Goal: Task Accomplishment & Management: Manage account settings

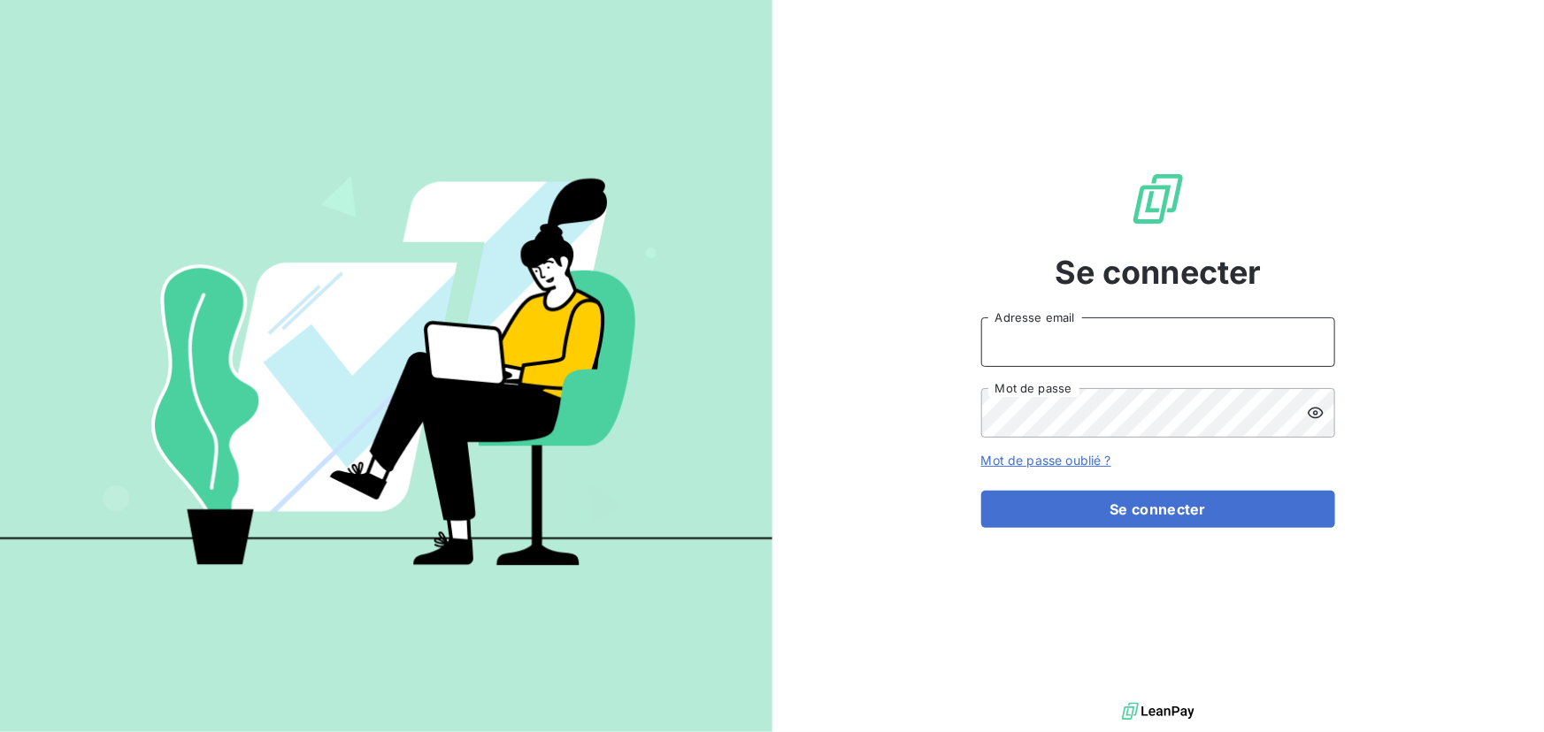
click at [1125, 346] on input "Adresse email" at bounding box center [1158, 343] width 354 height 50
type input "[PERSON_NAME][EMAIL_ADDRESS][DOMAIN_NAME]"
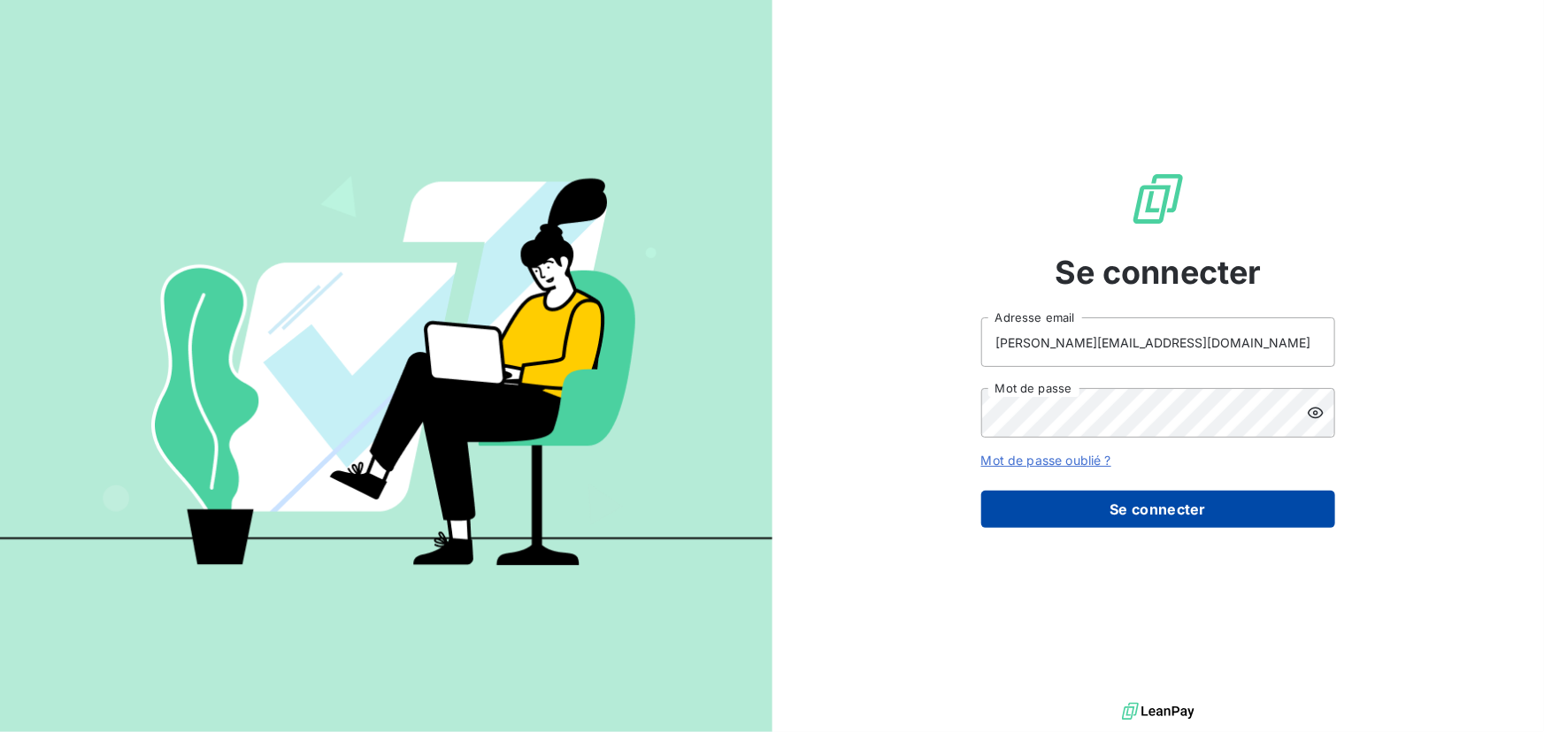
click at [1167, 522] on button "Se connecter" at bounding box center [1158, 509] width 354 height 37
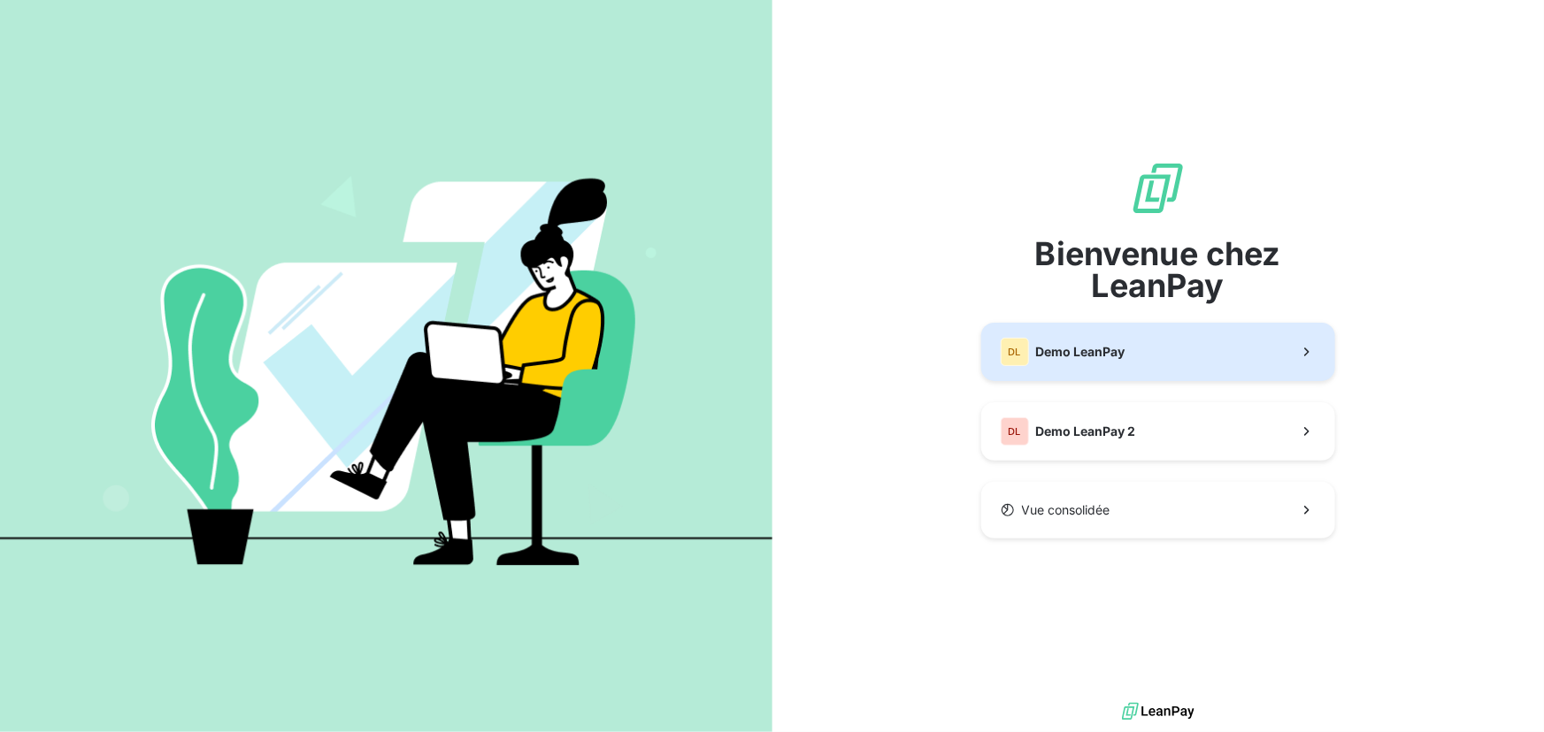
click at [1075, 334] on button "DL Demo LeanPay" at bounding box center [1158, 352] width 354 height 58
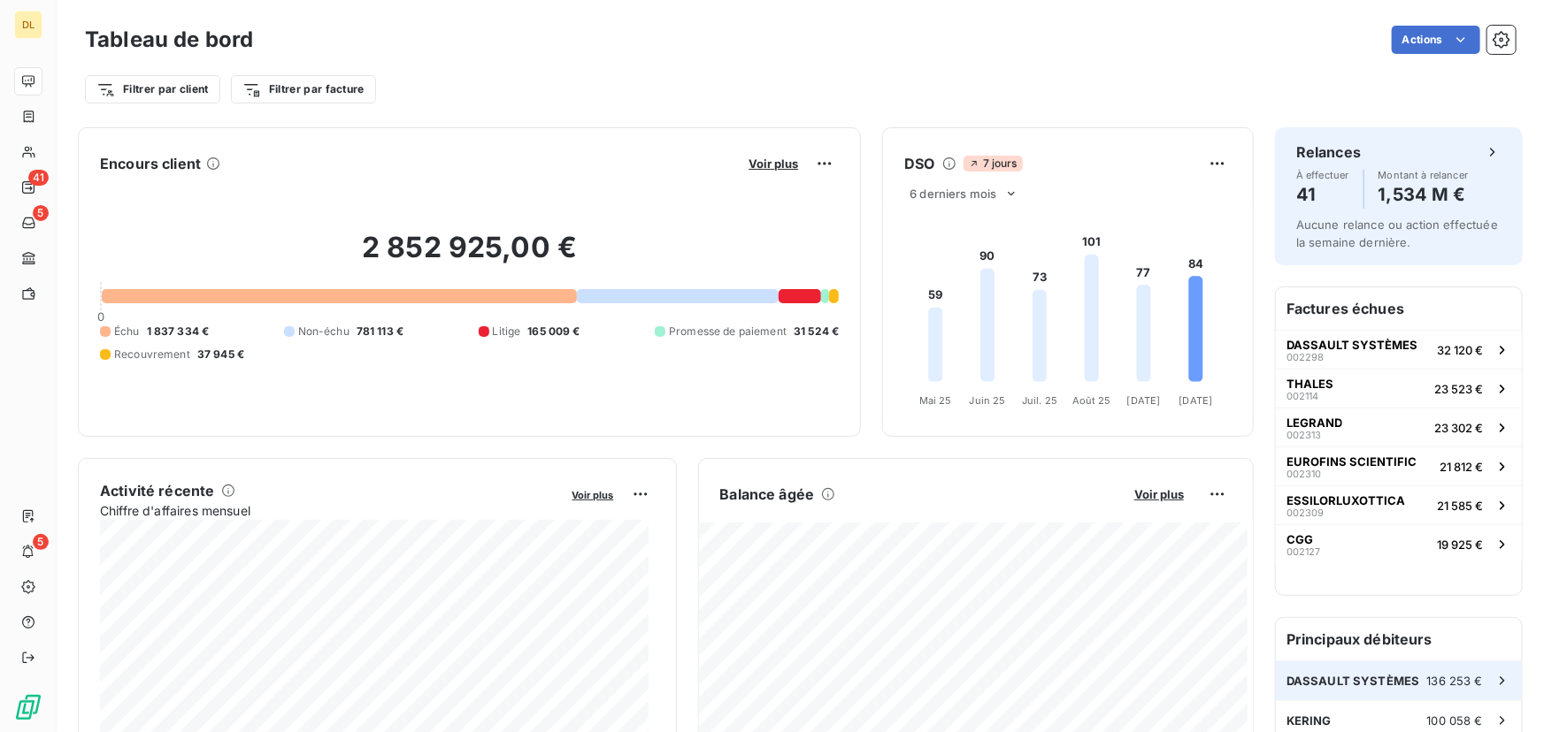
click at [1387, 684] on span "DASSAULT SYSTÈMES" at bounding box center [1353, 681] width 134 height 14
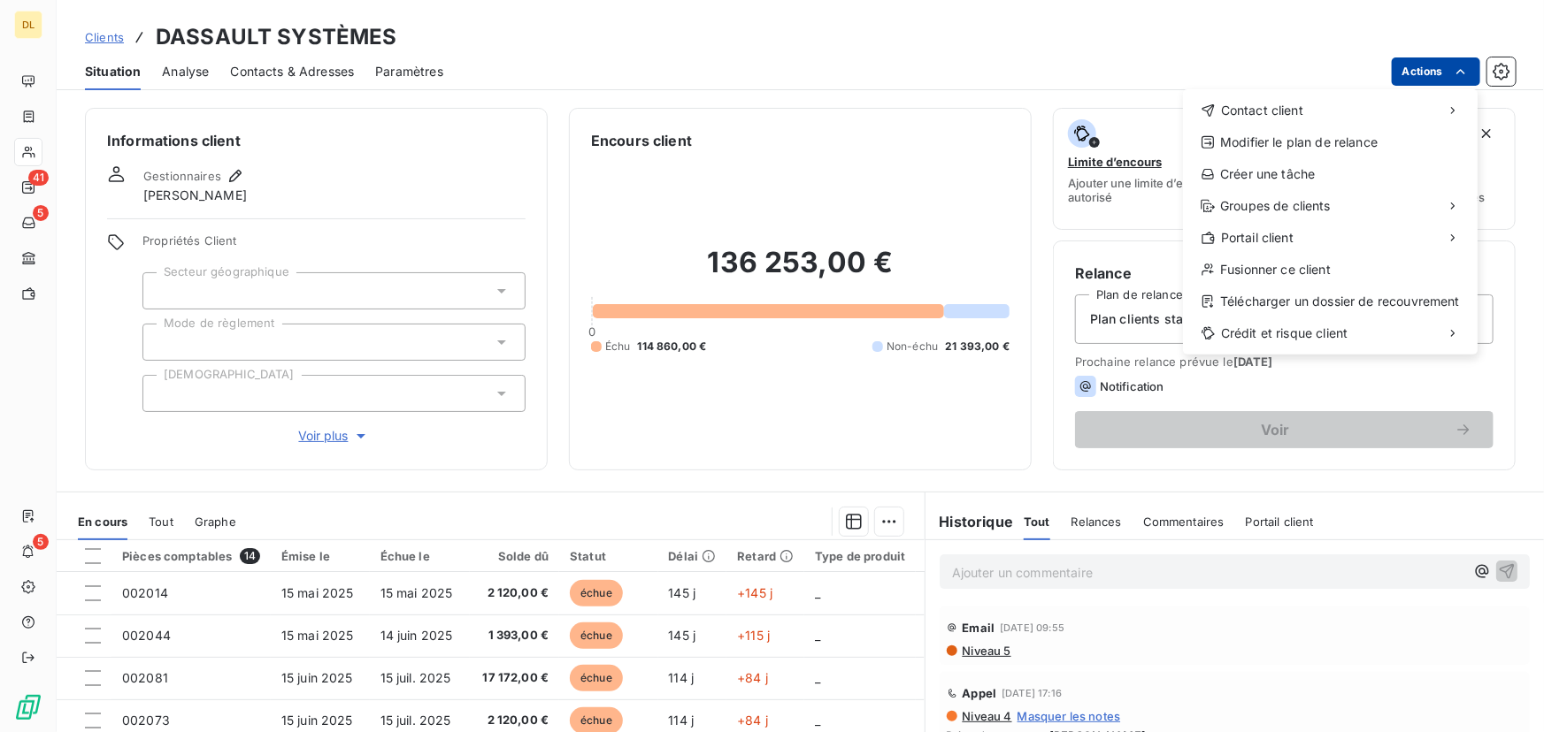
click at [1409, 76] on html "DL 41 5 5 Clients DASSAULT SYSTÈMES Situation Analyse Contacts & Adresses Param…" at bounding box center [772, 366] width 1544 height 732
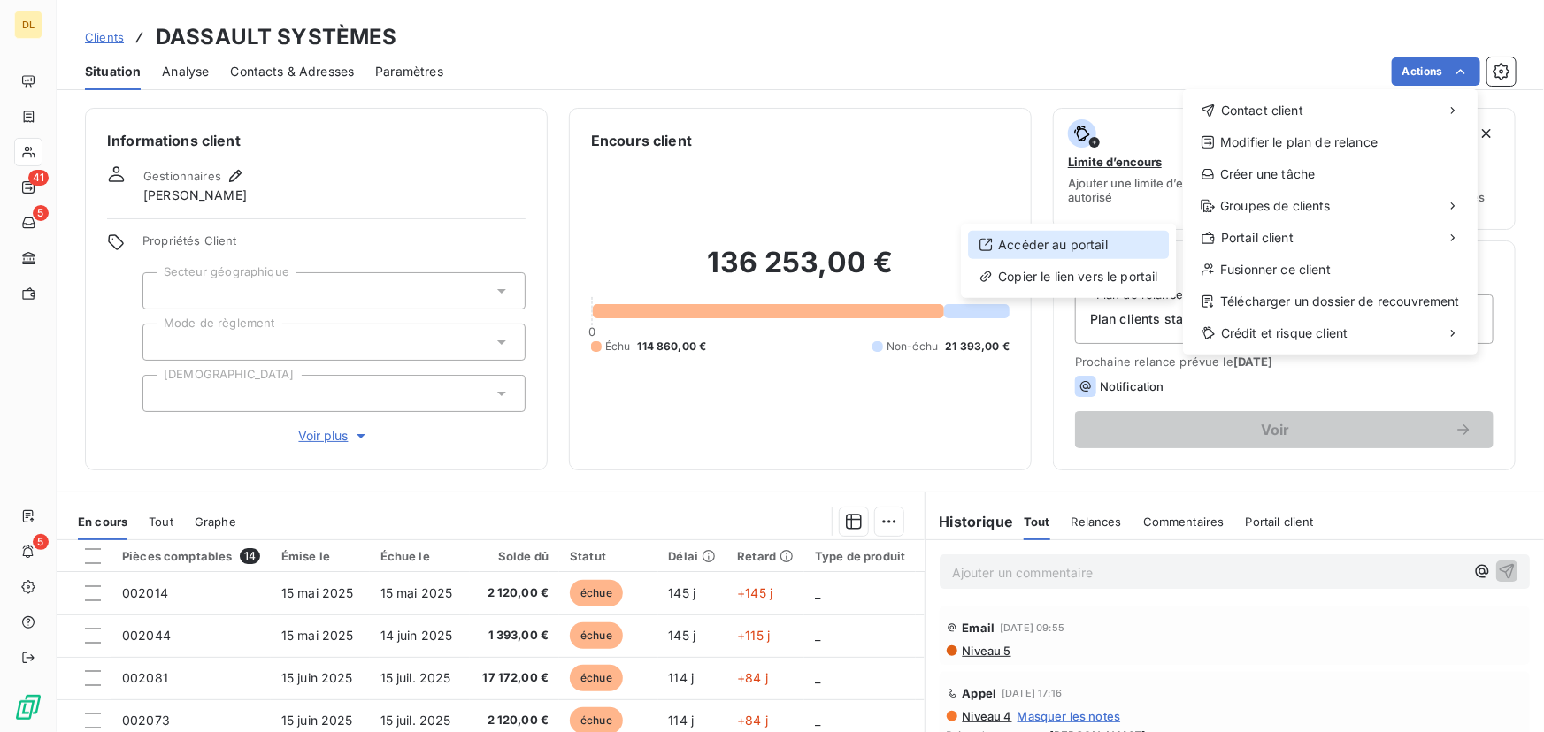
click at [1111, 245] on div "Accéder au portail" at bounding box center [1068, 245] width 201 height 28
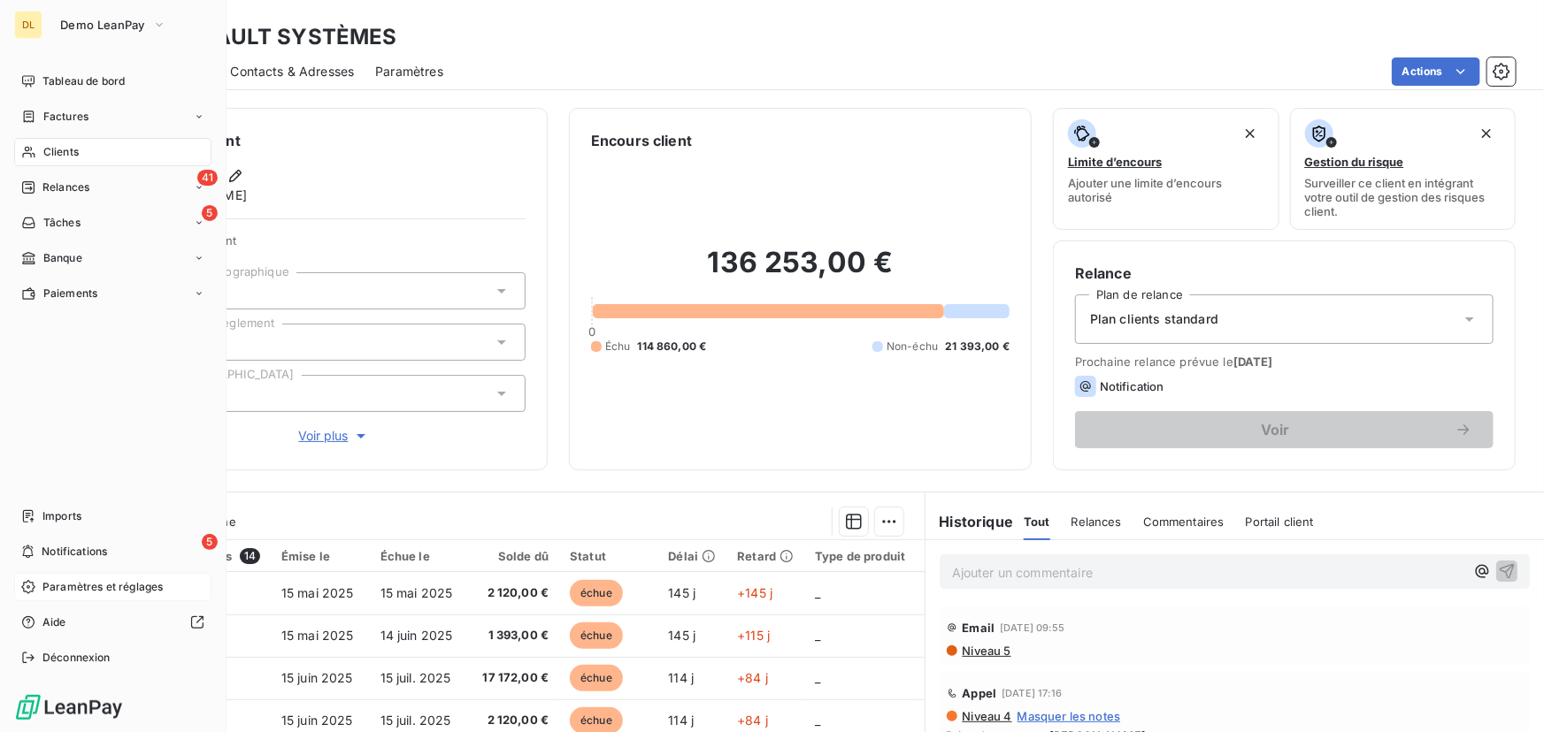
click at [33, 588] on icon at bounding box center [27, 586] width 13 height 13
click at [80, 591] on span "Paramètres et réglages" at bounding box center [102, 587] width 120 height 16
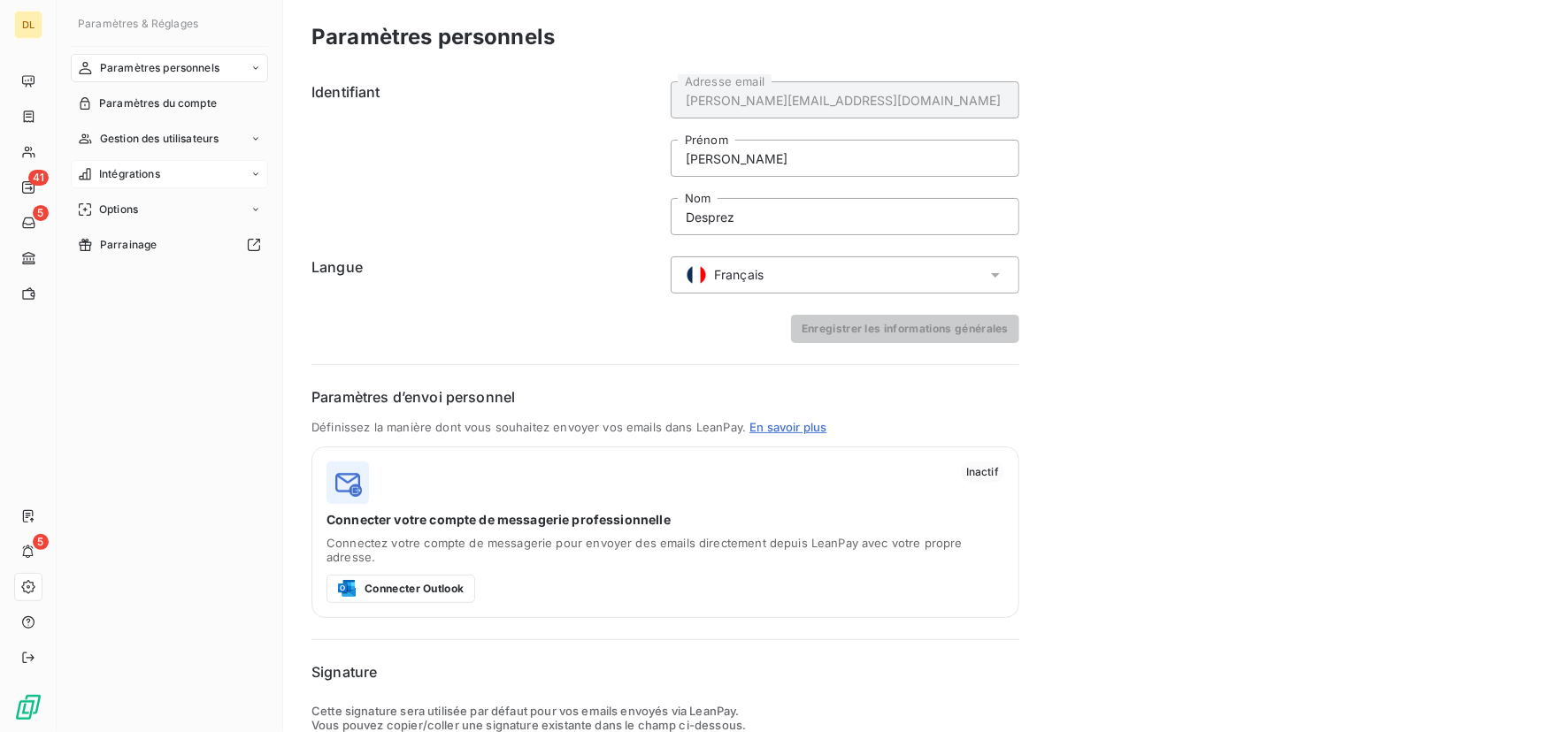
click at [159, 166] on span "Intégrations" at bounding box center [129, 174] width 61 height 16
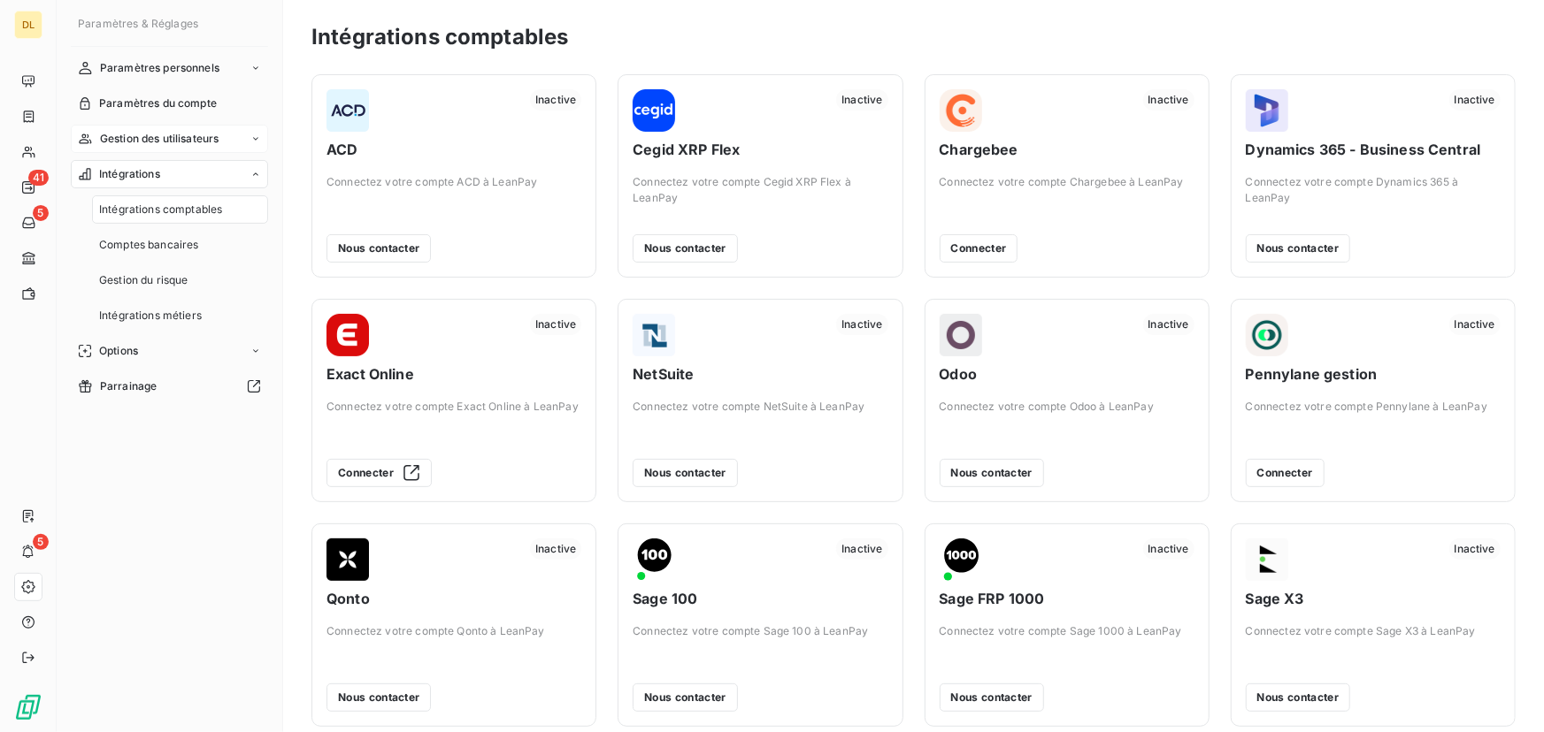
click at [190, 142] on span "Gestion des utilisateurs" at bounding box center [159, 139] width 119 height 16
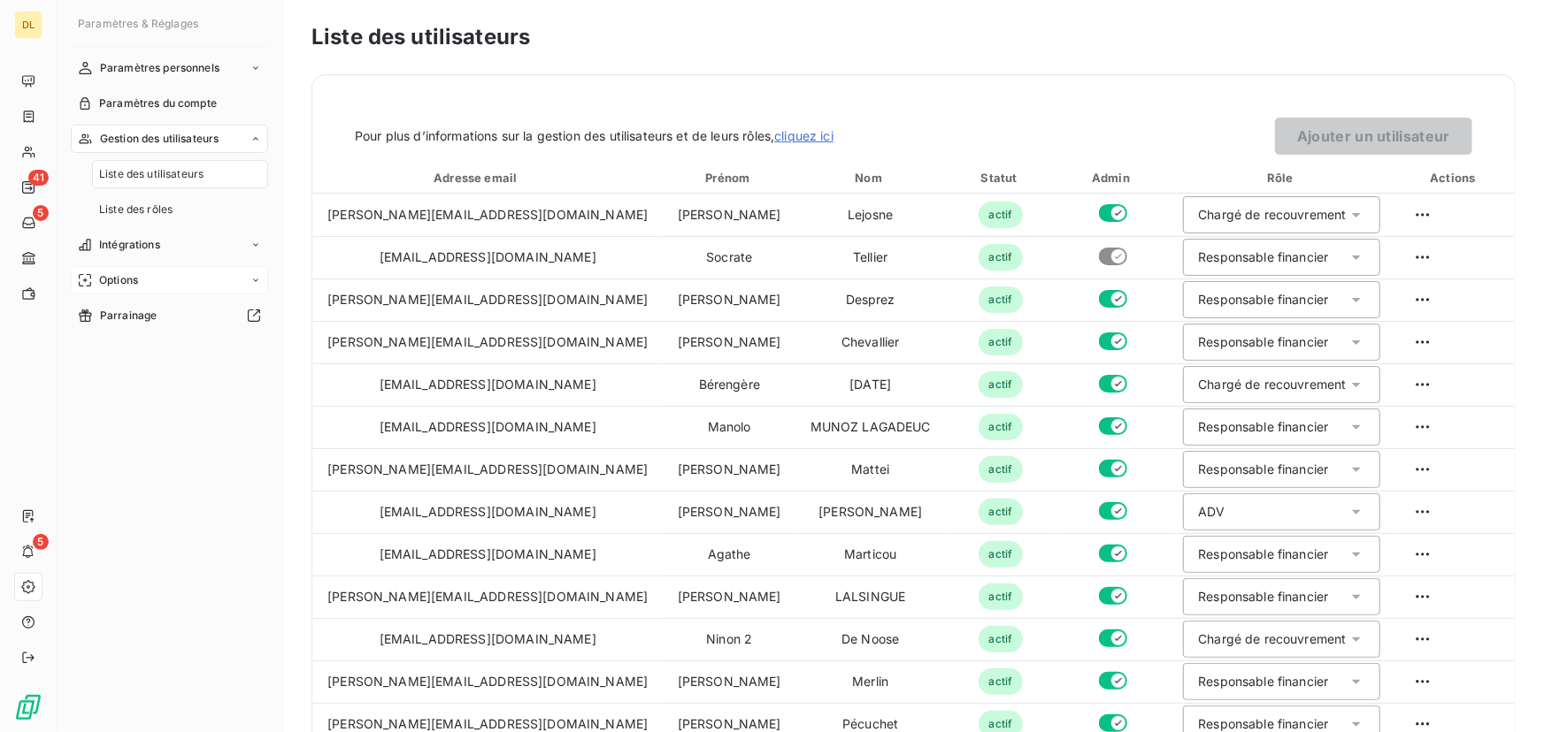
click at [152, 272] on div "Options" at bounding box center [169, 280] width 197 height 28
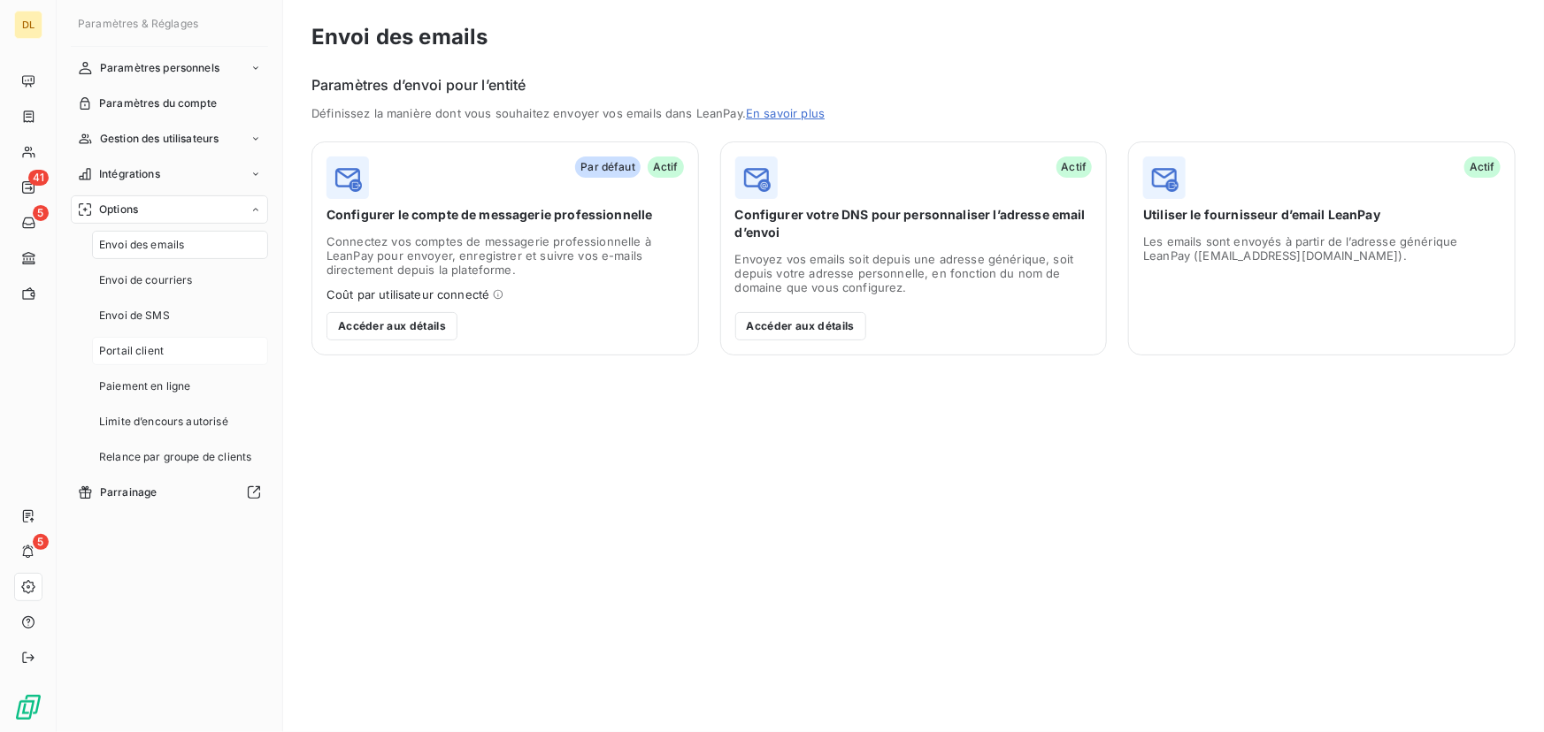
click at [153, 341] on div "Portail client" at bounding box center [180, 351] width 176 height 28
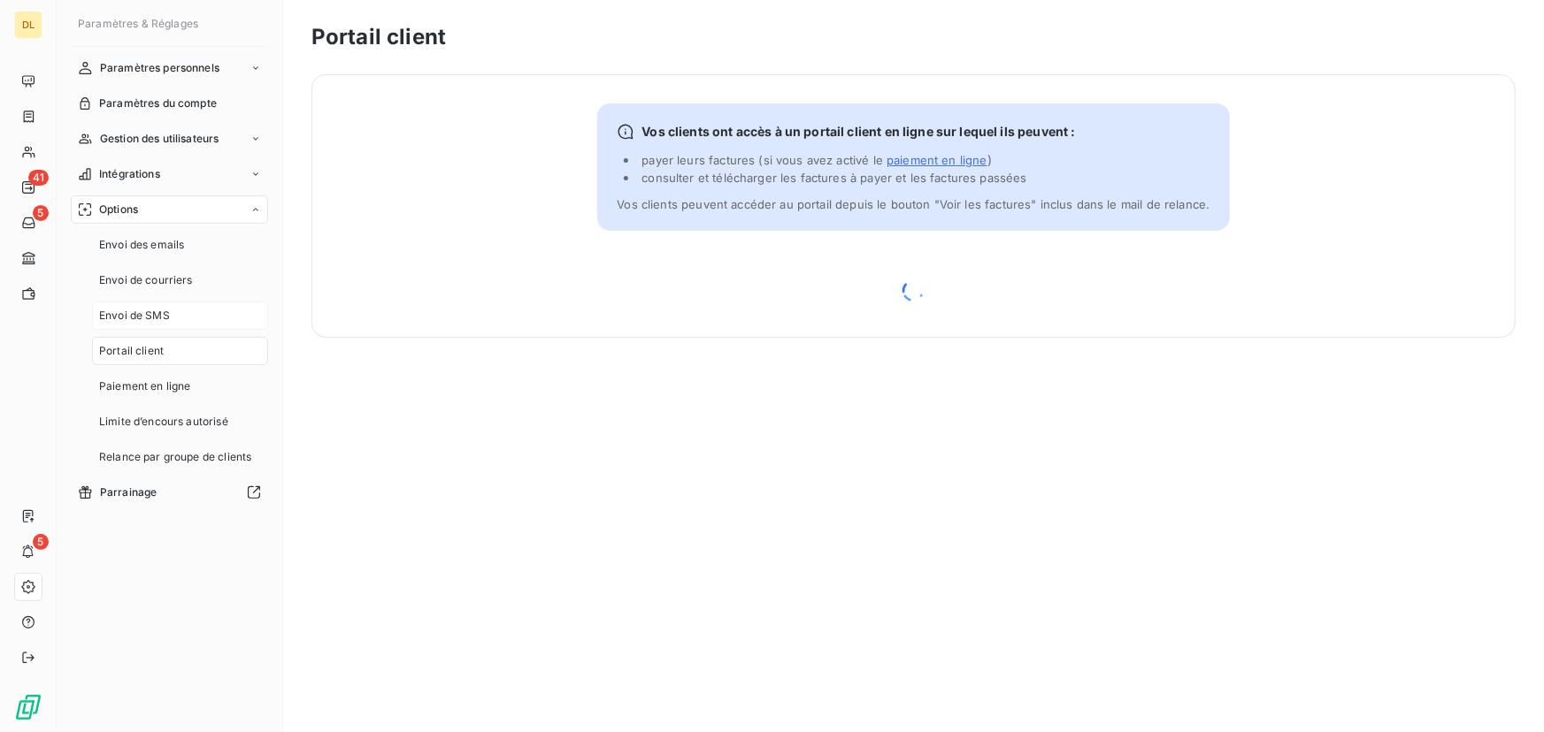
click at [138, 319] on span "Envoi de SMS" at bounding box center [134, 316] width 71 height 16
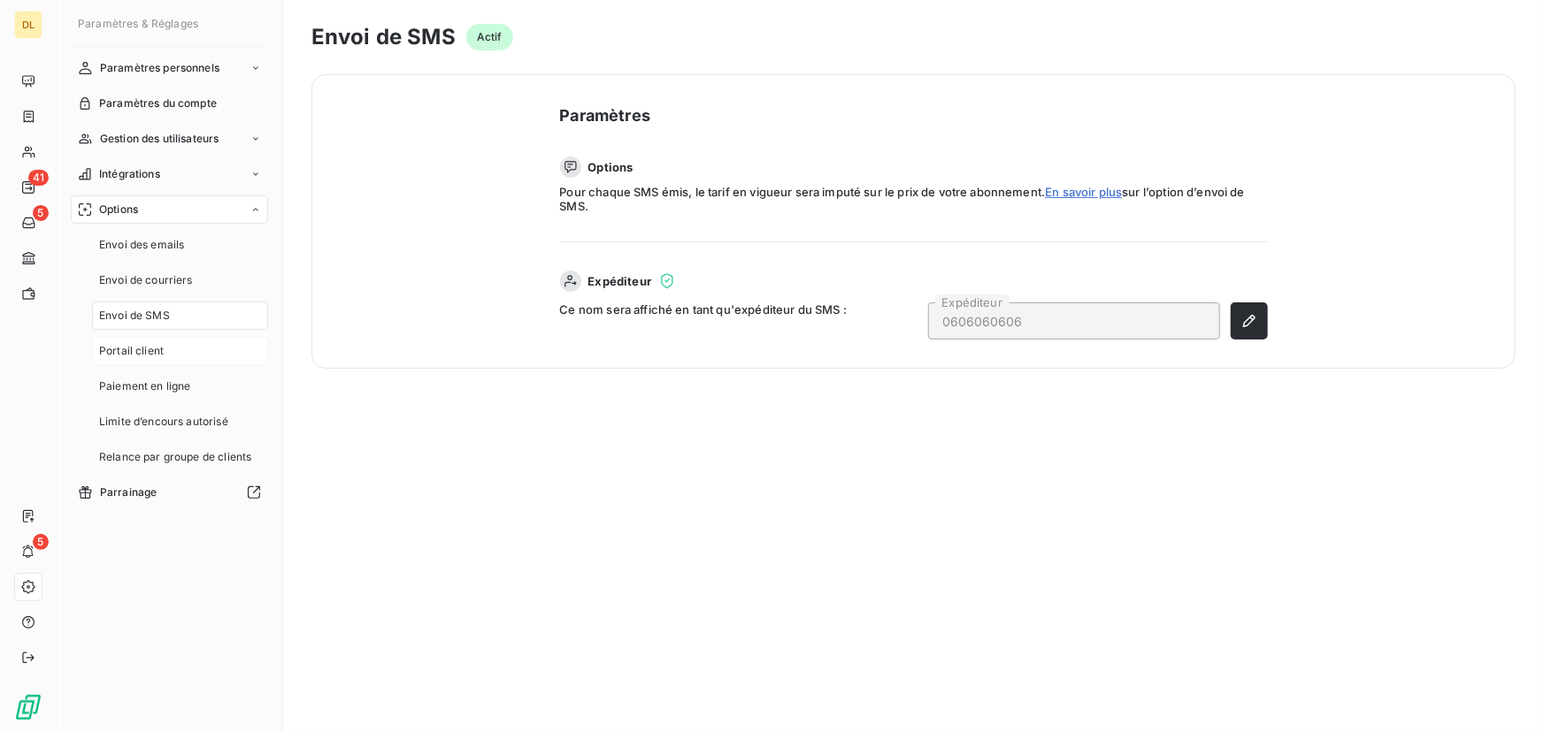
click at [141, 349] on span "Portail client" at bounding box center [131, 351] width 65 height 16
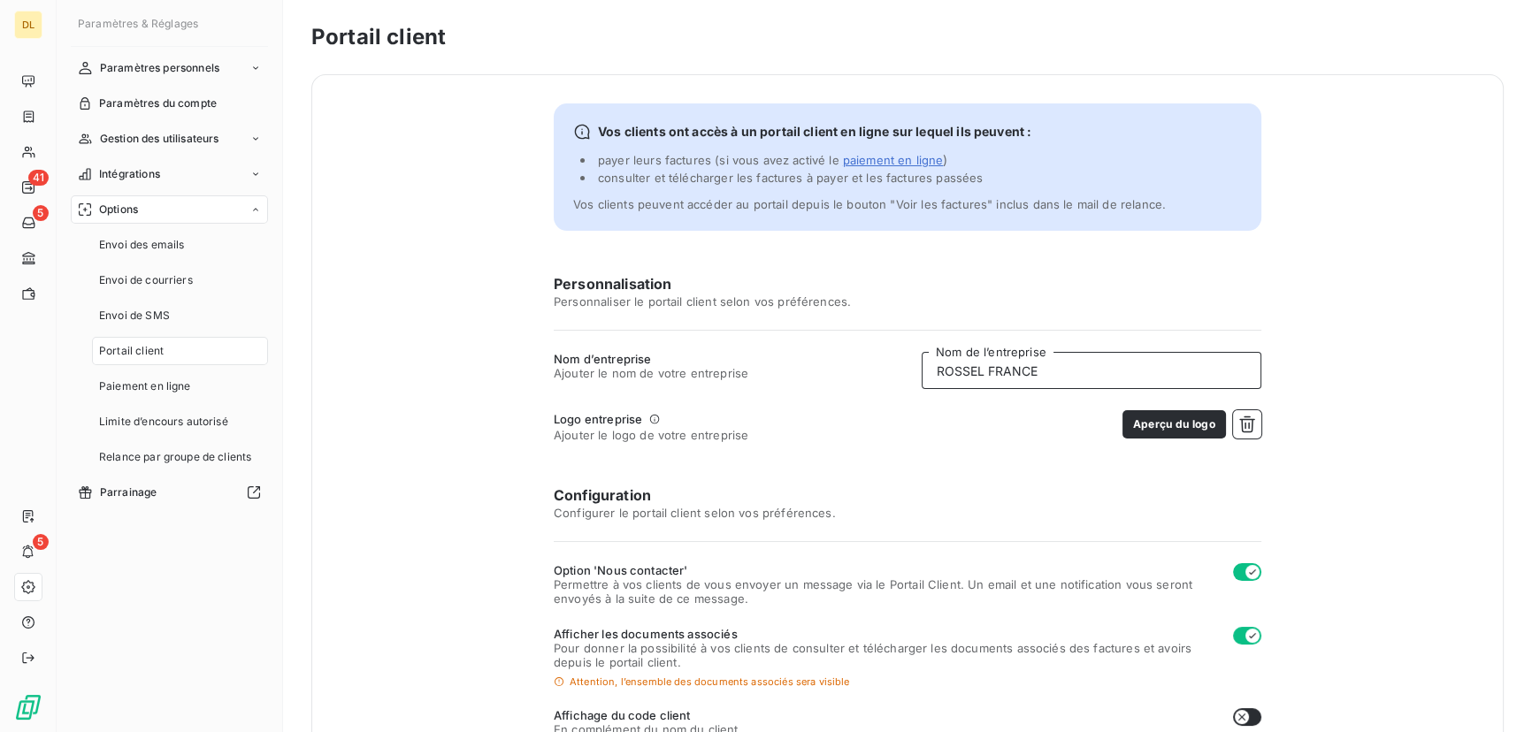
click at [1032, 369] on input "ROSSEL FRANCE" at bounding box center [1092, 370] width 340 height 37
click at [1033, 369] on input "groupe richelieu" at bounding box center [1092, 370] width 340 height 37
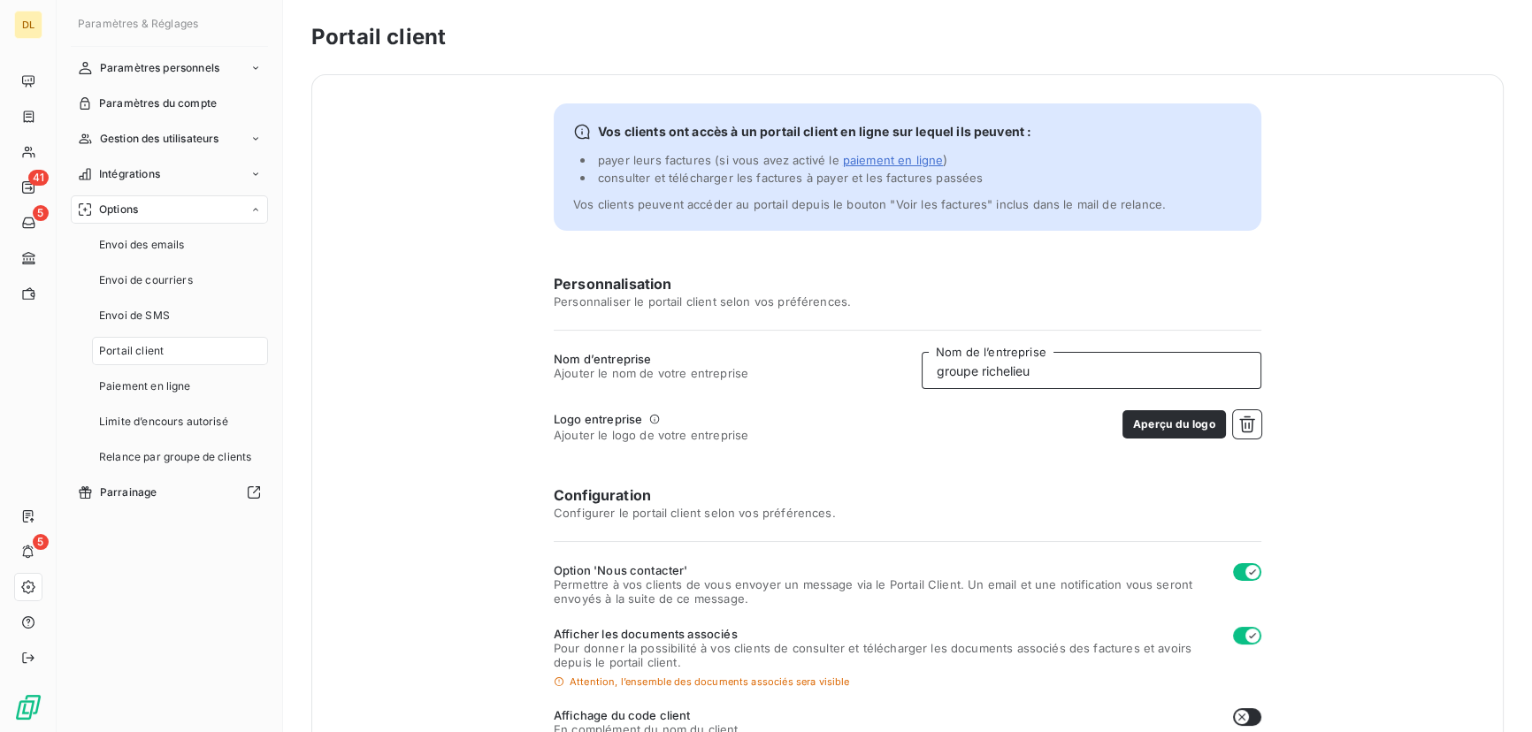
click at [1033, 369] on input "groupe richelieu" at bounding box center [1092, 370] width 340 height 37
type input "GROUPE RICHELIEU"
click at [1259, 415] on div "Vos clients ont accès à un portail client en ligne sur lequel ils peuvent : pay…" at bounding box center [907, 573] width 1192 height 998
click at [1245, 427] on icon "button" at bounding box center [1247, 425] width 18 height 18
click at [1214, 418] on button "Choisir un fichier" at bounding box center [1204, 424] width 113 height 28
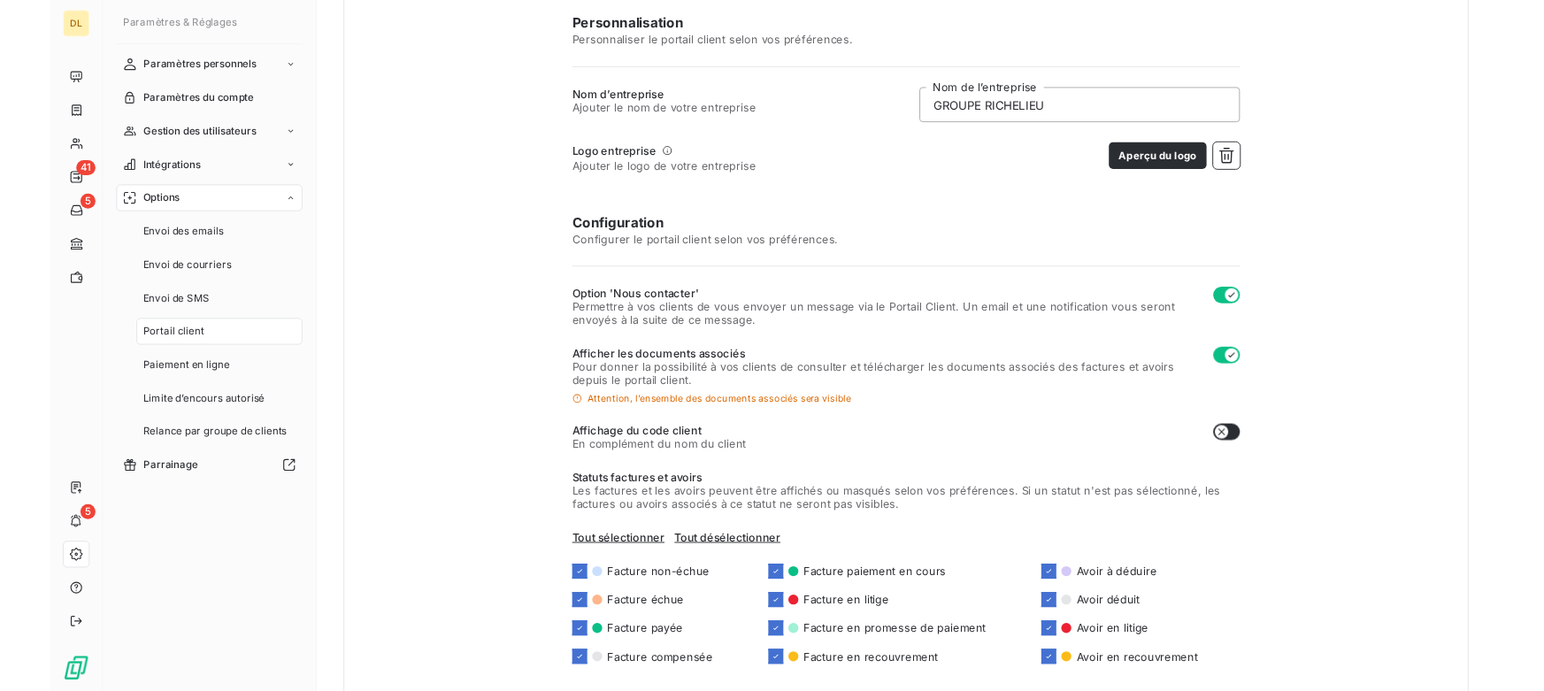
scroll to position [321, 0]
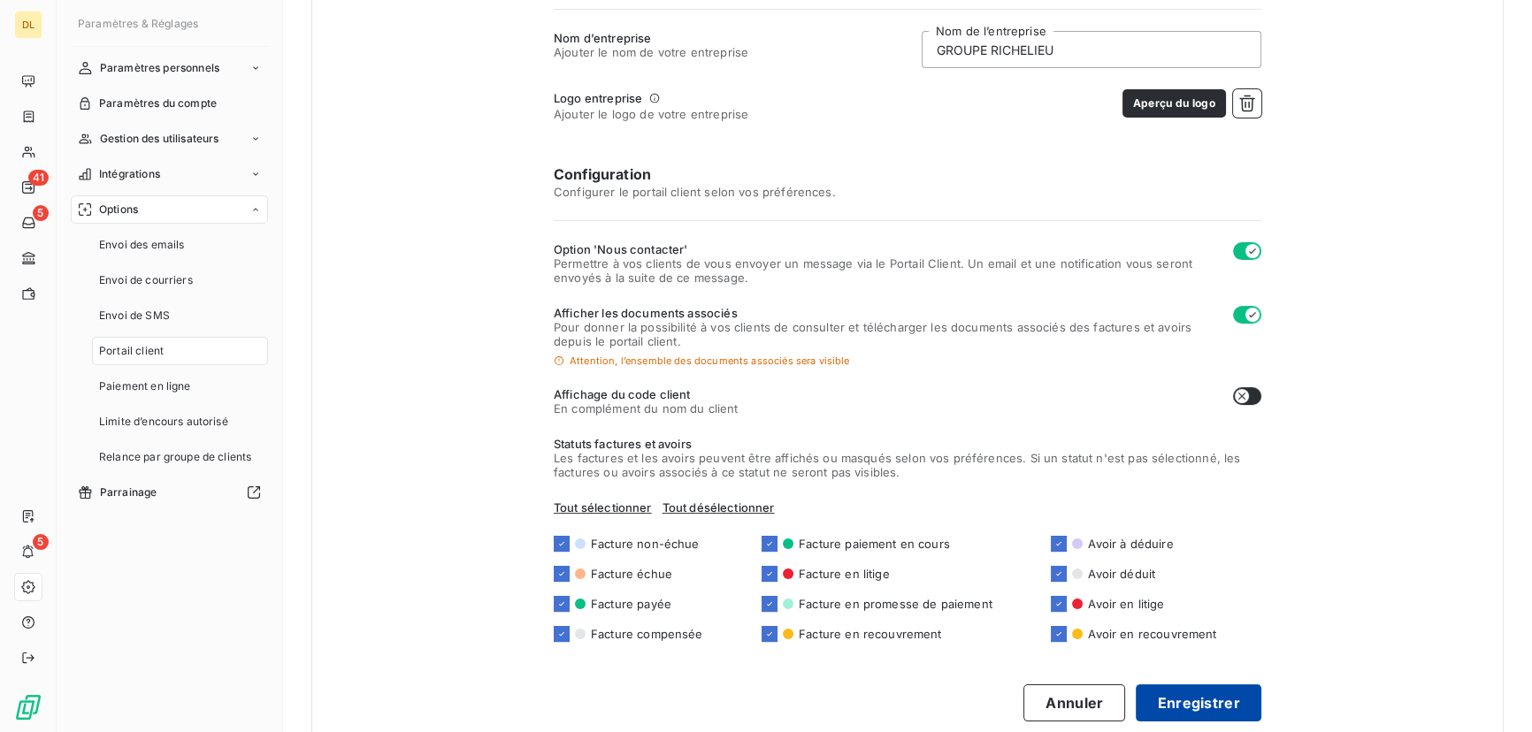
click at [1196, 695] on button "Enregistrer" at bounding box center [1199, 703] width 126 height 37
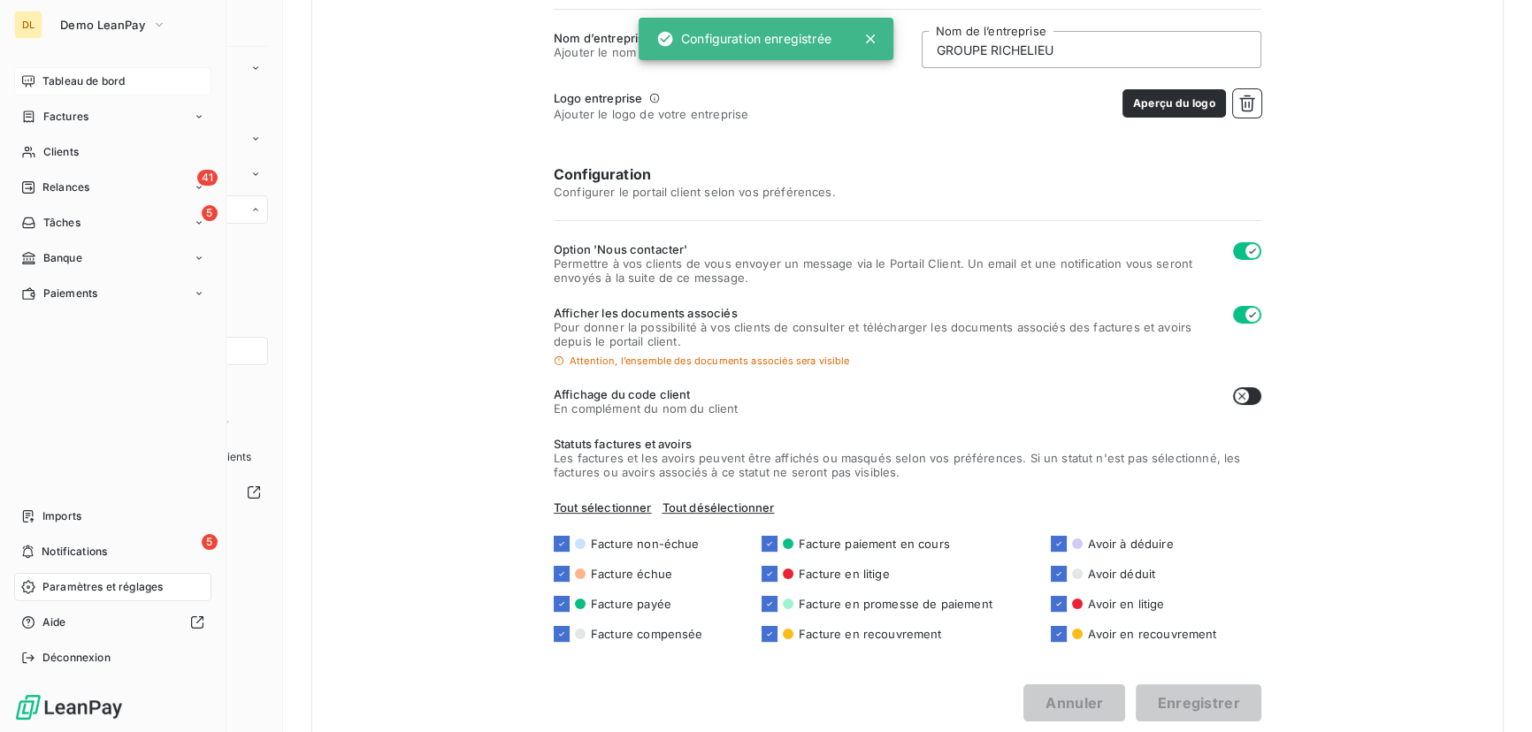
click at [42, 76] on span "Tableau de bord" at bounding box center [83, 81] width 82 height 16
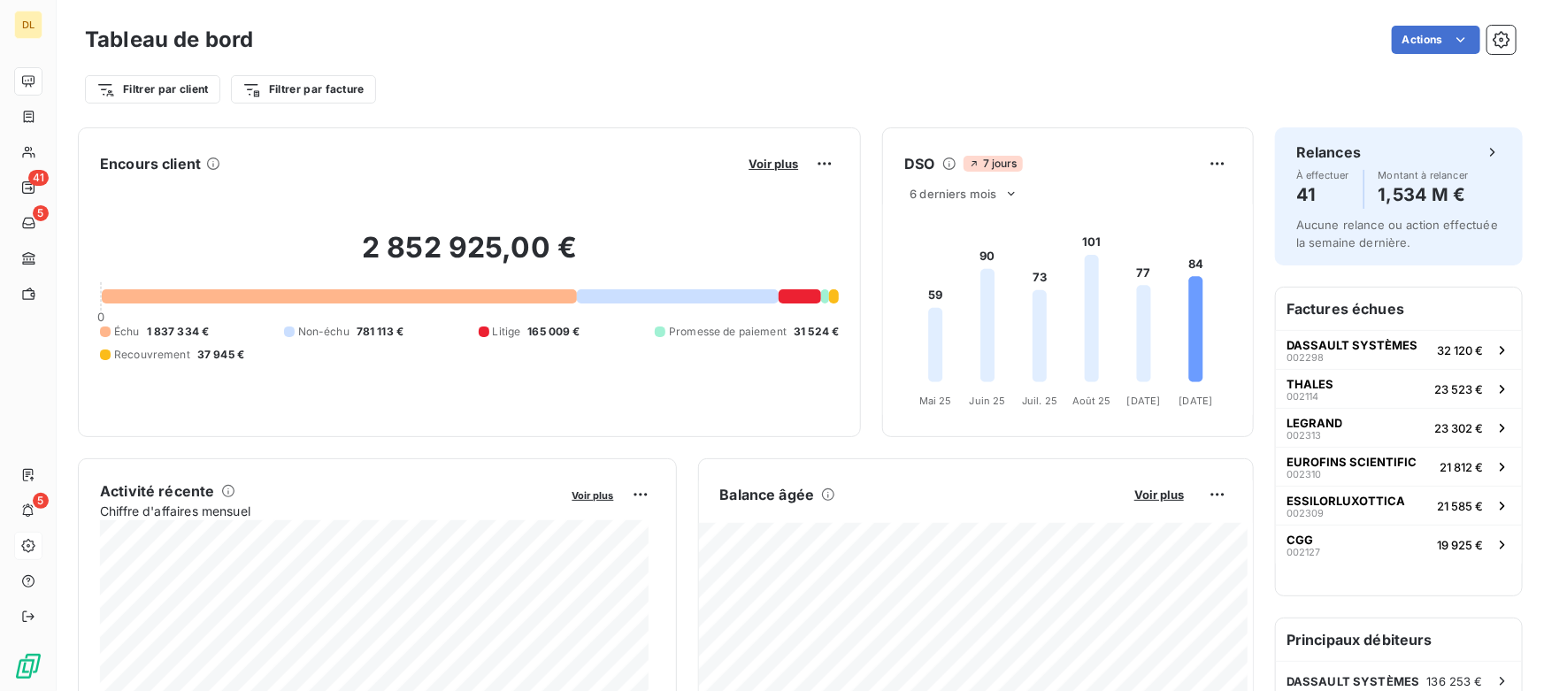
click at [672, 67] on div "Filtrer par client Filtrer par facture" at bounding box center [800, 82] width 1430 height 48
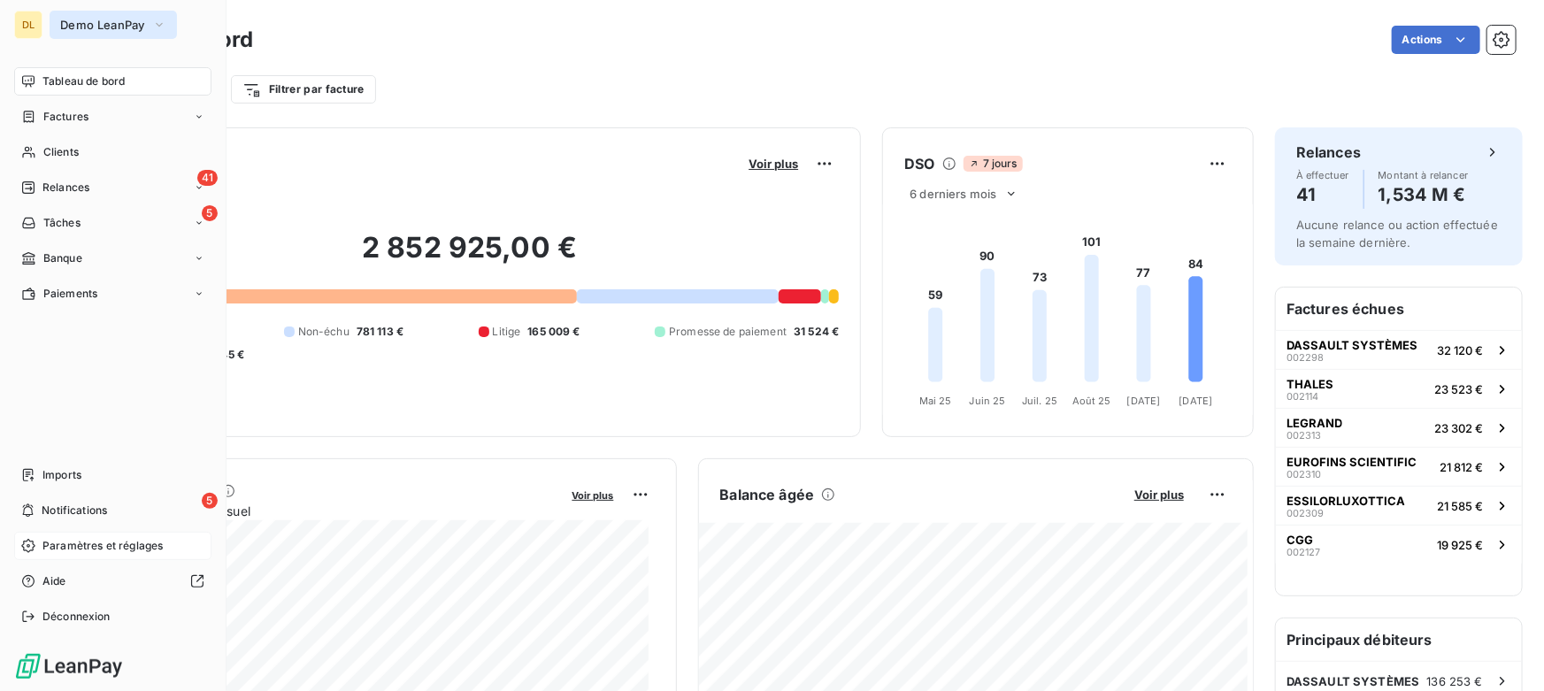
click at [117, 22] on span "Demo LeanPay" at bounding box center [102, 25] width 85 height 14
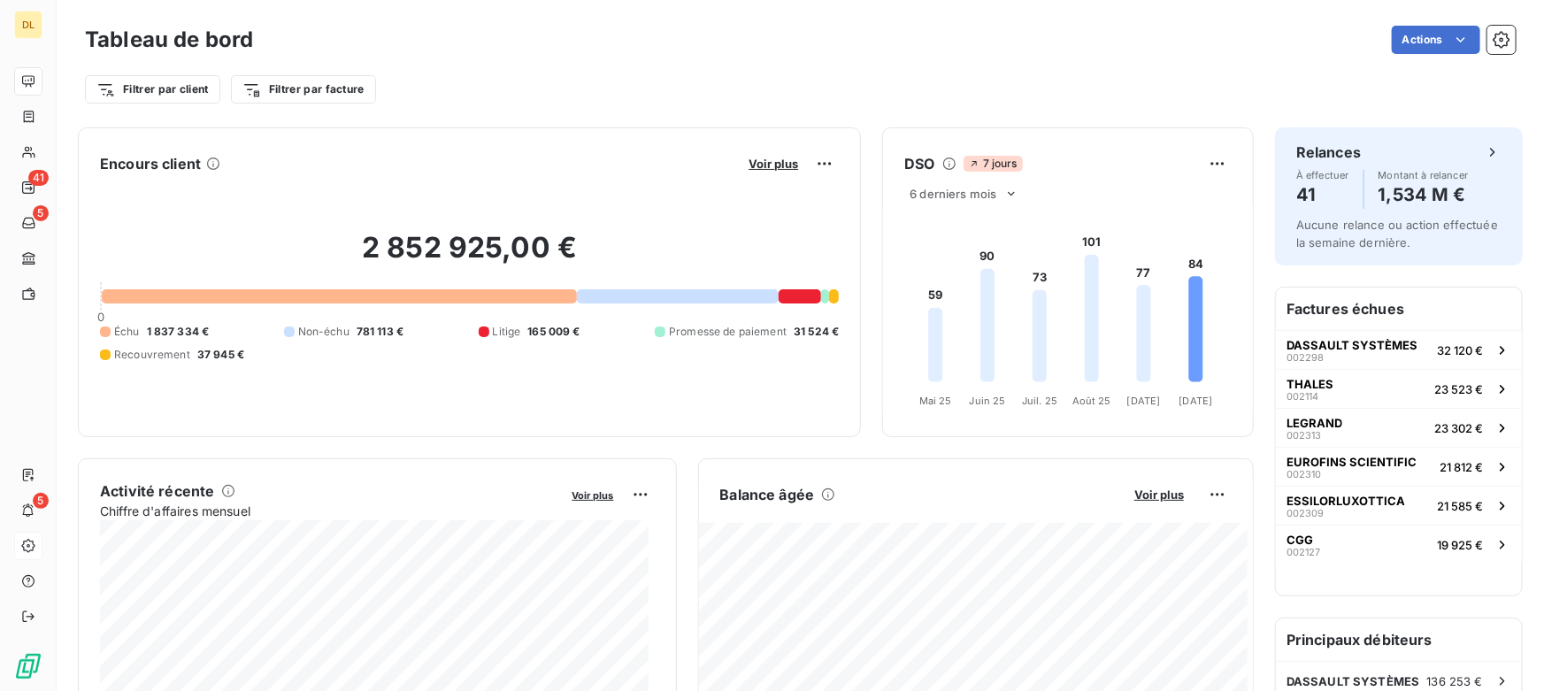
click at [513, 71] on div "Filtrer par client Filtrer par facture" at bounding box center [800, 82] width 1430 height 48
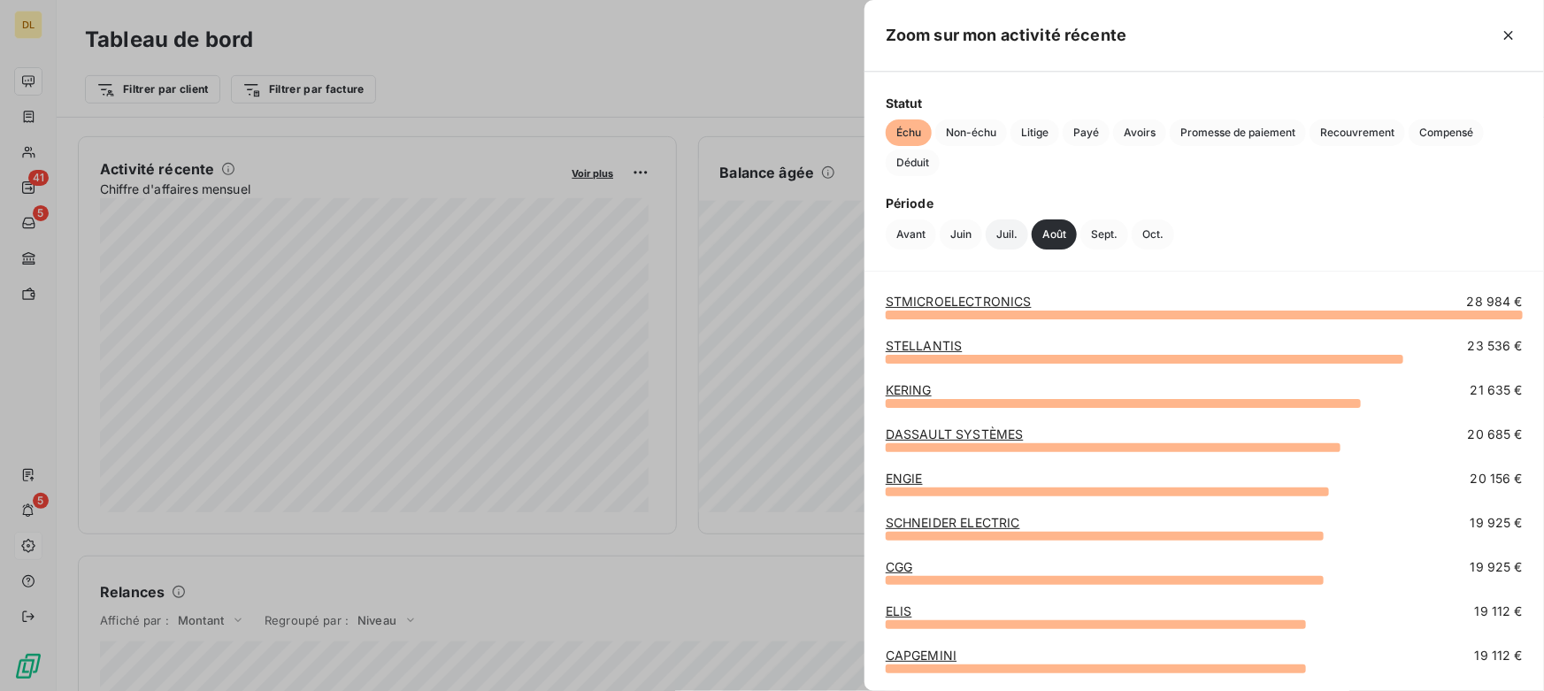
click at [993, 234] on button "Juil." at bounding box center [1006, 234] width 42 height 30
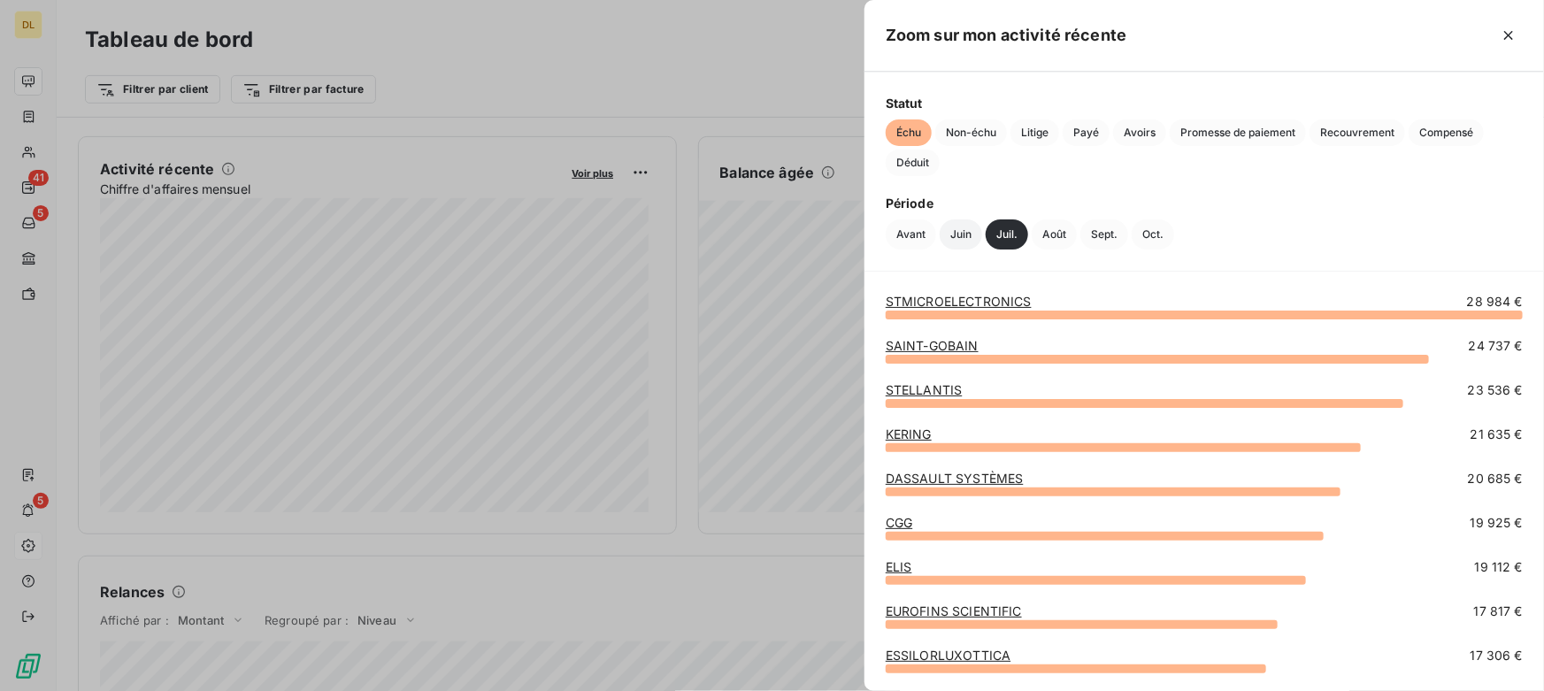
click at [961, 237] on button "Juin" at bounding box center [960, 234] width 42 height 30
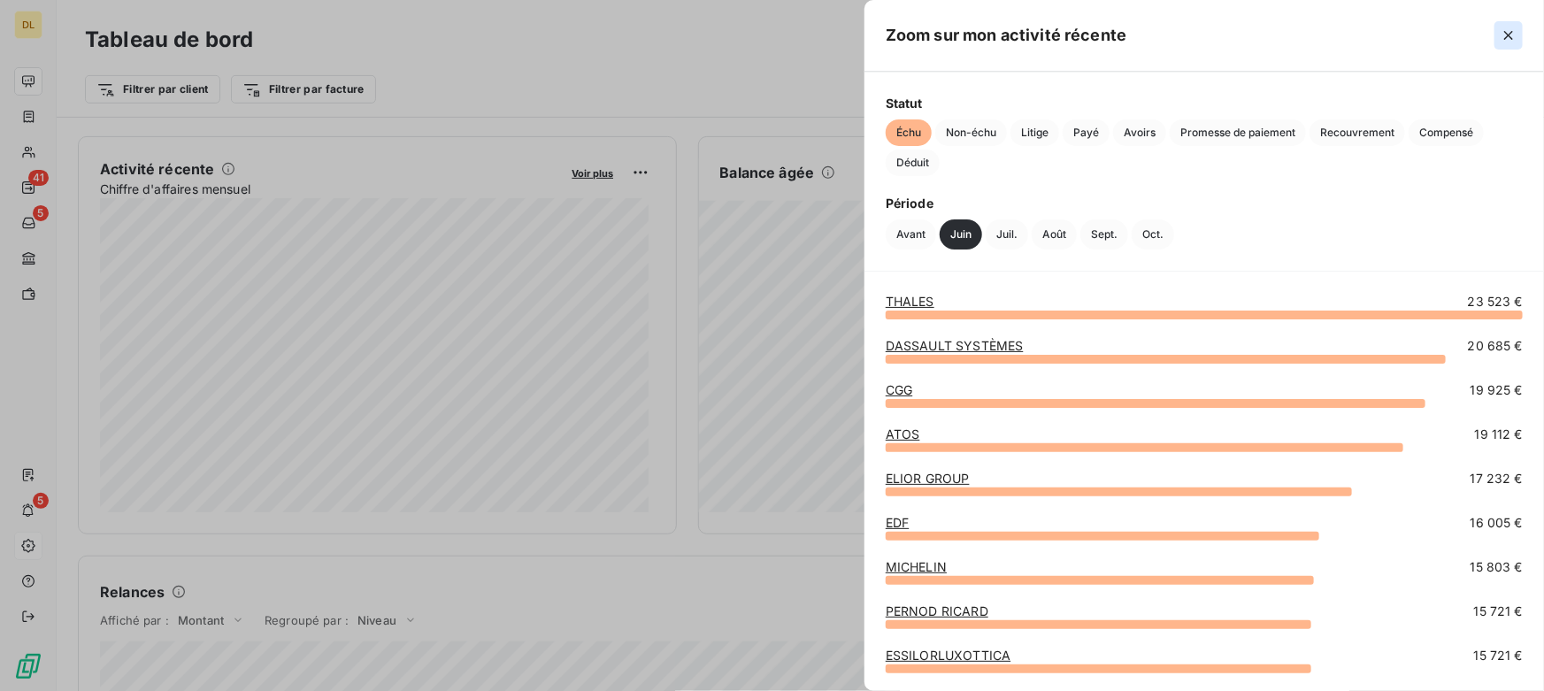
click at [1505, 27] on icon "button" at bounding box center [1508, 36] width 18 height 18
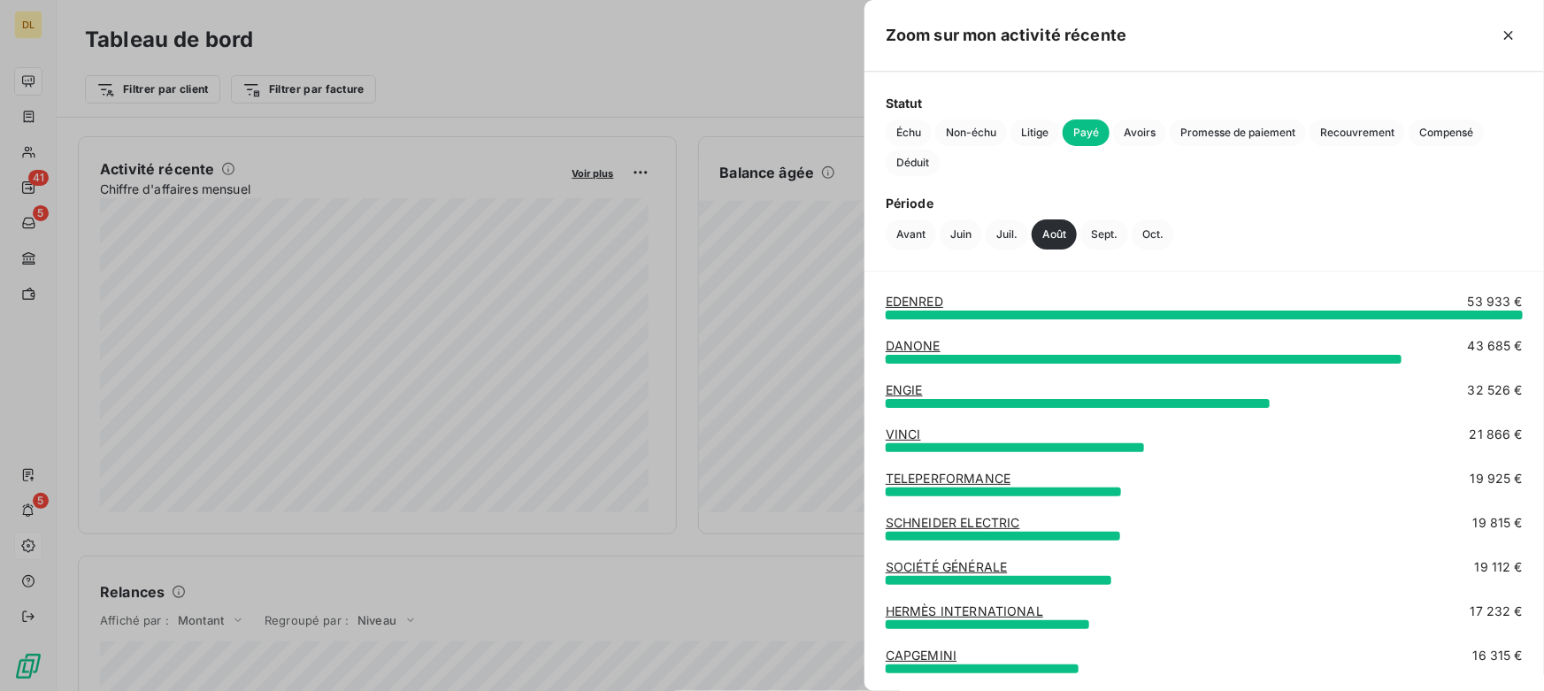
click at [722, 321] on div at bounding box center [772, 345] width 1544 height 691
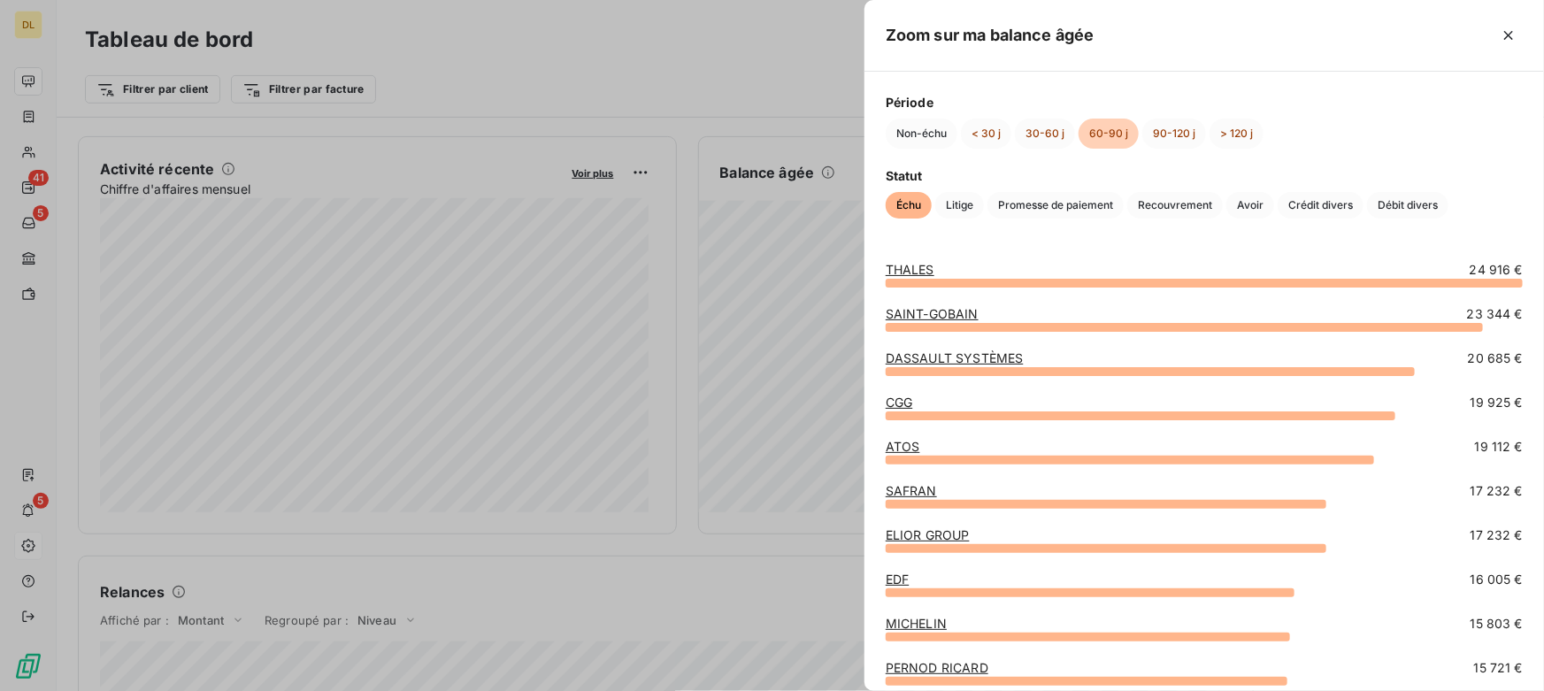
click at [700, 322] on div at bounding box center [772, 345] width 1544 height 691
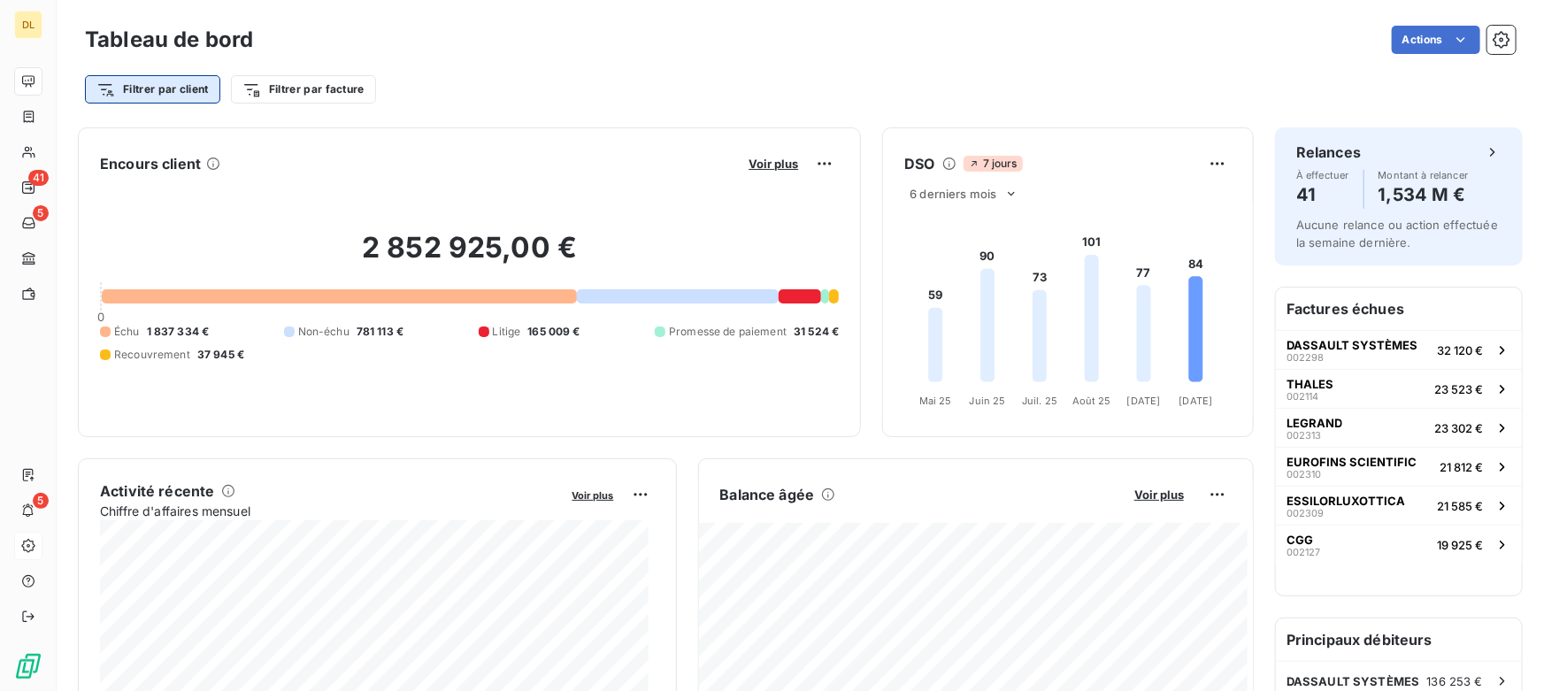
click at [143, 89] on html "DL 41 5 5 Tableau de bord Actions Filtrer par client Filtrer par facture Encour…" at bounding box center [772, 345] width 1544 height 691
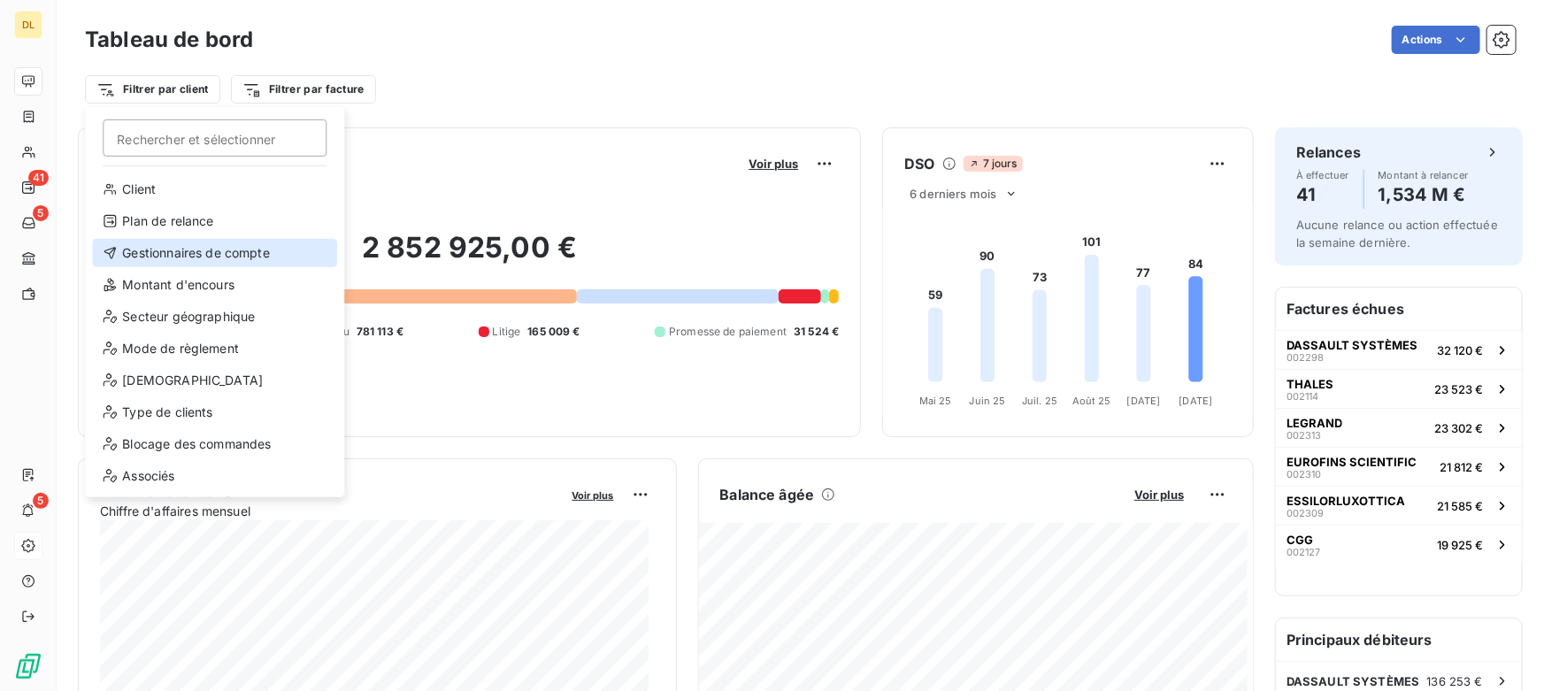
click at [154, 251] on div "Gestionnaires de compte" at bounding box center [214, 253] width 245 height 28
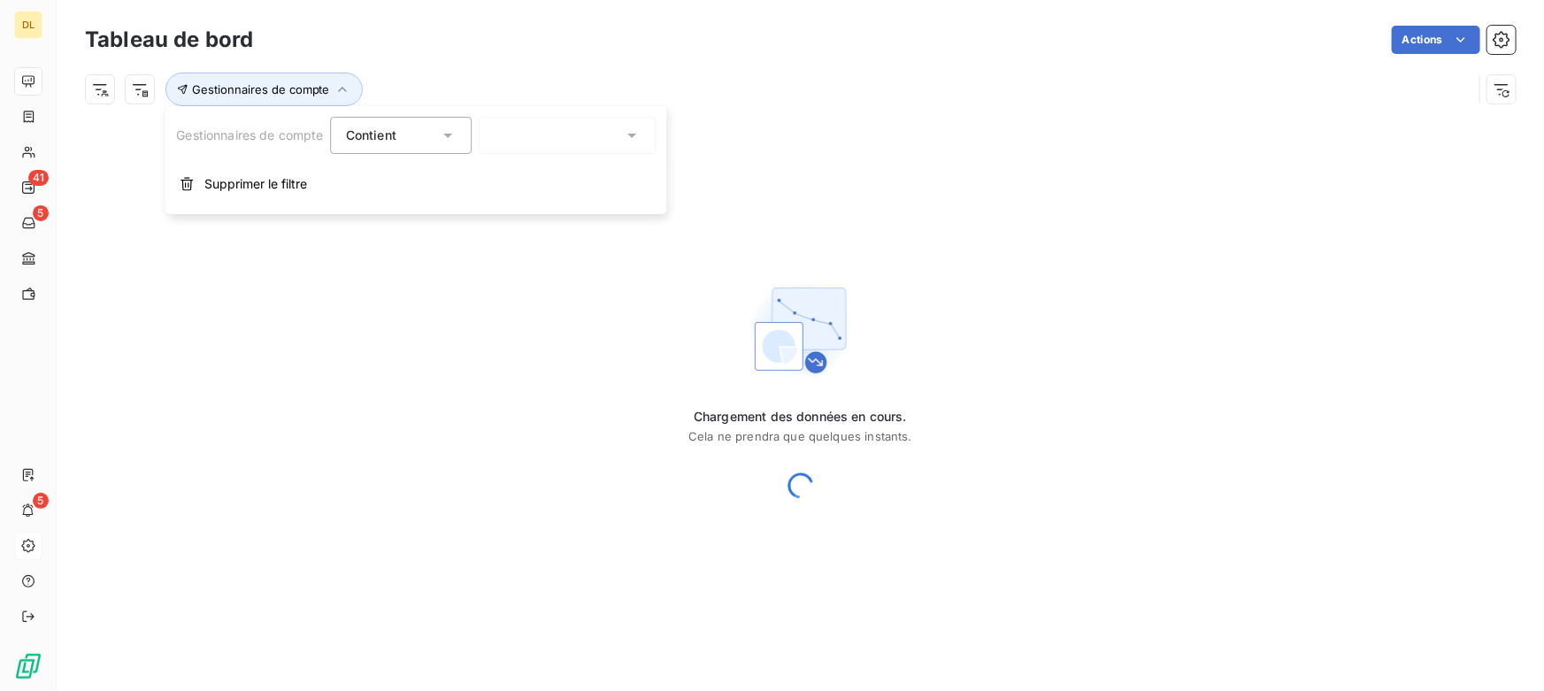
click at [552, 134] on div at bounding box center [567, 135] width 177 height 37
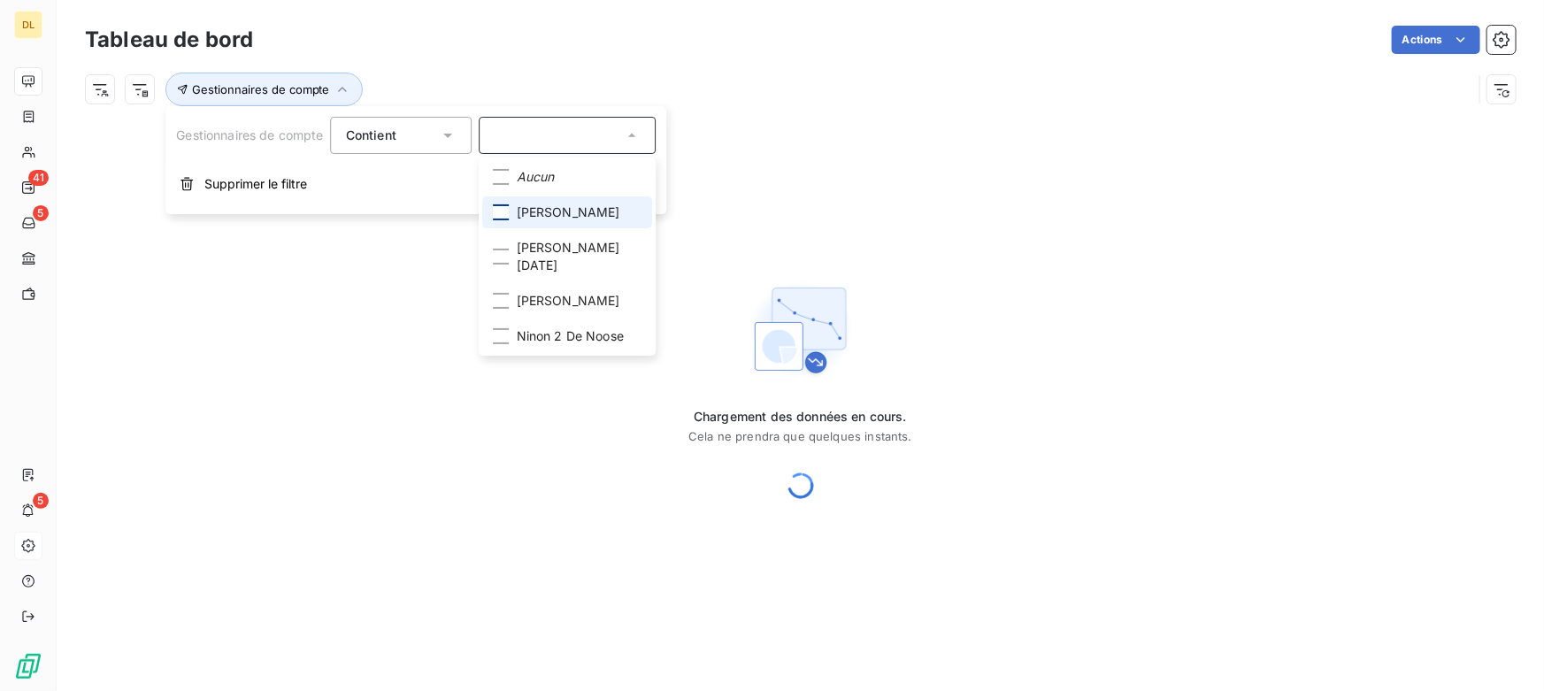
click at [503, 214] on div at bounding box center [502, 212] width 16 height 16
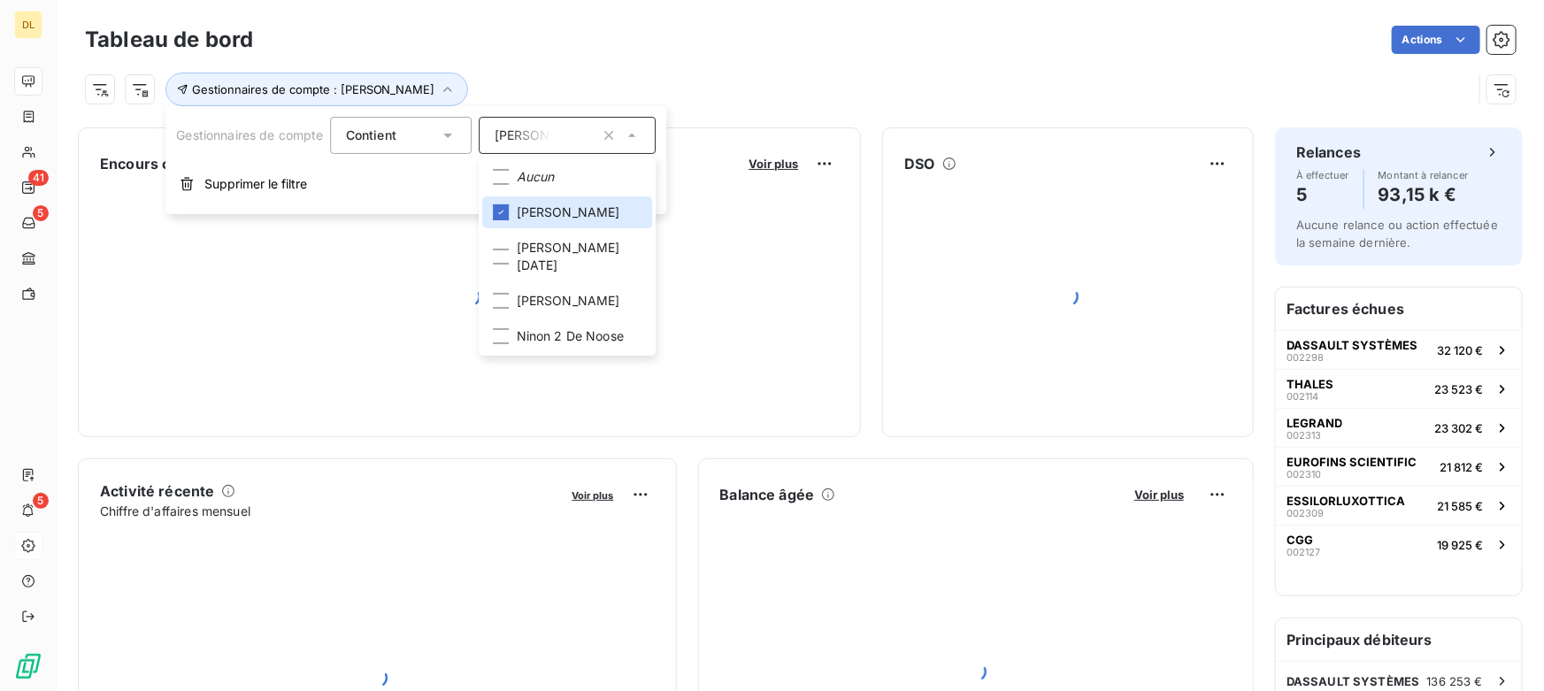
click at [868, 102] on div "Gestionnaires de compte : [PERSON_NAME]" at bounding box center [778, 90] width 1387 height 34
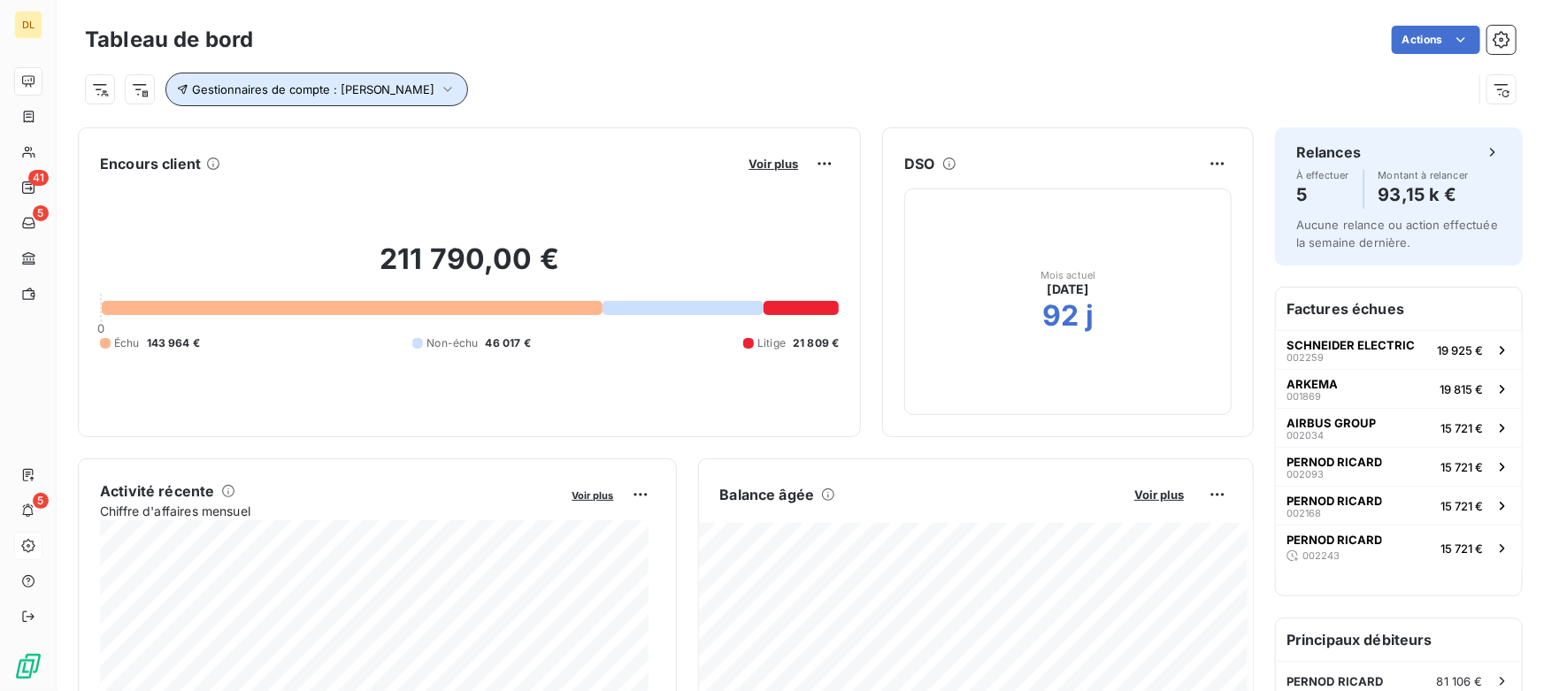
click at [279, 90] on span "Gestionnaires de compte : [PERSON_NAME]" at bounding box center [313, 89] width 243 height 14
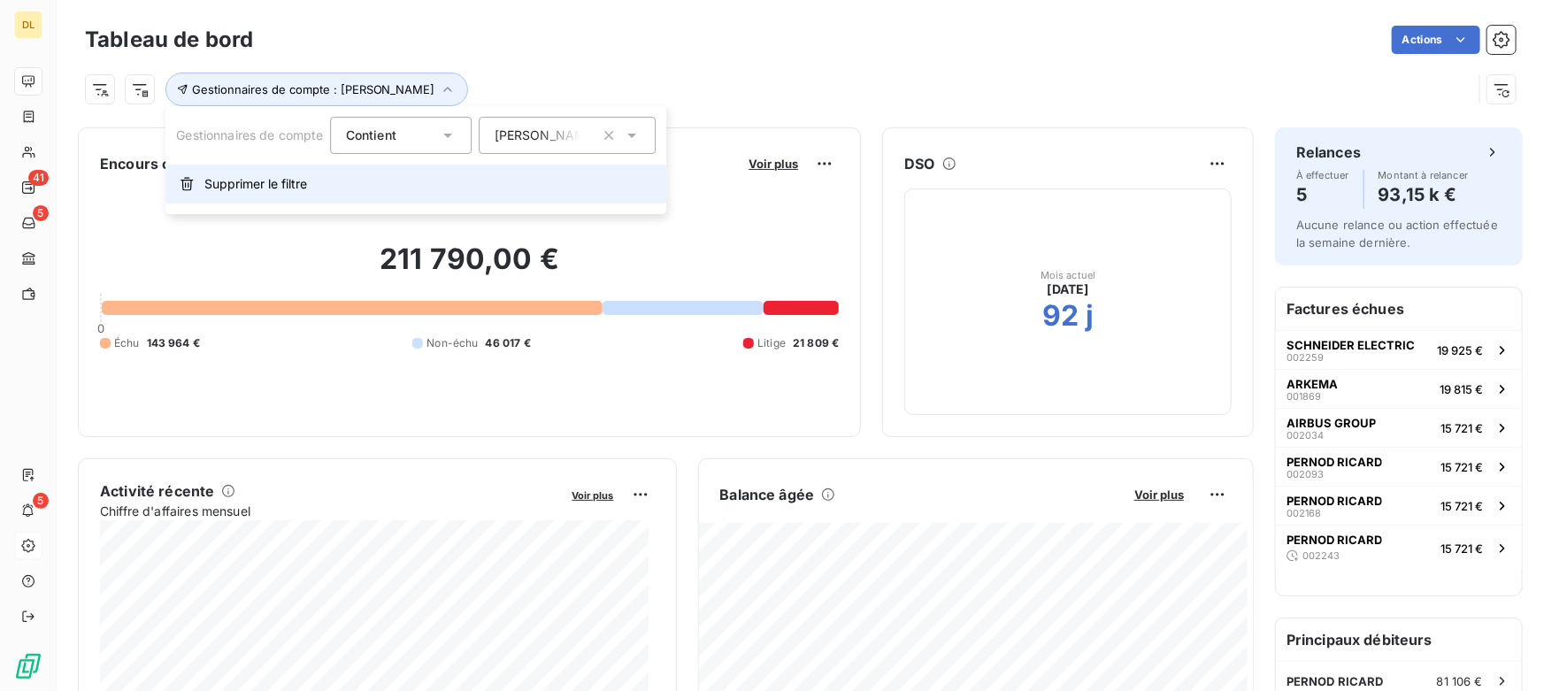
click at [224, 203] on button "Supprimer le filtre" at bounding box center [415, 184] width 501 height 39
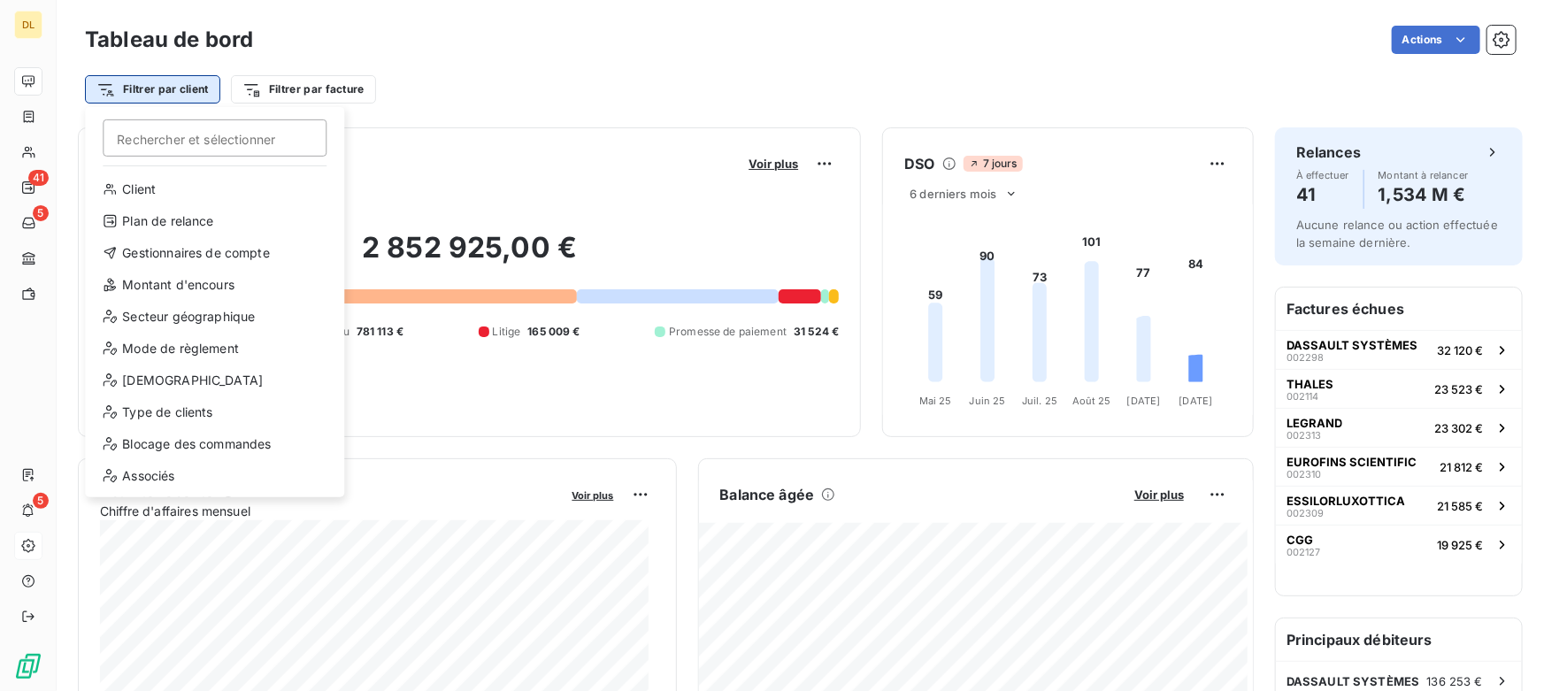
click at [138, 96] on html "DL 41 5 5 Tableau de bord Actions Filtrer par client Rechercher et sélectionner…" at bounding box center [772, 345] width 1544 height 691
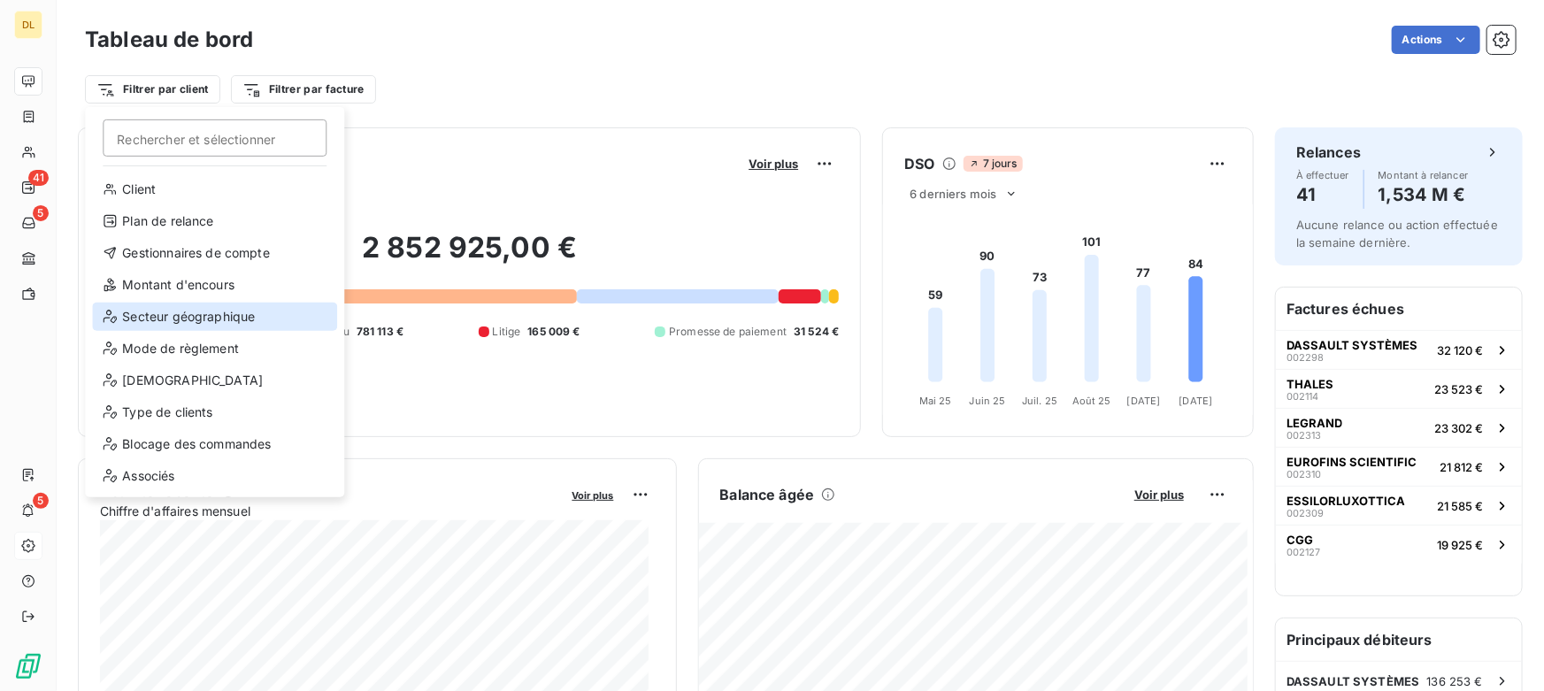
click at [197, 318] on div "Secteur géographique" at bounding box center [214, 317] width 245 height 28
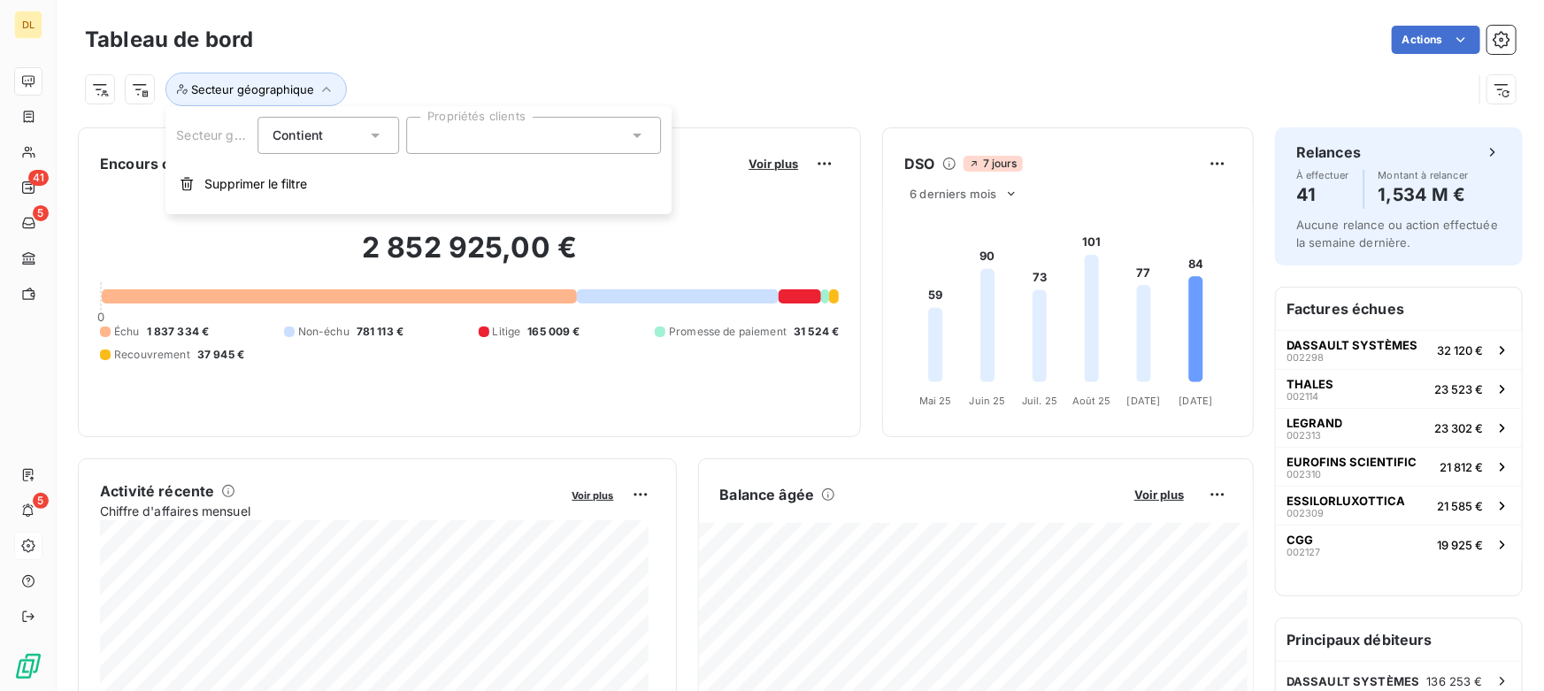
click at [507, 137] on div at bounding box center [533, 135] width 255 height 37
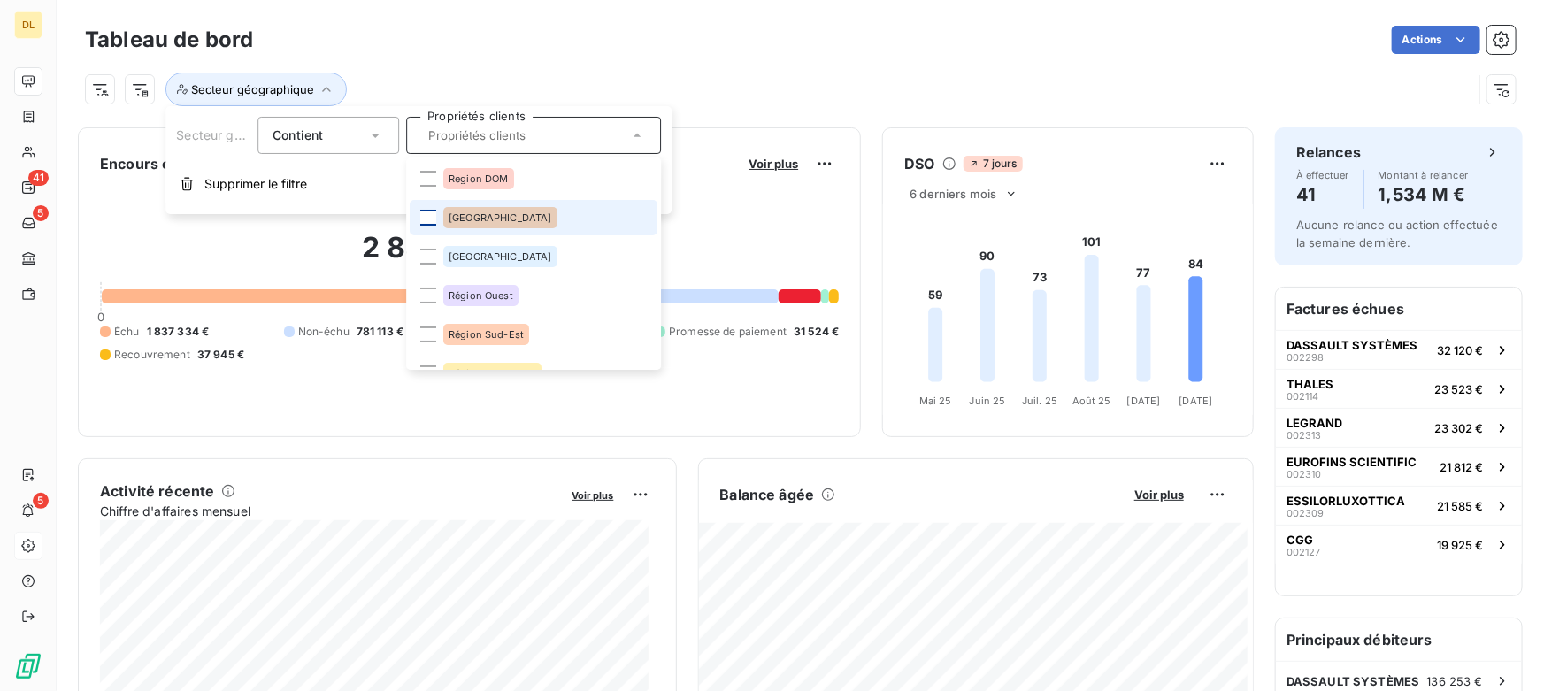
click at [427, 217] on div at bounding box center [428, 218] width 16 height 16
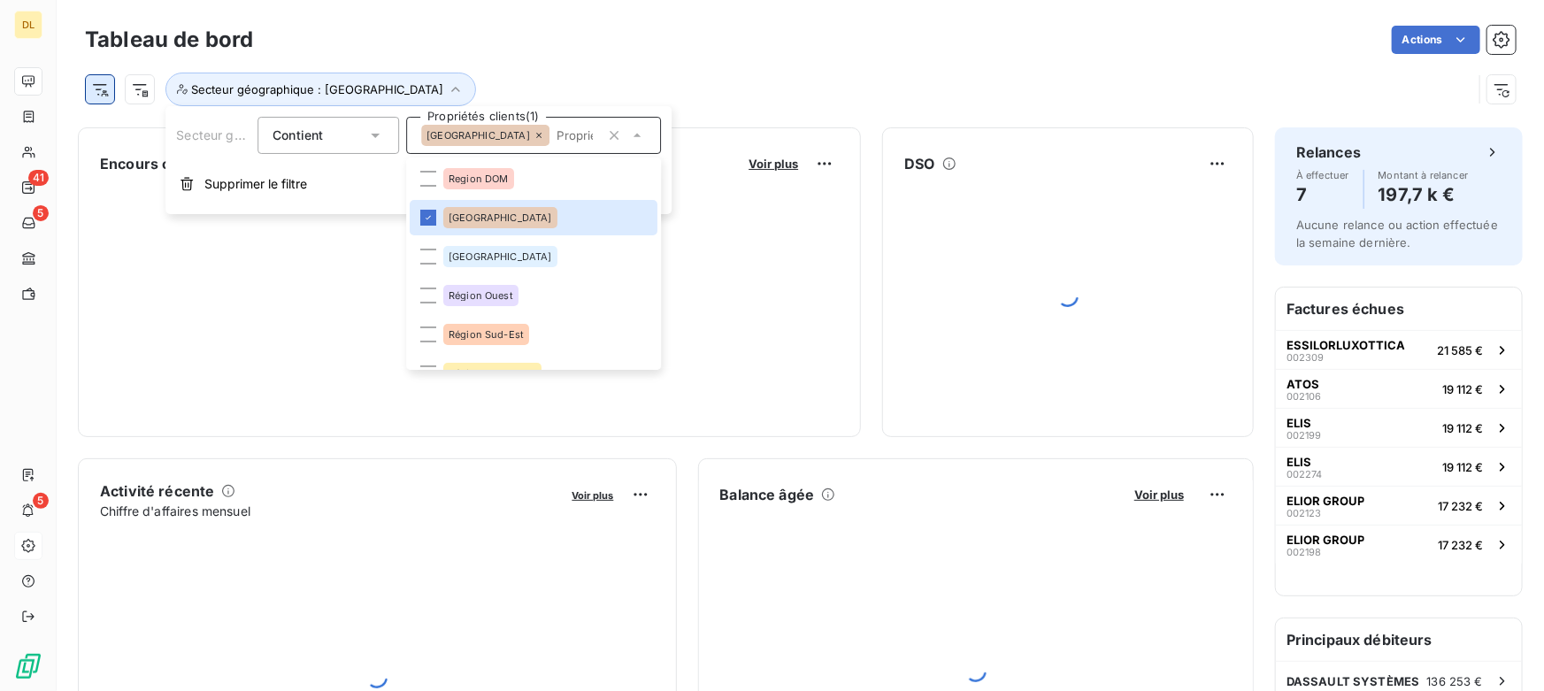
click at [96, 85] on html "DL 41 5 5 Tableau de bord Actions Secteur géographique : Région Est Encours cli…" at bounding box center [772, 345] width 1544 height 691
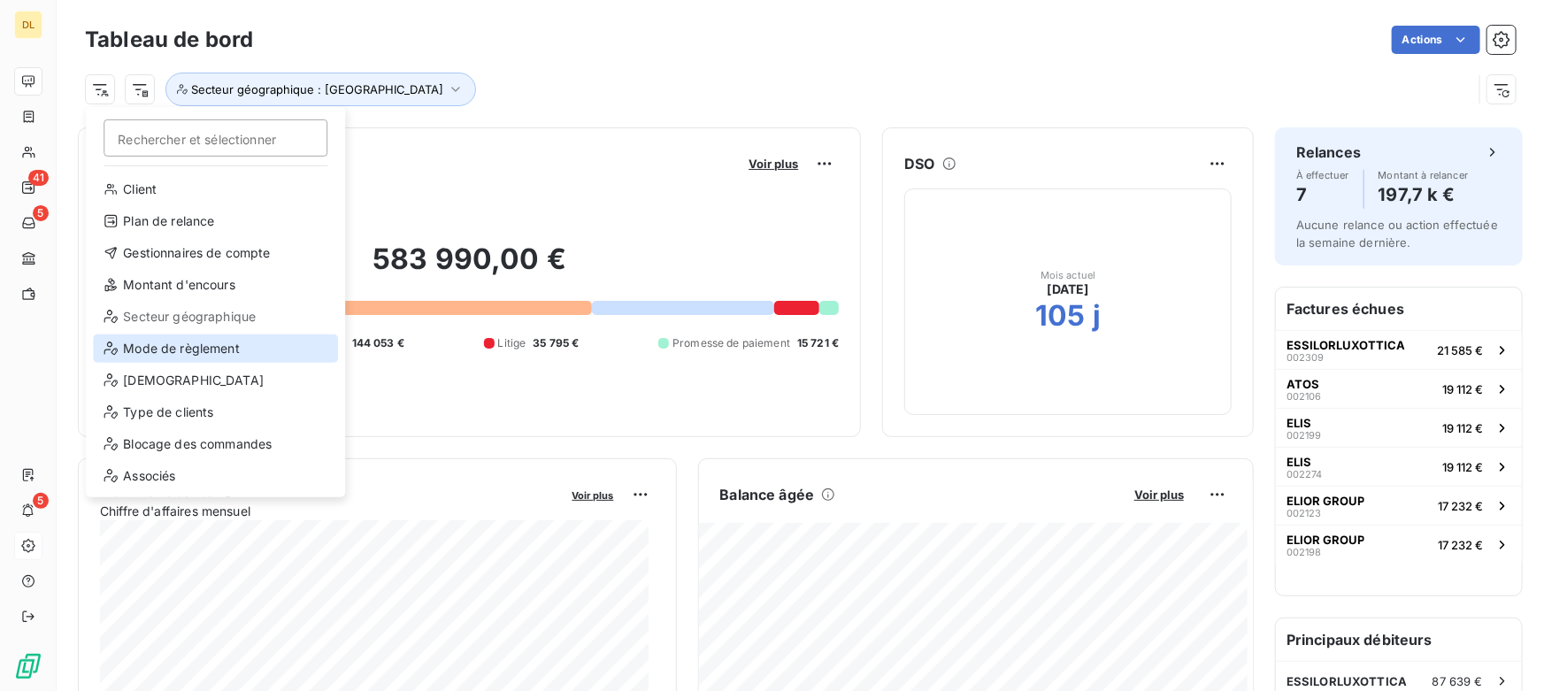
click at [194, 346] on div "Mode de règlement" at bounding box center [215, 348] width 245 height 28
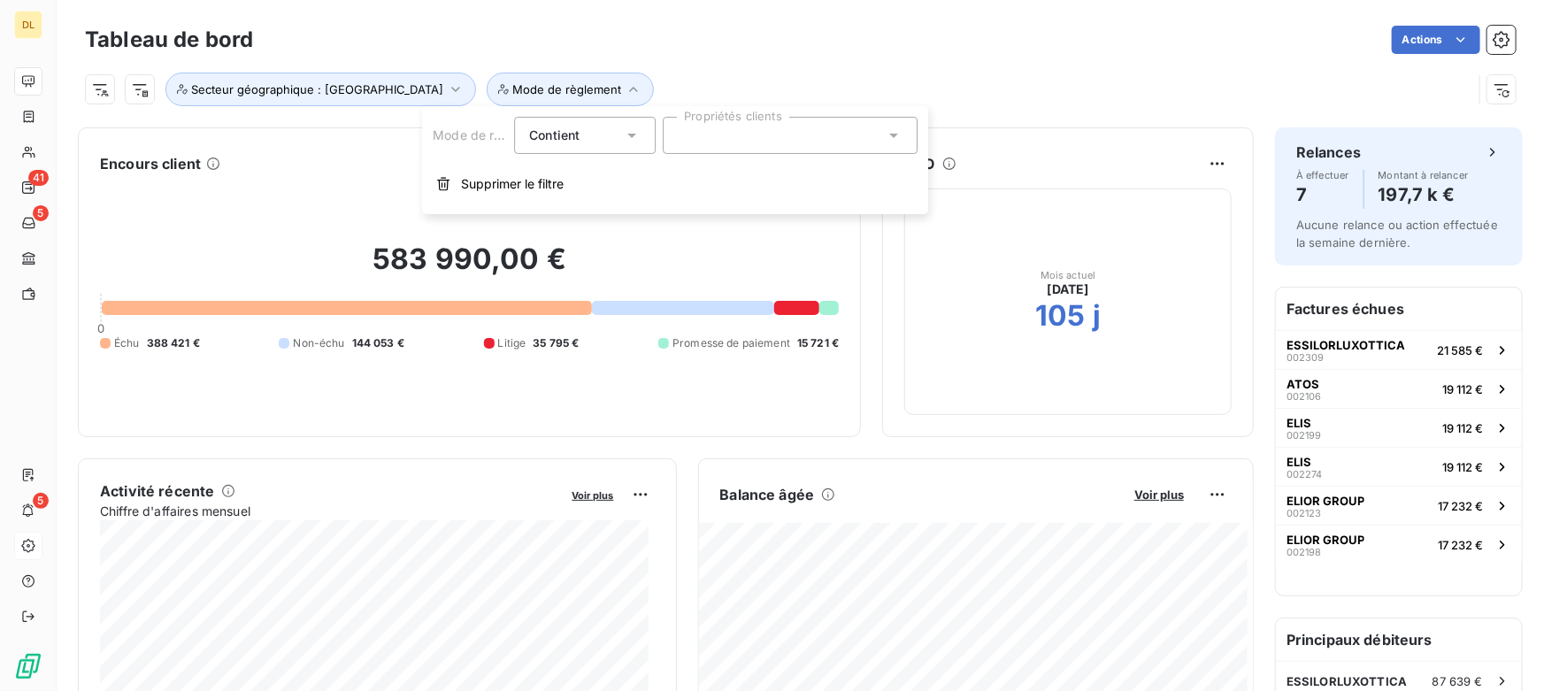
click at [684, 126] on div at bounding box center [790, 135] width 255 height 37
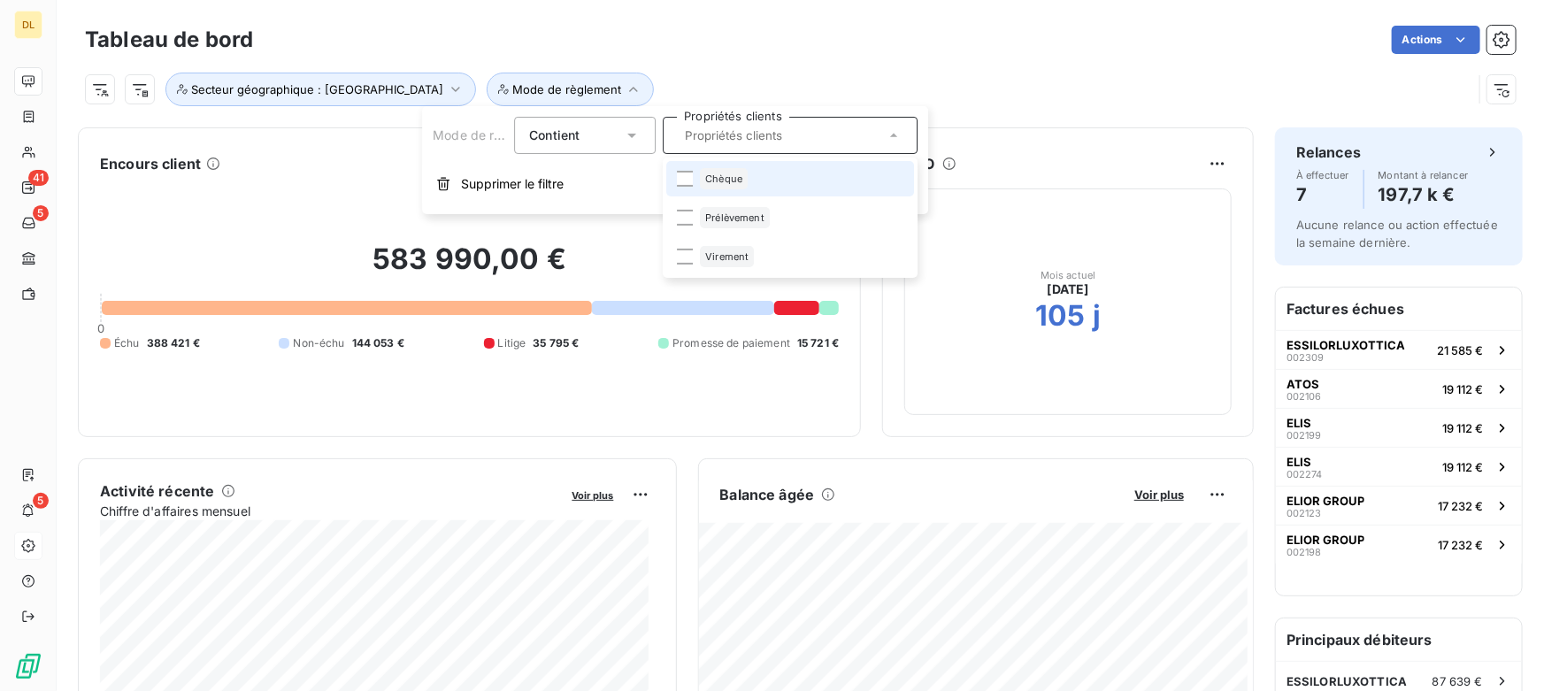
click at [716, 182] on span "Chèque" at bounding box center [723, 178] width 37 height 11
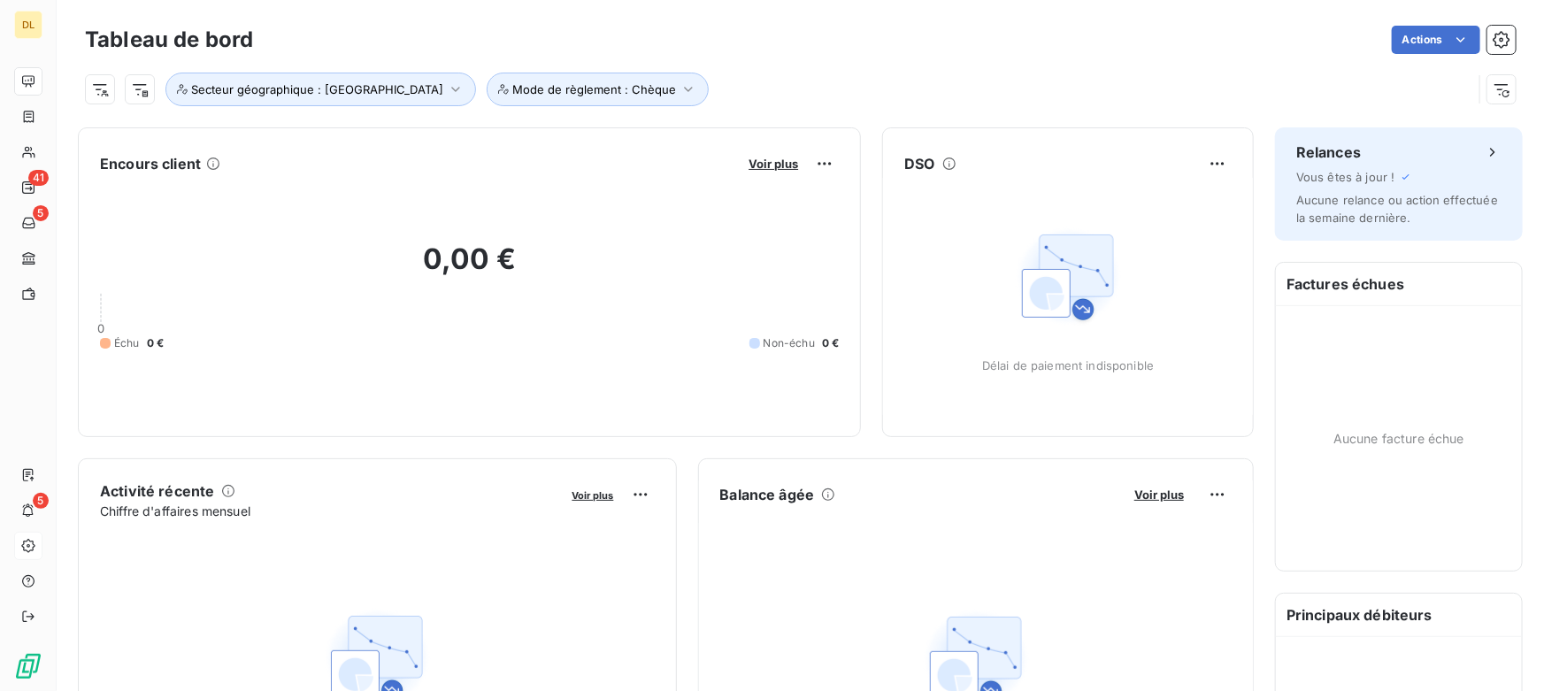
click at [782, 80] on div "Secteur géographique : Région Est Mode de règlement : Chèque" at bounding box center [778, 90] width 1387 height 34
click at [486, 98] on button "Mode de règlement : Chèque" at bounding box center [597, 90] width 222 height 34
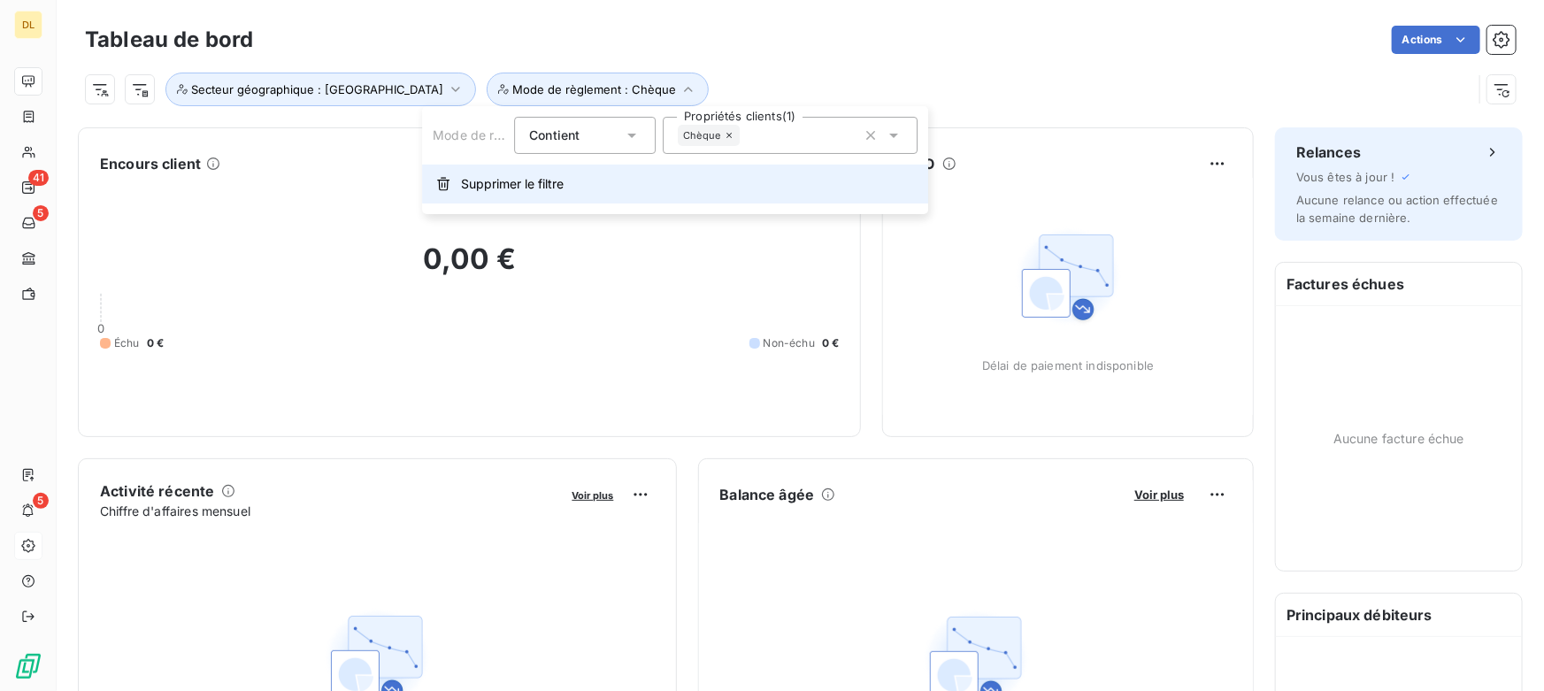
click at [486, 202] on button "Supprimer le filtre" at bounding box center [675, 184] width 506 height 39
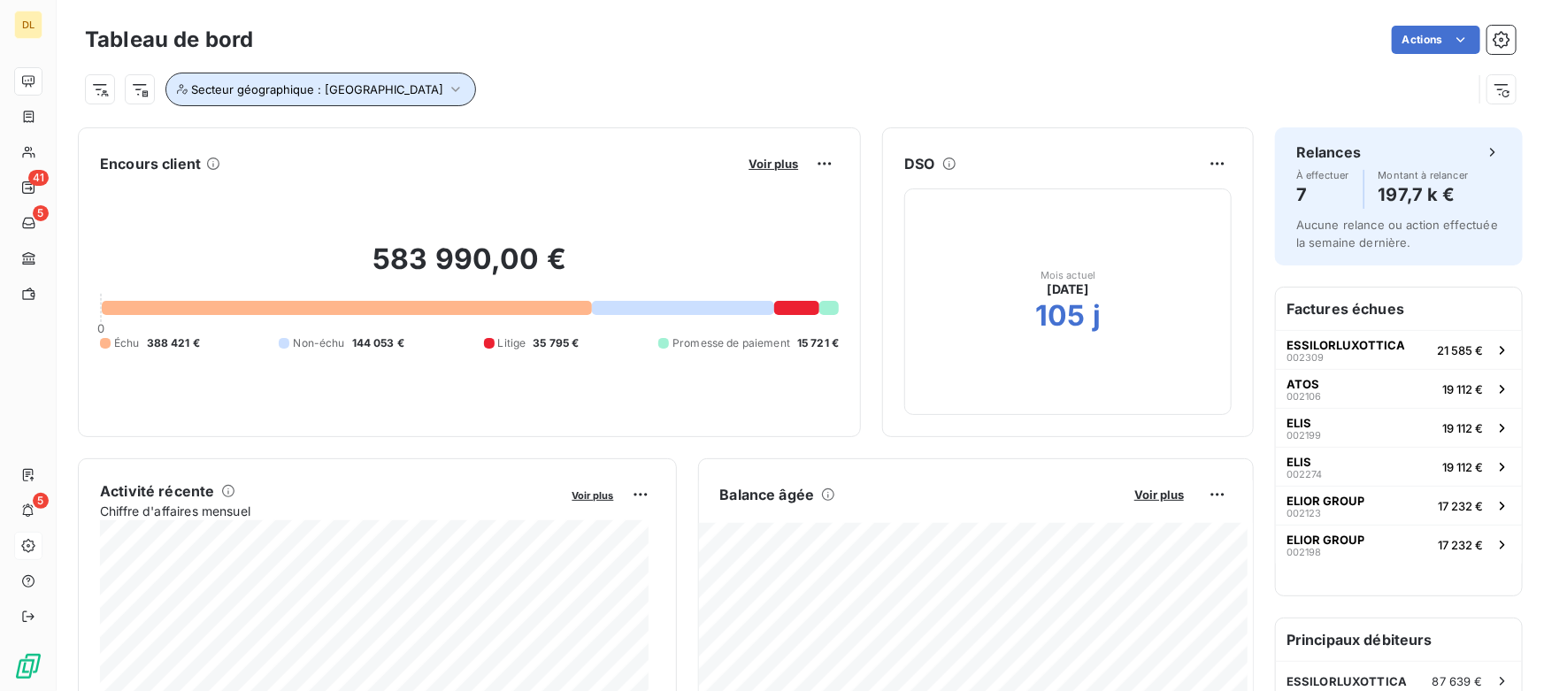
click at [293, 88] on span "Secteur géographique : [GEOGRAPHIC_DATA]" at bounding box center [317, 89] width 252 height 14
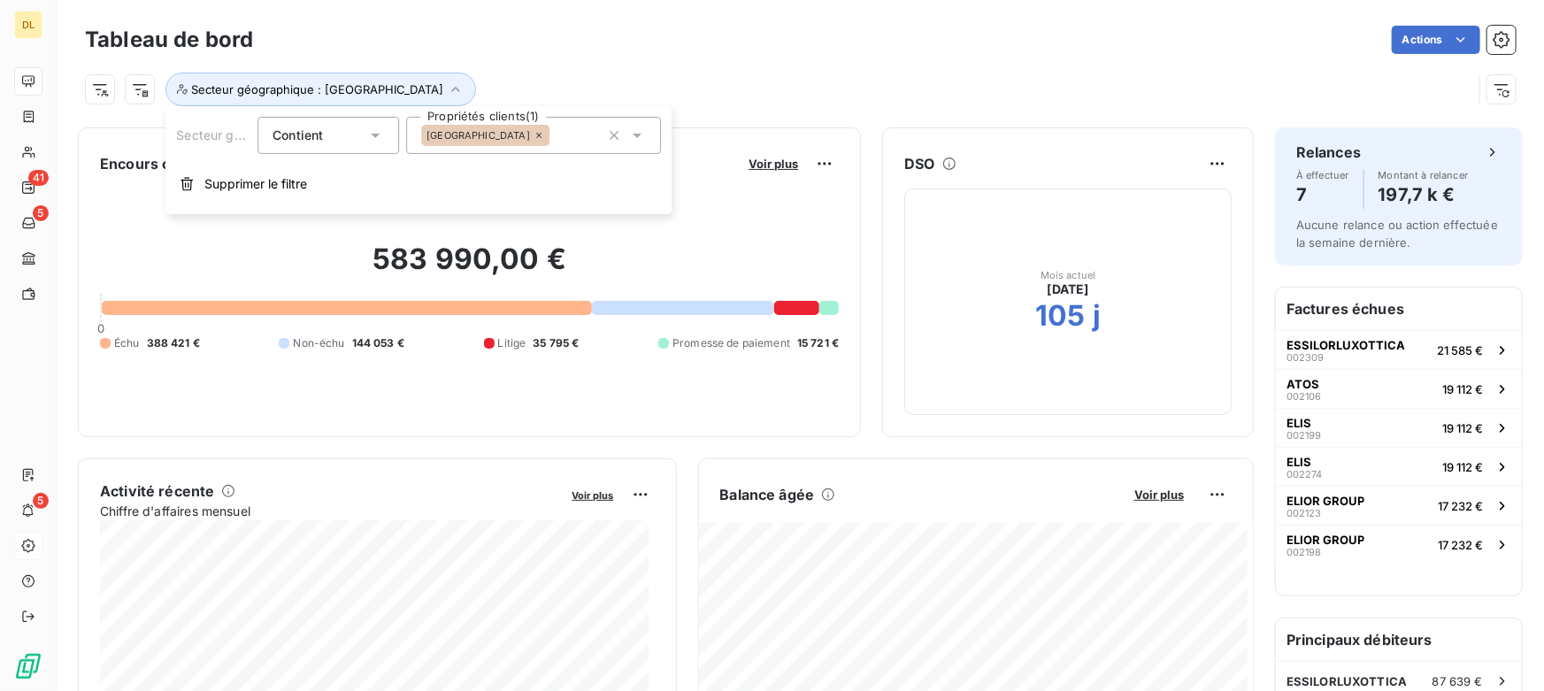
click at [267, 189] on span "Supprimer le filtre" at bounding box center [255, 184] width 103 height 18
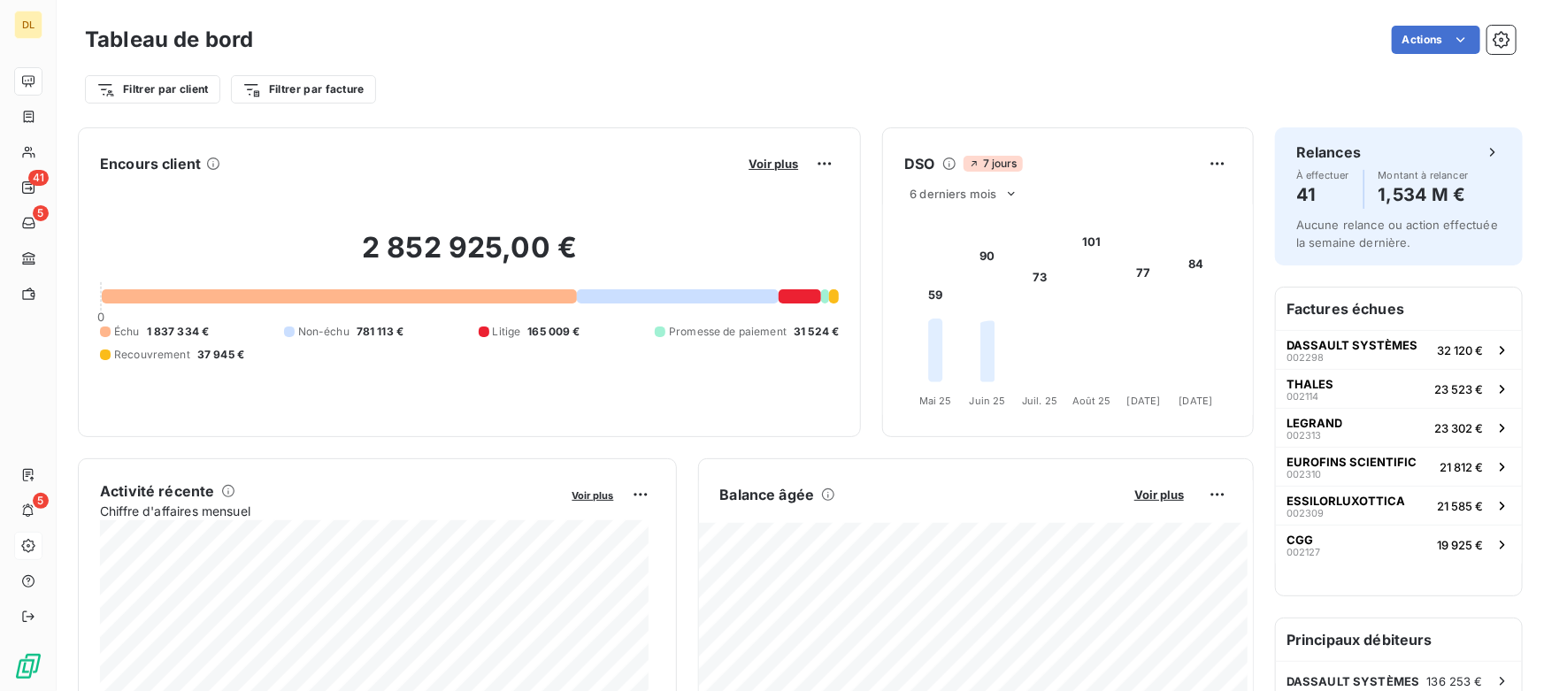
click at [517, 44] on div "Actions" at bounding box center [894, 40] width 1241 height 28
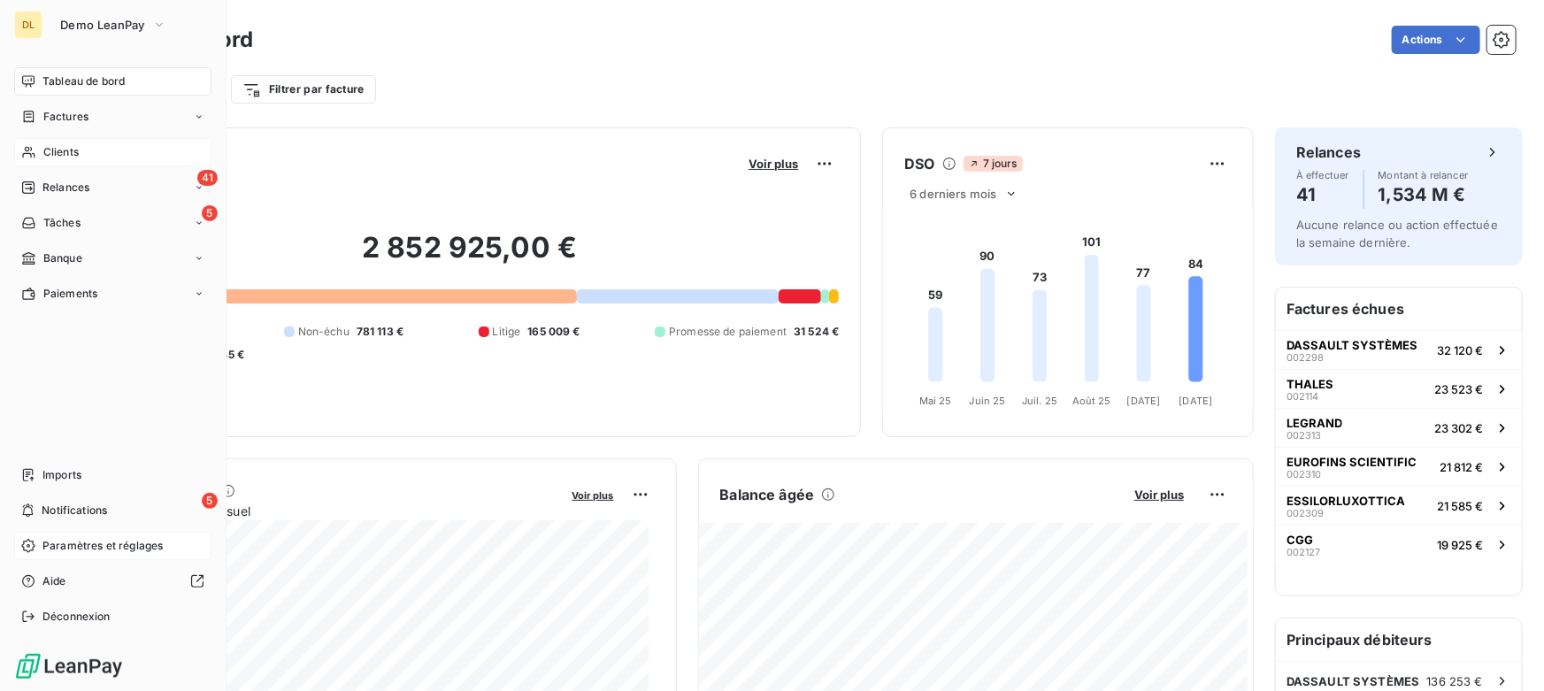
click at [37, 148] on div "Clients" at bounding box center [112, 152] width 197 height 28
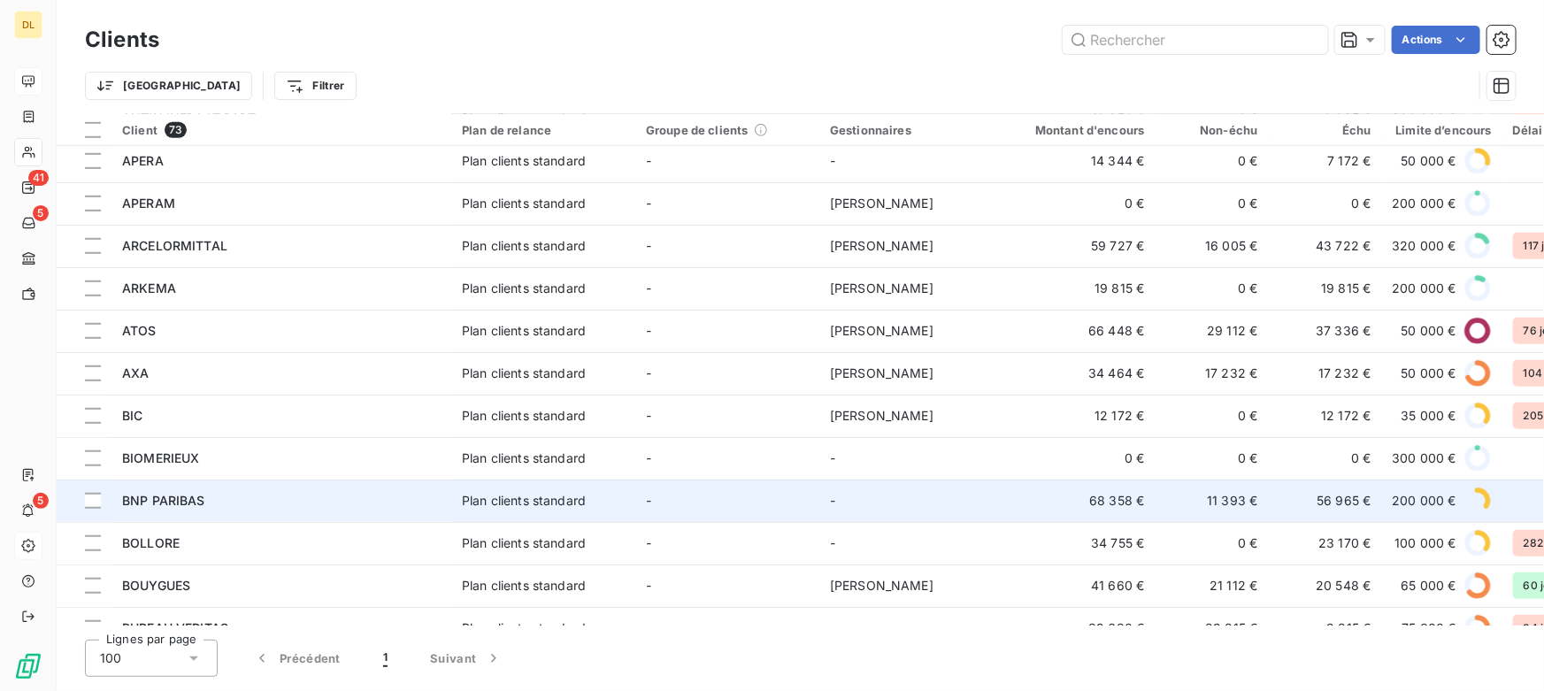
scroll to position [563, 0]
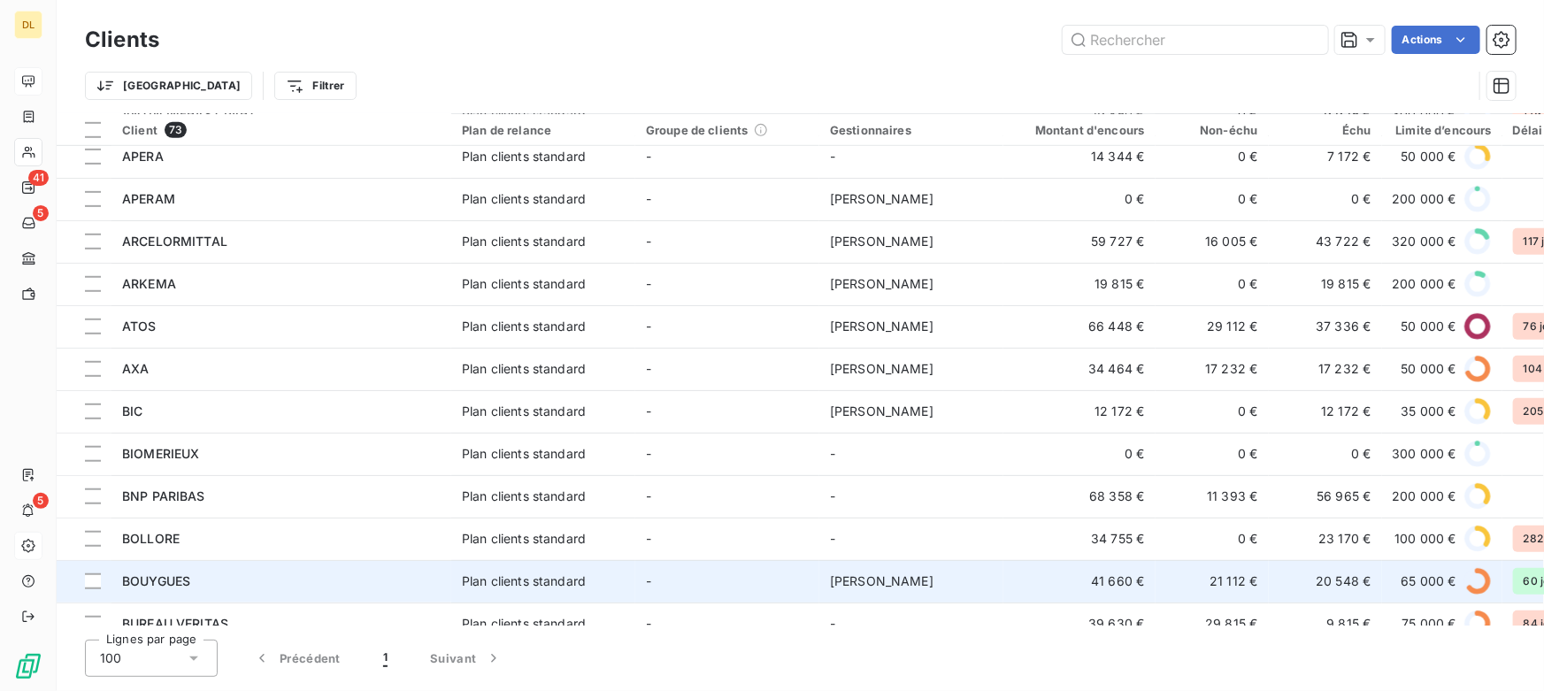
click at [203, 581] on div "BOUYGUES" at bounding box center [281, 581] width 318 height 18
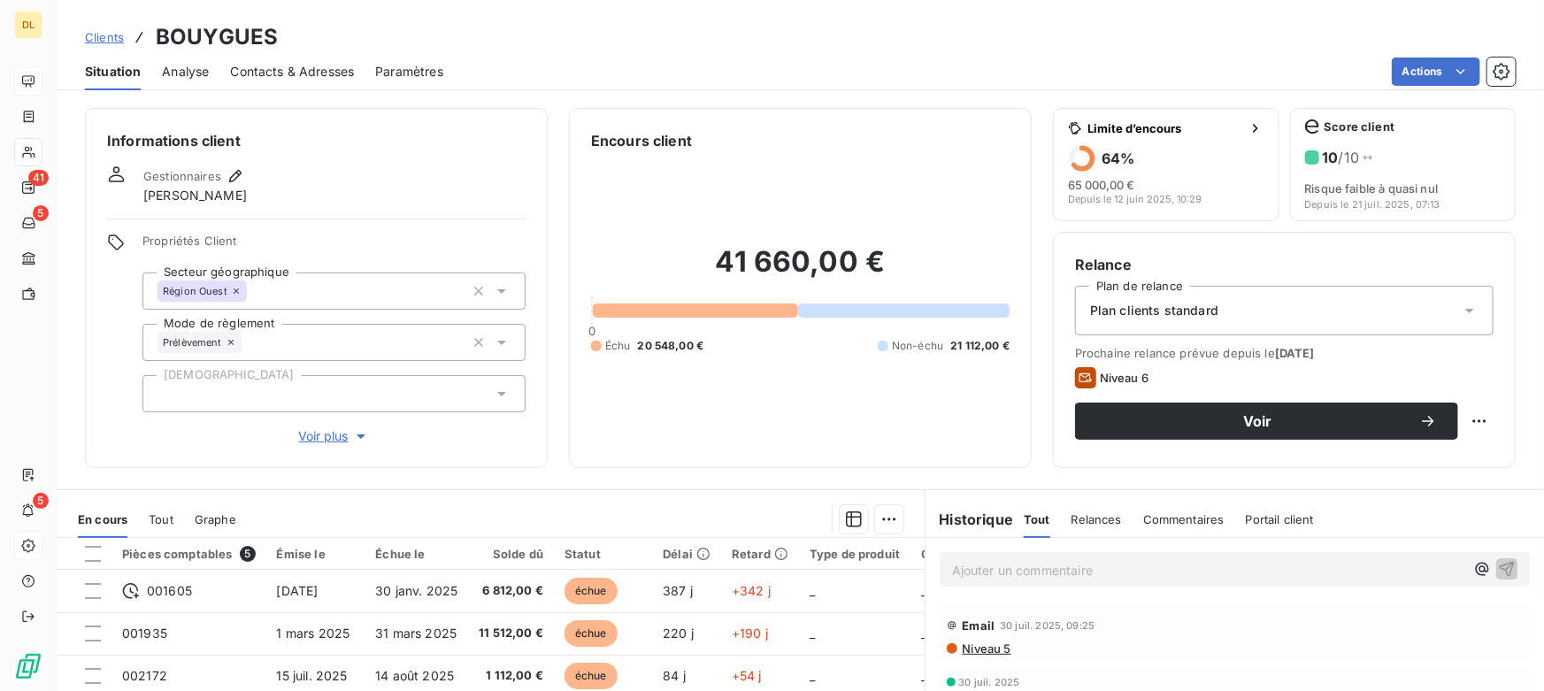
scroll to position [160, 0]
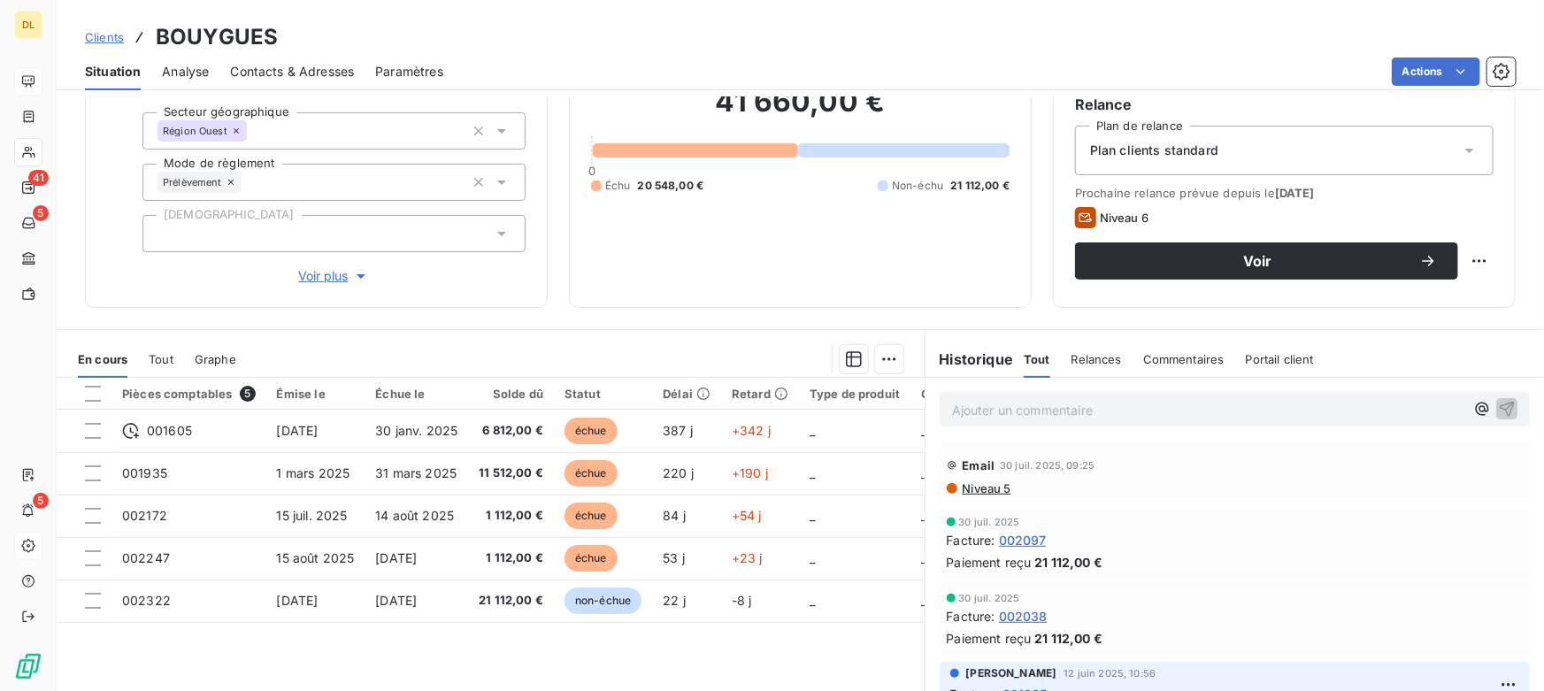
click at [161, 358] on span "Tout" at bounding box center [161, 359] width 25 height 14
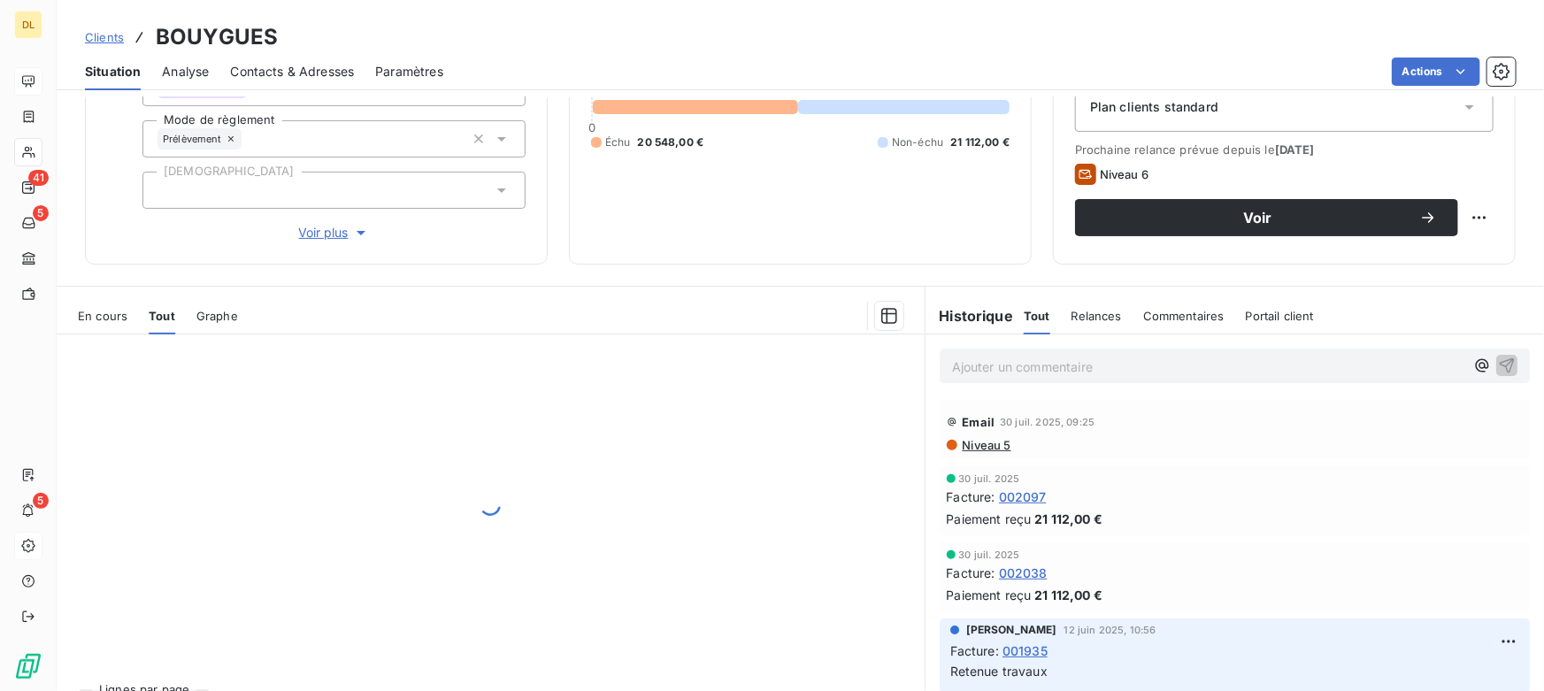
scroll to position [240, 0]
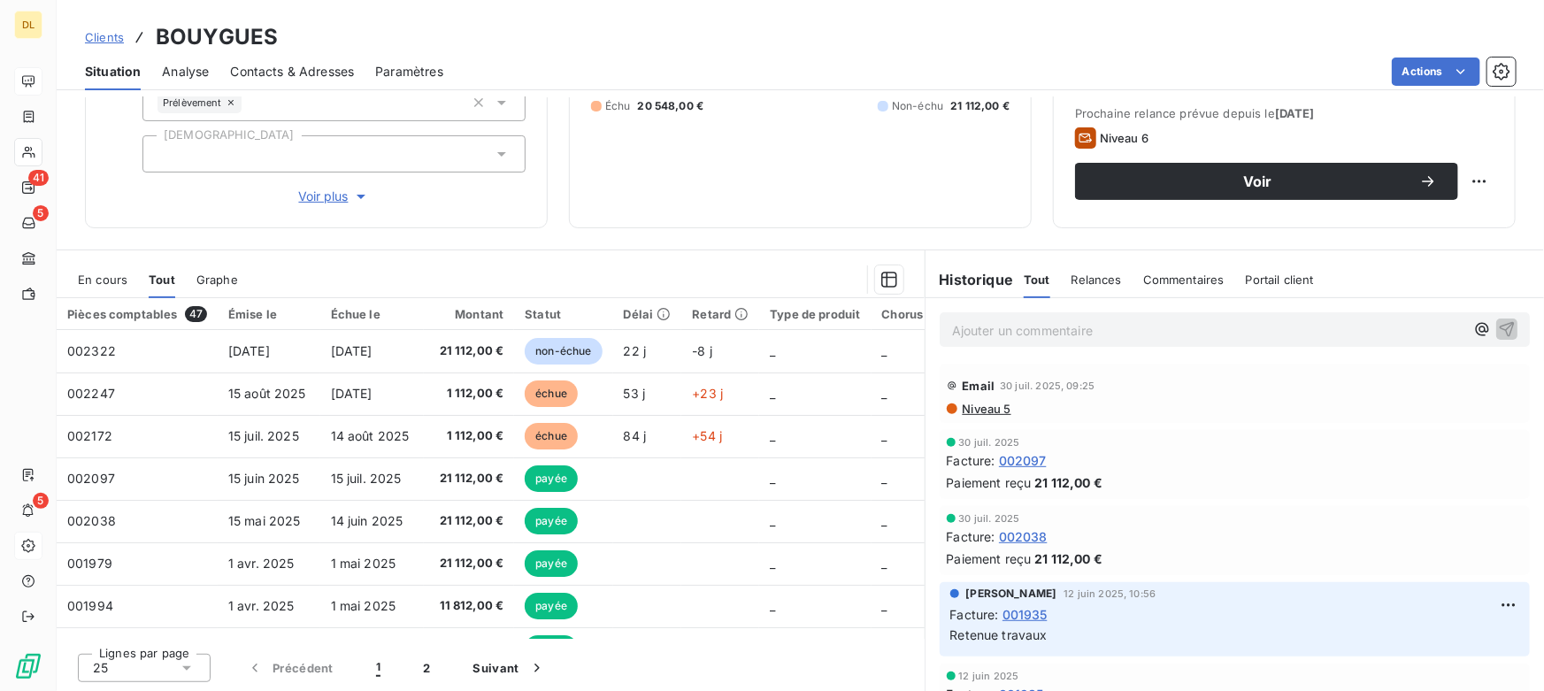
click at [1007, 324] on p "Ajouter un commentaire ﻿" at bounding box center [1208, 330] width 512 height 22
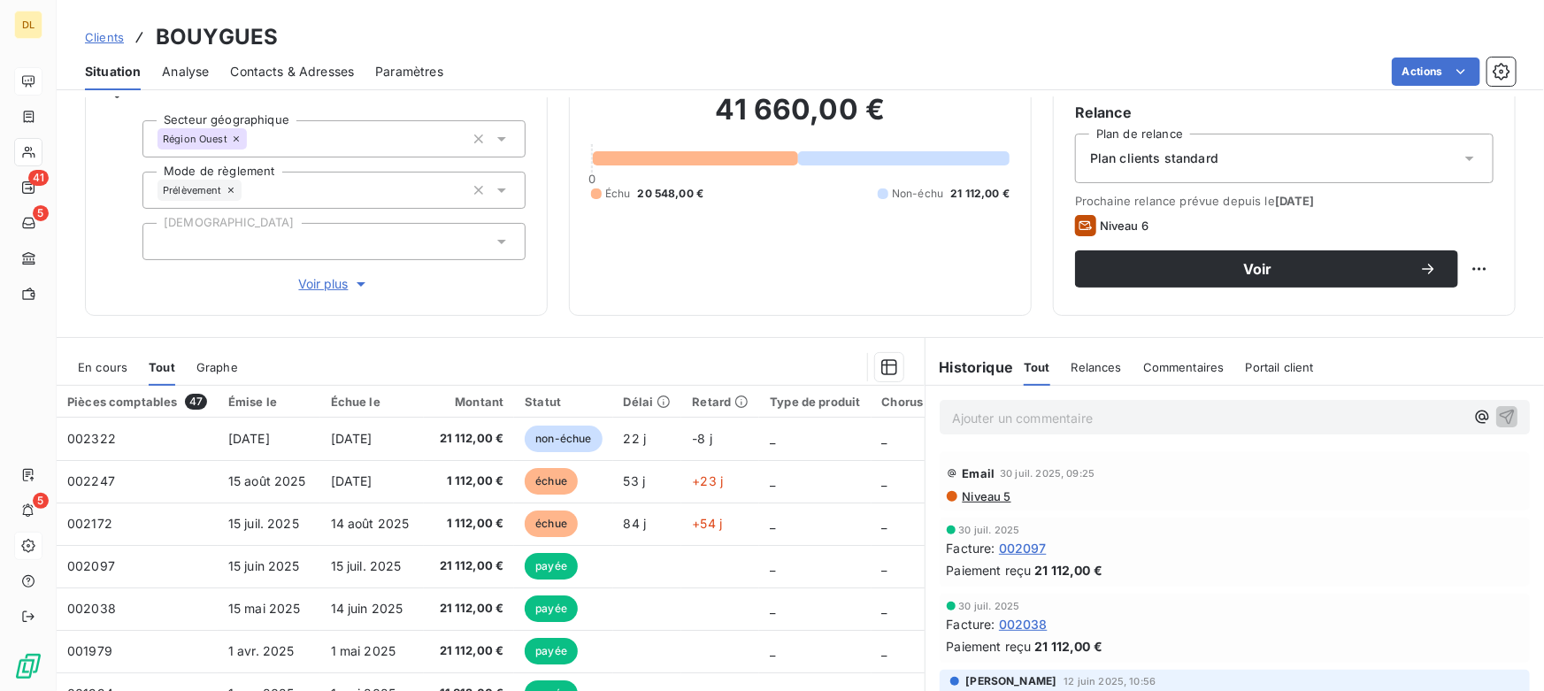
scroll to position [0, 0]
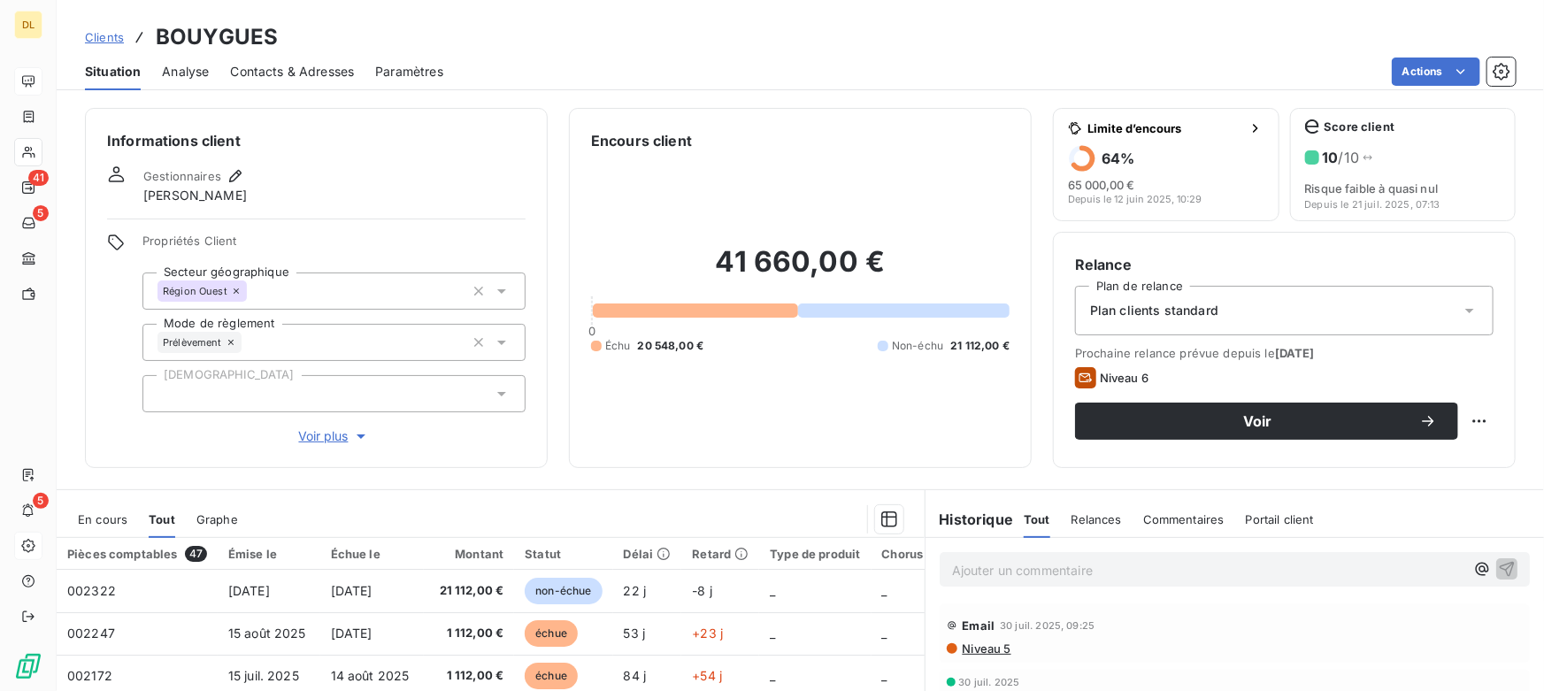
click at [100, 519] on span "En cours" at bounding box center [103, 519] width 50 height 14
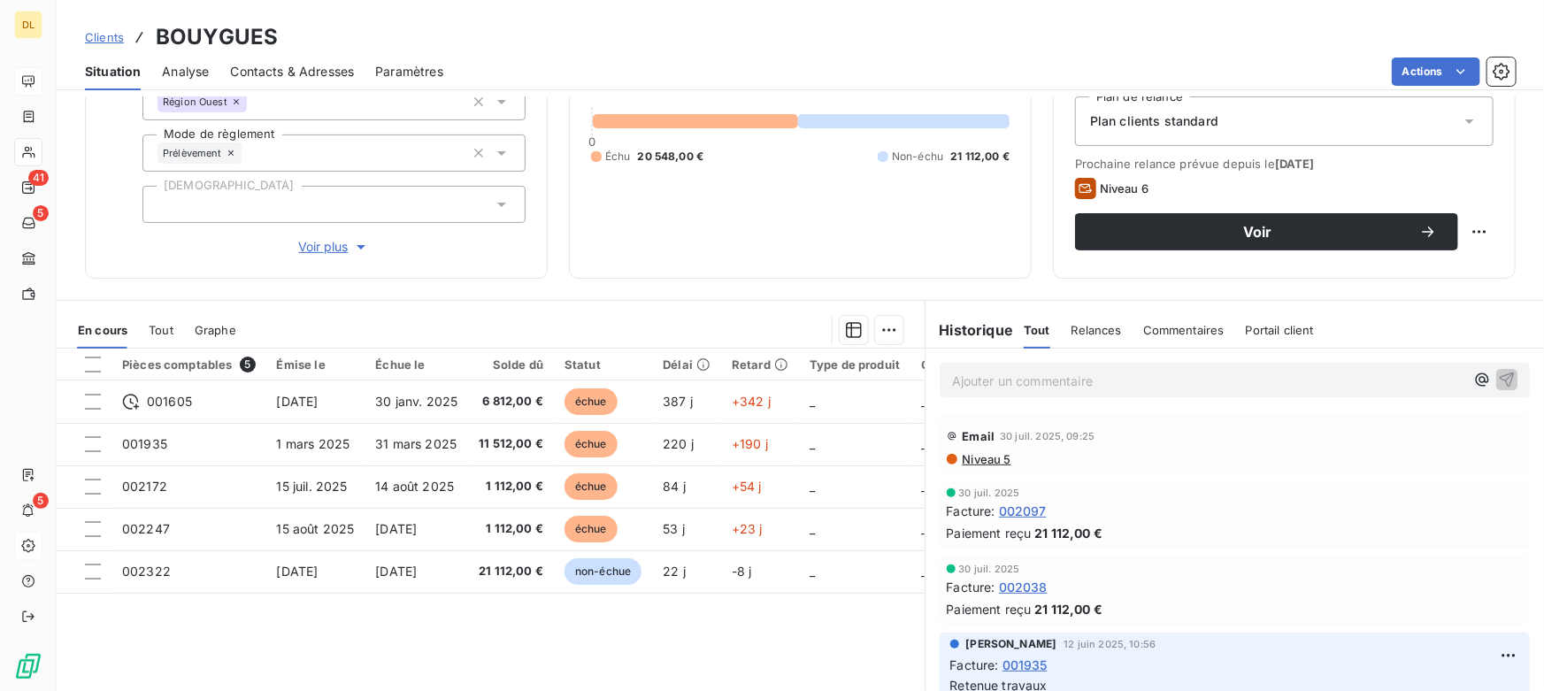
scroll to position [240, 0]
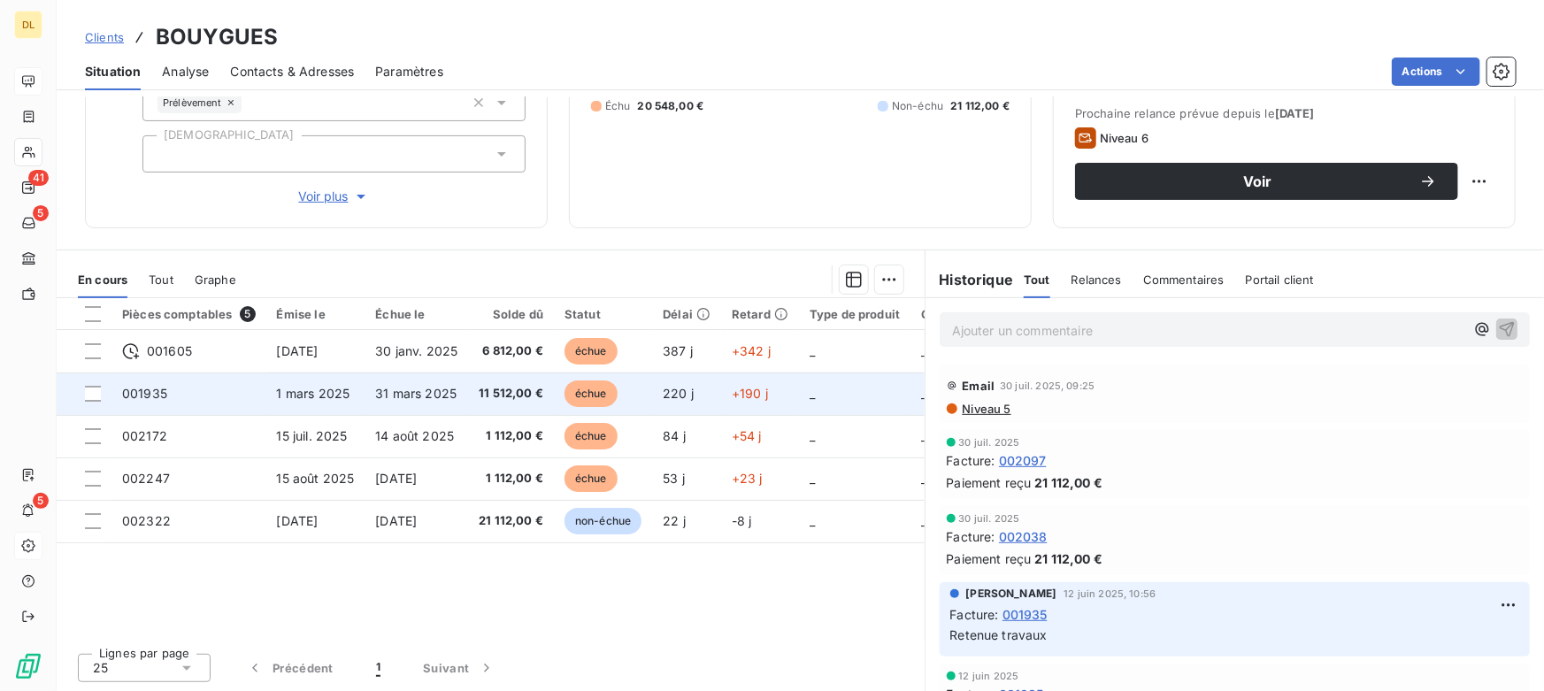
click at [168, 388] on td "001935" at bounding box center [188, 393] width 155 height 42
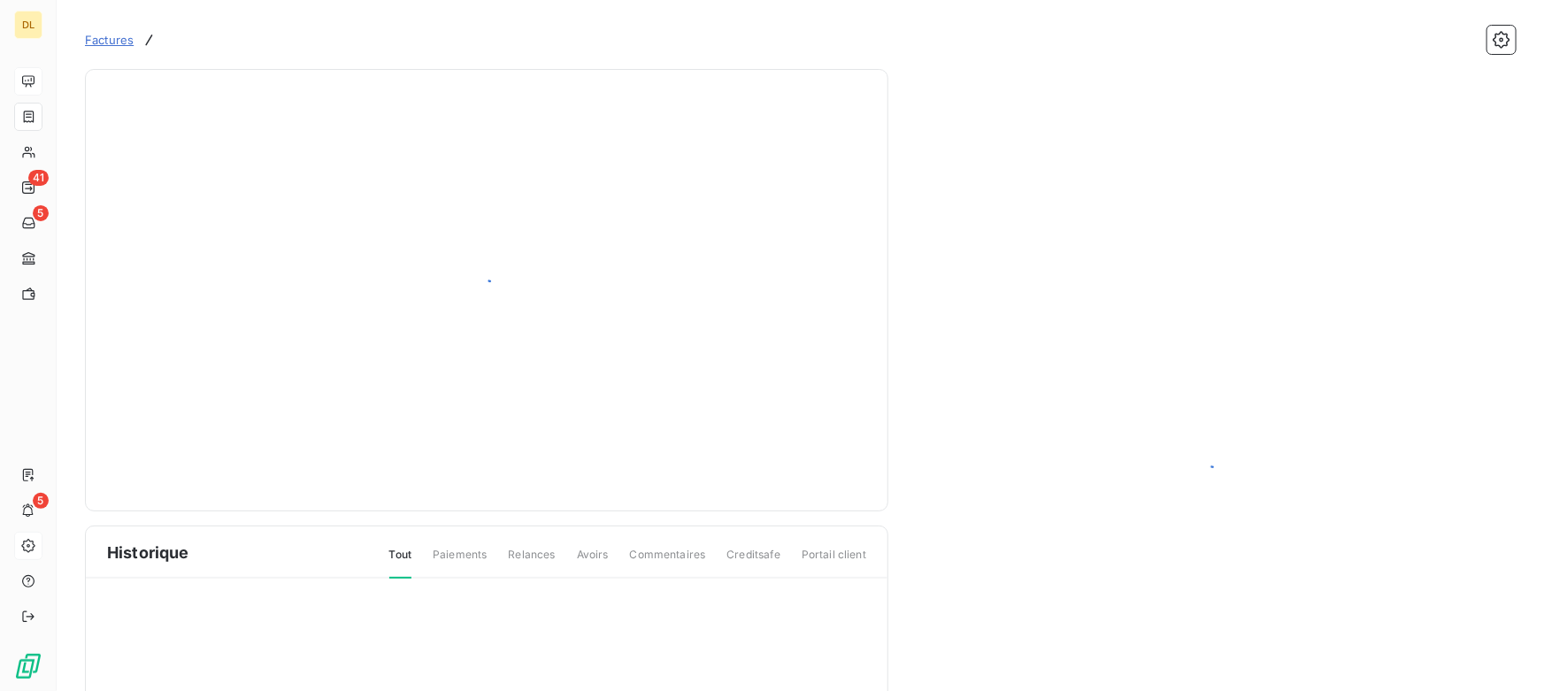
click at [168, 388] on div at bounding box center [486, 290] width 759 height 398
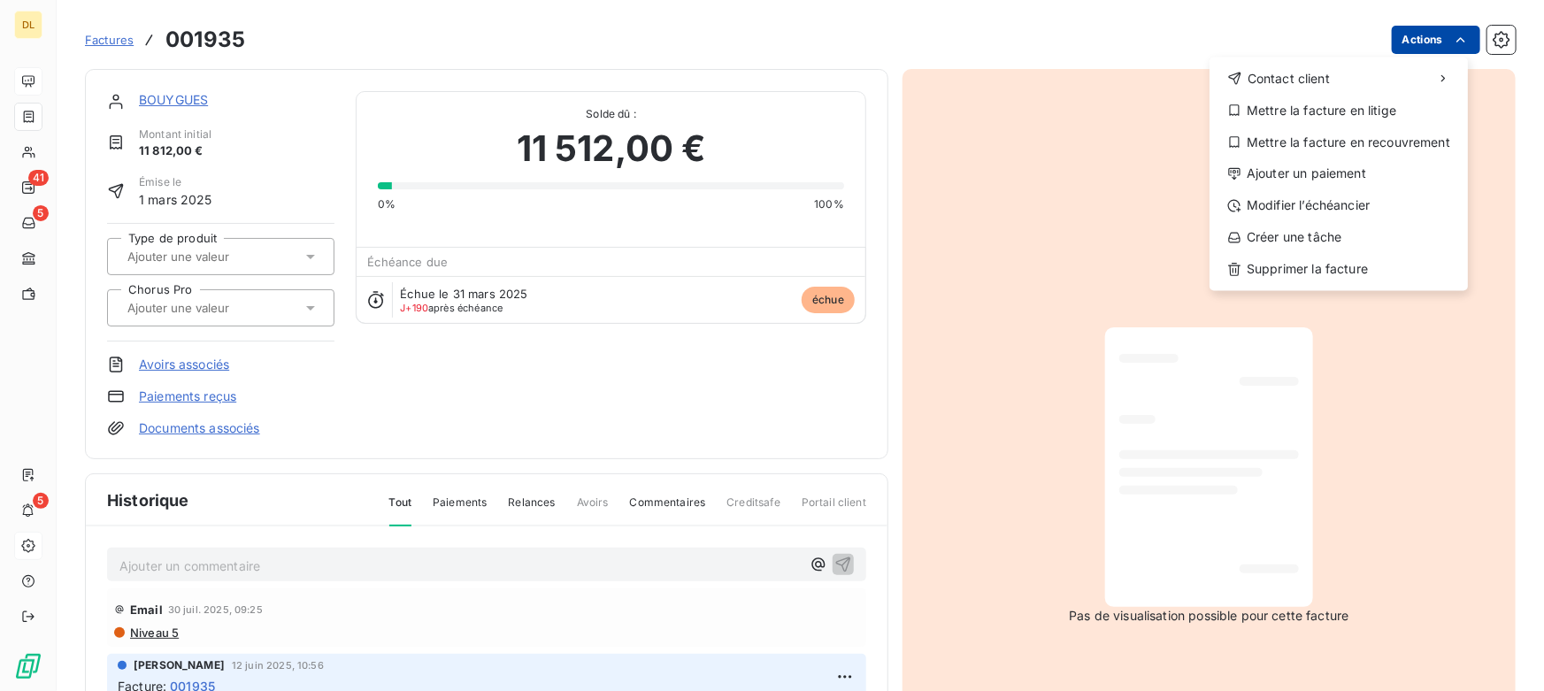
click at [1430, 37] on html "DL 41 5 5 Factures [DRIVERS_LICENSE_NUMBER] Actions Contact client Mettre la fa…" at bounding box center [772, 345] width 1544 height 691
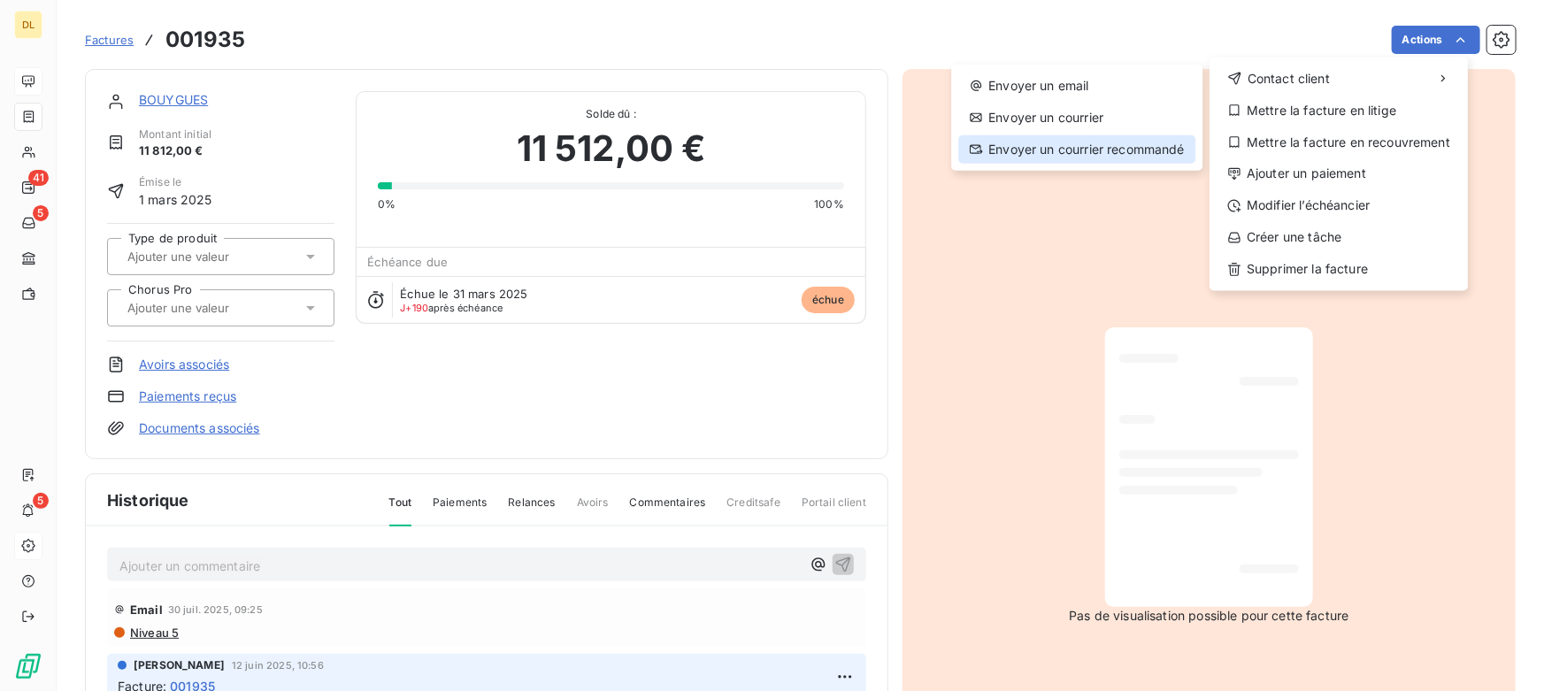
click at [1056, 145] on div "Envoyer un courrier recommandé" at bounding box center [1076, 149] width 237 height 28
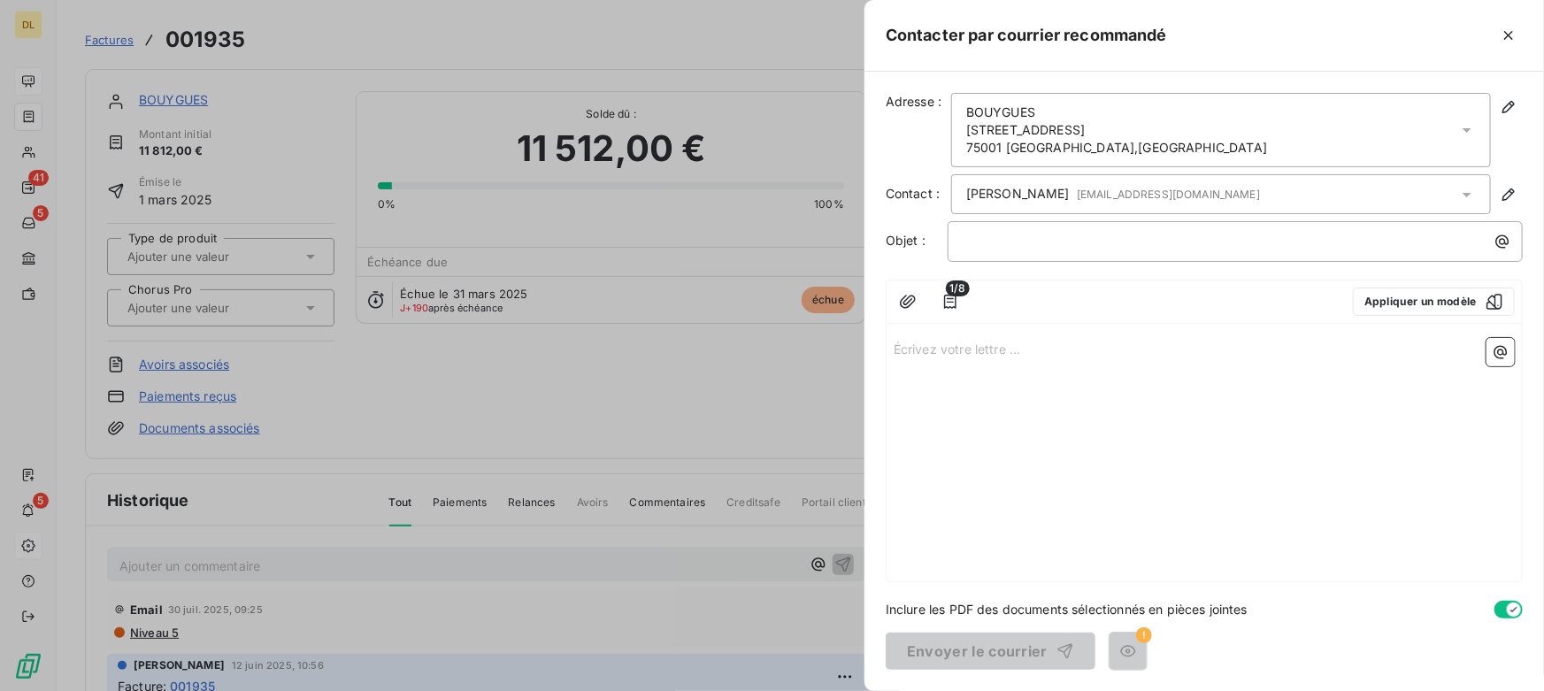
click at [983, 221] on div "﻿" at bounding box center [1234, 241] width 575 height 41
click at [986, 236] on p "﻿" at bounding box center [1239, 241] width 554 height 20
click at [964, 342] on p "Écrivez votre lettre ... ﻿" at bounding box center [1203, 348] width 621 height 20
click at [1503, 34] on icon "button" at bounding box center [1508, 36] width 18 height 18
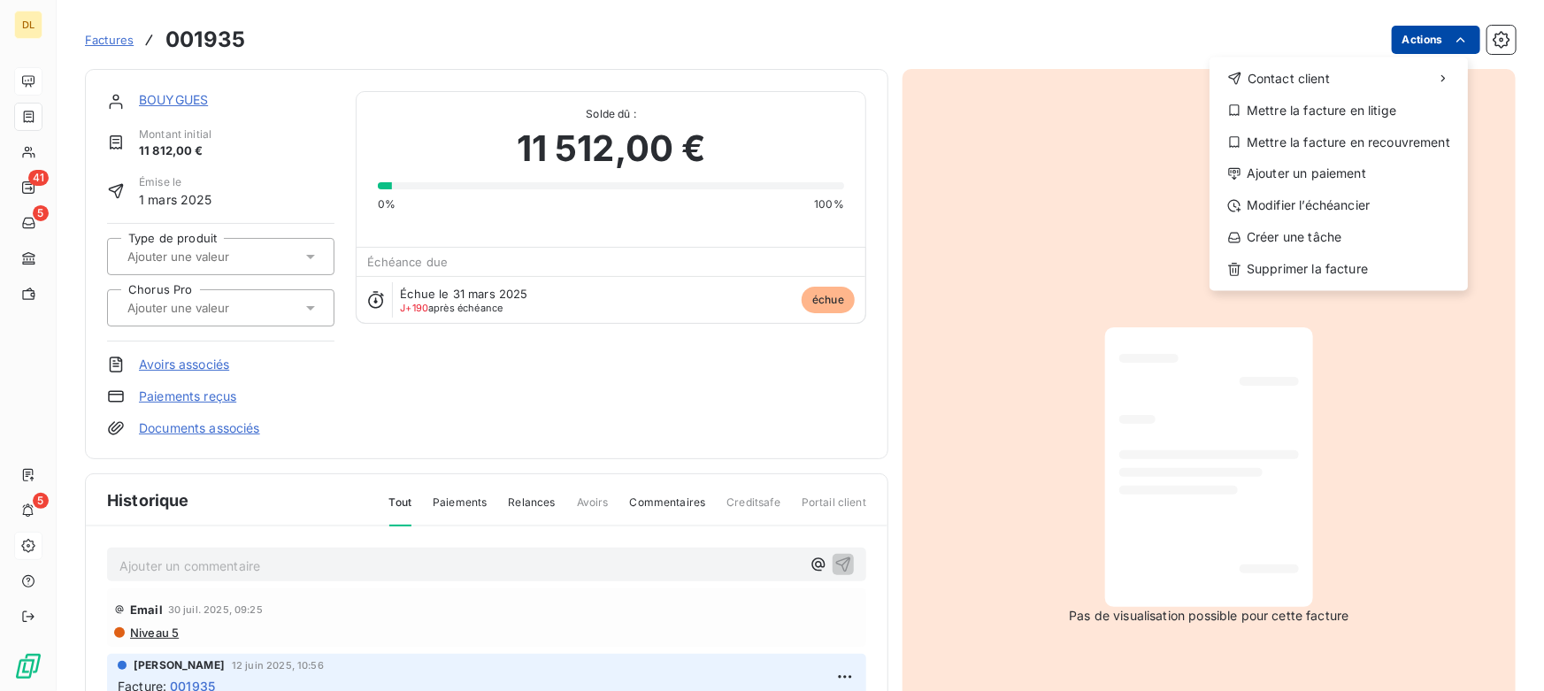
click at [1423, 39] on html "DL 41 5 5 Factures [DRIVERS_LICENSE_NUMBER] Actions Contact client Mettre la fa…" at bounding box center [772, 345] width 1544 height 691
click at [1307, 175] on div "Ajouter un paiement" at bounding box center [1338, 174] width 244 height 28
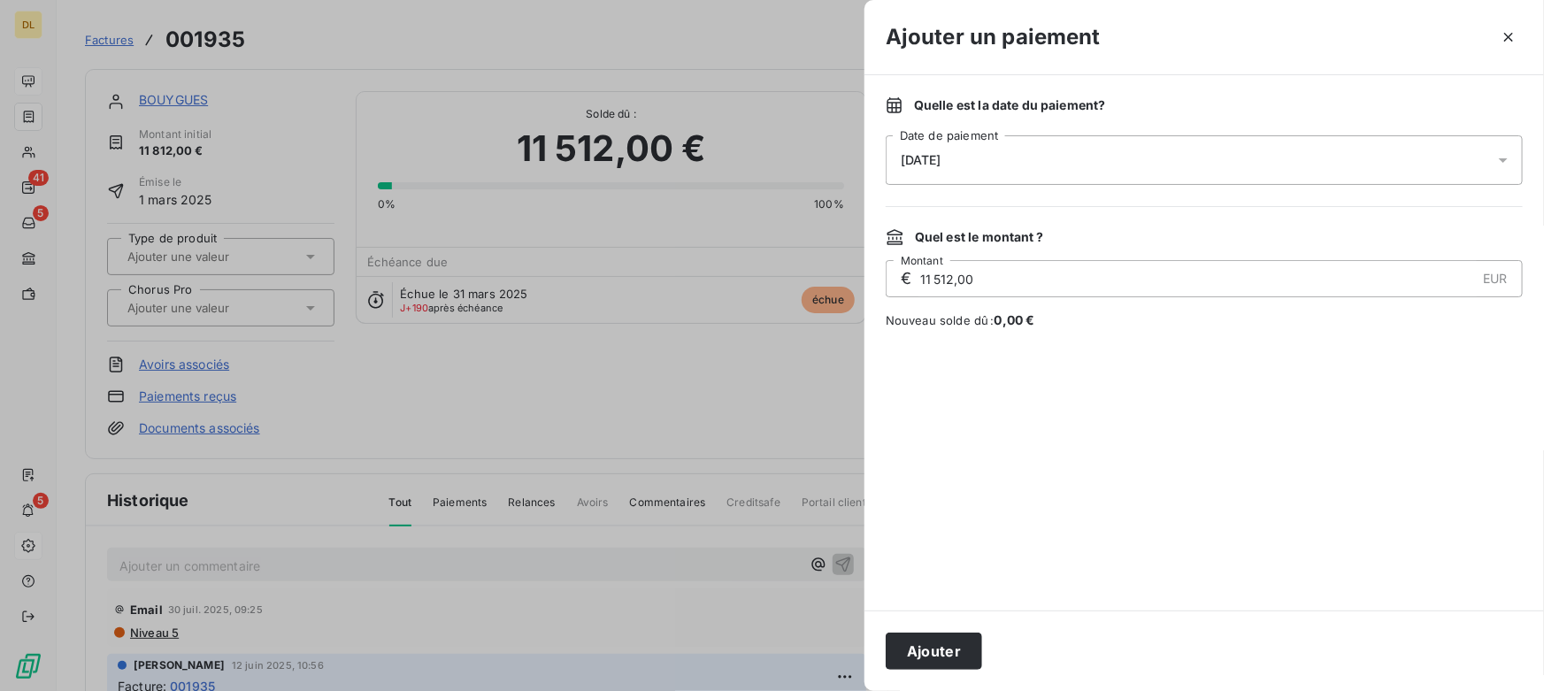
click at [926, 159] on span "[DATE]" at bounding box center [920, 160] width 41 height 14
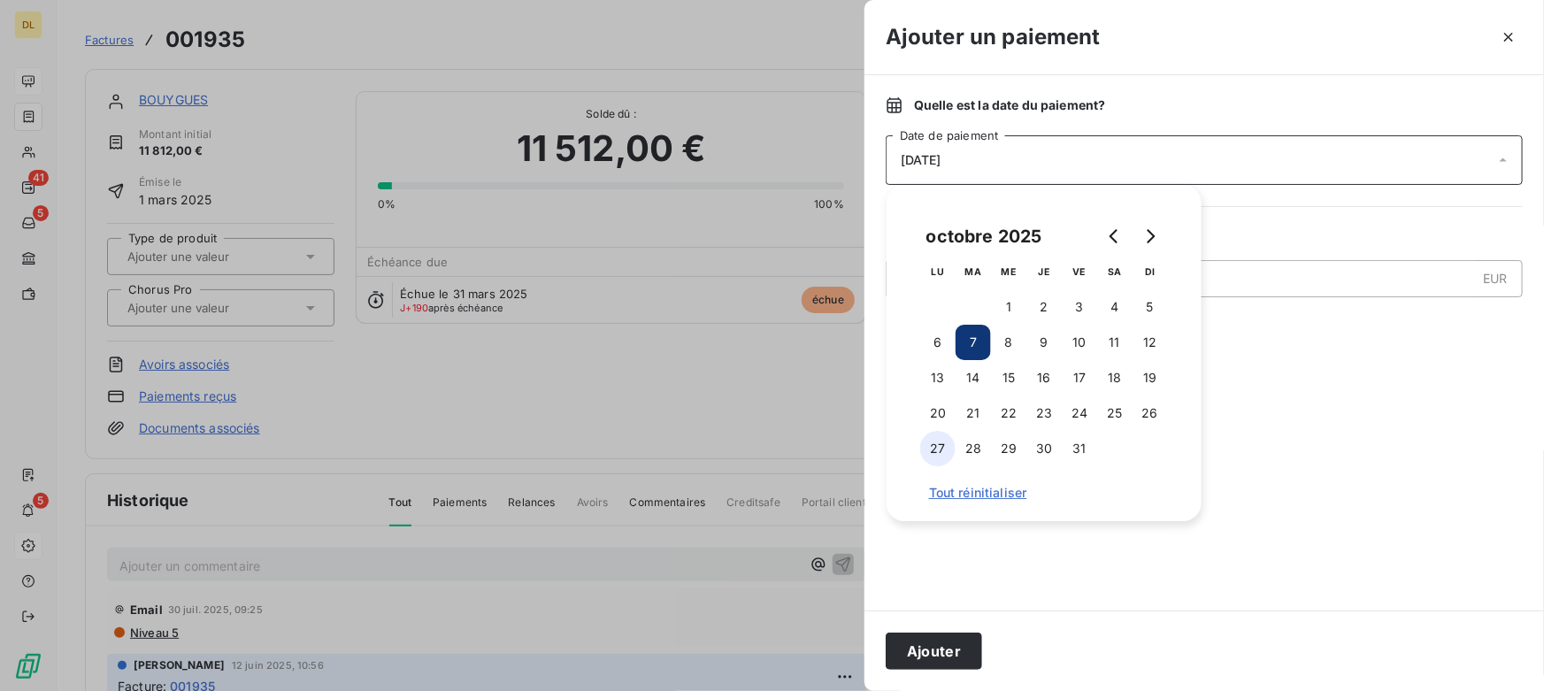
click at [934, 449] on button "27" at bounding box center [937, 448] width 35 height 35
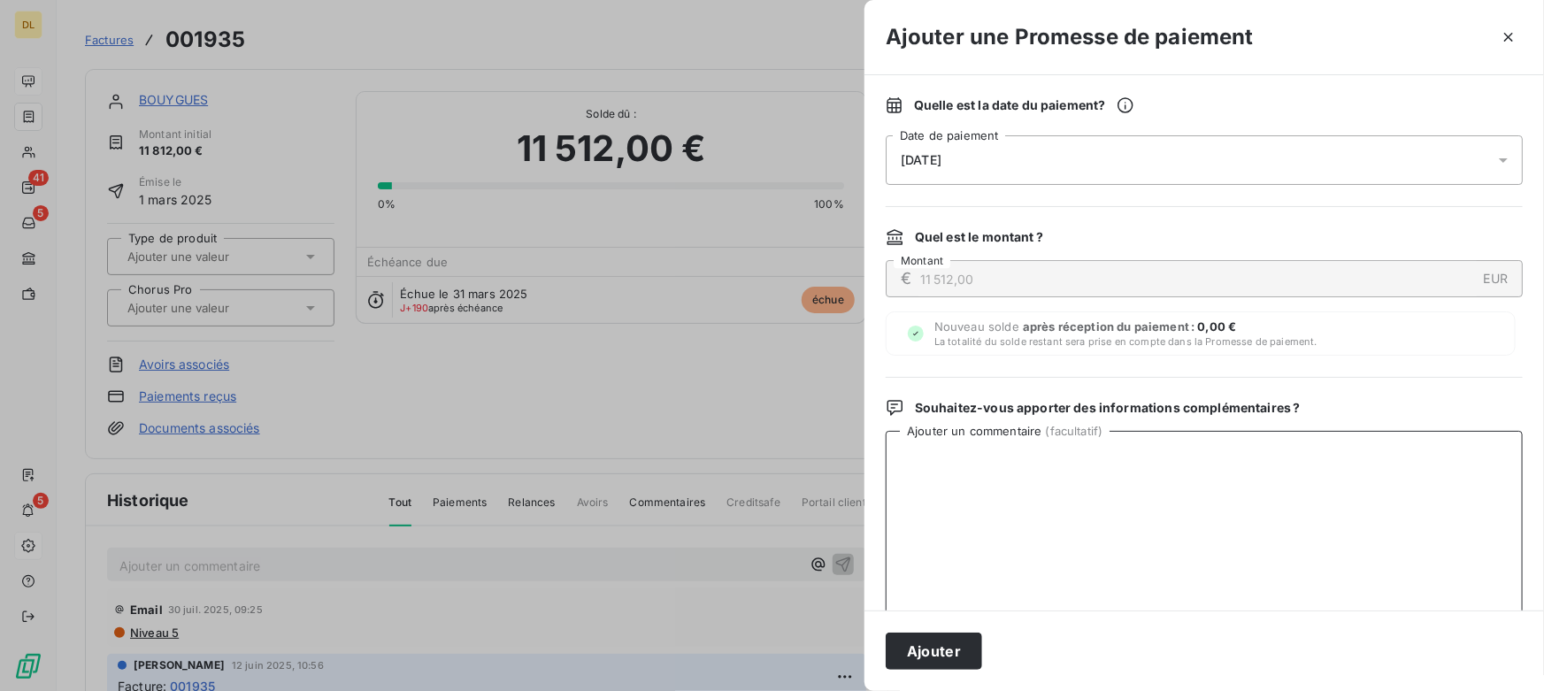
click at [1447, 510] on textarea "Ajouter un commentaire ( facultatif )" at bounding box center [1203, 523] width 637 height 184
click at [1507, 35] on icon "button" at bounding box center [1508, 37] width 9 height 9
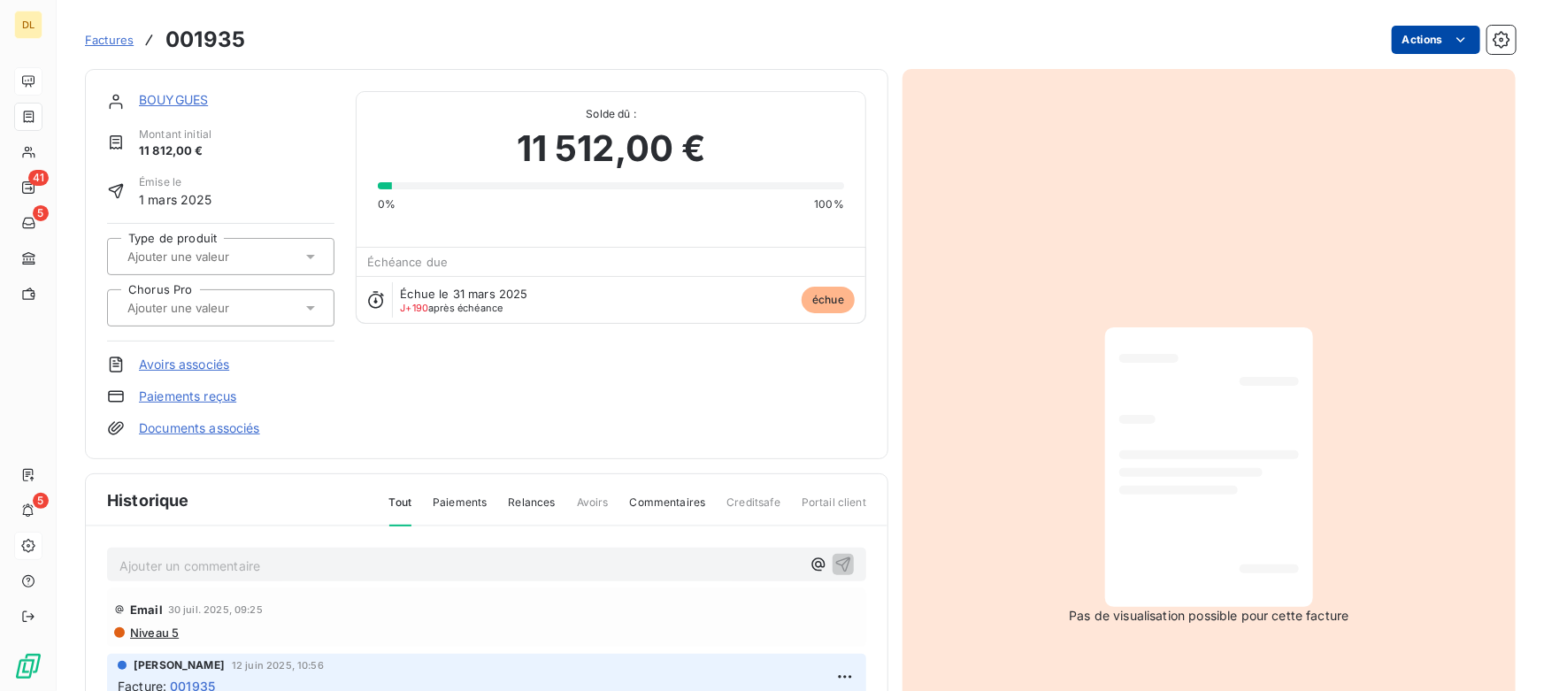
click at [1429, 36] on html "DL 41 5 5 Factures [DRIVERS_LICENSE_NUMBER] Actions BOUYGUES Montant initial 11…" at bounding box center [772, 345] width 1544 height 691
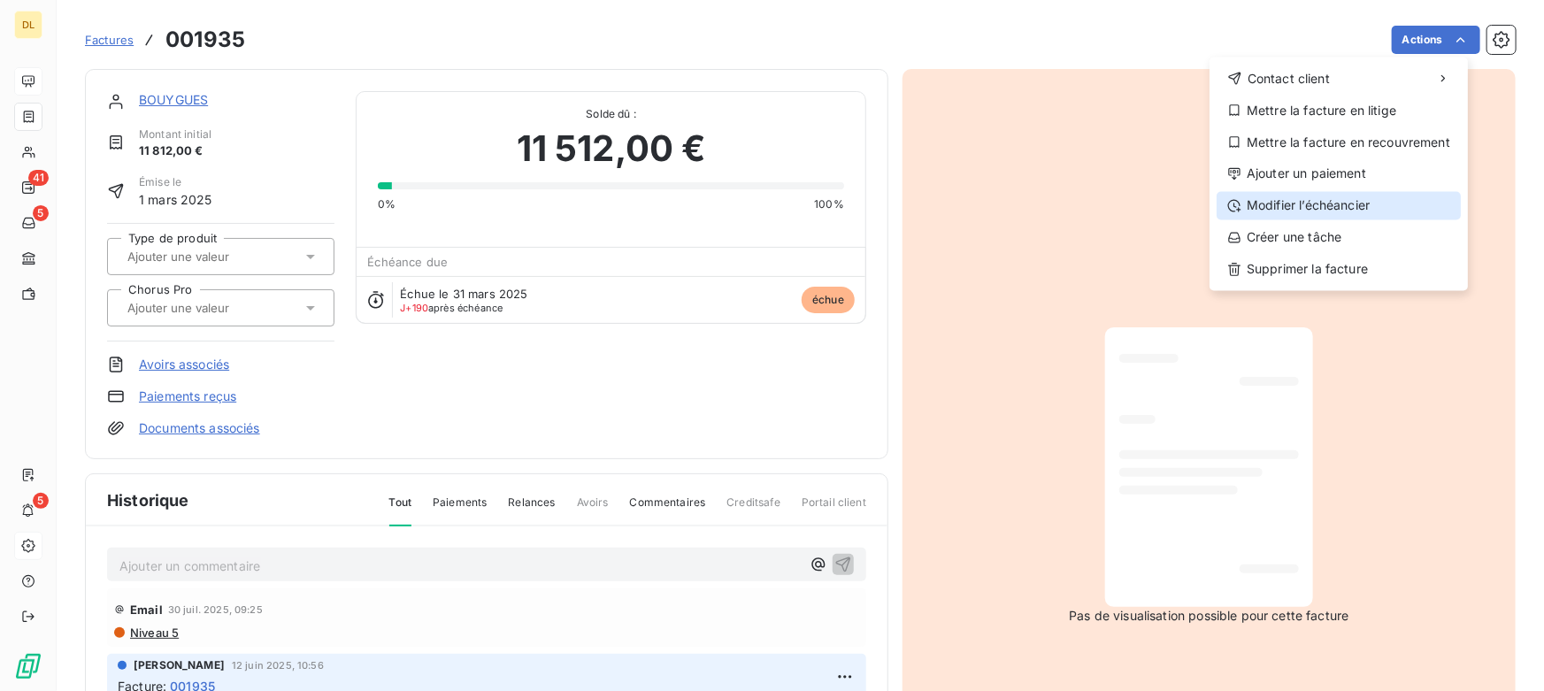
click at [1290, 211] on div "Modifier l’échéancier" at bounding box center [1338, 206] width 244 height 28
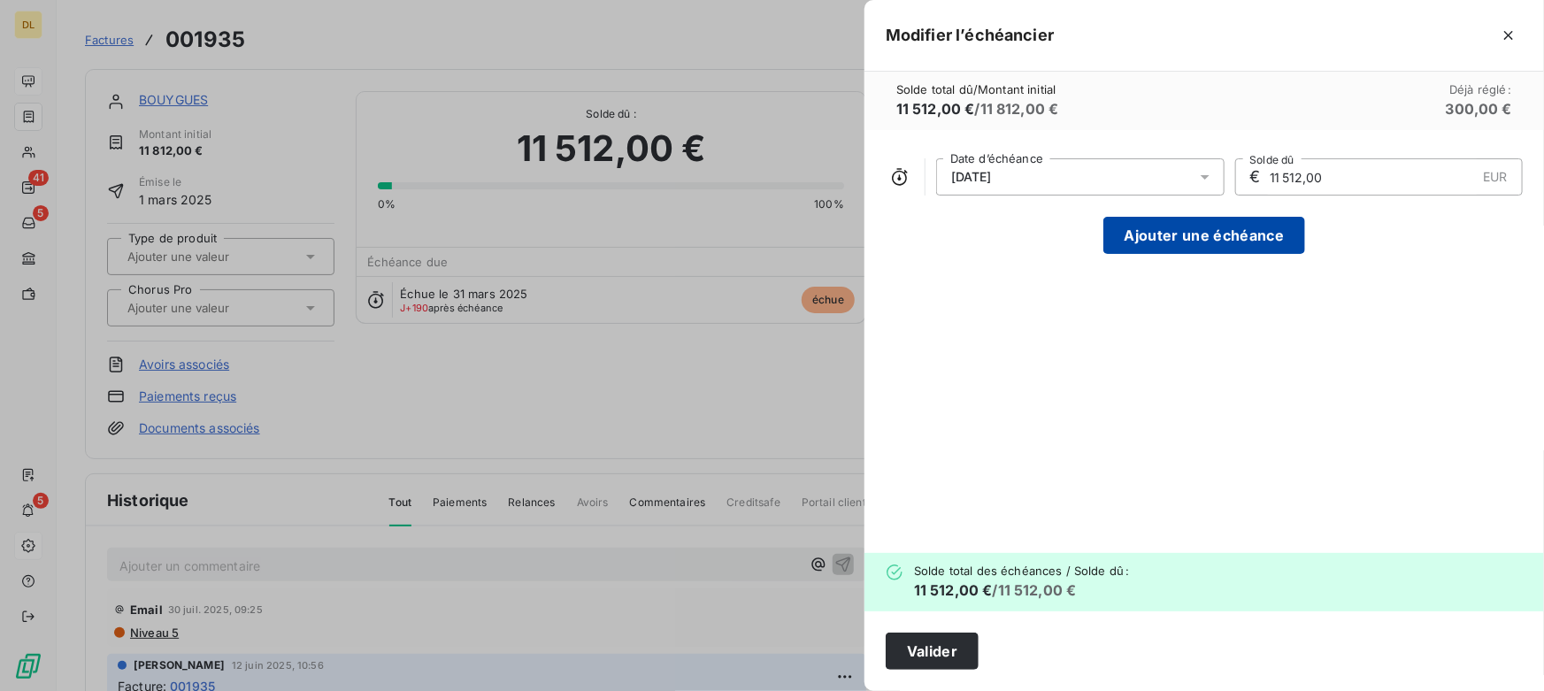
click at [1149, 236] on button "Ajouter une échéance" at bounding box center [1204, 235] width 202 height 37
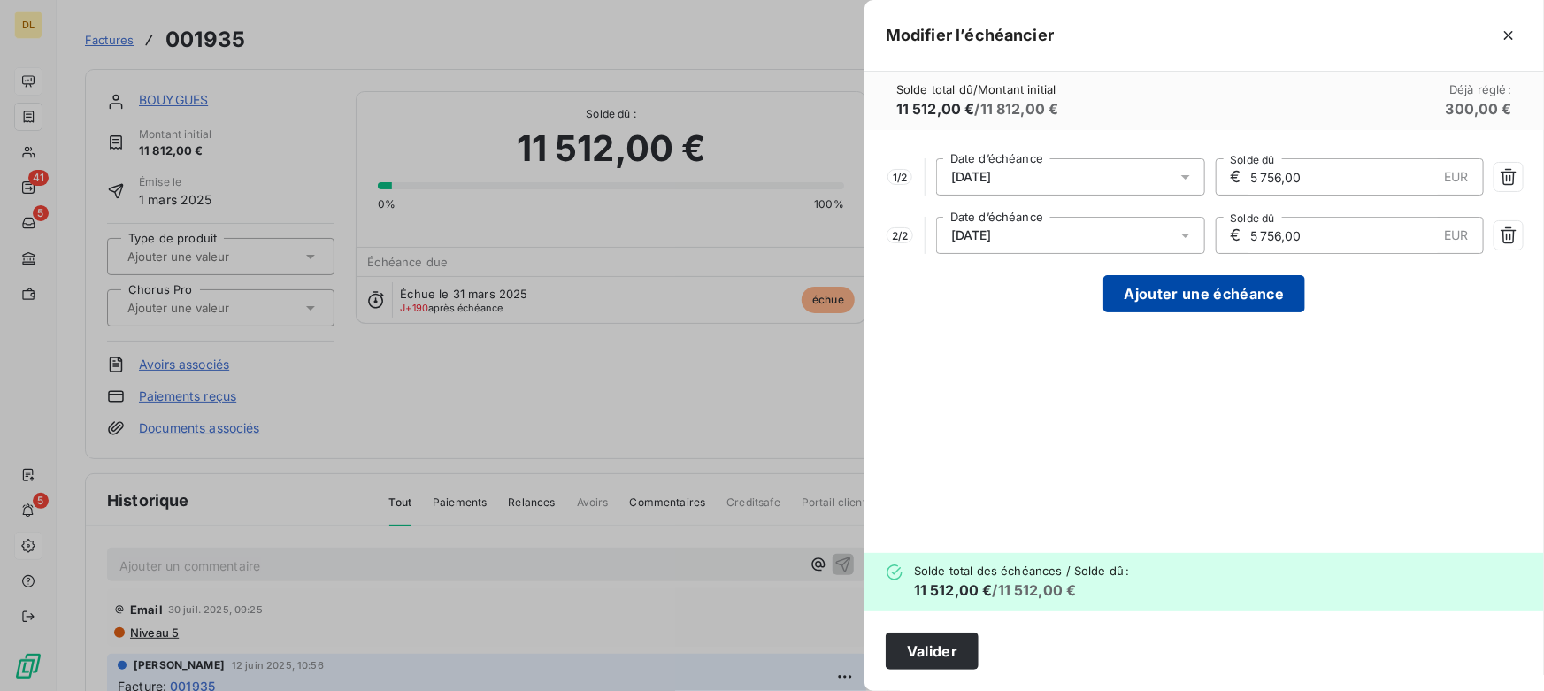
click at [1155, 286] on button "Ajouter une échéance" at bounding box center [1204, 293] width 202 height 37
type input "3 837,33"
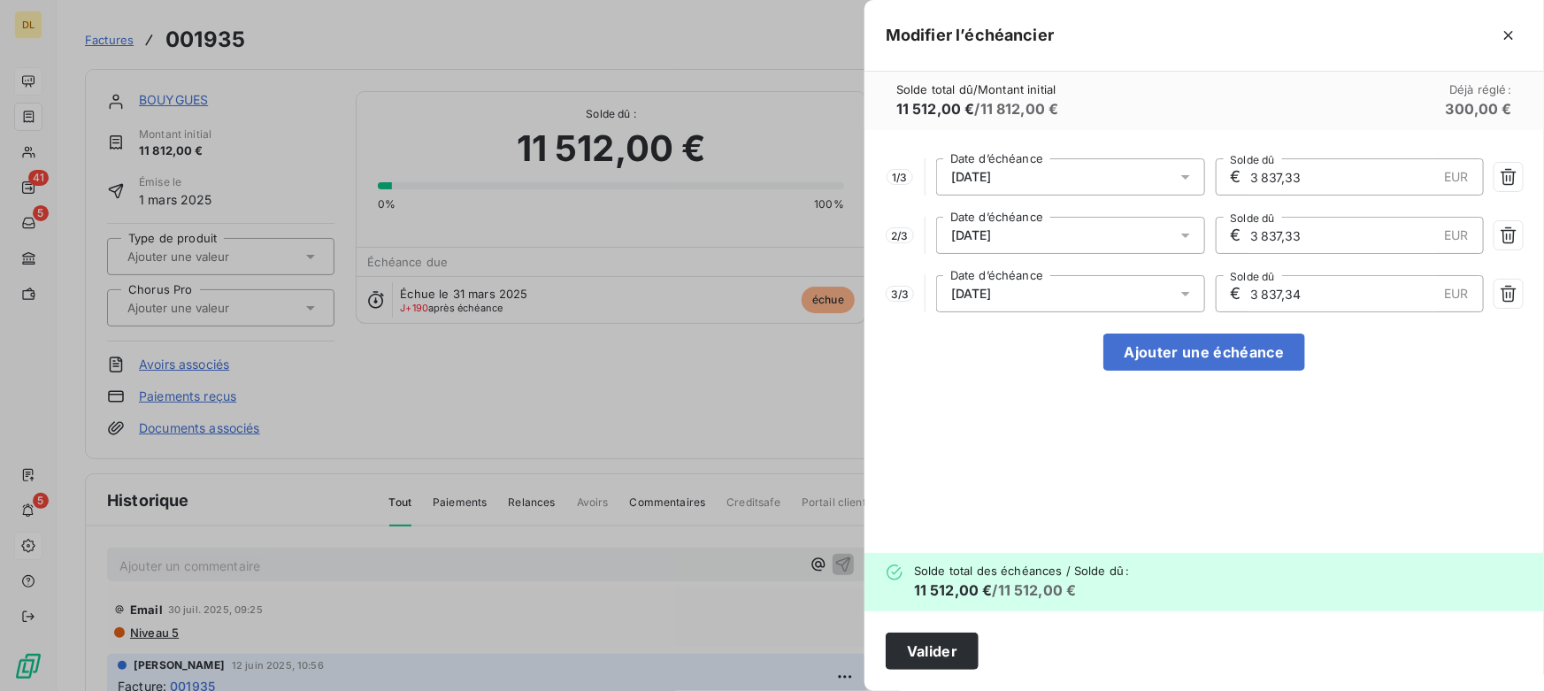
click at [707, 270] on div at bounding box center [772, 345] width 1544 height 691
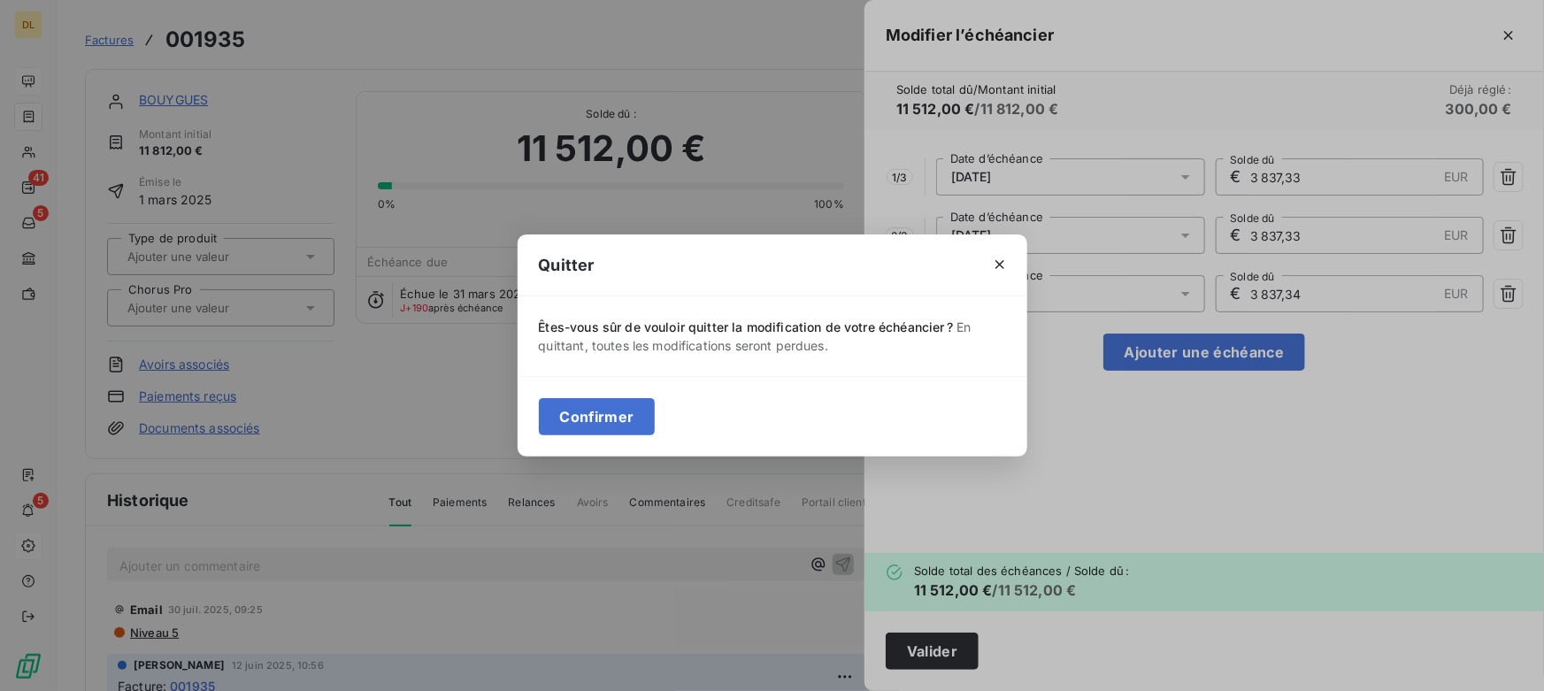
click at [629, 411] on button "Confirmer" at bounding box center [597, 416] width 117 height 37
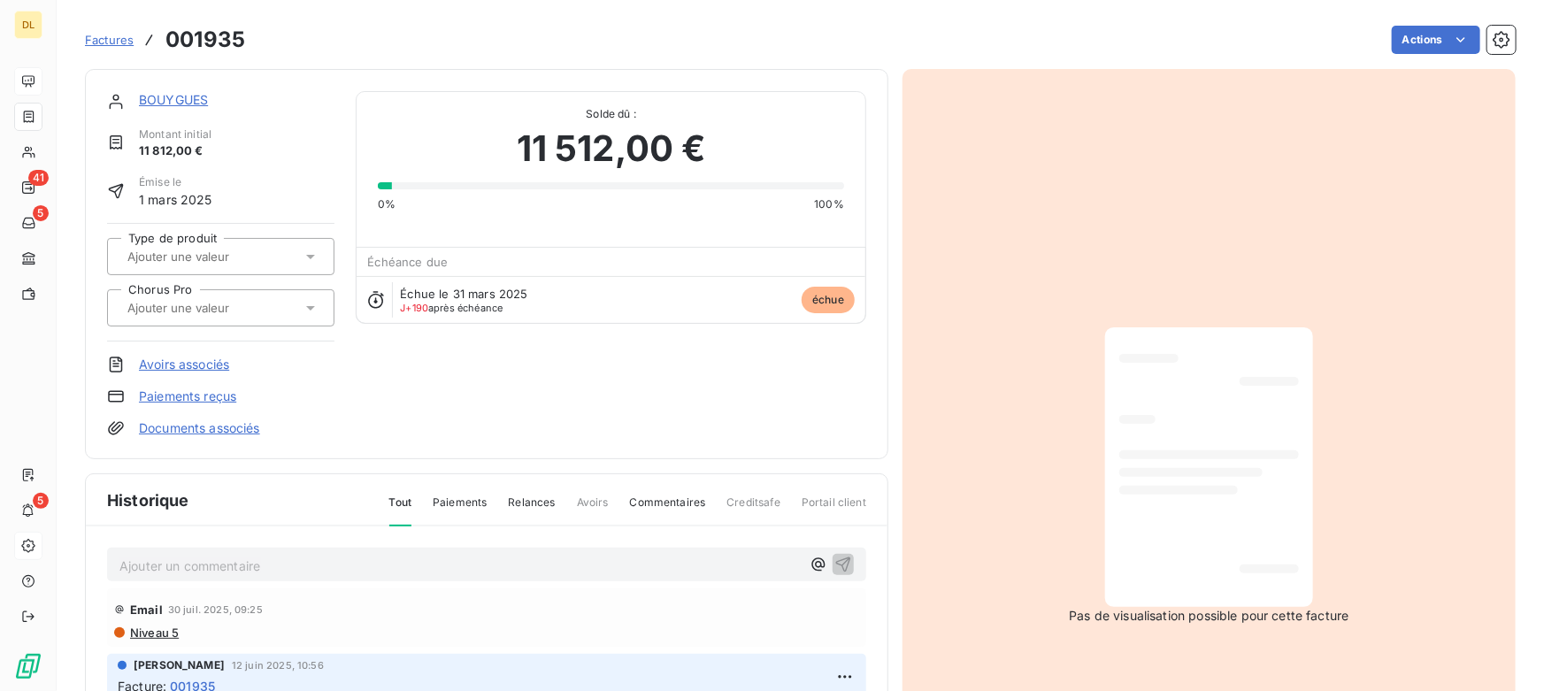
click at [176, 99] on link "BOUYGUES" at bounding box center [173, 99] width 69 height 15
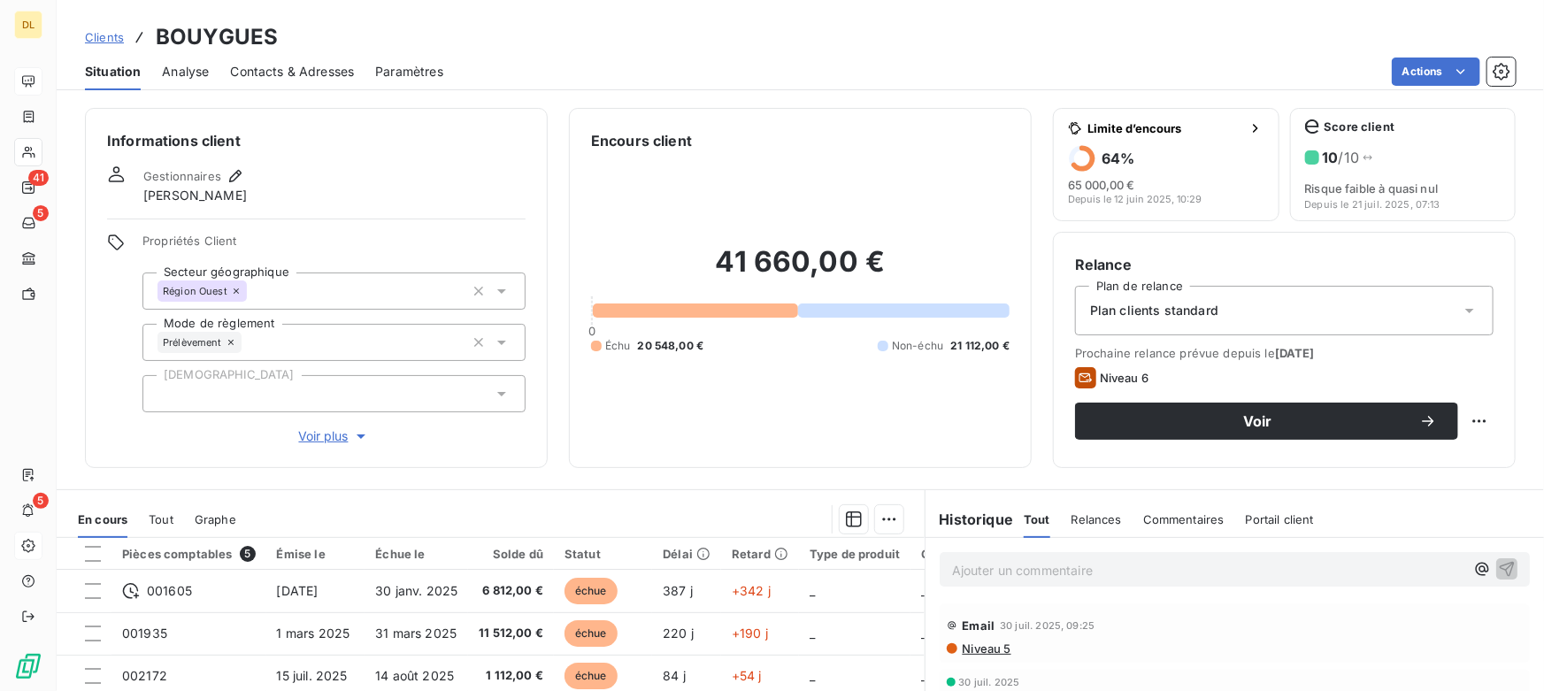
click at [178, 65] on span "Analyse" at bounding box center [185, 72] width 47 height 18
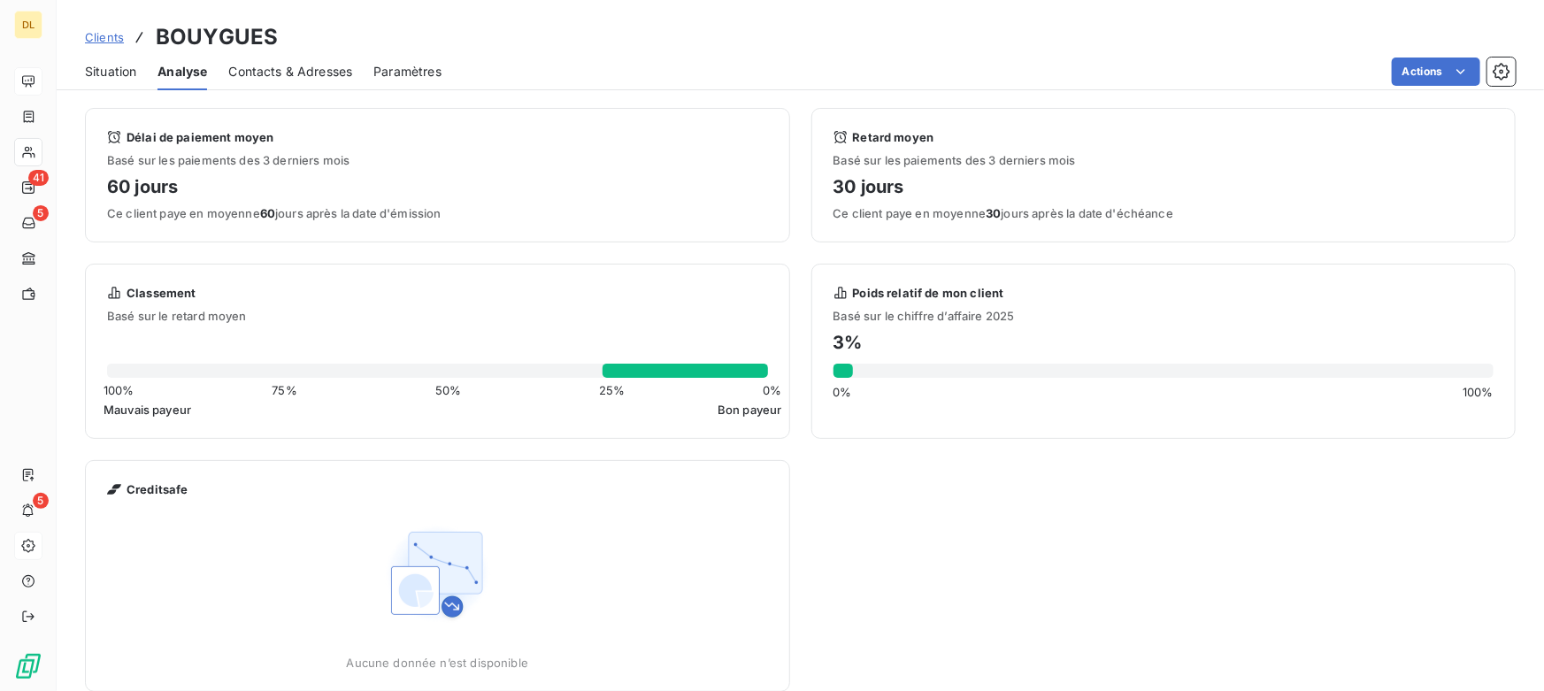
click at [292, 72] on span "Contacts & Adresses" at bounding box center [290, 72] width 124 height 18
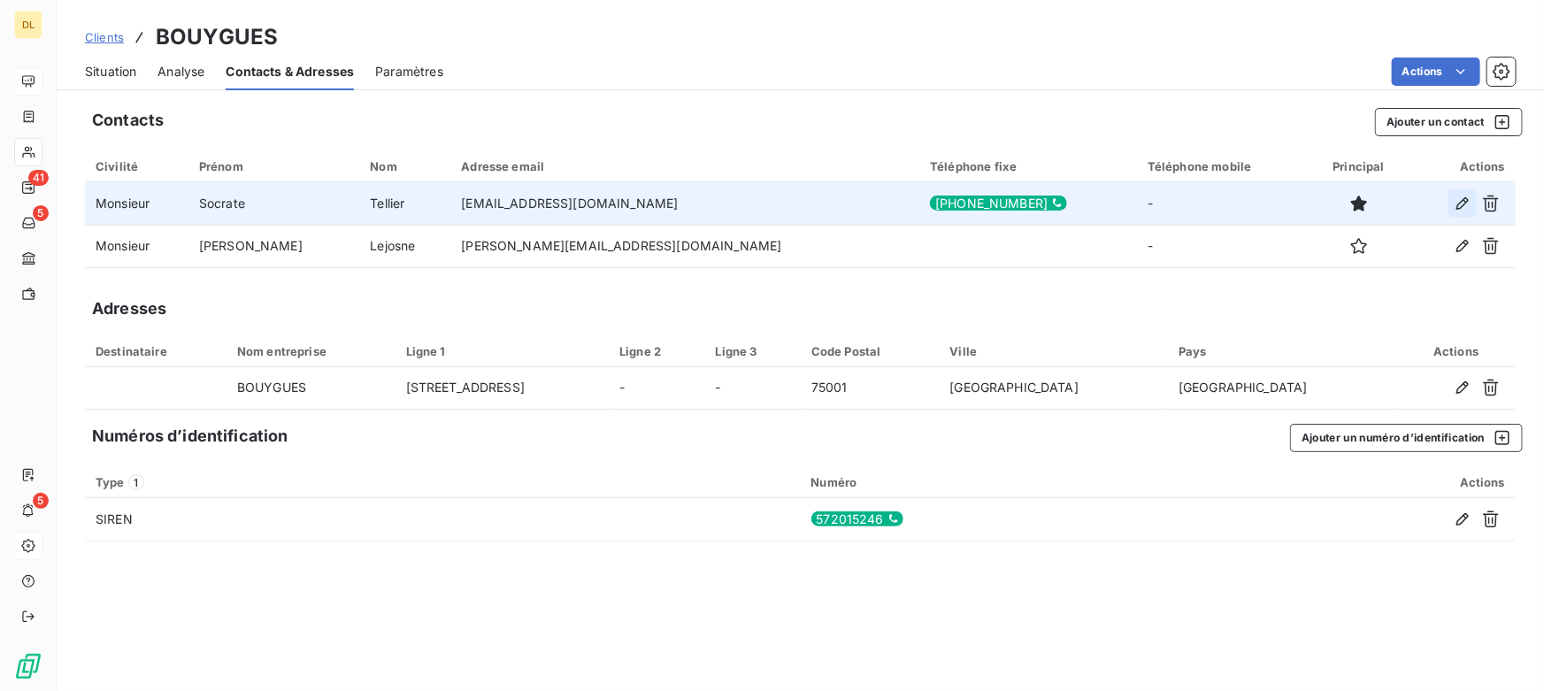
click at [1461, 202] on icon "button" at bounding box center [1462, 204] width 18 height 18
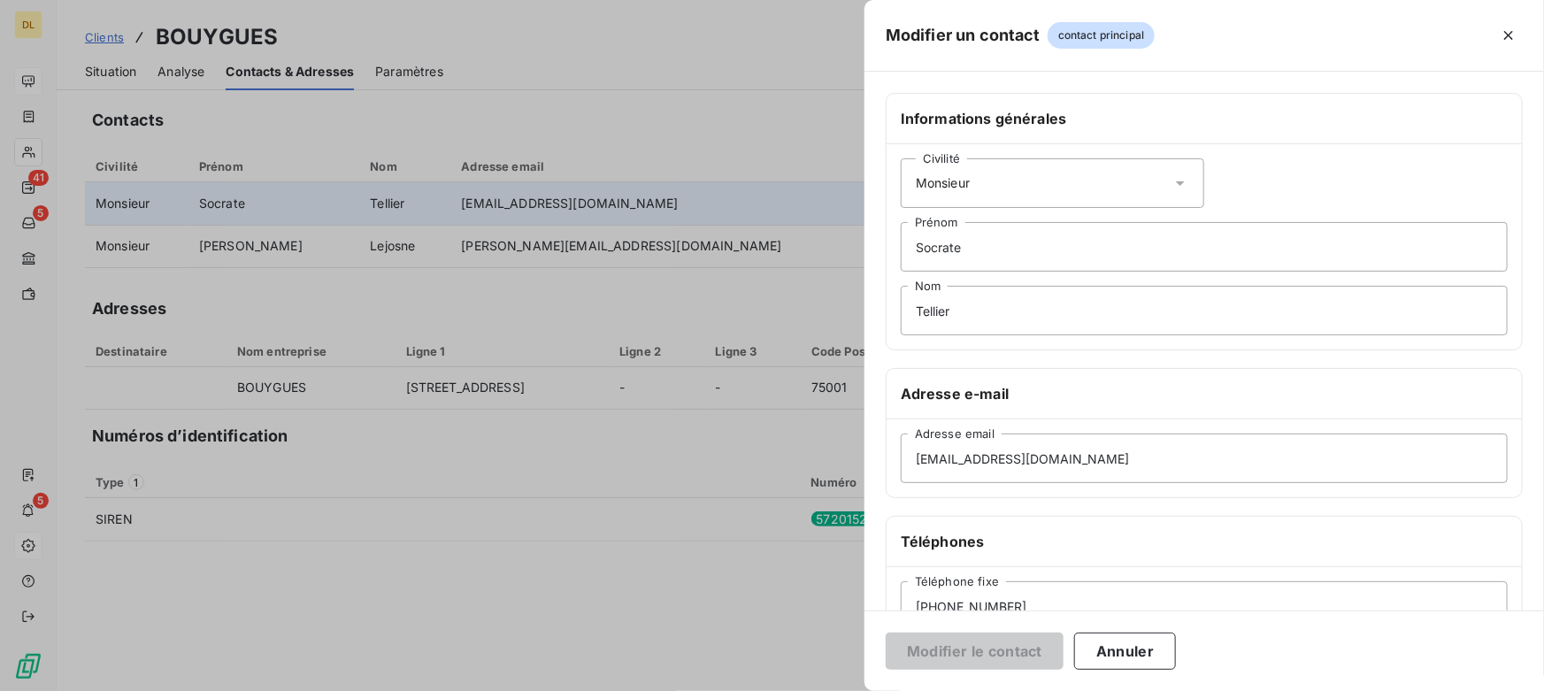
click at [582, 341] on div at bounding box center [772, 345] width 1544 height 691
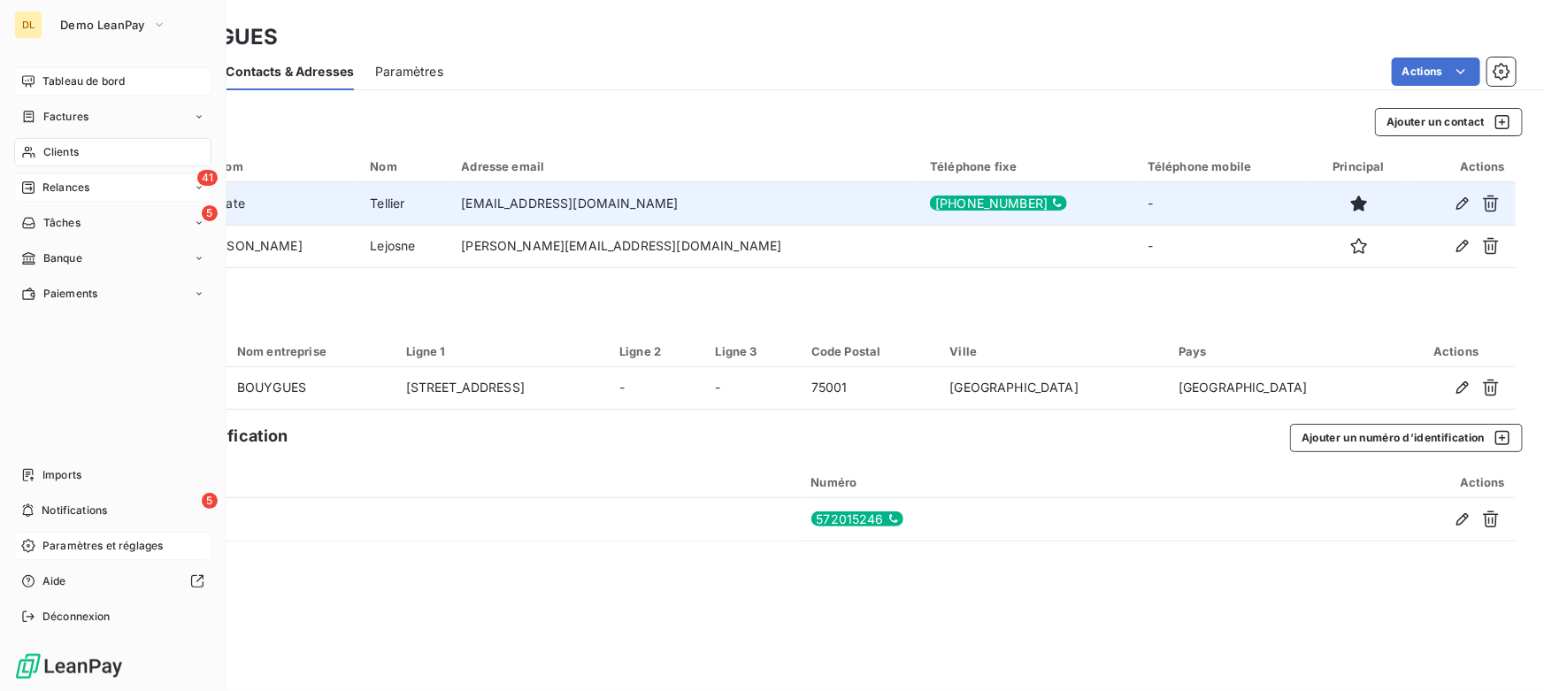
click at [42, 187] on span "Relances" at bounding box center [65, 188] width 47 height 16
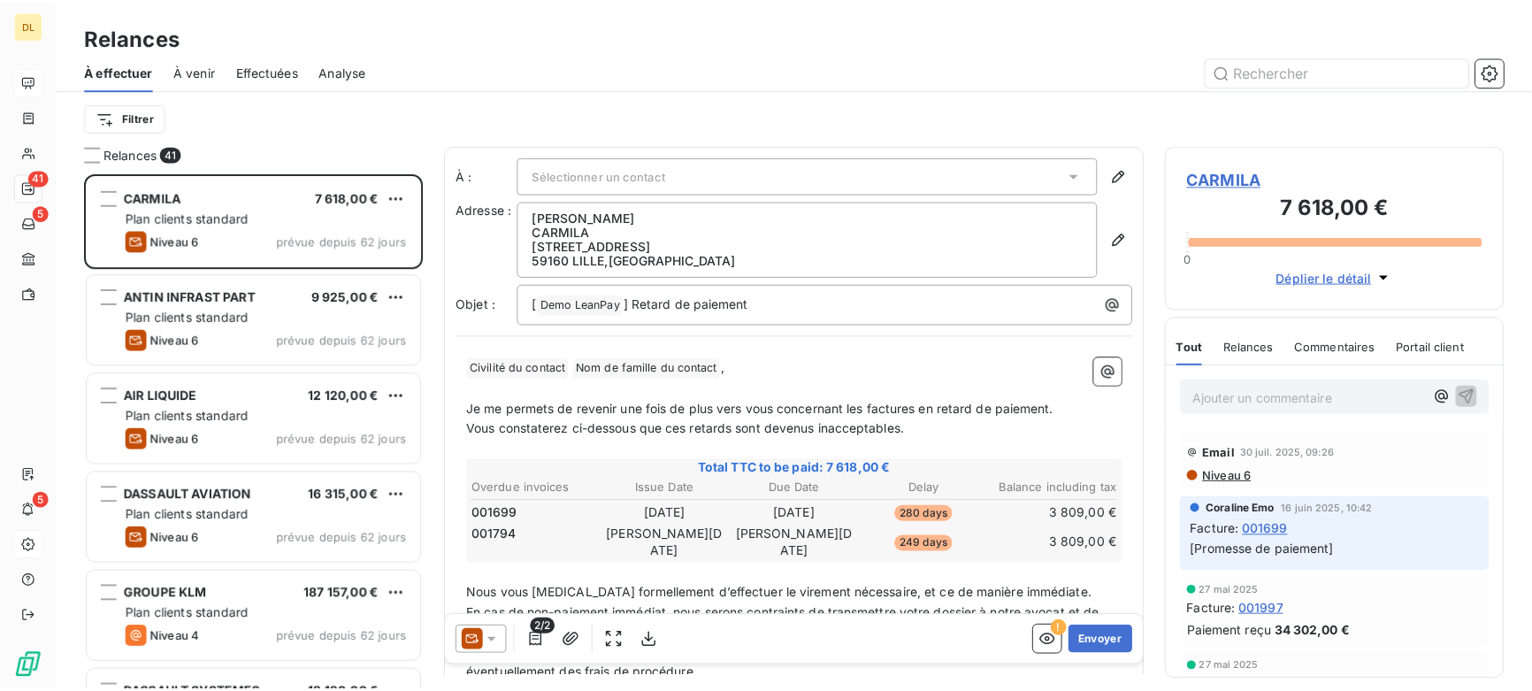
scroll to position [505, 329]
click at [1508, 69] on icon "button" at bounding box center [1501, 72] width 18 height 18
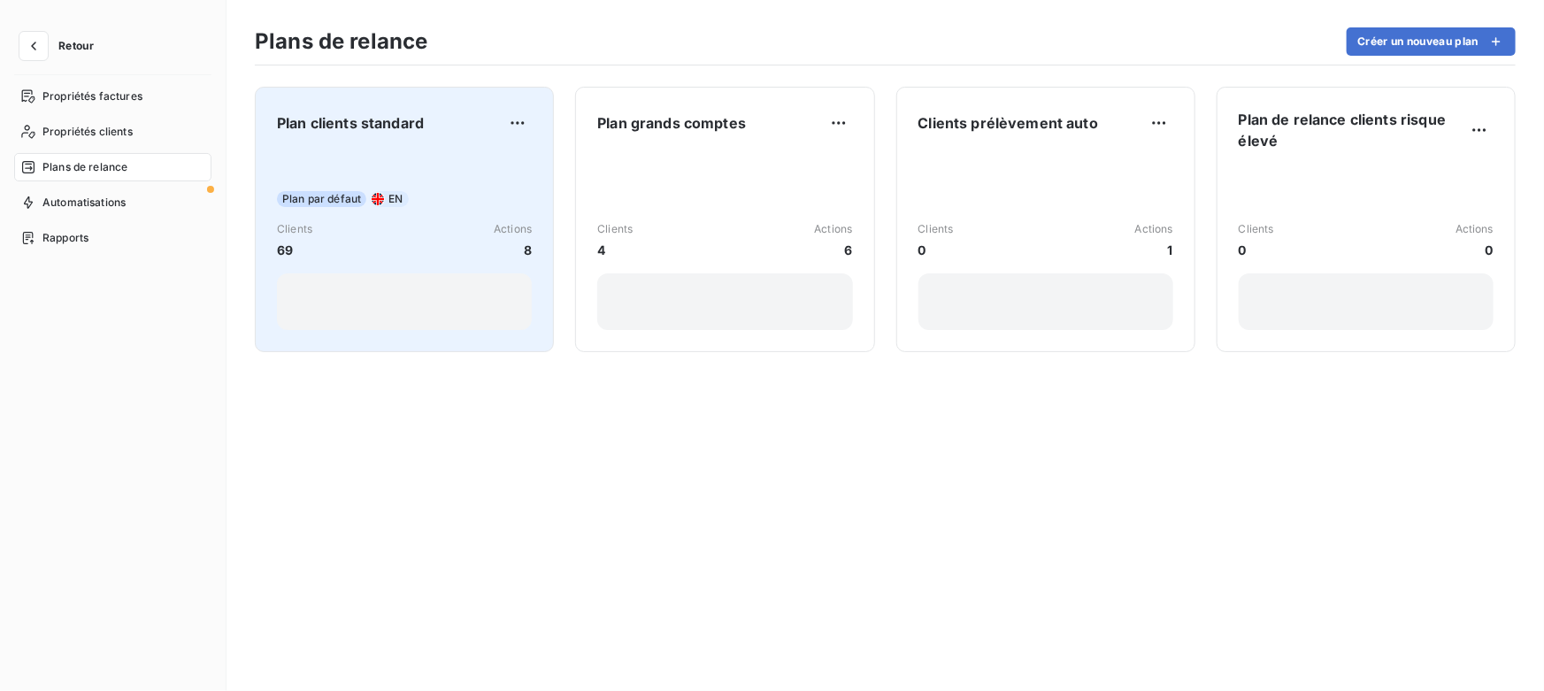
click at [387, 217] on div "Plan par défaut EN Clients 69 Actions 8" at bounding box center [404, 240] width 255 height 179
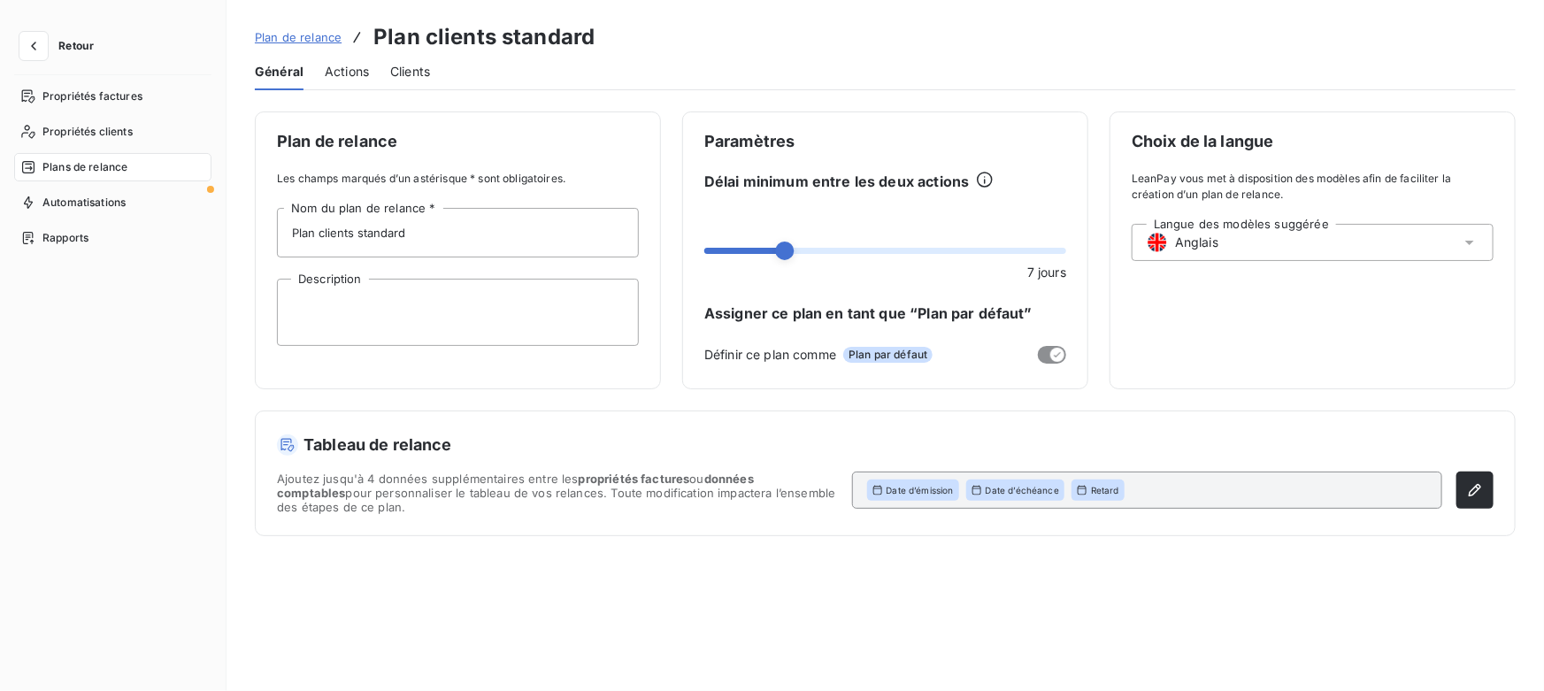
click at [1183, 243] on span "Anglais" at bounding box center [1196, 243] width 43 height 18
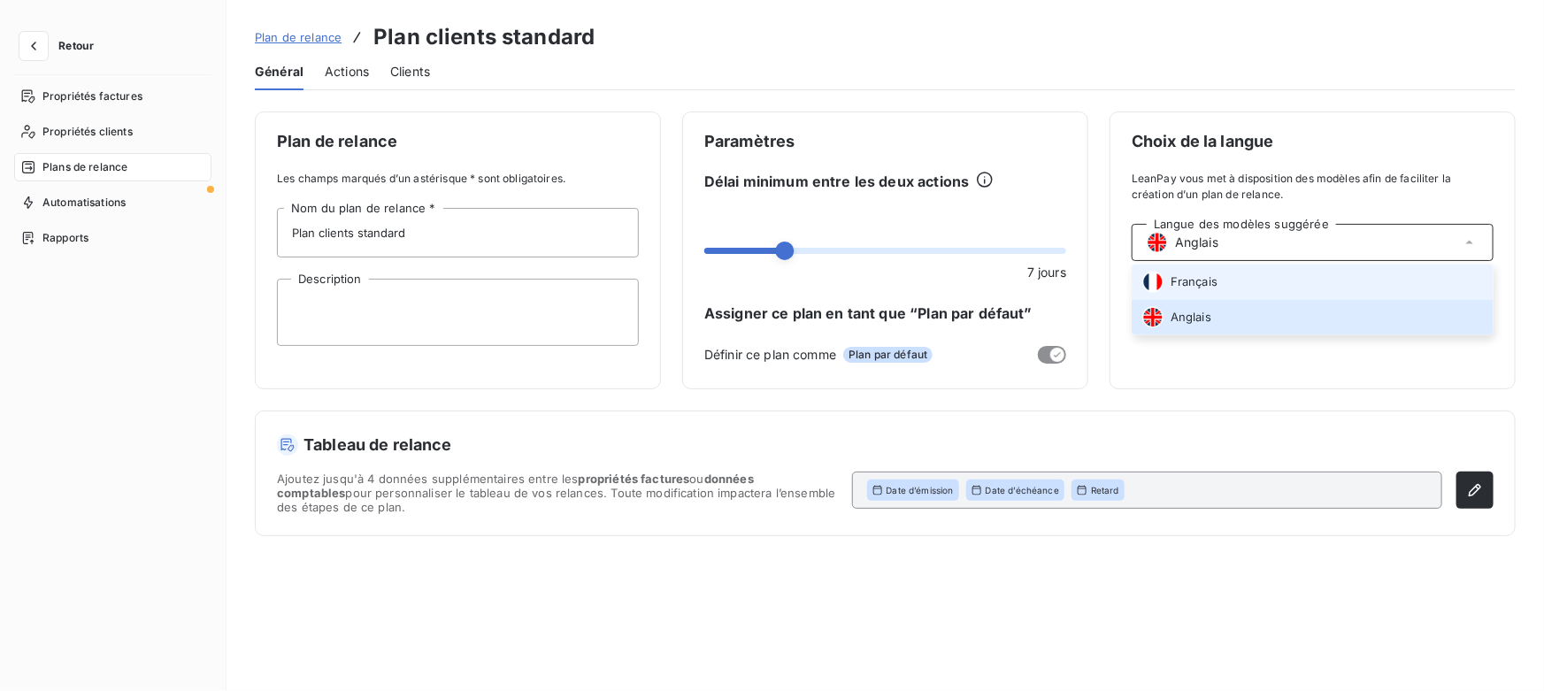
click at [1207, 290] on div "Français" at bounding box center [1179, 282] width 75 height 21
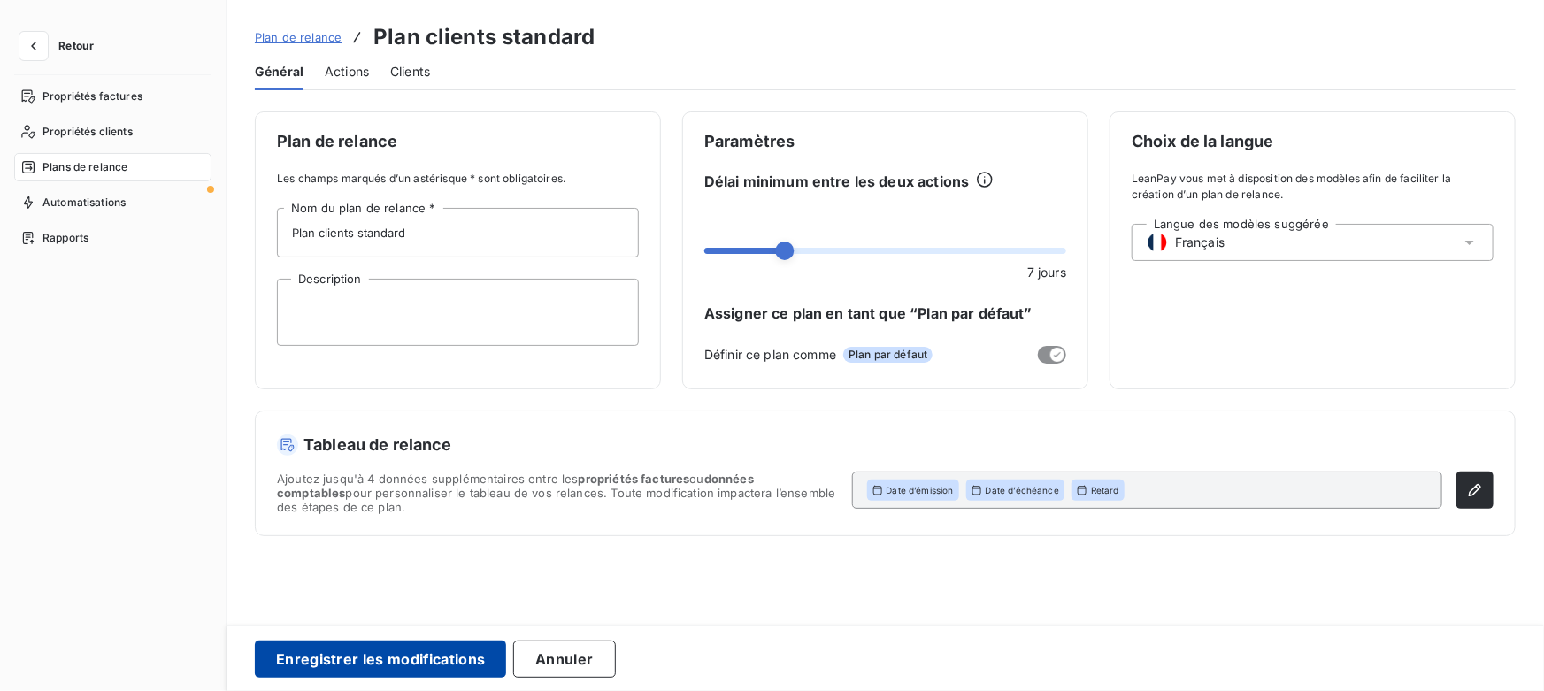
click at [421, 667] on button "Enregistrer les modifications" at bounding box center [380, 658] width 251 height 37
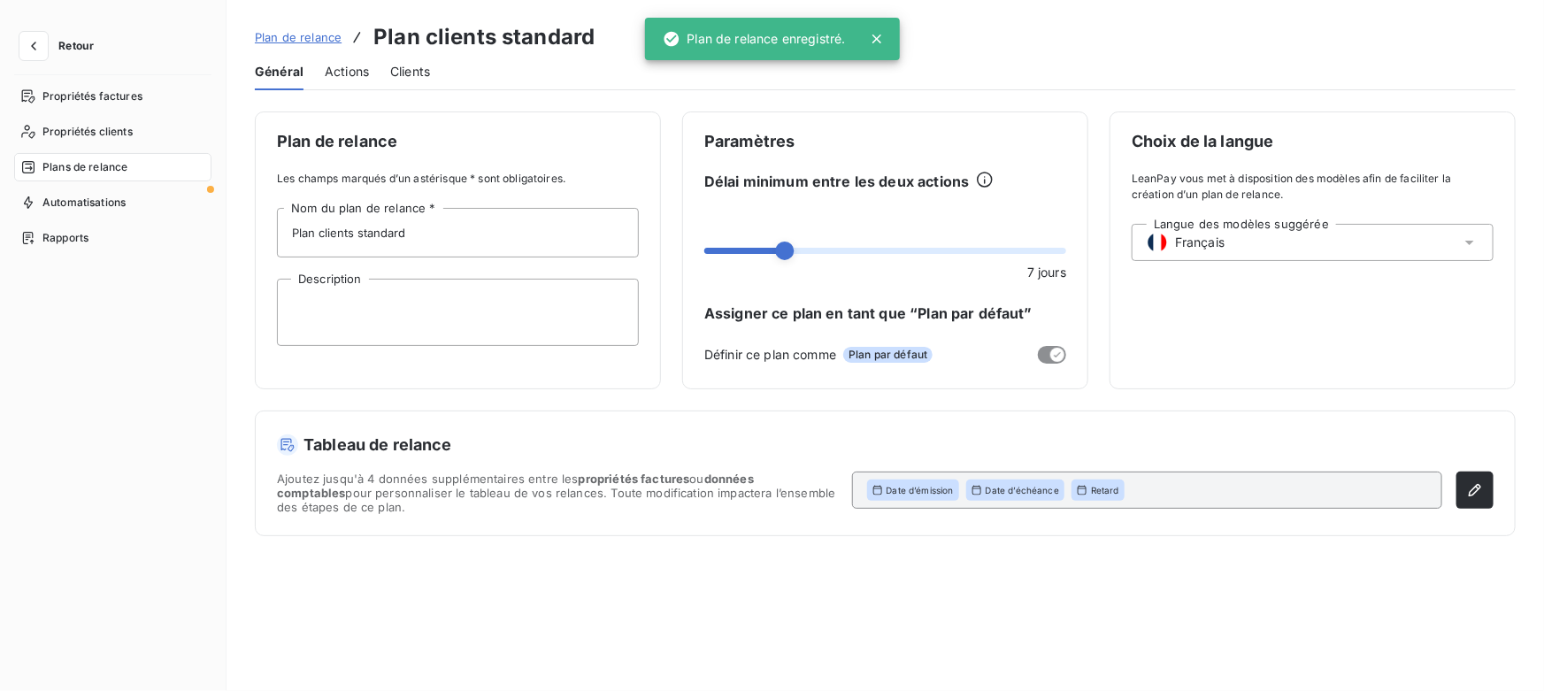
click at [344, 73] on span "Actions" at bounding box center [347, 72] width 44 height 18
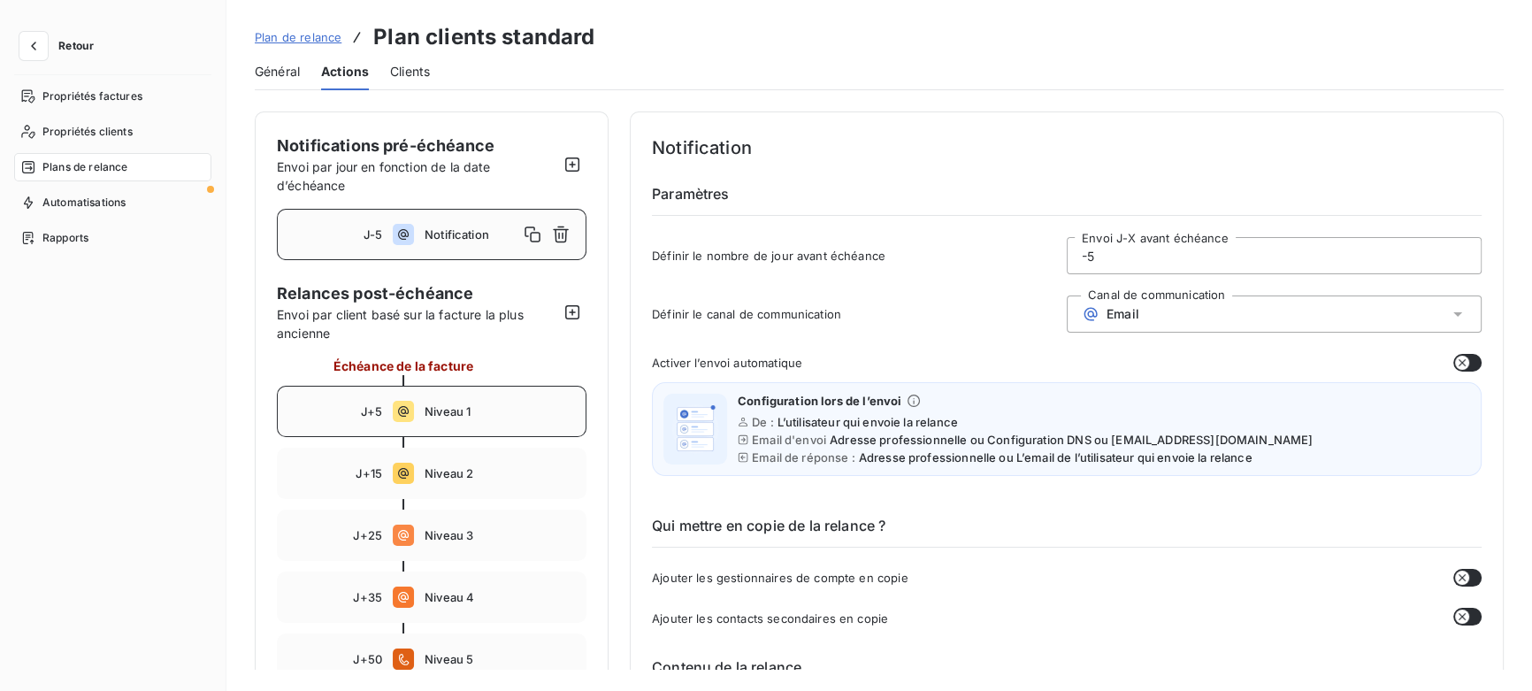
click at [420, 417] on div "J+5 Niveau 1" at bounding box center [432, 411] width 310 height 51
type input "5"
click at [1118, 262] on input "5" at bounding box center [1274, 255] width 413 height 35
click at [1107, 316] on span "Email" at bounding box center [1123, 314] width 33 height 14
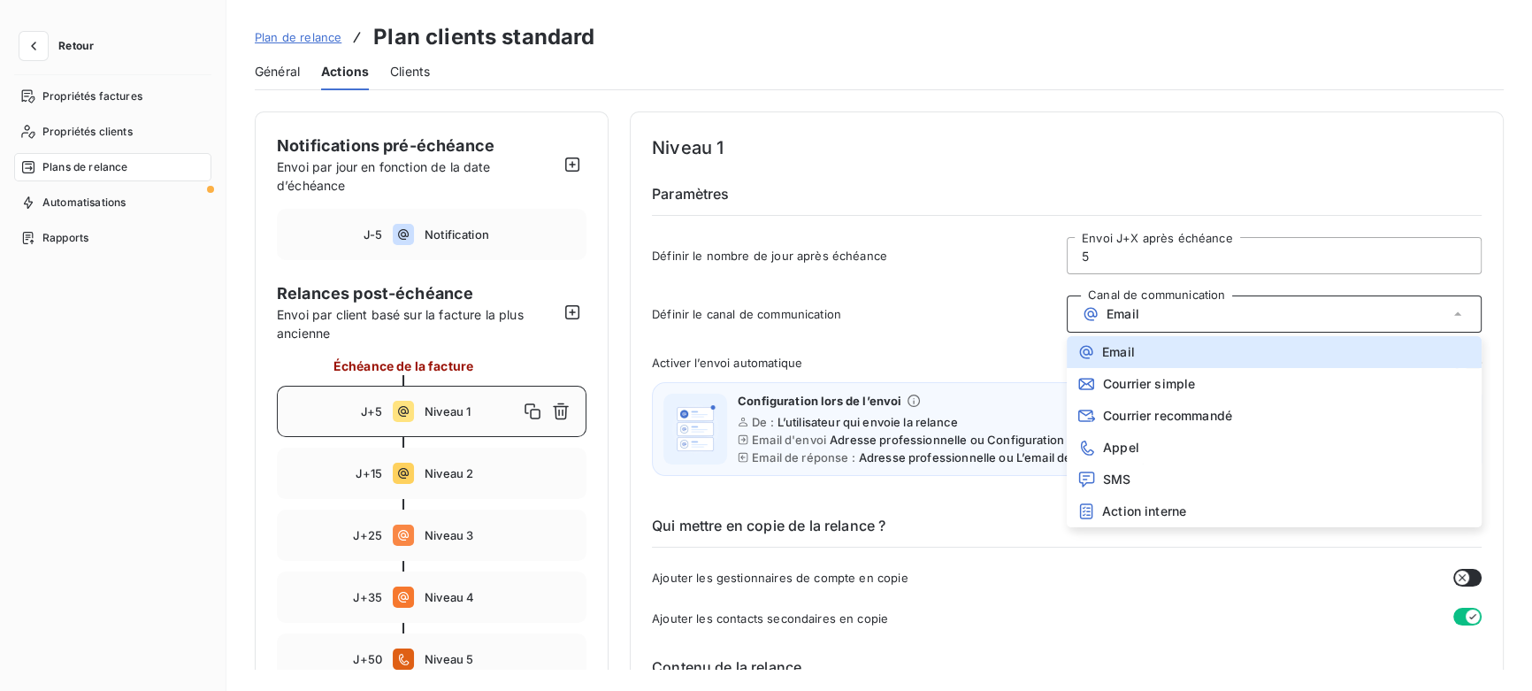
click at [1138, 312] on div "Email" at bounding box center [1274, 313] width 415 height 37
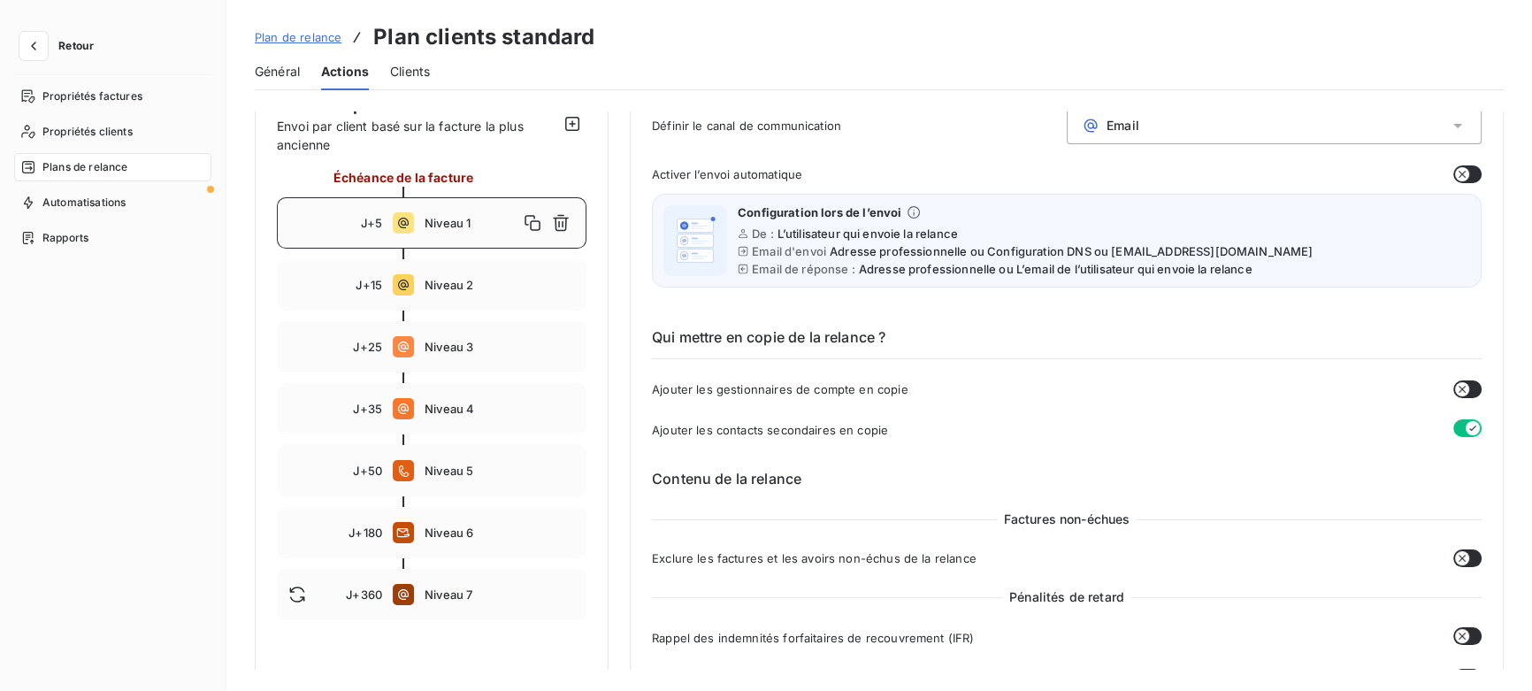
scroll to position [241, 0]
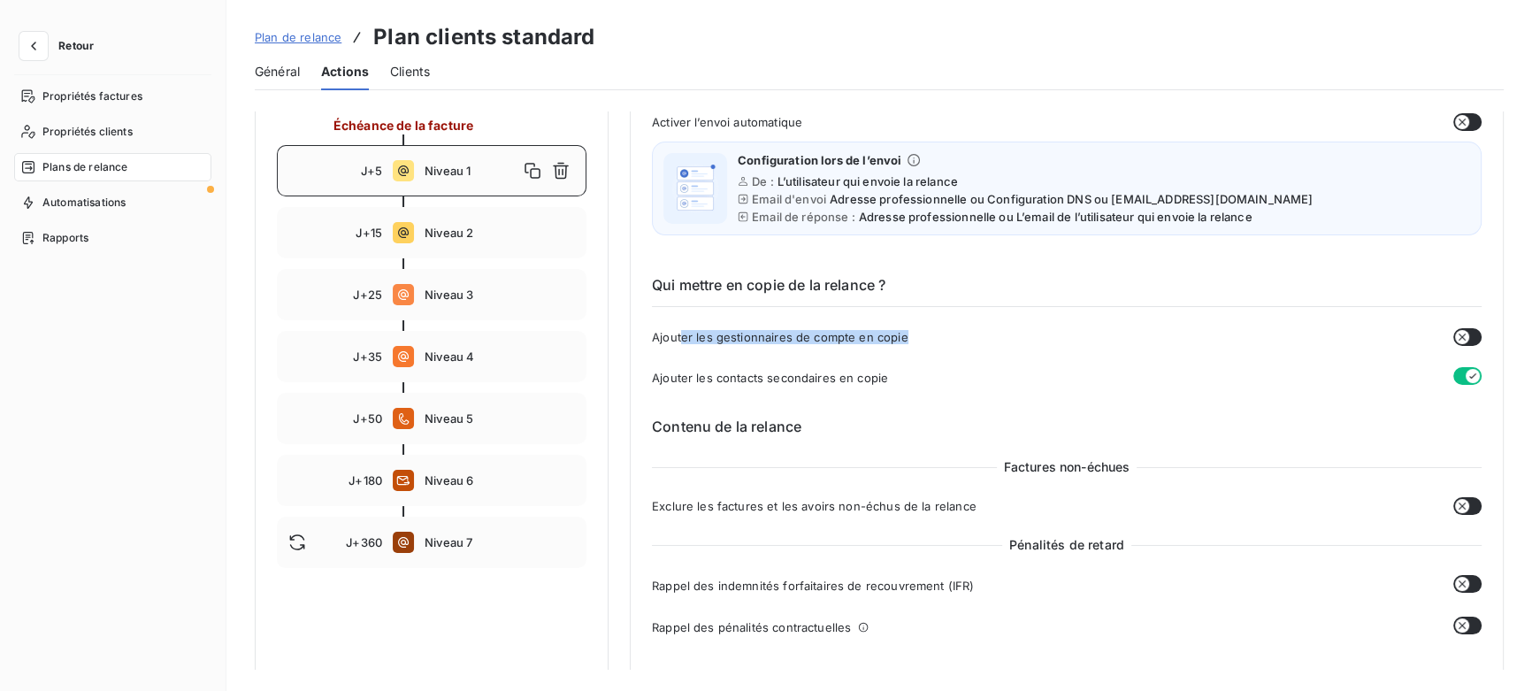
drag, startPoint x: 685, startPoint y: 341, endPoint x: 911, endPoint y: 335, distance: 226.5
click at [911, 335] on div "Ajouter les gestionnaires de compte en copie" at bounding box center [1067, 337] width 830 height 18
click at [924, 335] on div "Ajouter les gestionnaires de compte en copie" at bounding box center [1067, 337] width 830 height 18
drag, startPoint x: 653, startPoint y: 372, endPoint x: 892, endPoint y: 379, distance: 239.8
click at [892, 379] on div "Ajouter les contacts secondaires en copie" at bounding box center [1067, 377] width 830 height 20
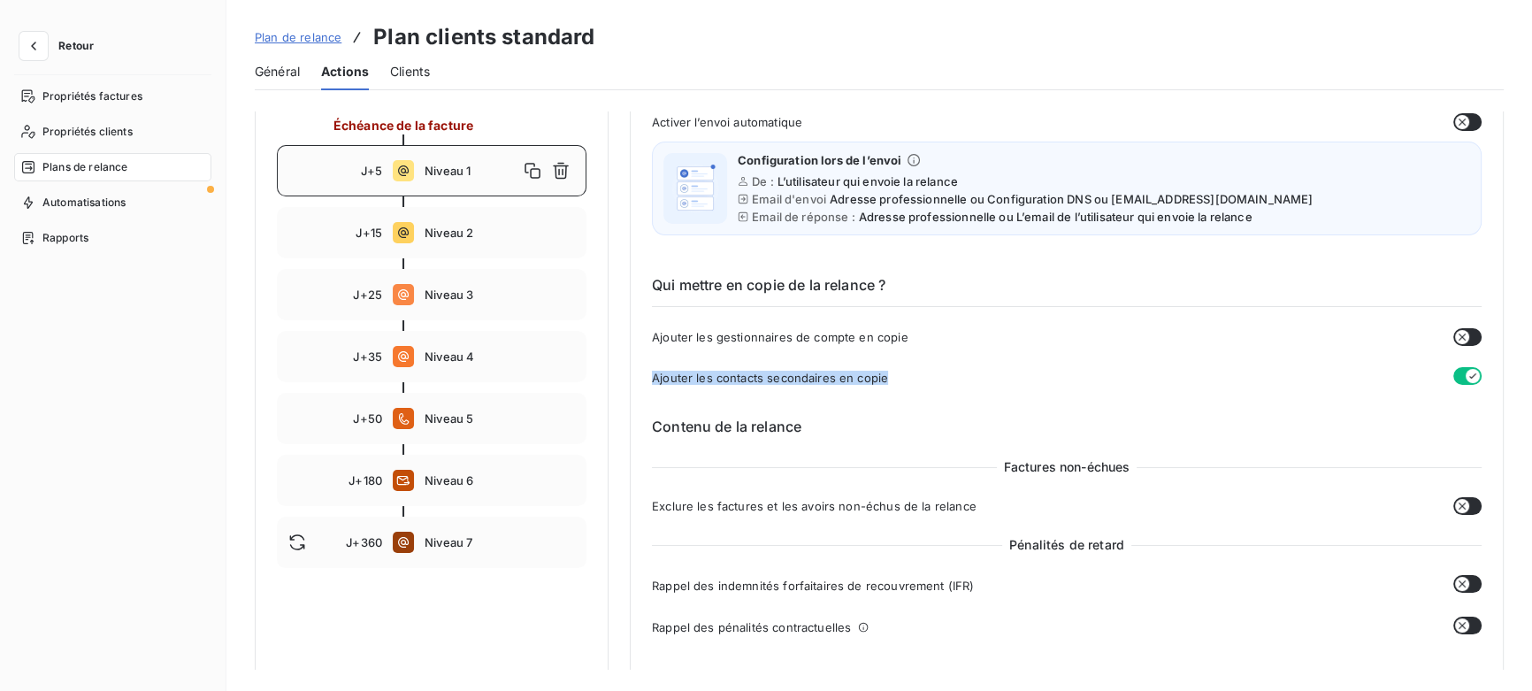
click at [900, 377] on div "Ajouter les contacts secondaires en copie" at bounding box center [1067, 377] width 830 height 20
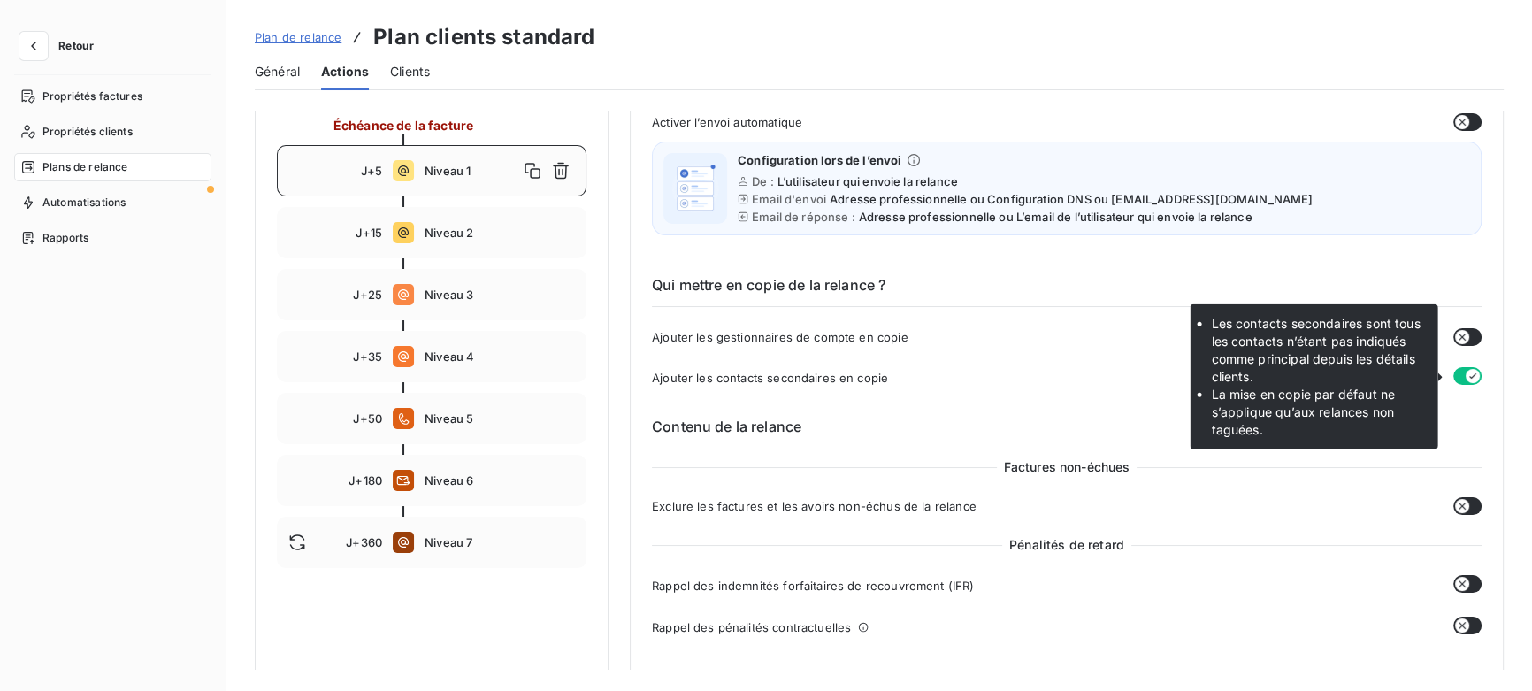
click at [1455, 374] on button "button" at bounding box center [1467, 376] width 28 height 18
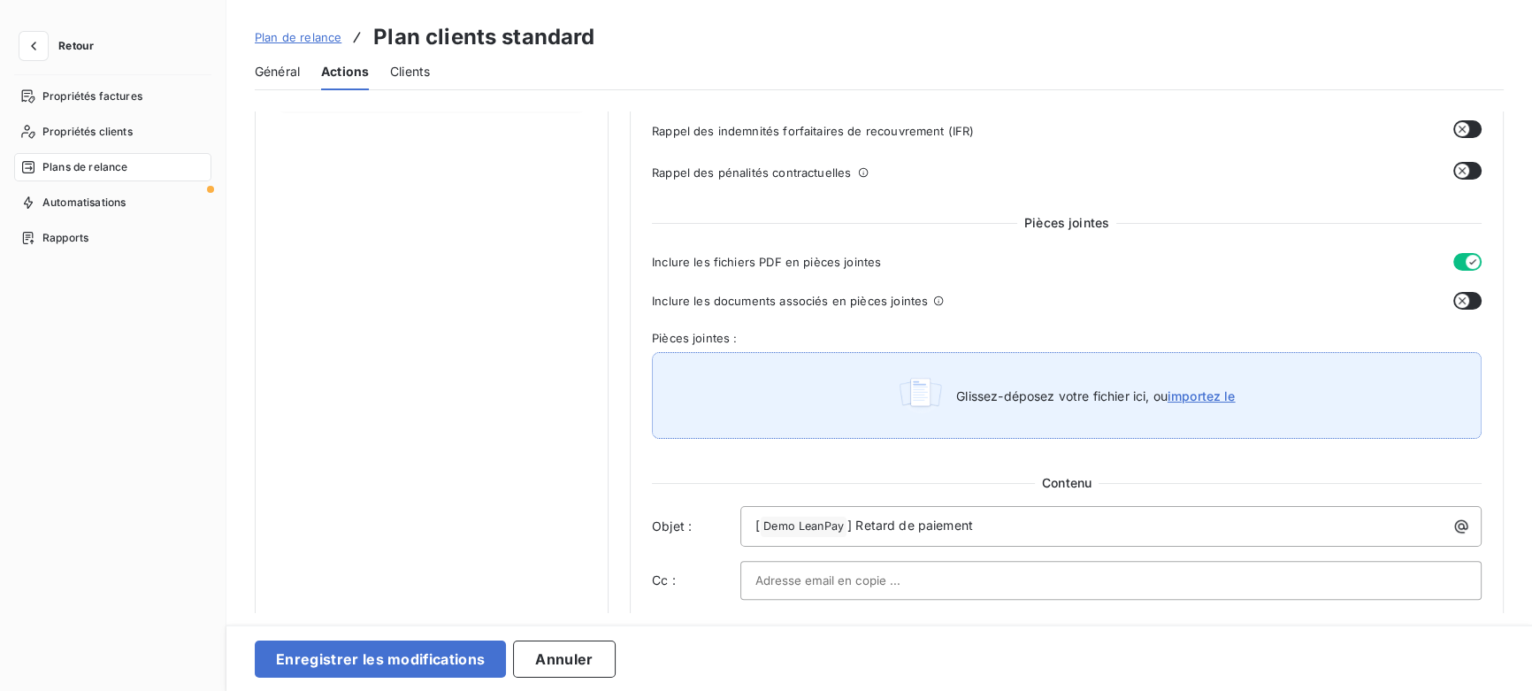
scroll to position [724, 0]
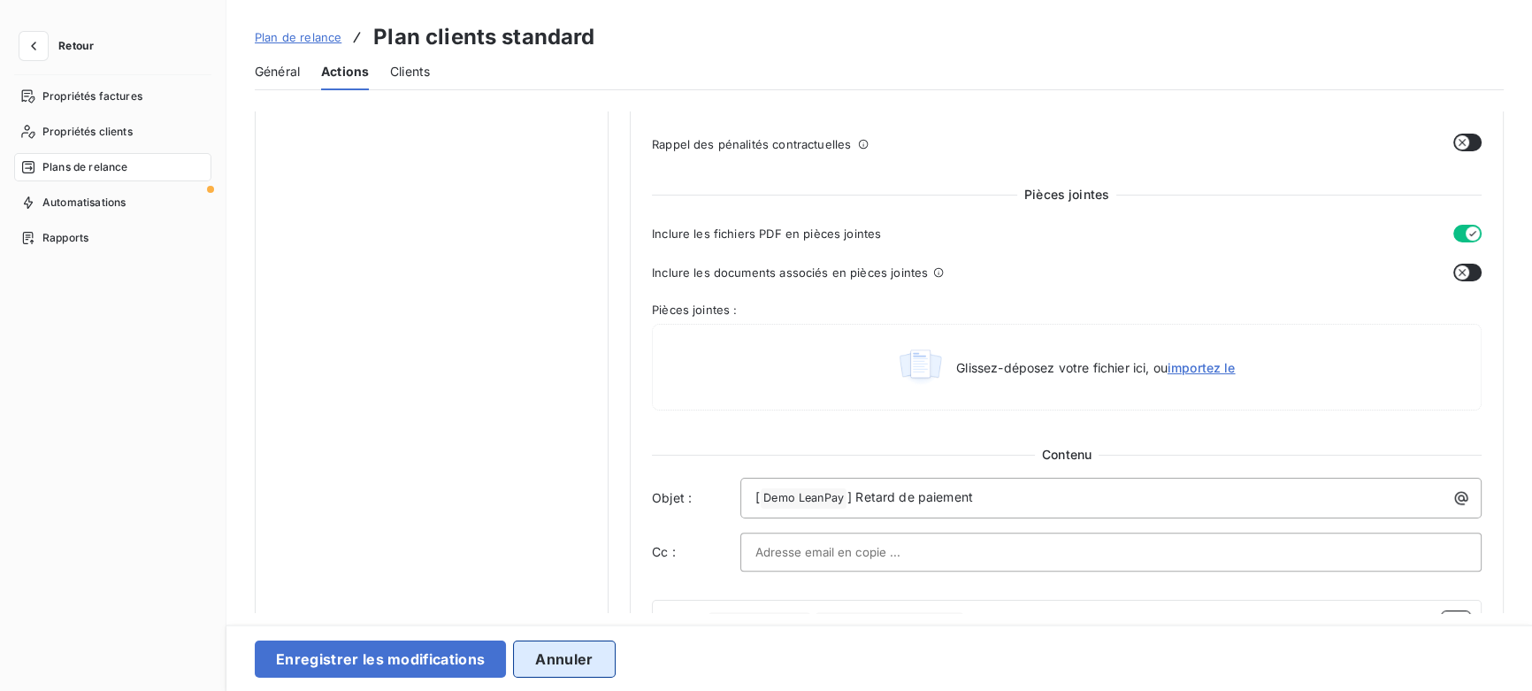
click at [562, 655] on button "Annuler" at bounding box center [564, 658] width 102 height 37
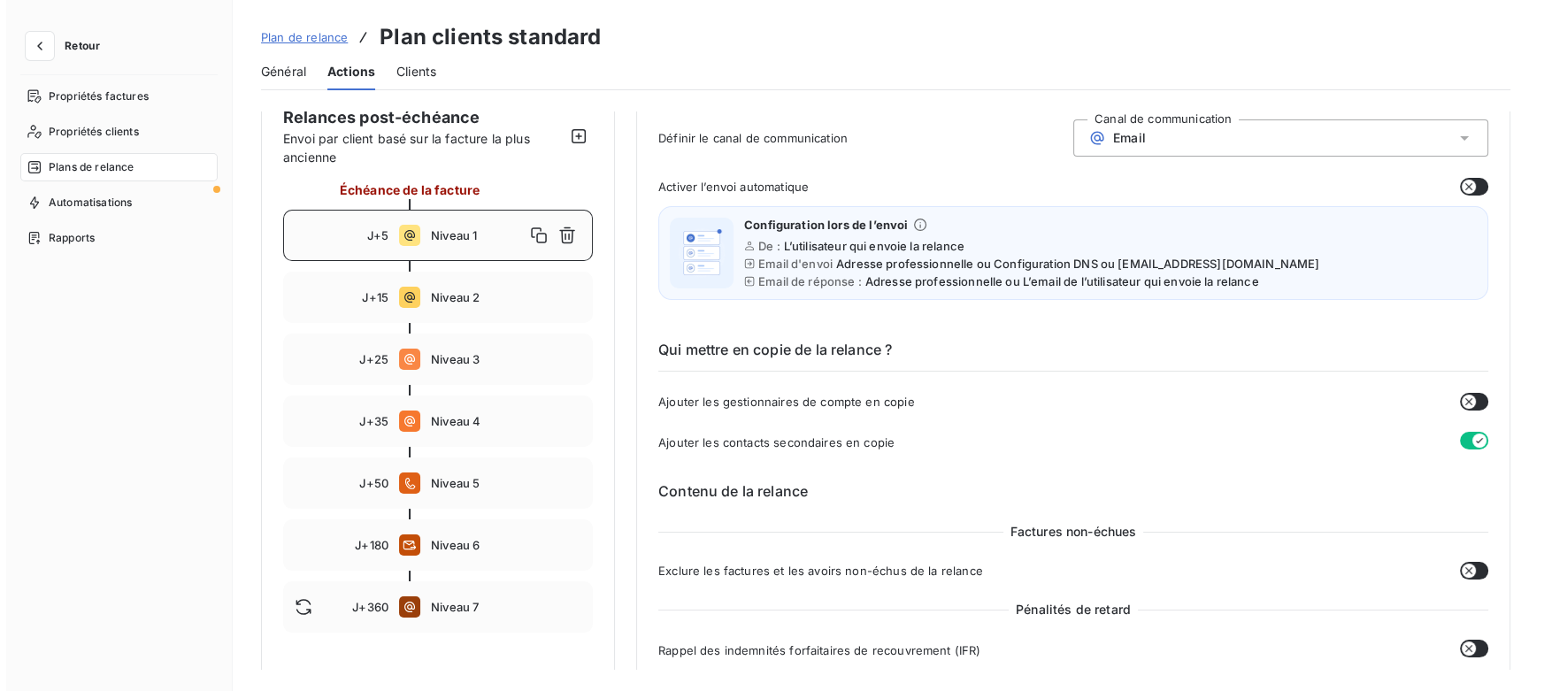
scroll to position [160, 0]
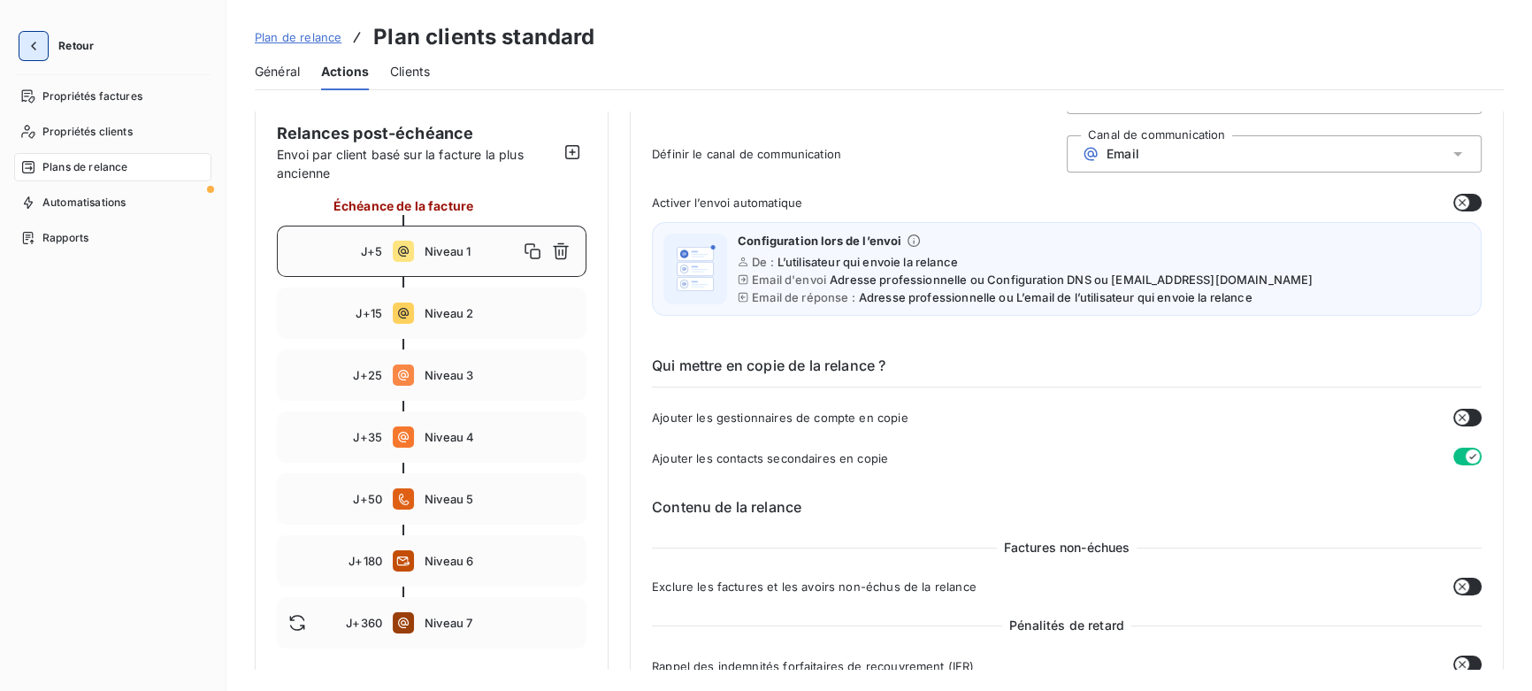
click at [35, 43] on icon "button" at bounding box center [34, 46] width 18 height 18
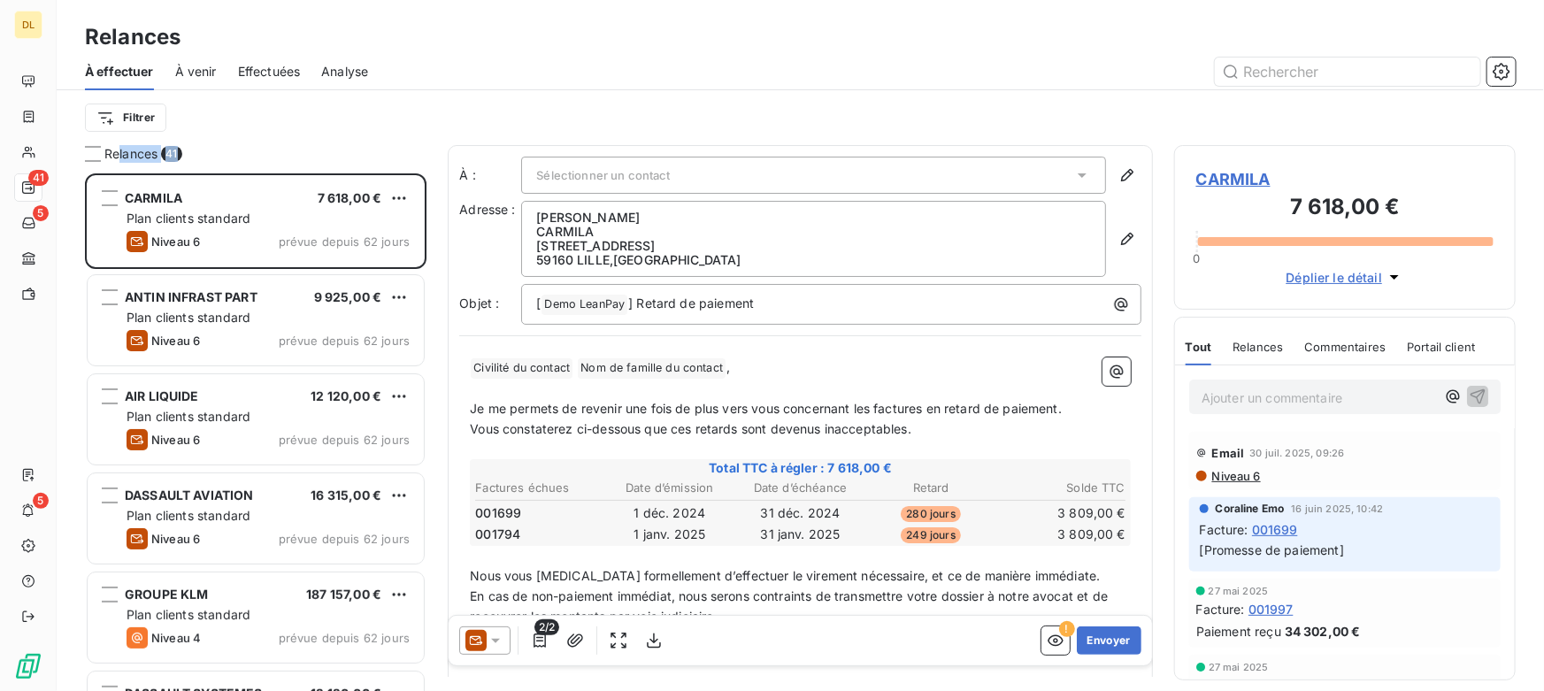
drag, startPoint x: 116, startPoint y: 148, endPoint x: 185, endPoint y: 150, distance: 69.0
click at [183, 150] on div "Relances 41" at bounding box center [255, 154] width 341 height 18
click at [201, 151] on div "Relances 41" at bounding box center [255, 154] width 341 height 18
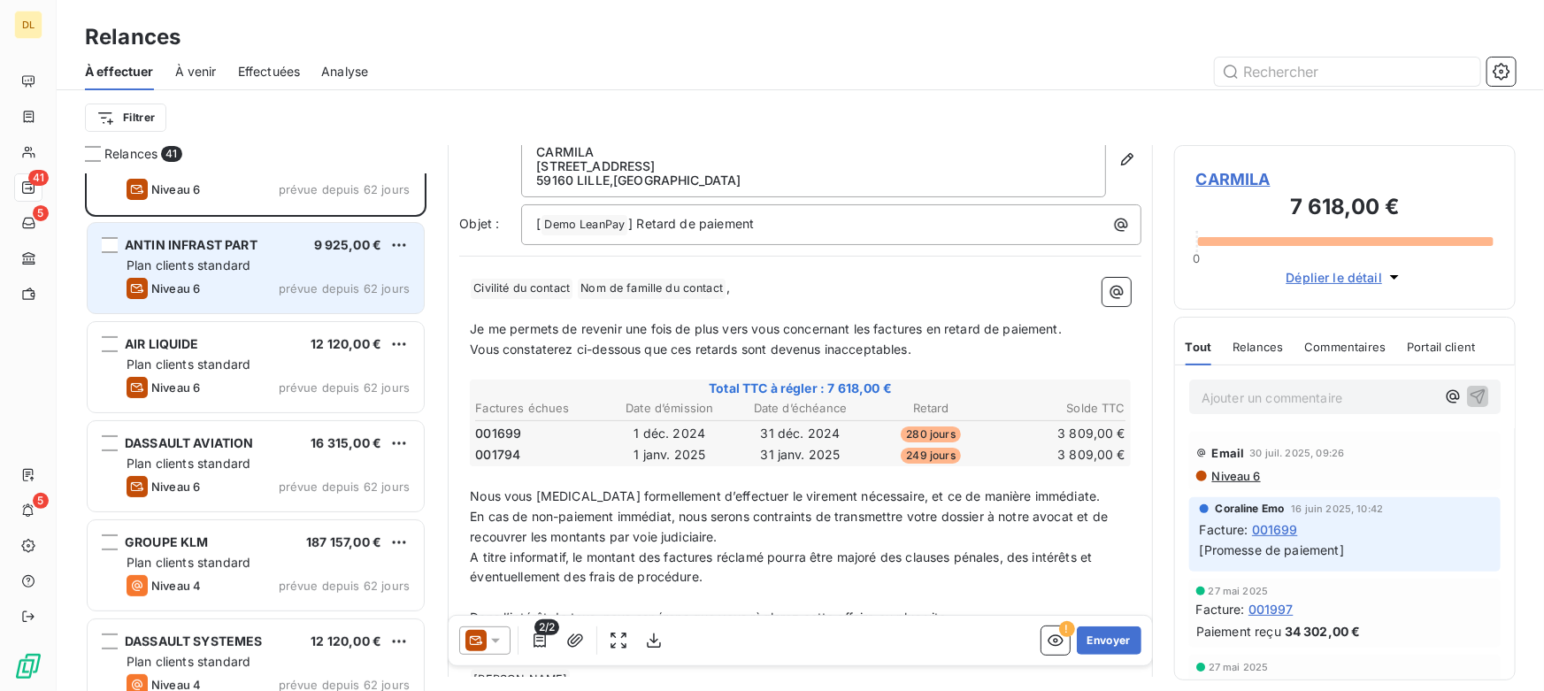
scroll to position [80, 0]
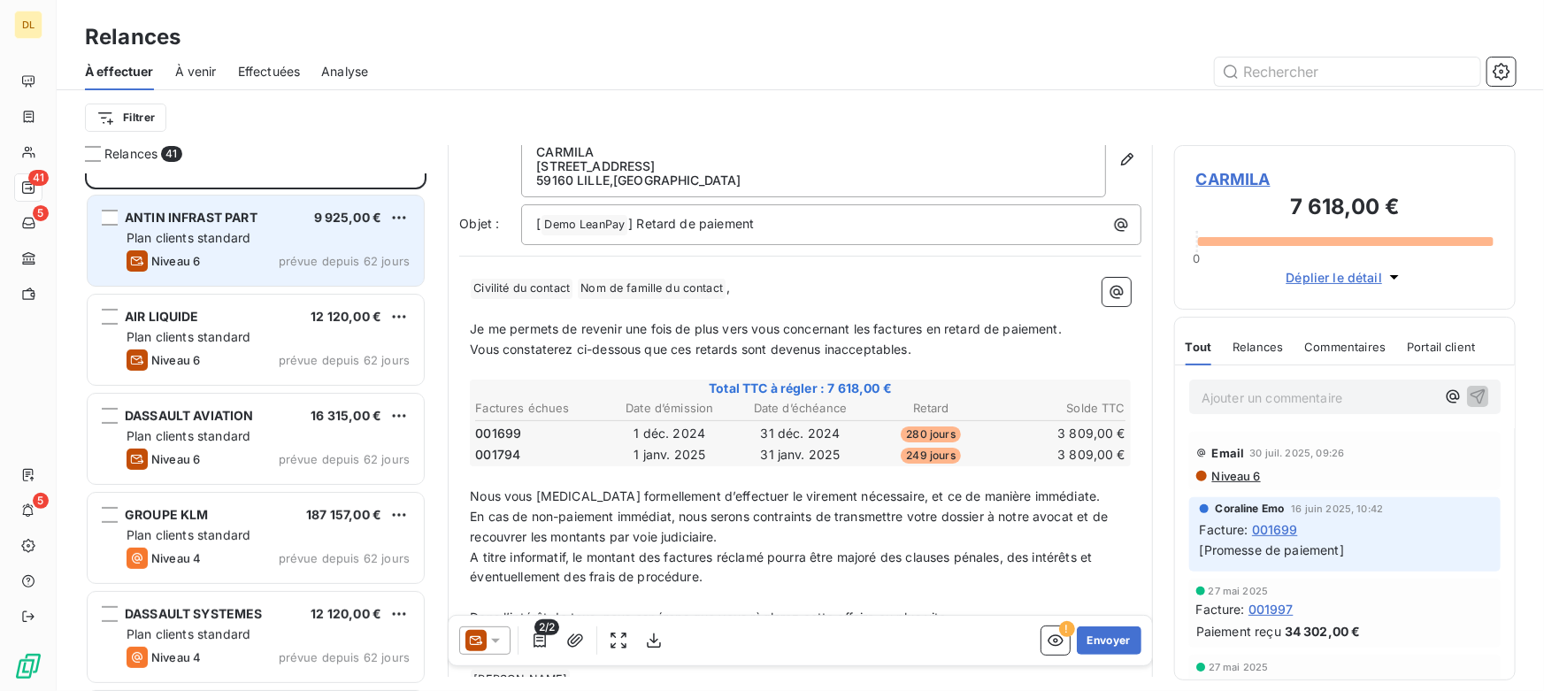
click at [208, 240] on span "Plan clients standard" at bounding box center [188, 237] width 124 height 15
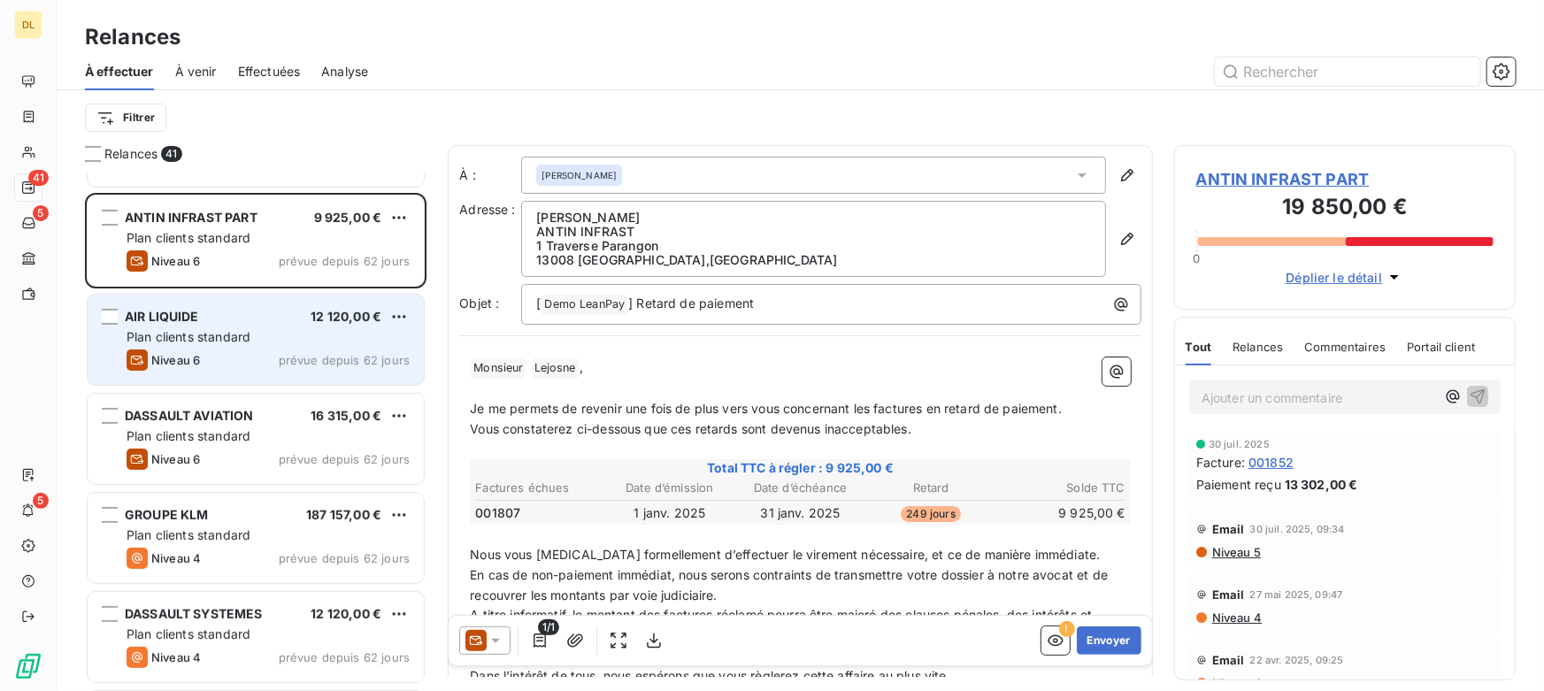
click at [229, 355] on div "Niveau 6 prévue depuis 62 jours" at bounding box center [267, 359] width 283 height 21
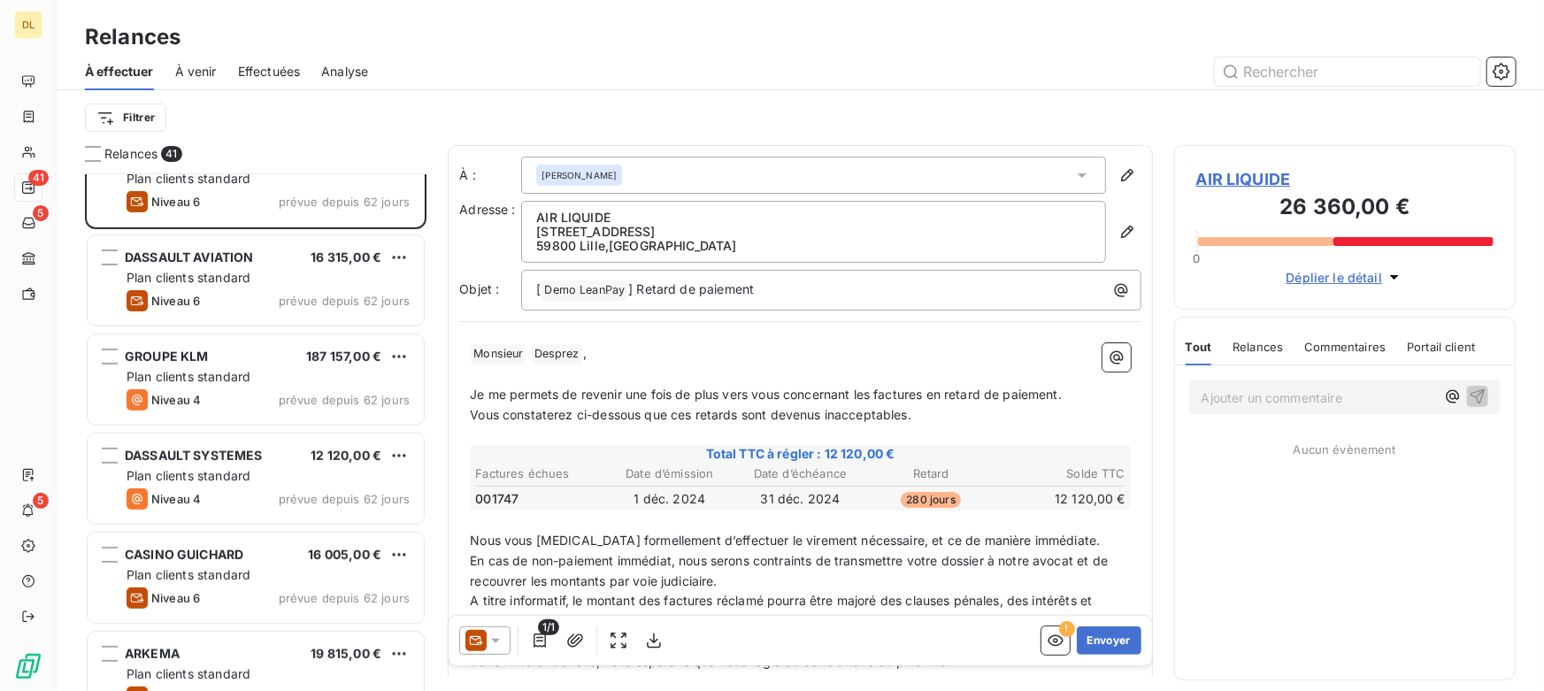
scroll to position [241, 0]
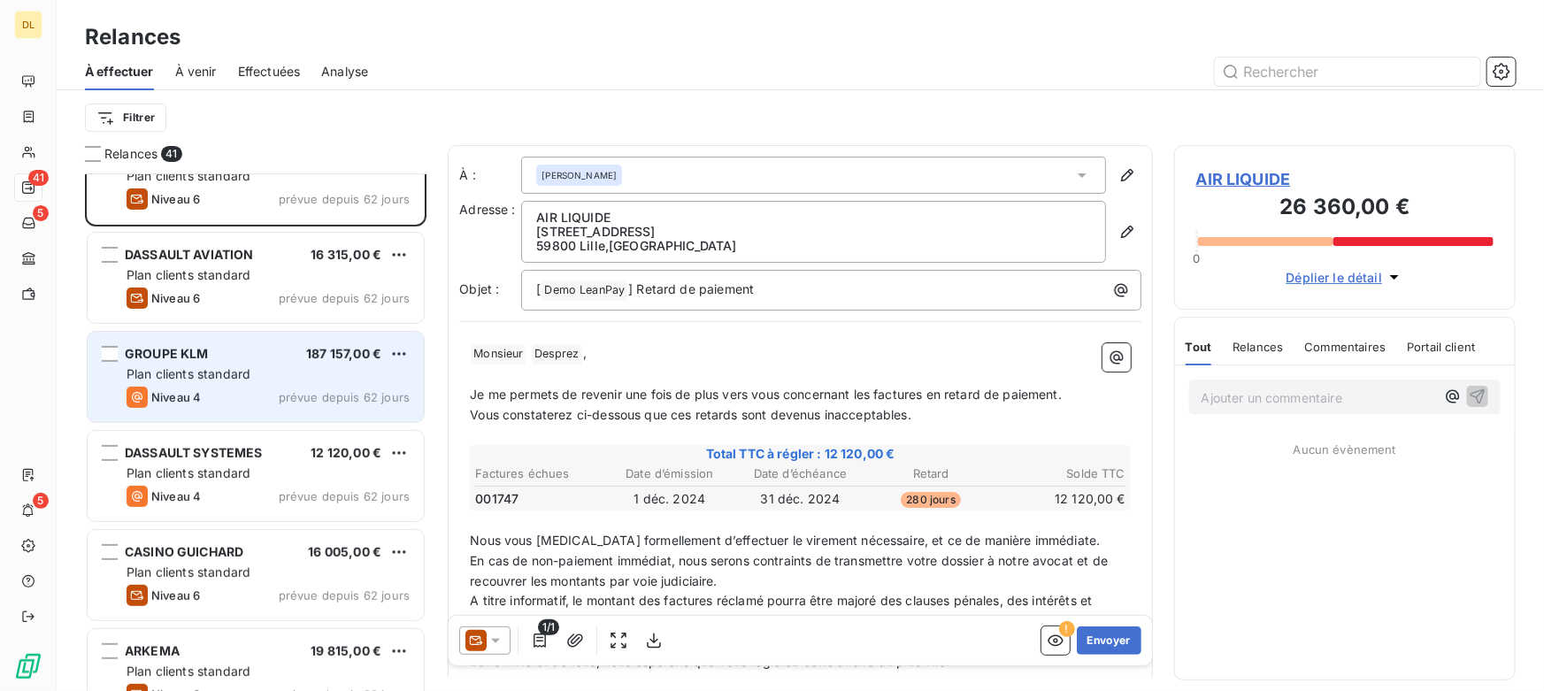
click at [230, 366] on span "Plan clients standard" at bounding box center [188, 373] width 124 height 15
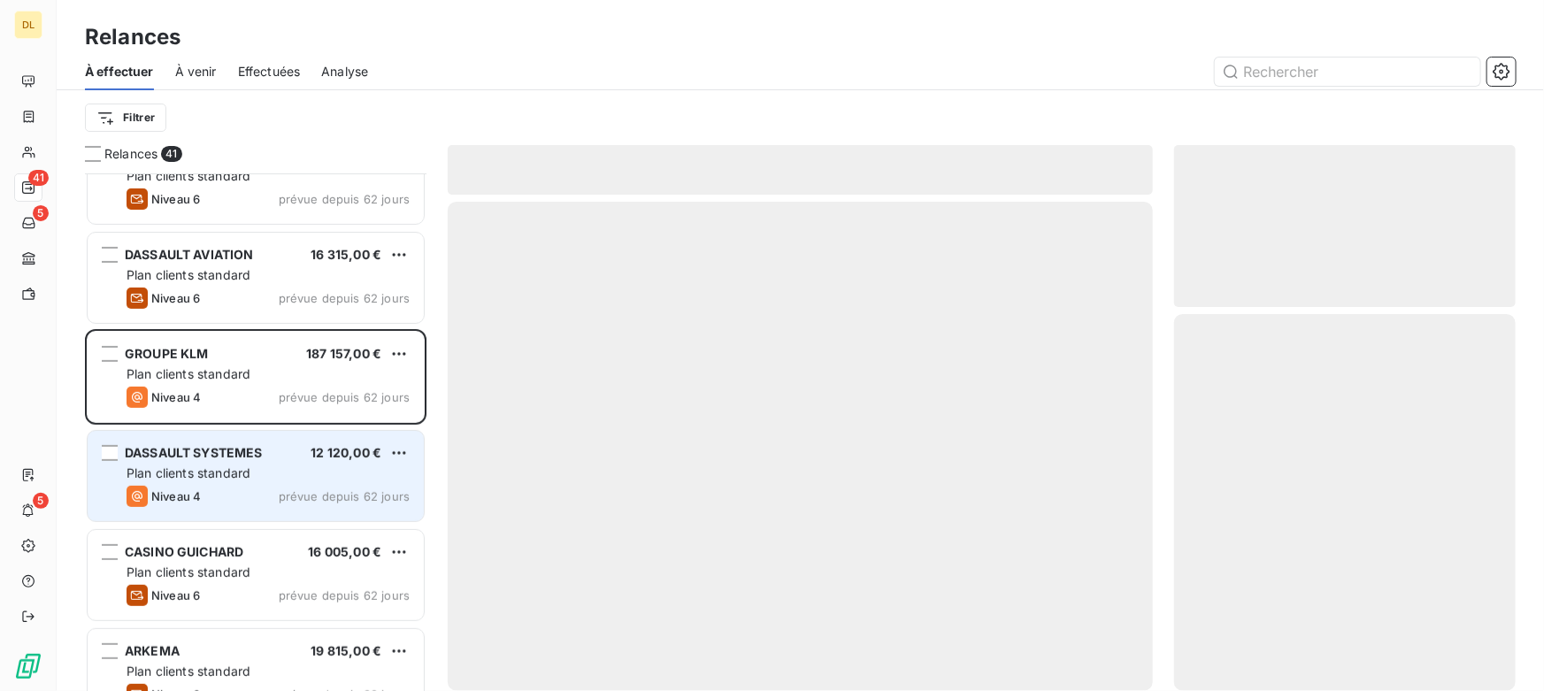
click at [255, 507] on div "DASSAULT SYSTEMES 12 120,00 € Plan clients standard Niveau 4 prévue depuis 62 j…" at bounding box center [256, 476] width 336 height 90
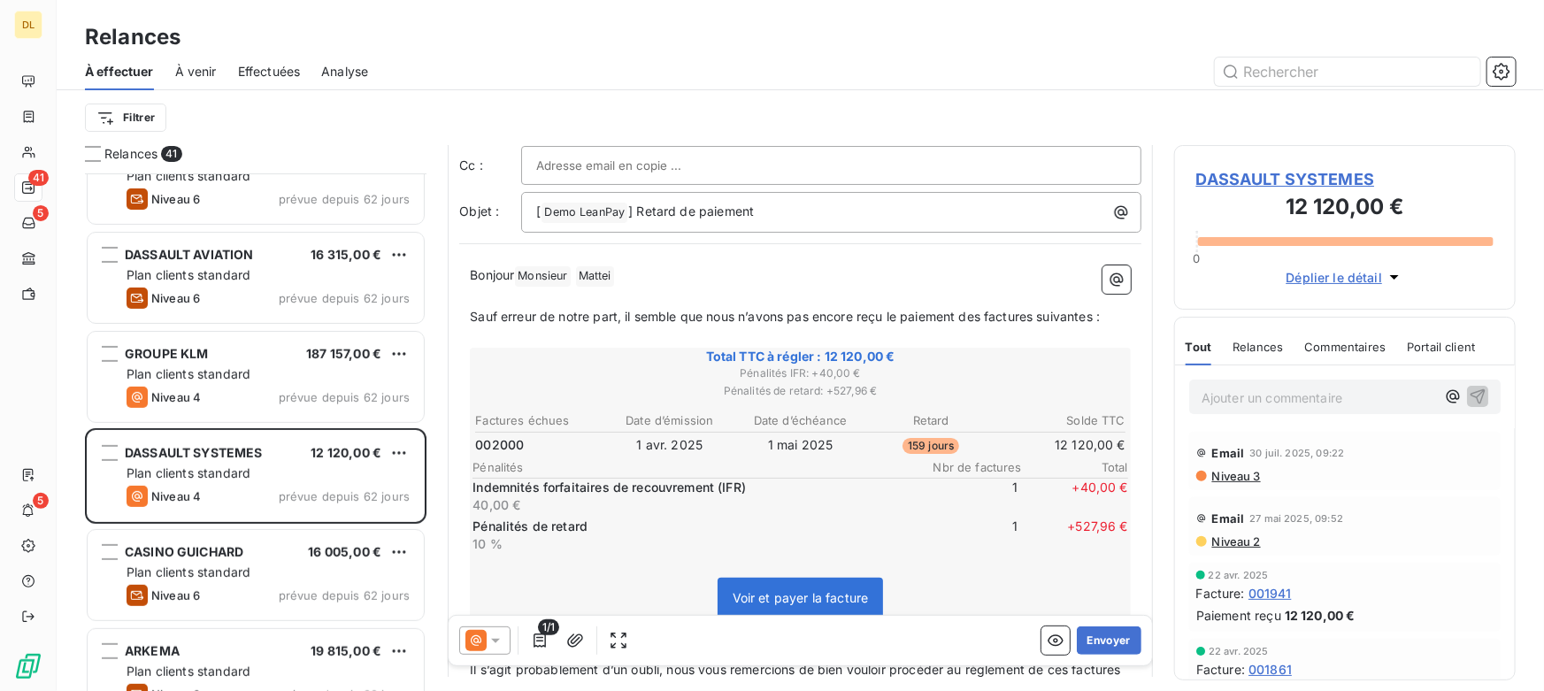
scroll to position [161, 0]
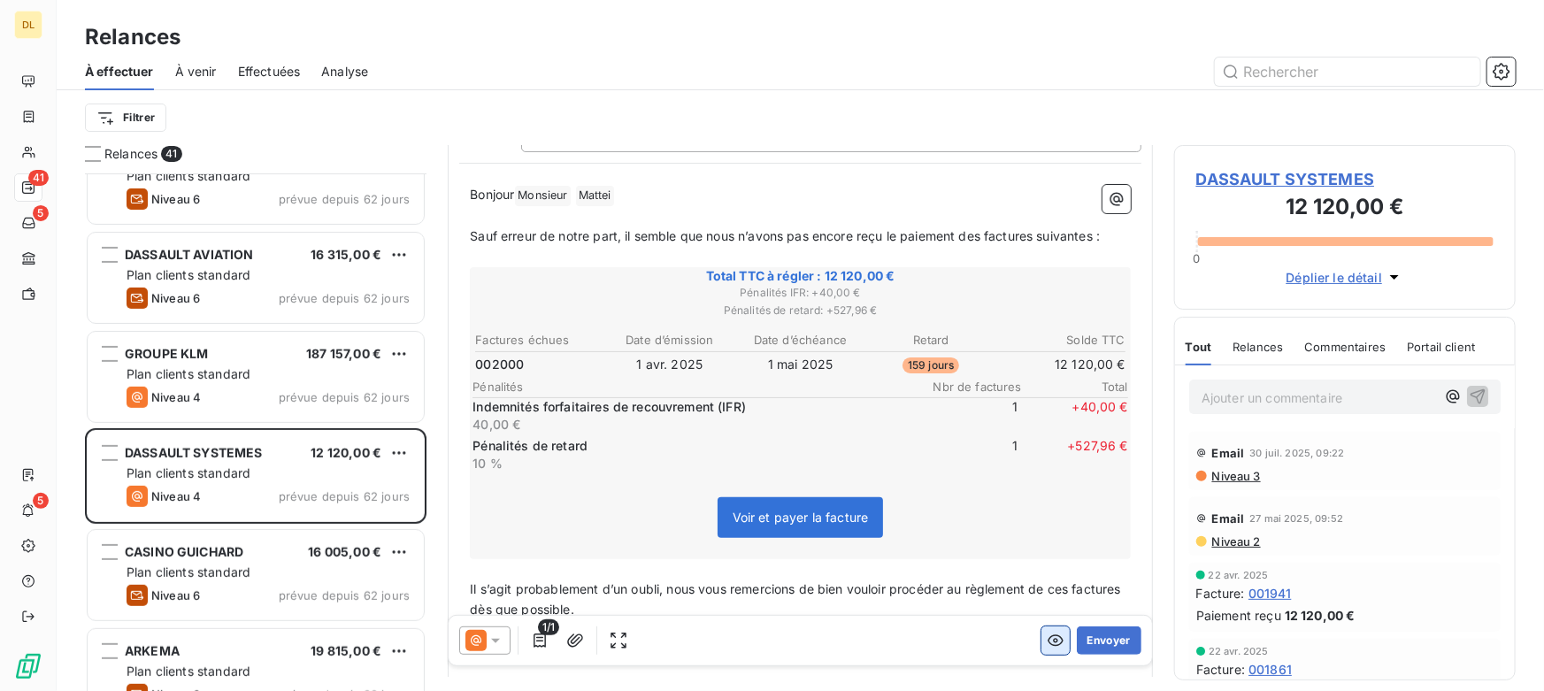
click at [1046, 645] on icon "button" at bounding box center [1055, 641] width 18 height 18
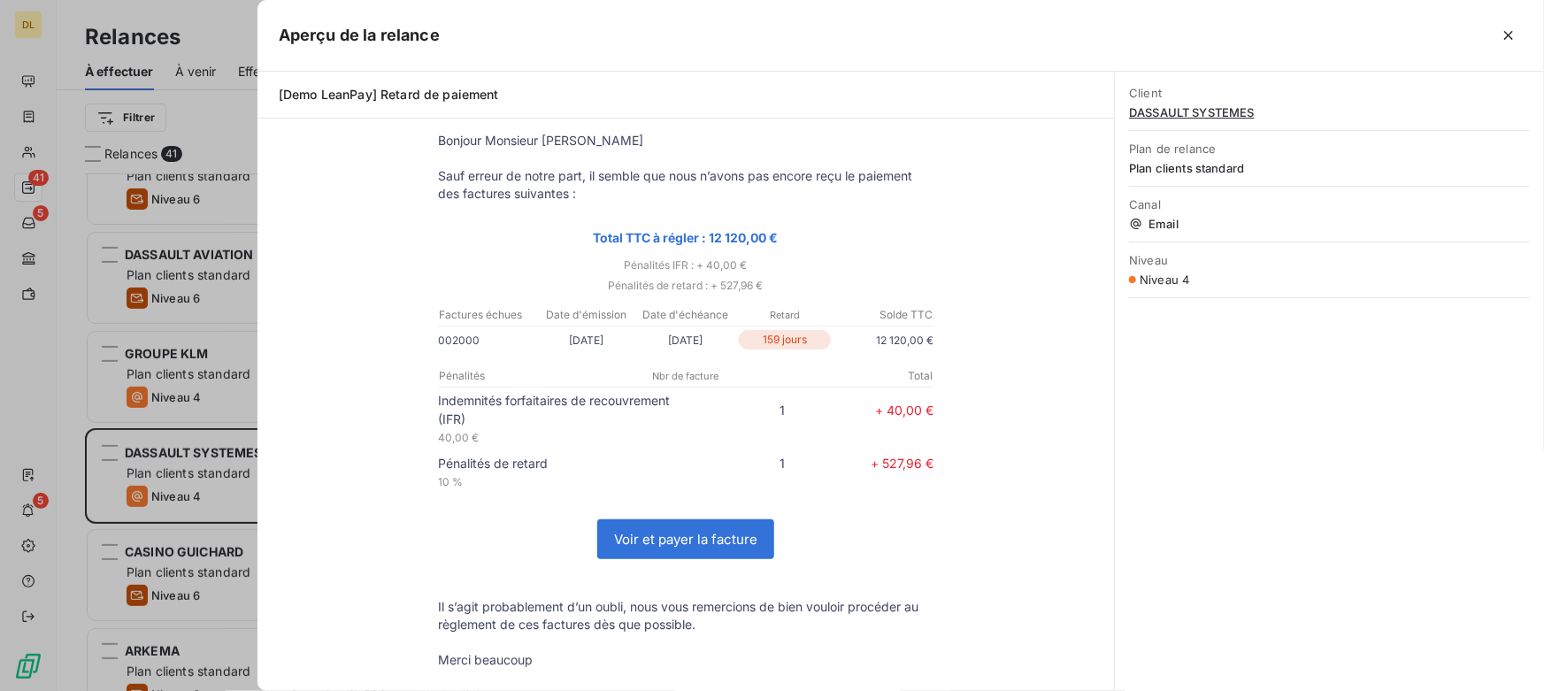
scroll to position [80, 0]
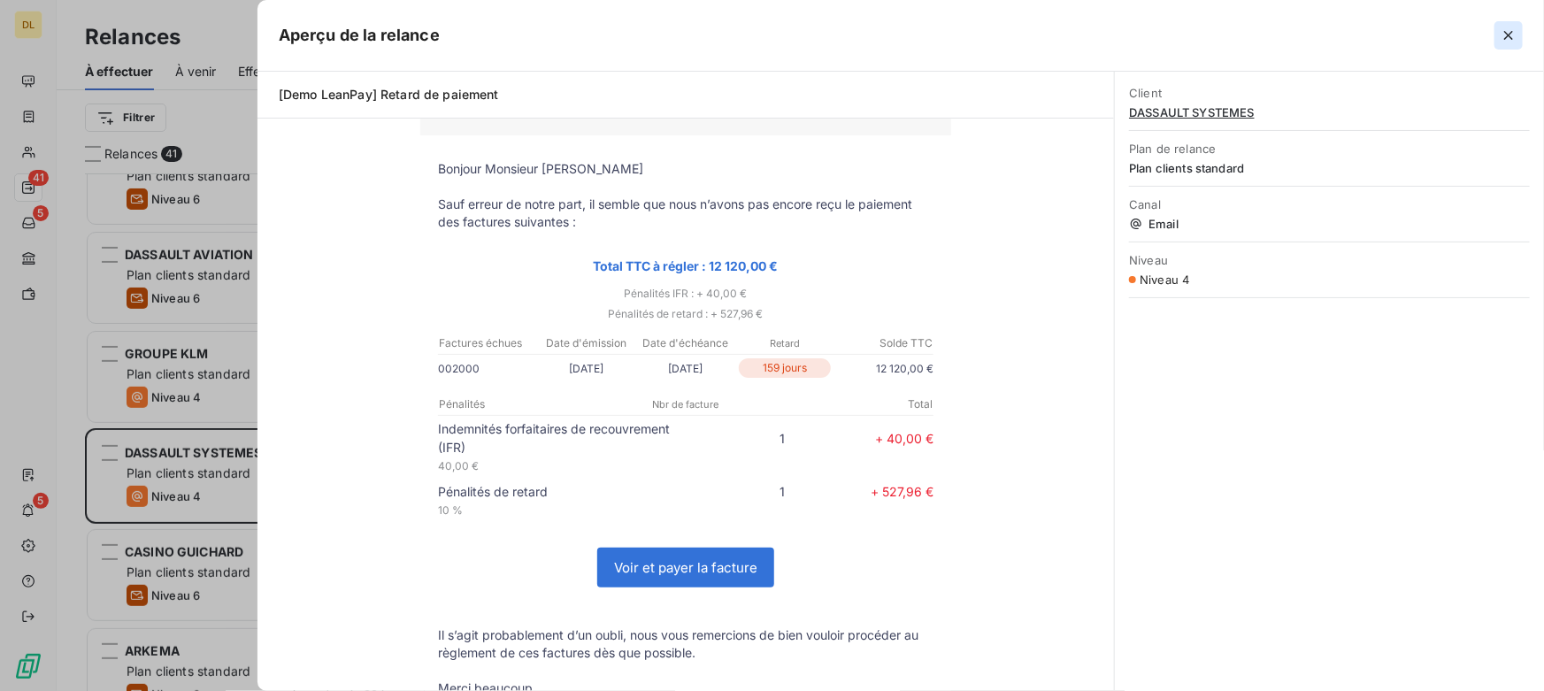
click at [1507, 35] on icon "button" at bounding box center [1508, 35] width 9 height 9
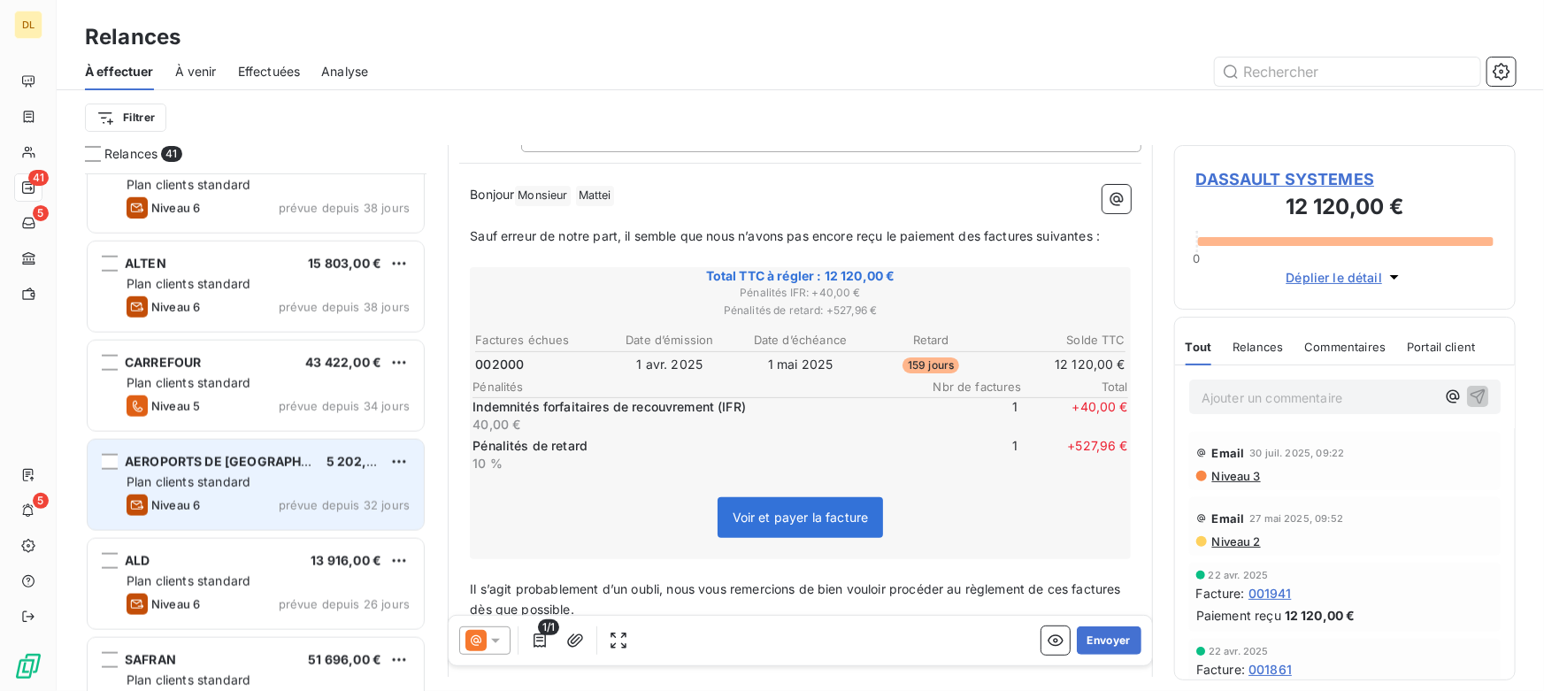
scroll to position [965, 0]
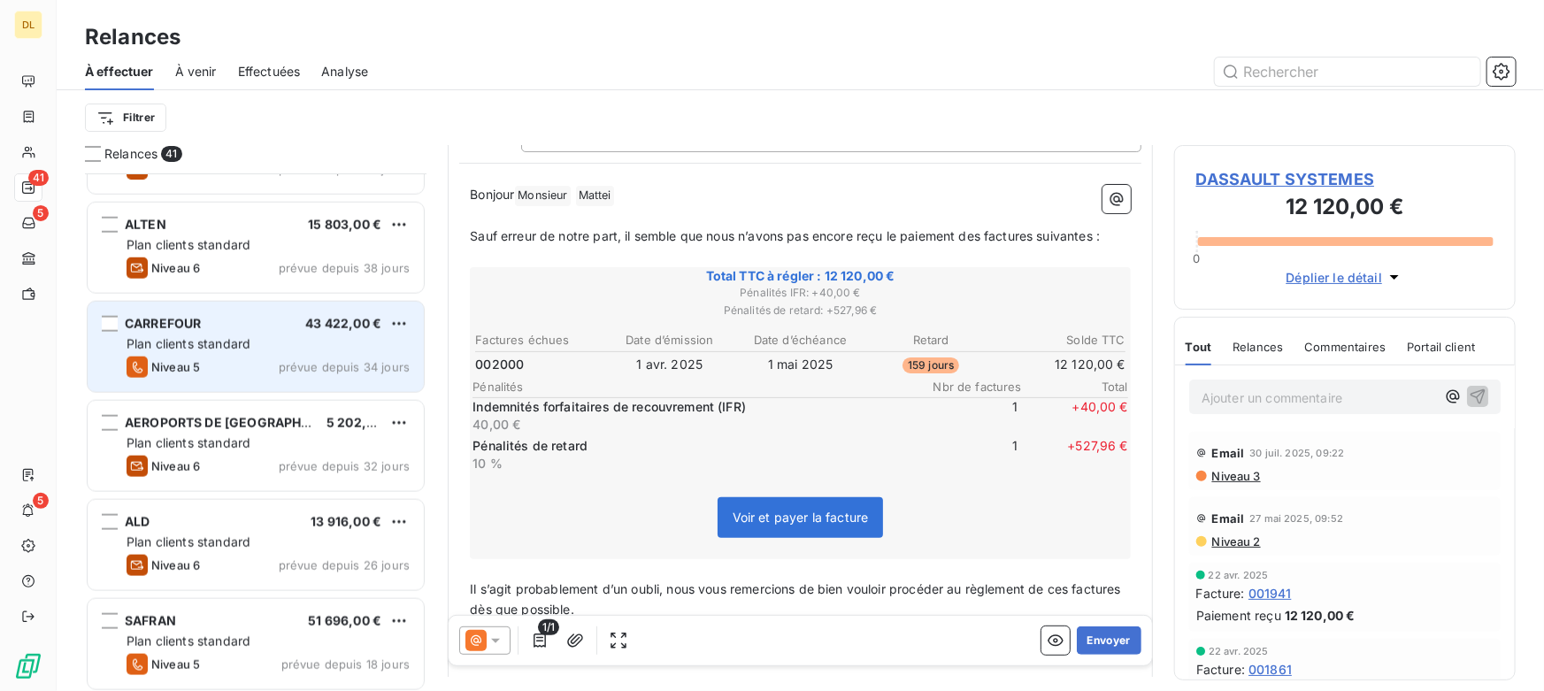
click at [218, 356] on div "Niveau 5 prévue depuis 34 jours" at bounding box center [267, 366] width 283 height 21
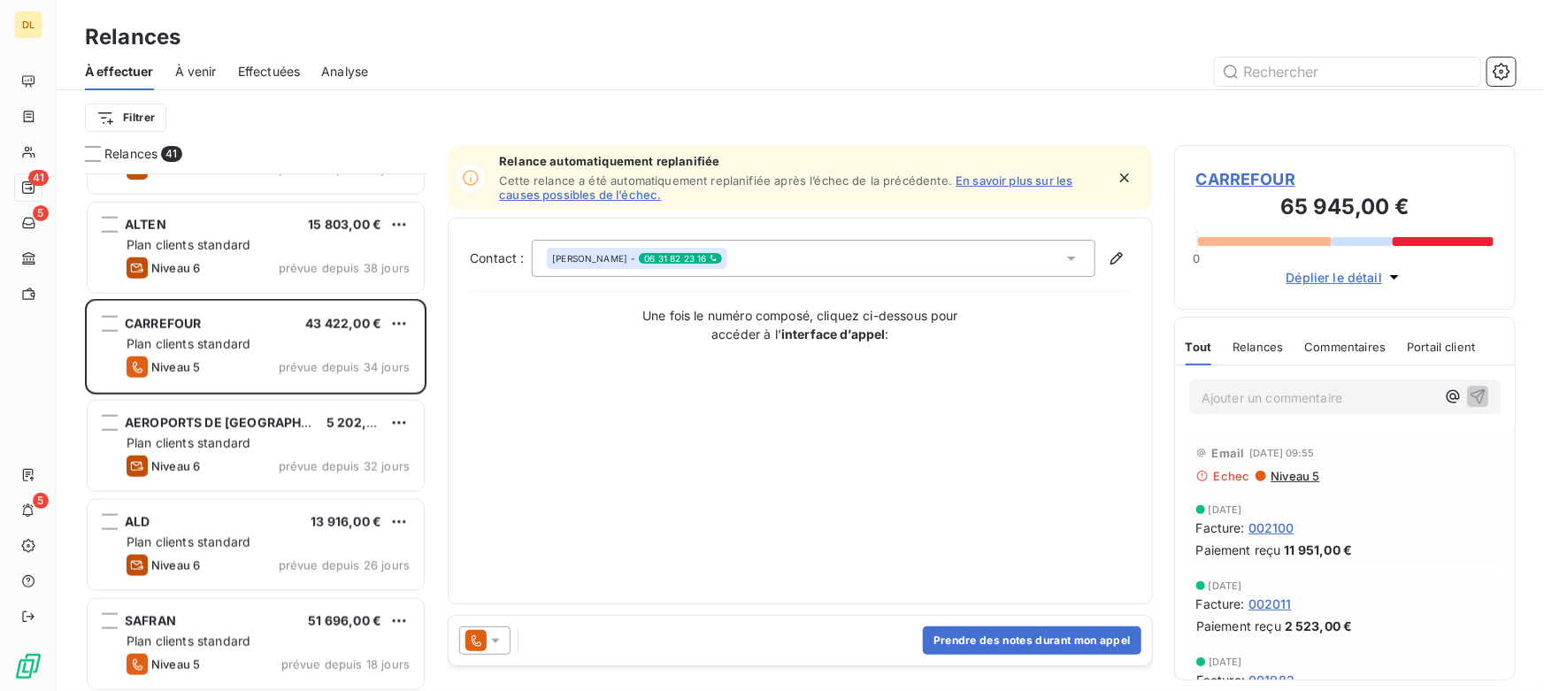
click at [1126, 185] on icon "button" at bounding box center [1124, 178] width 18 height 18
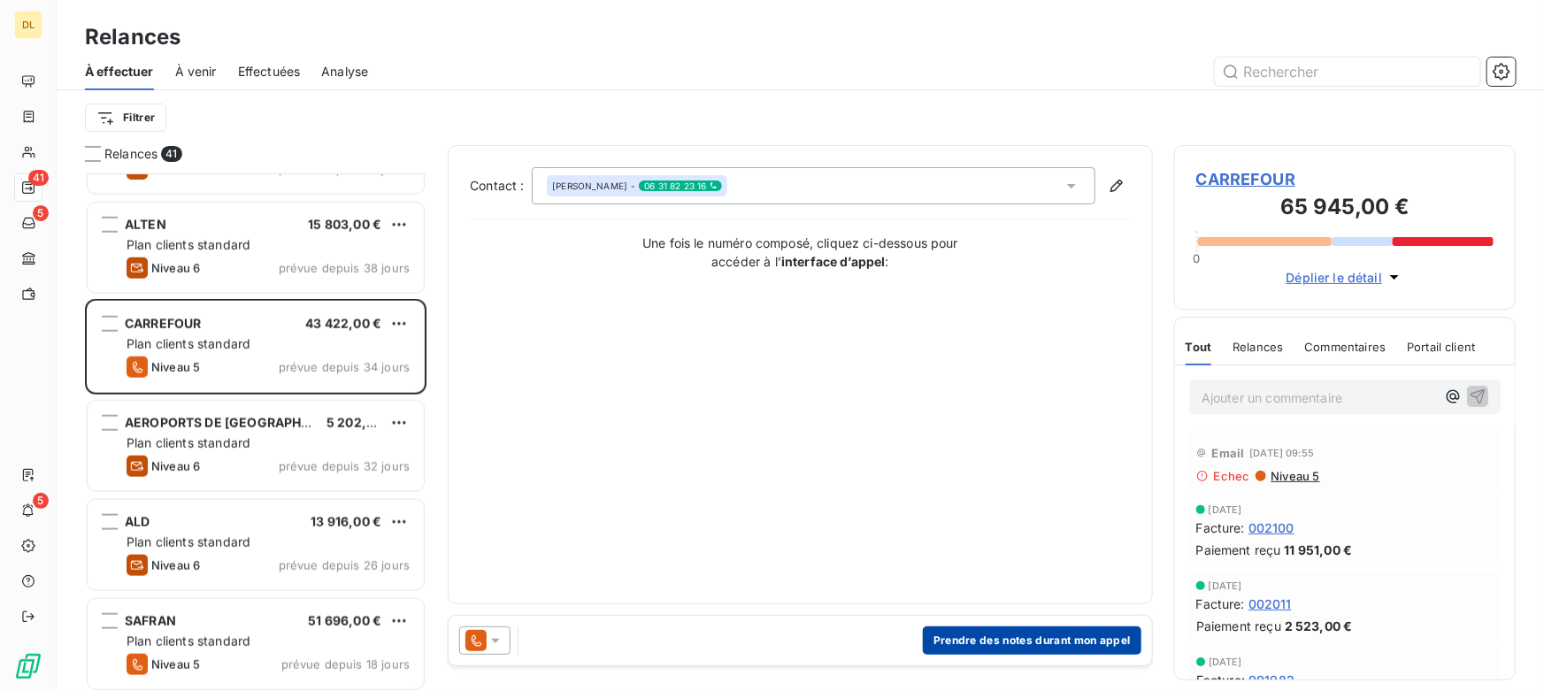
click at [1010, 637] on button "Prendre des notes durant mon appel" at bounding box center [1032, 640] width 218 height 28
click at [1010, 637] on body "DL 41 5 5 Relances À effectuer À venir Effectuées Analyse Filtrer Relances 41 A…" at bounding box center [772, 345] width 1544 height 691
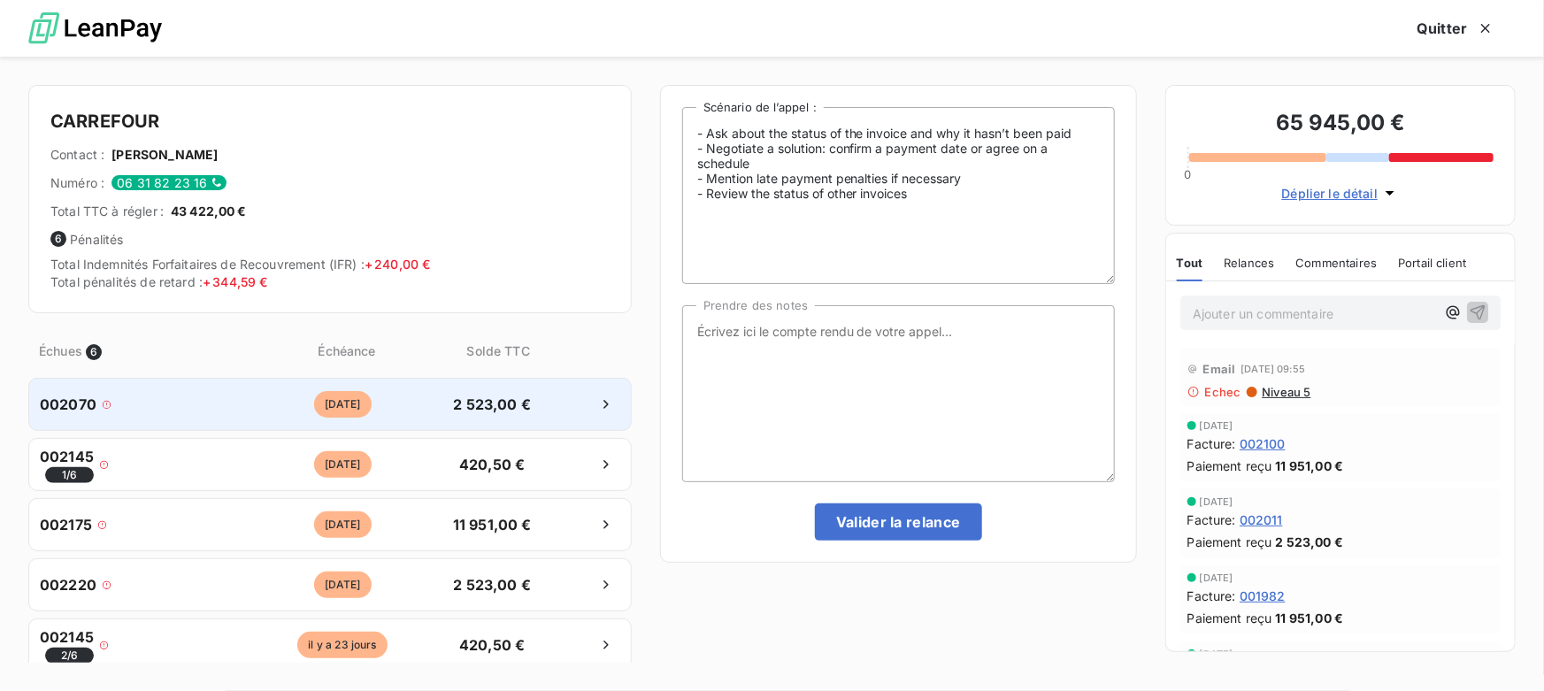
click at [126, 402] on div "002070" at bounding box center [139, 404] width 199 height 21
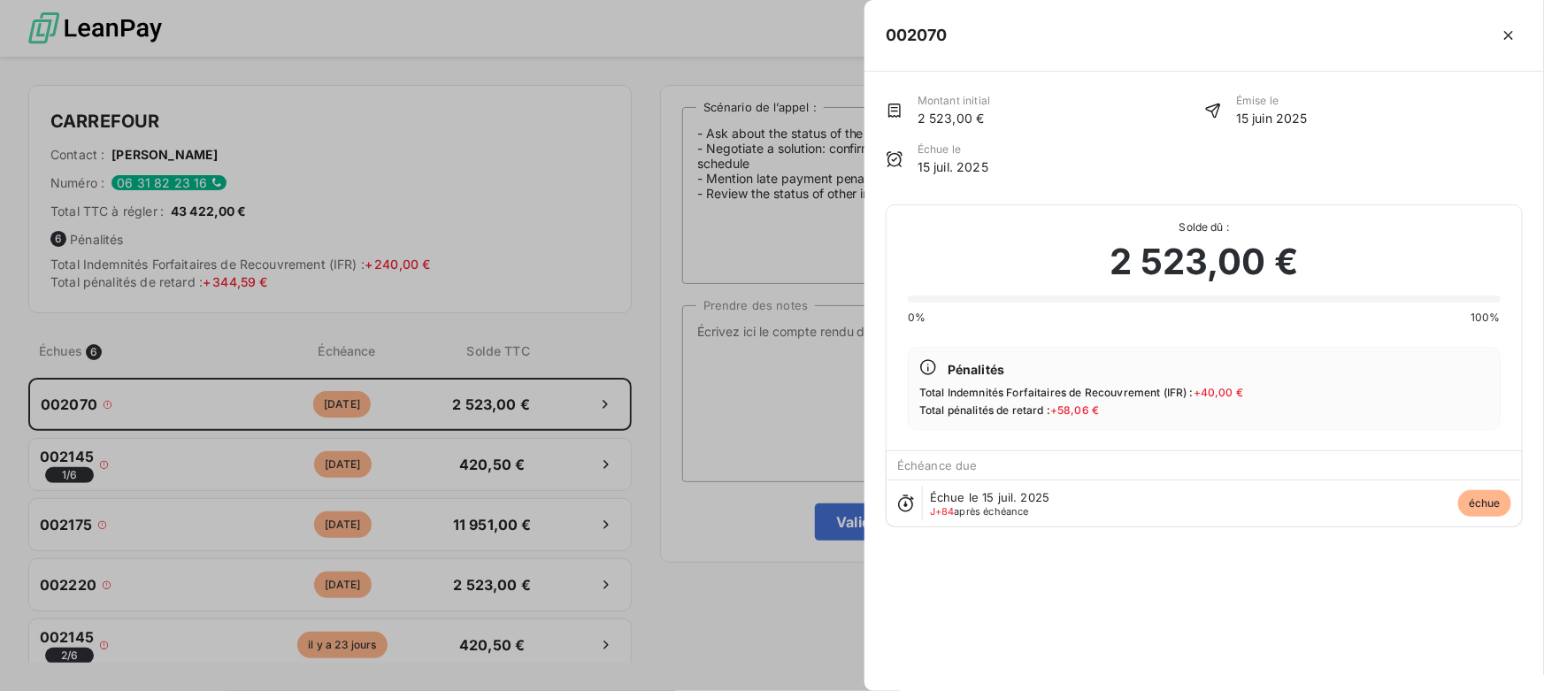
click at [171, 460] on div at bounding box center [772, 345] width 1544 height 691
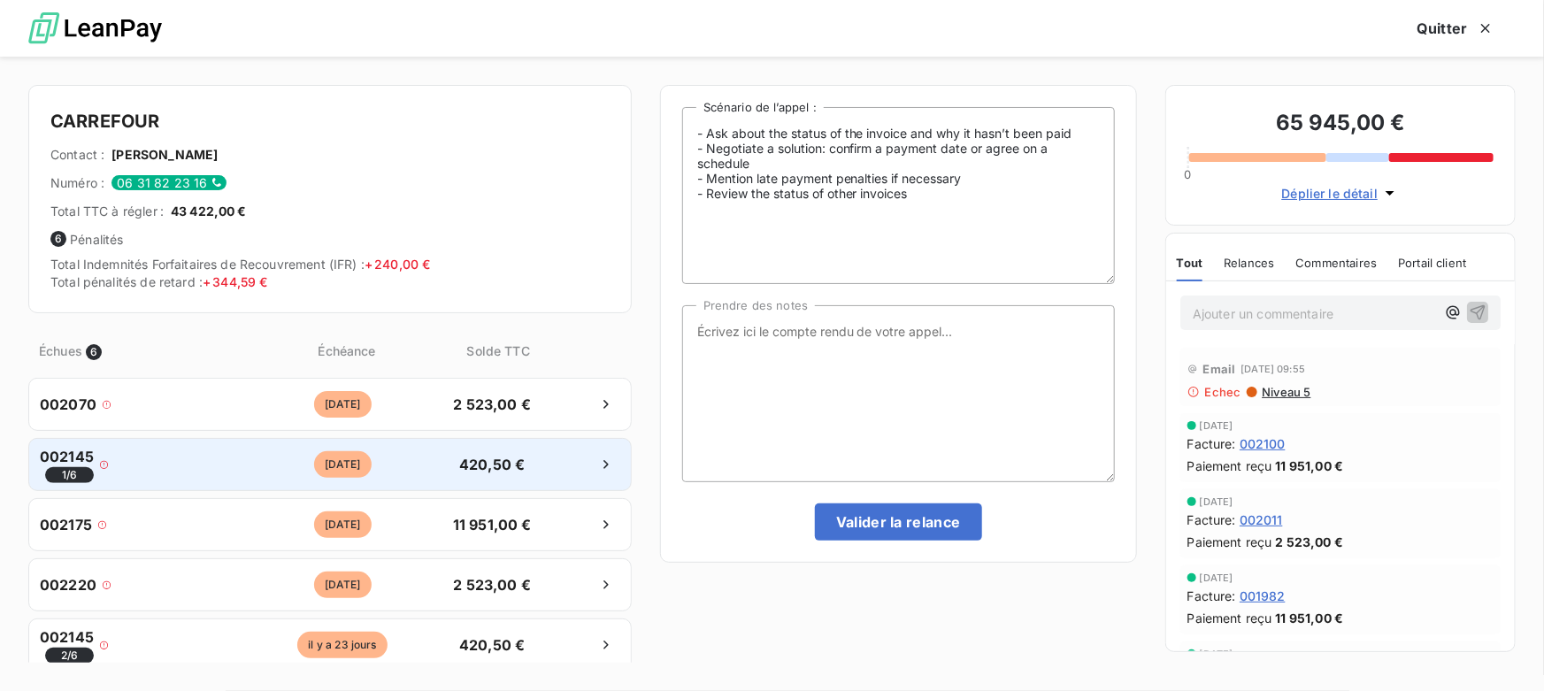
click at [173, 460] on div "002145 1 / 6" at bounding box center [139, 464] width 199 height 37
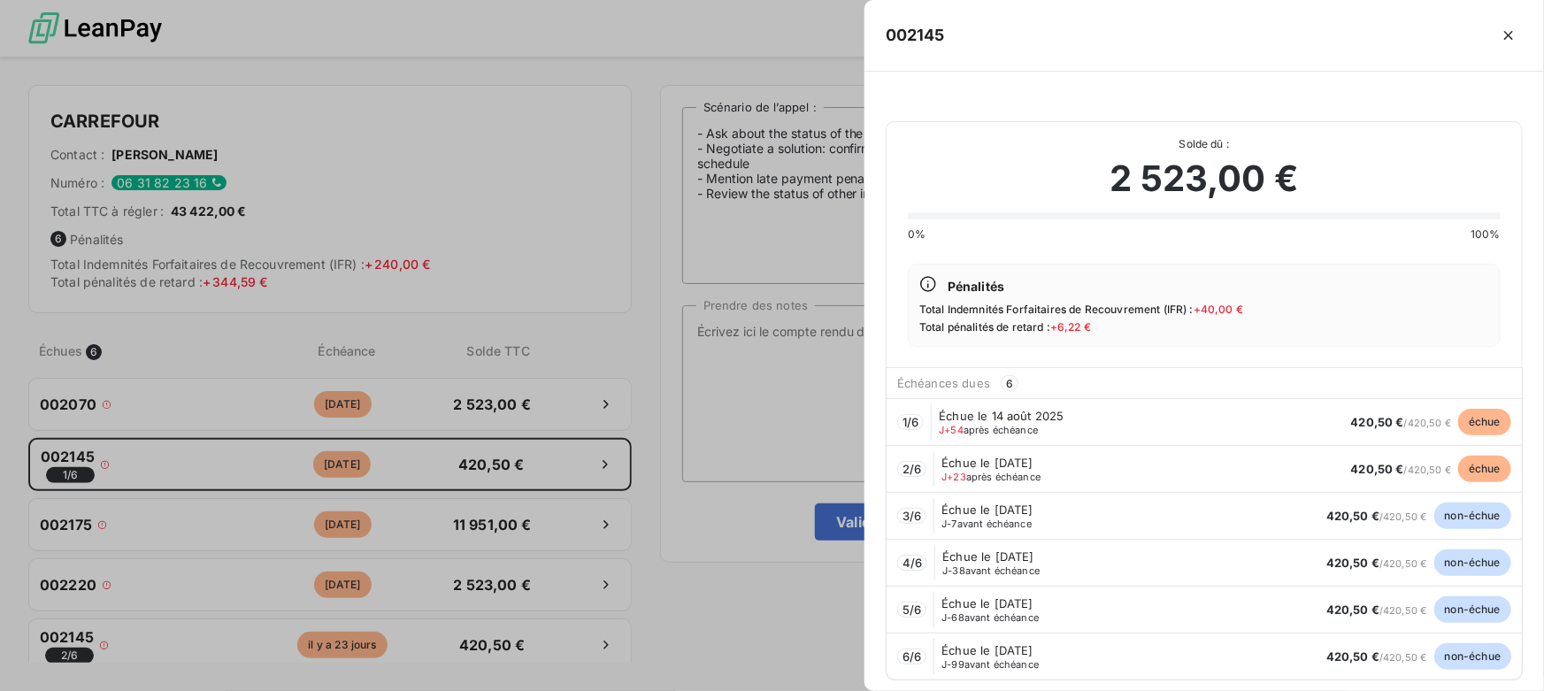
click at [179, 469] on div at bounding box center [772, 345] width 1544 height 691
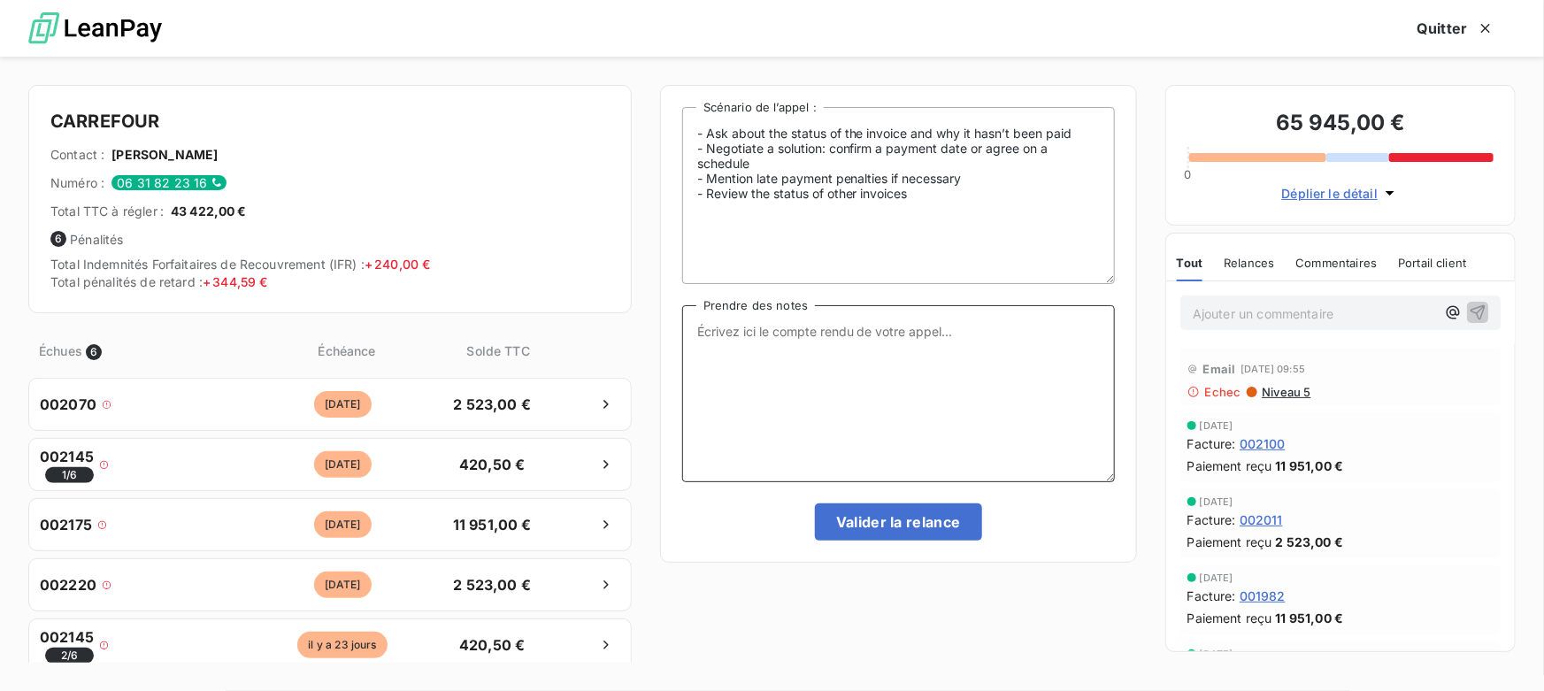
click at [762, 348] on textarea "Prendre des notes" at bounding box center [898, 393] width 433 height 177
type textarea "K"
click at [1459, 27] on button "Quitter" at bounding box center [1455, 28] width 119 height 37
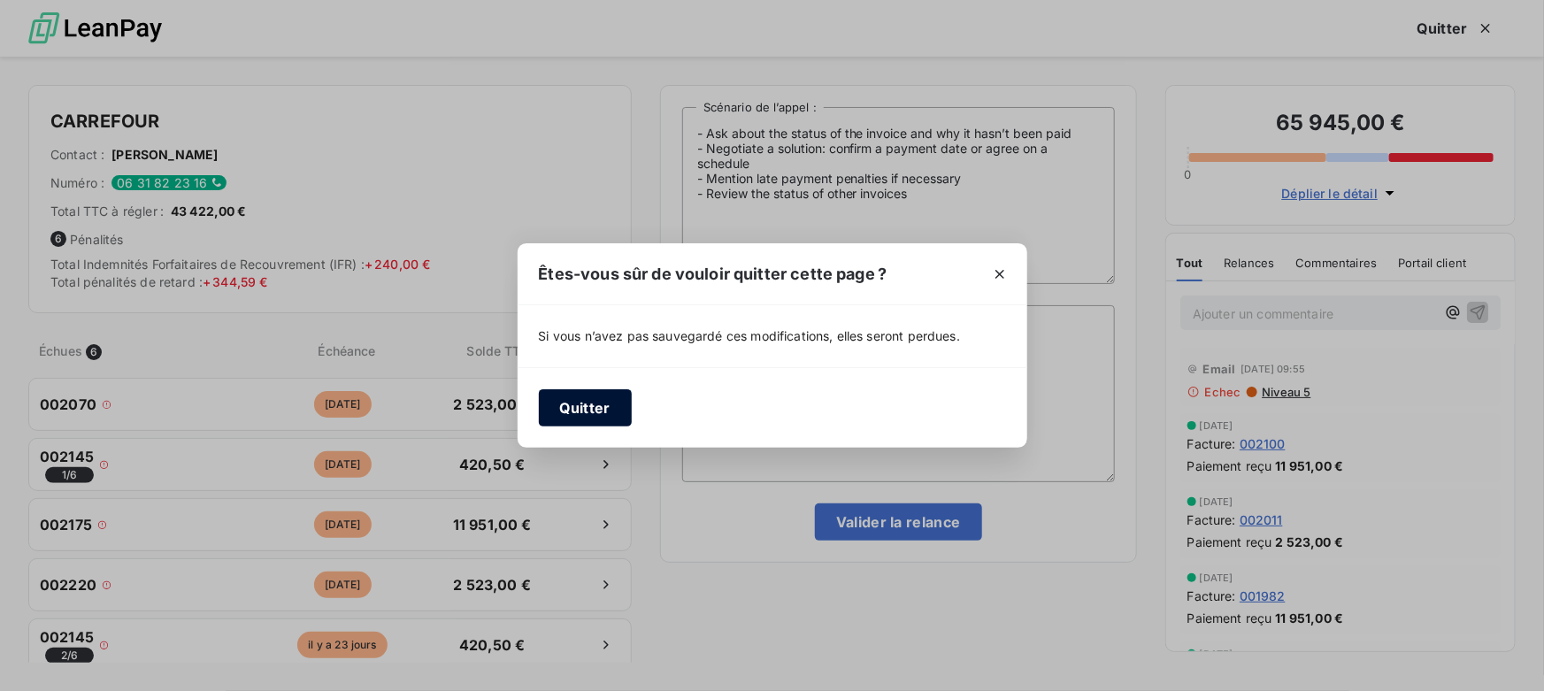
click at [544, 418] on button "Quitter" at bounding box center [585, 407] width 93 height 37
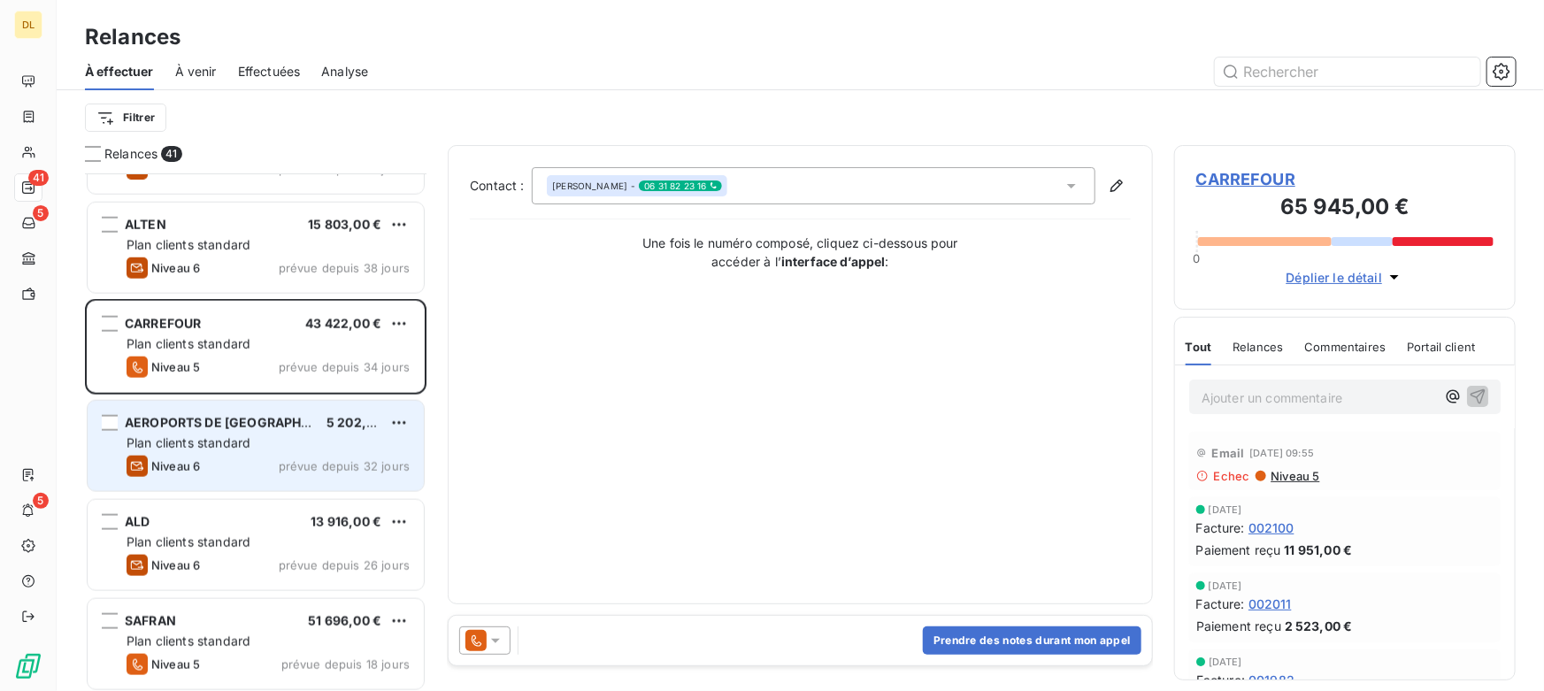
click at [200, 440] on span "Plan clients standard" at bounding box center [188, 442] width 124 height 15
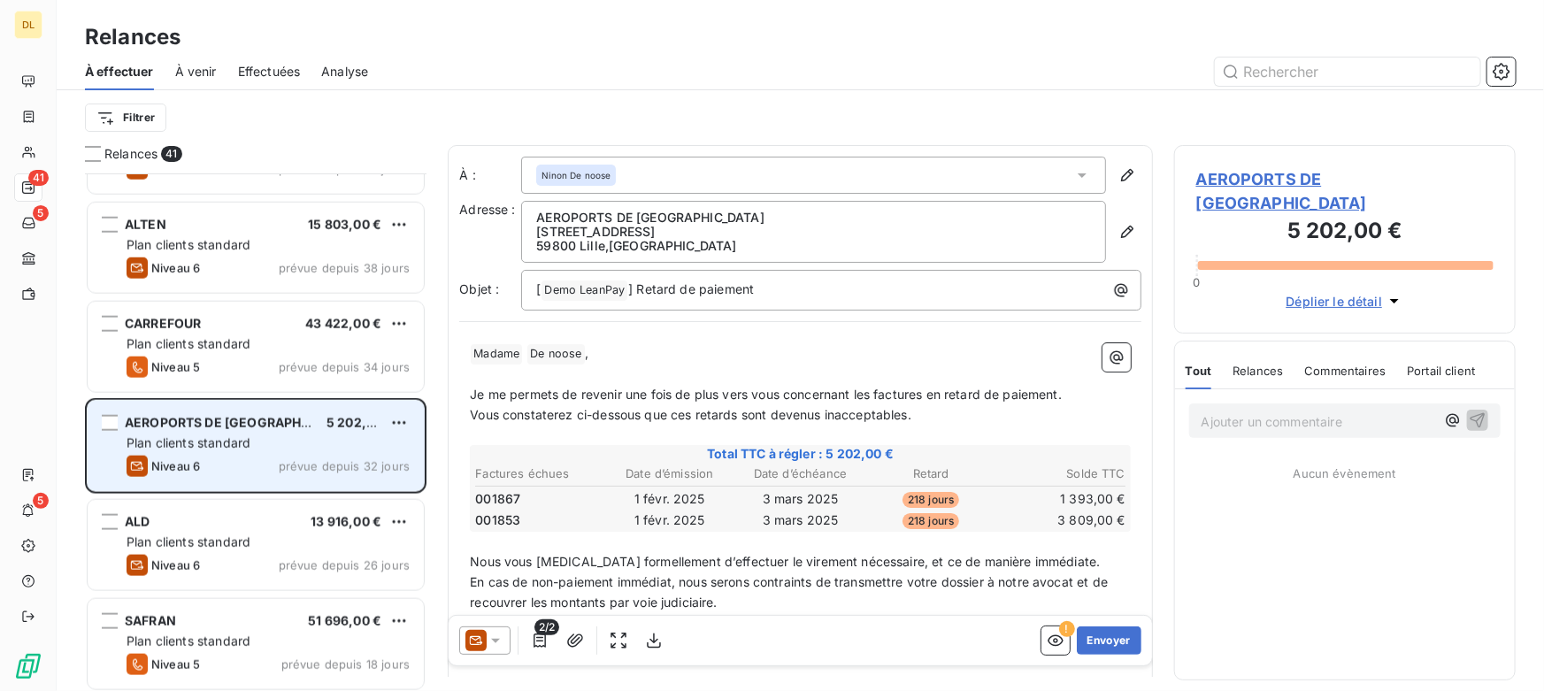
scroll to position [1046, 0]
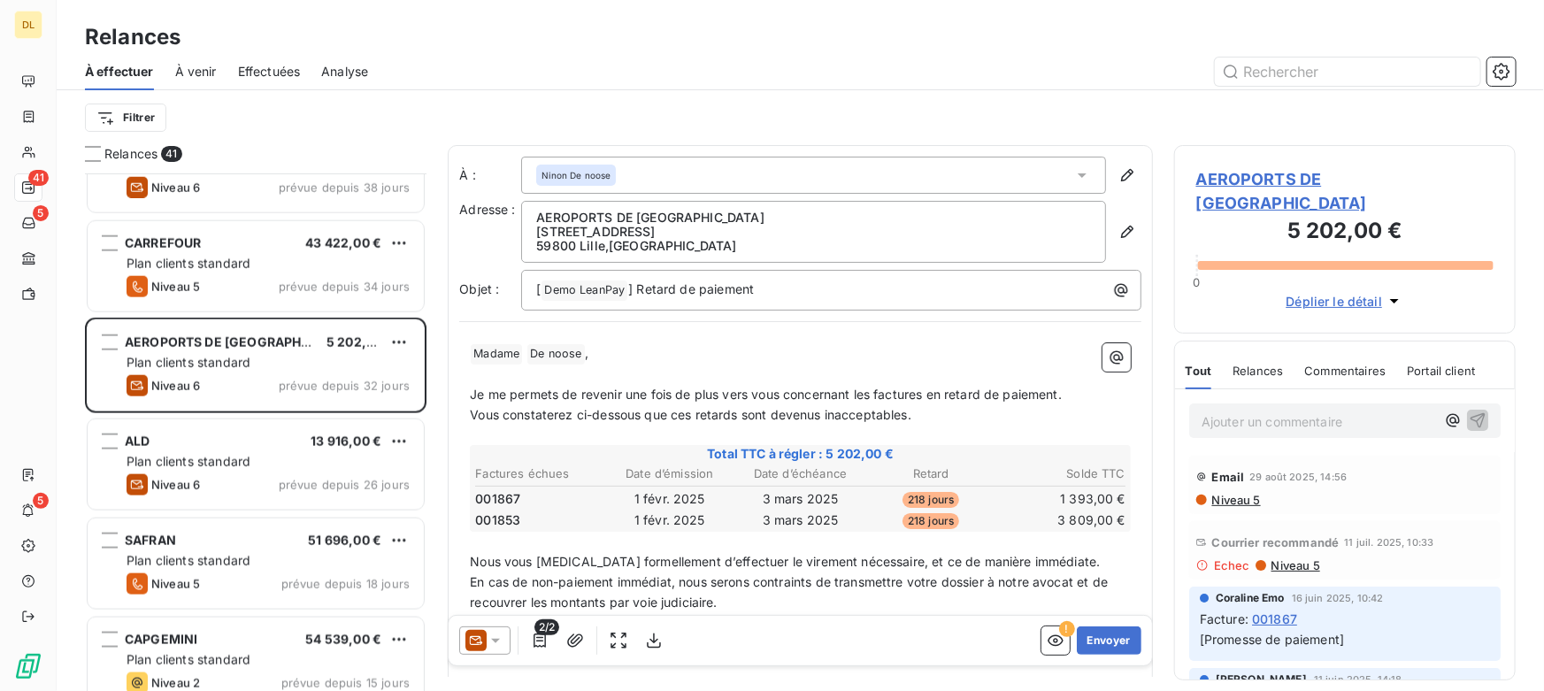
click at [188, 69] on span "À venir" at bounding box center [196, 72] width 42 height 18
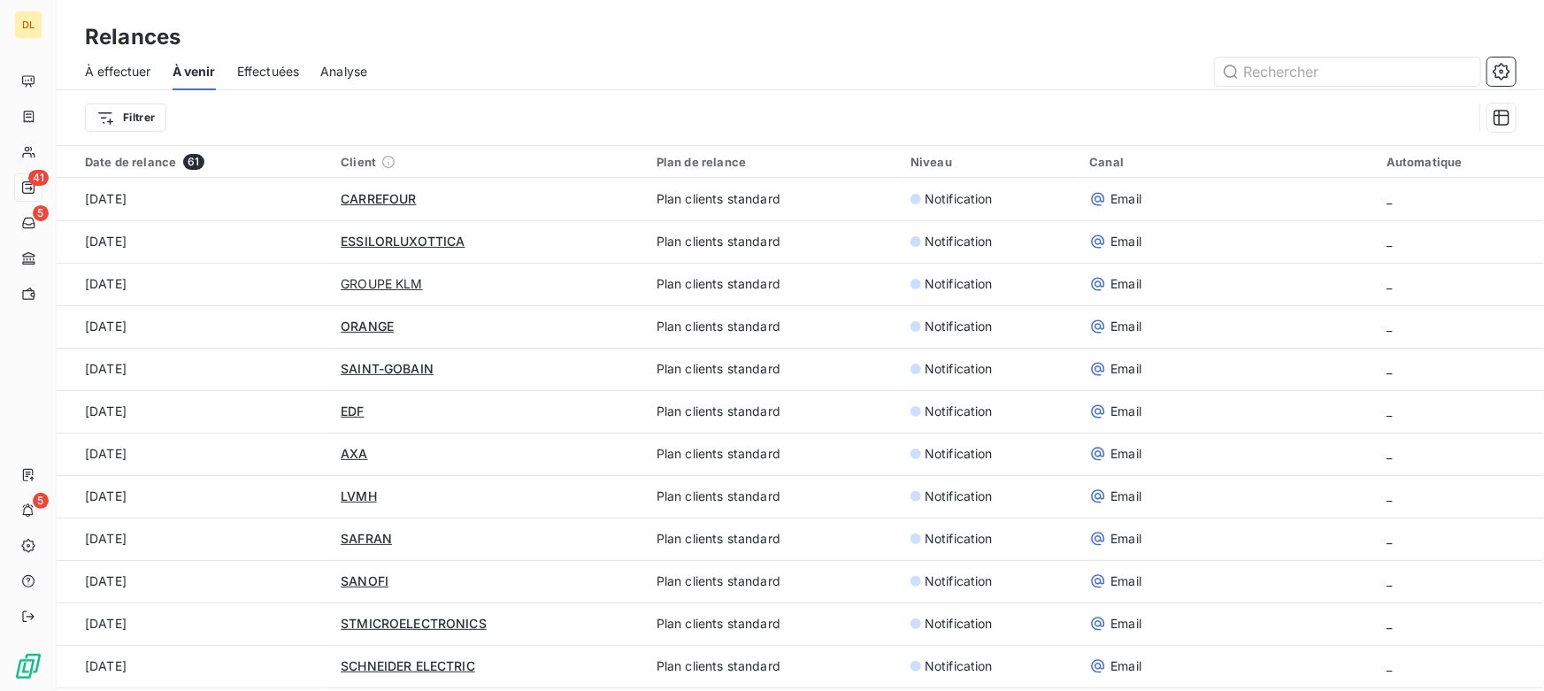
click at [252, 73] on span "Effectuées" at bounding box center [268, 72] width 63 height 18
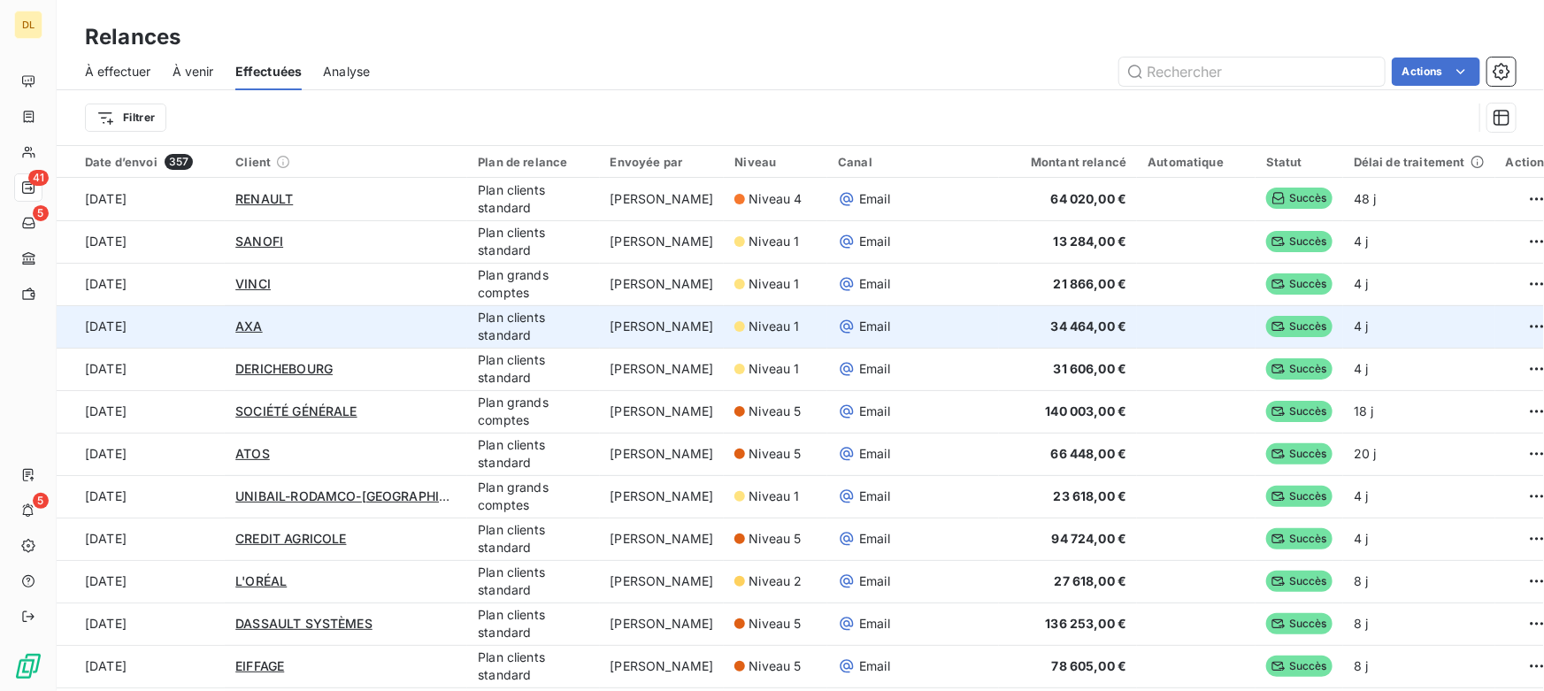
click at [553, 321] on td "Plan clients standard" at bounding box center [533, 326] width 132 height 42
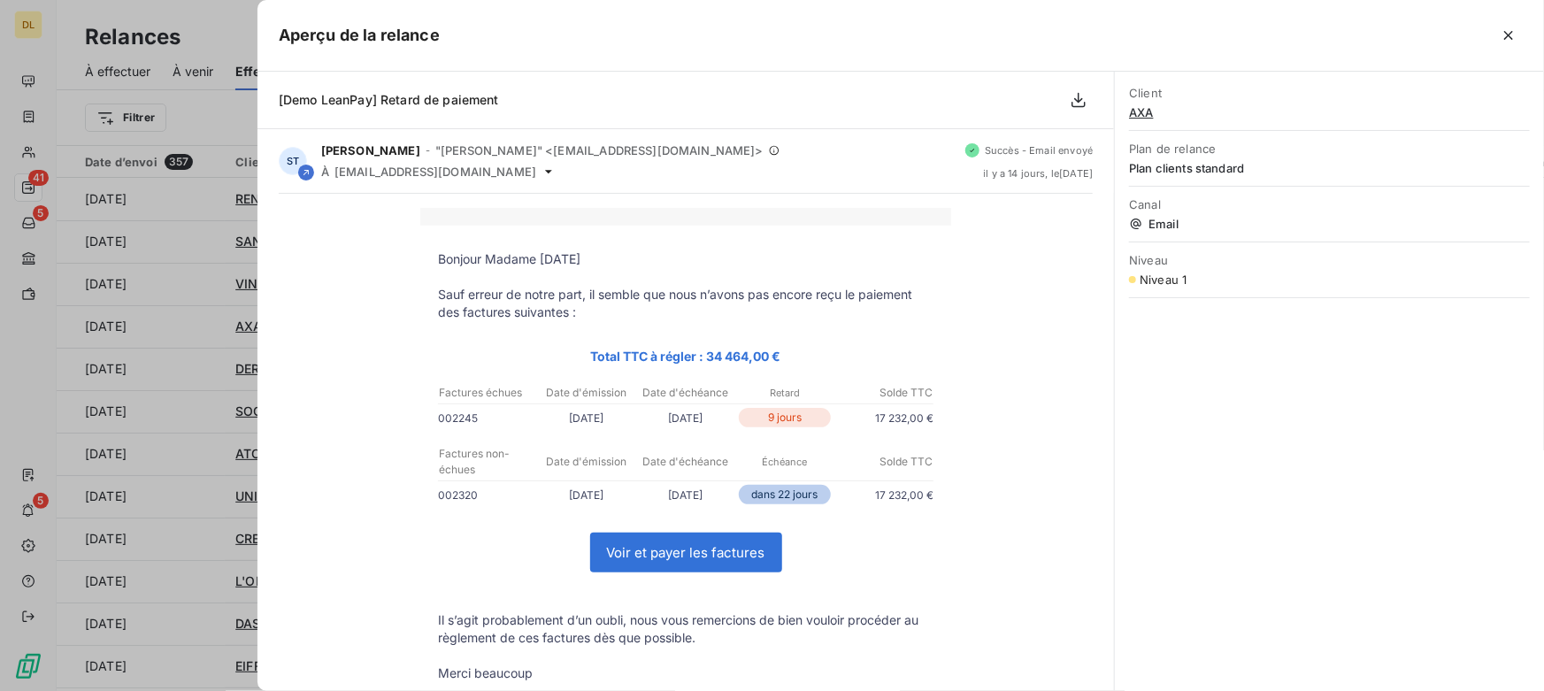
click at [203, 316] on div at bounding box center [772, 345] width 1544 height 691
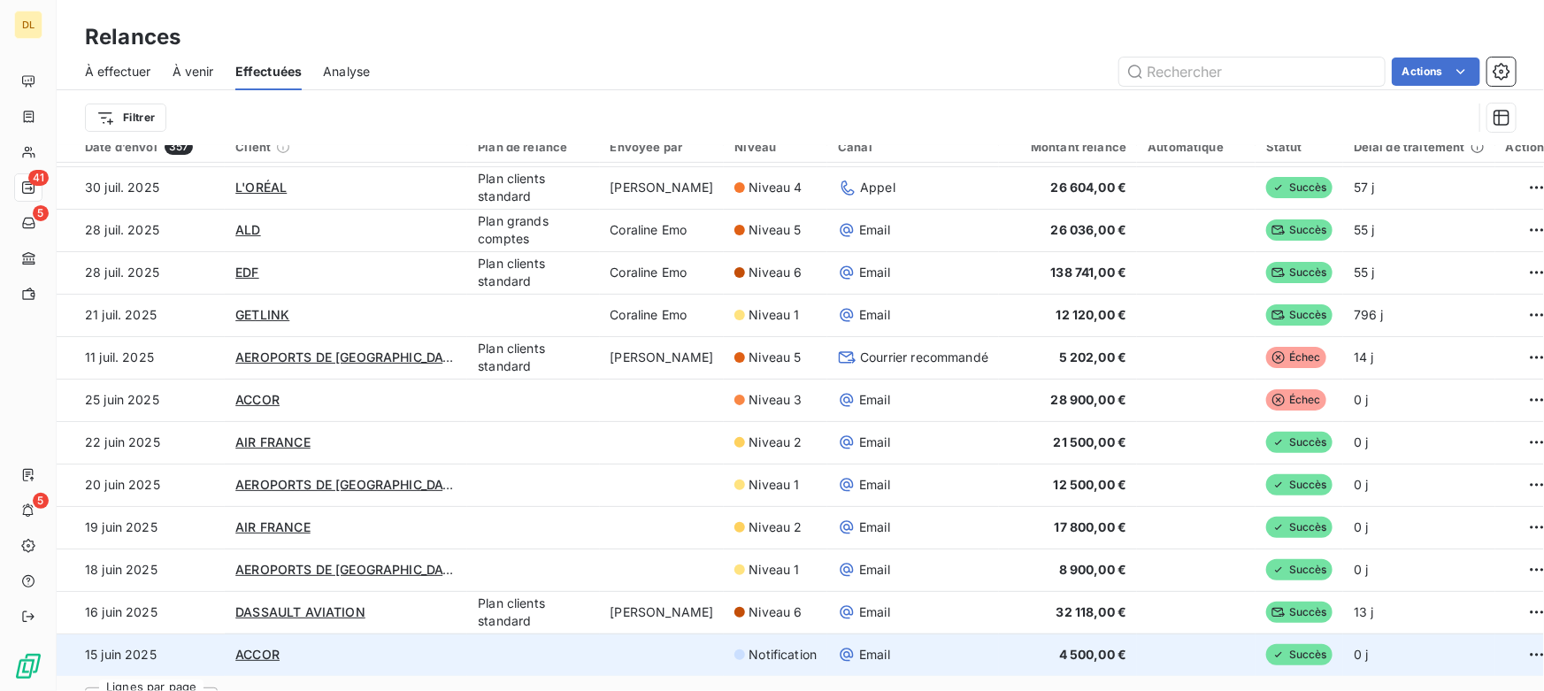
scroll to position [59, 0]
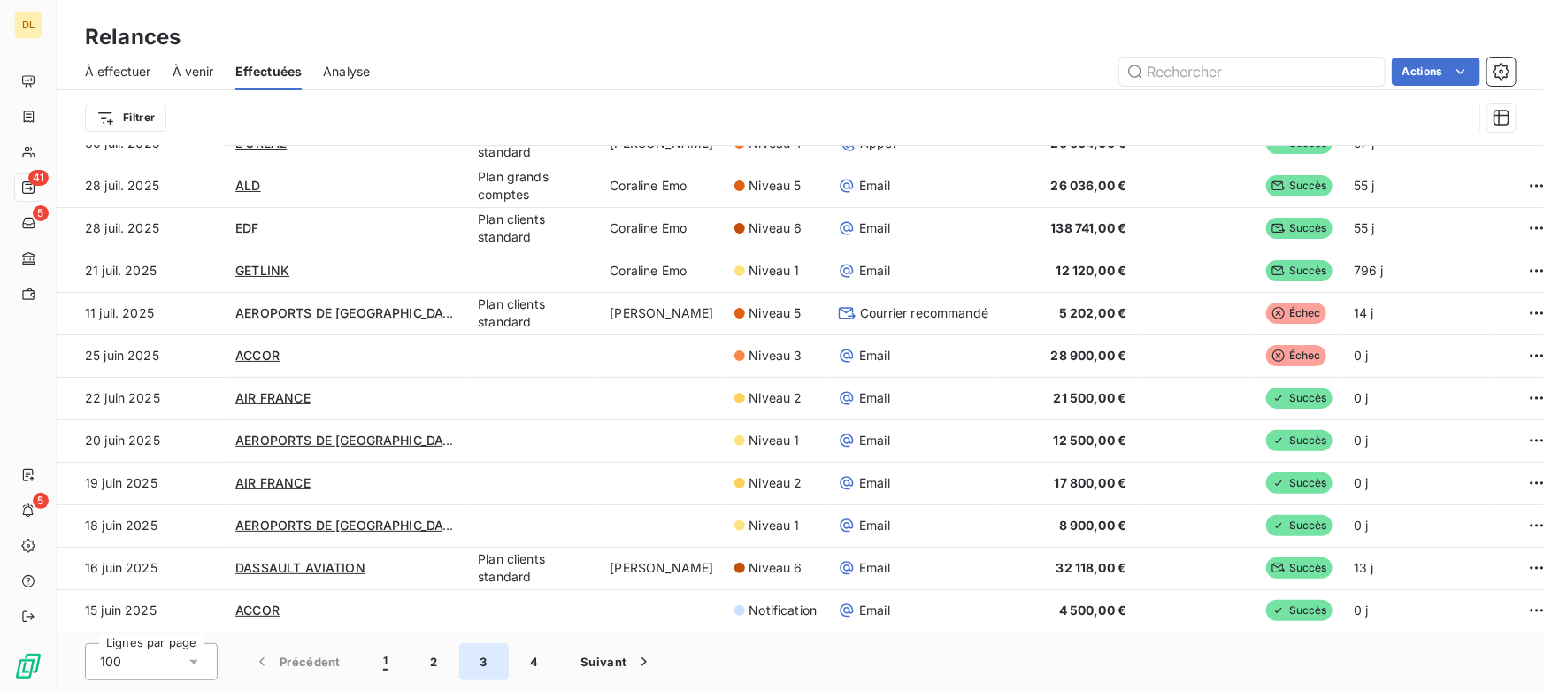
click at [485, 655] on button "3" at bounding box center [484, 661] width 50 height 37
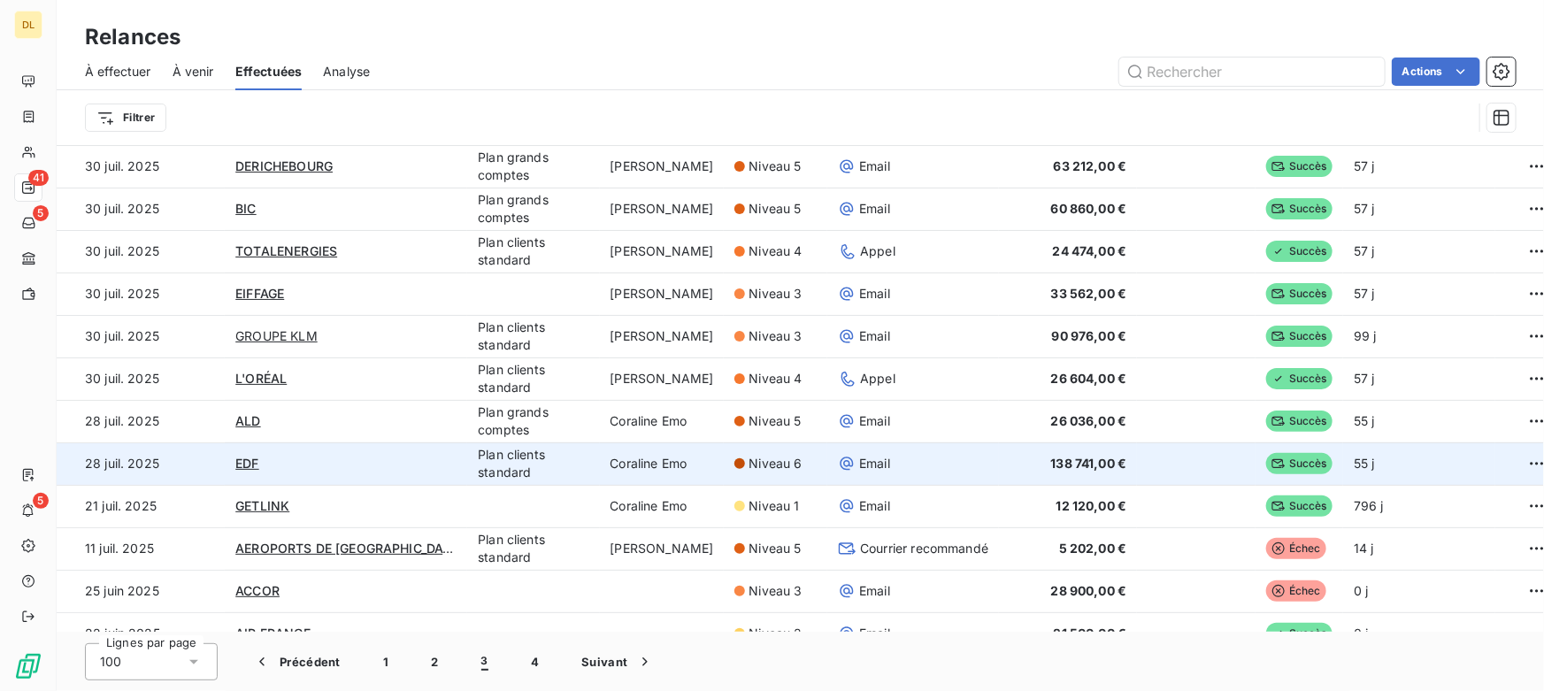
scroll to position [3491, 0]
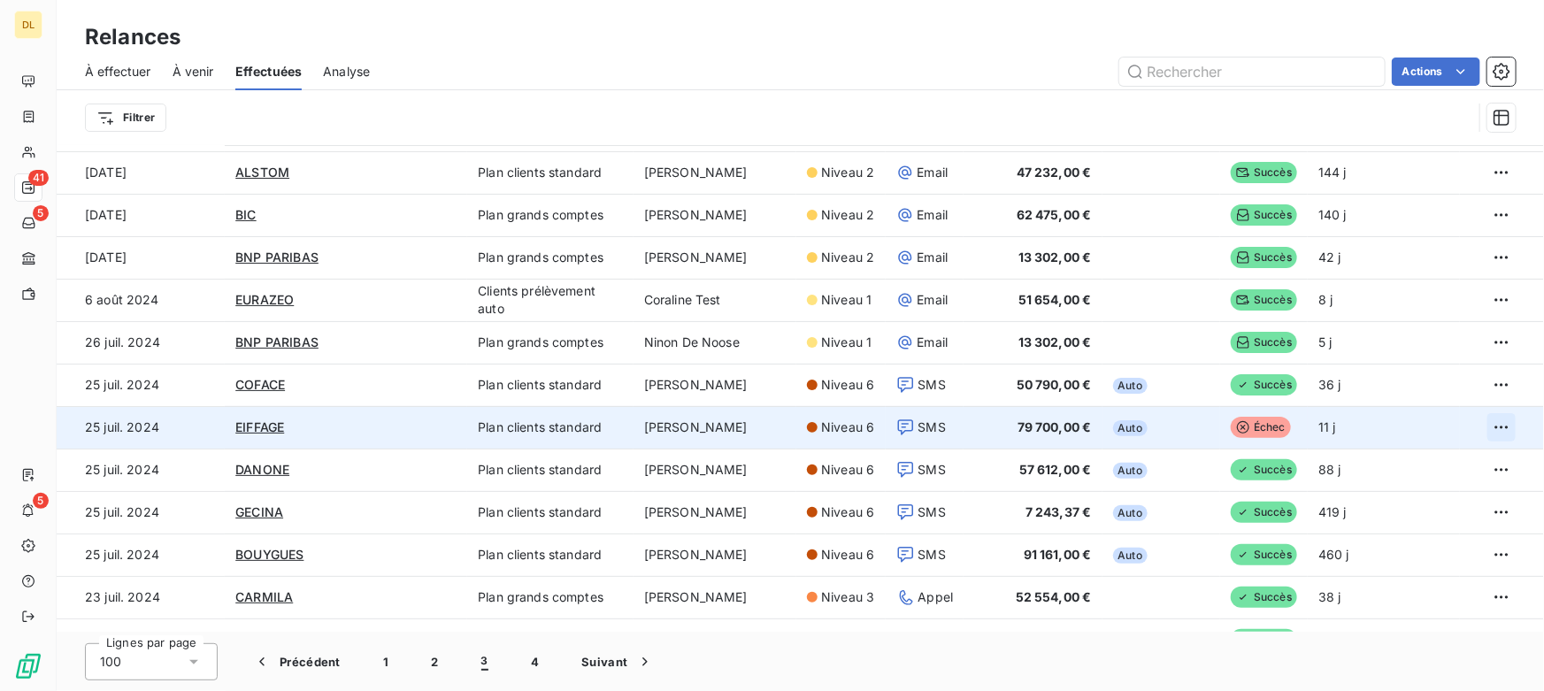
click at [1482, 420] on html "DL 41 5 5 Relances À effectuer À venir Effectuées Analyse Actions Filtrer Date …" at bounding box center [772, 345] width 1544 height 691
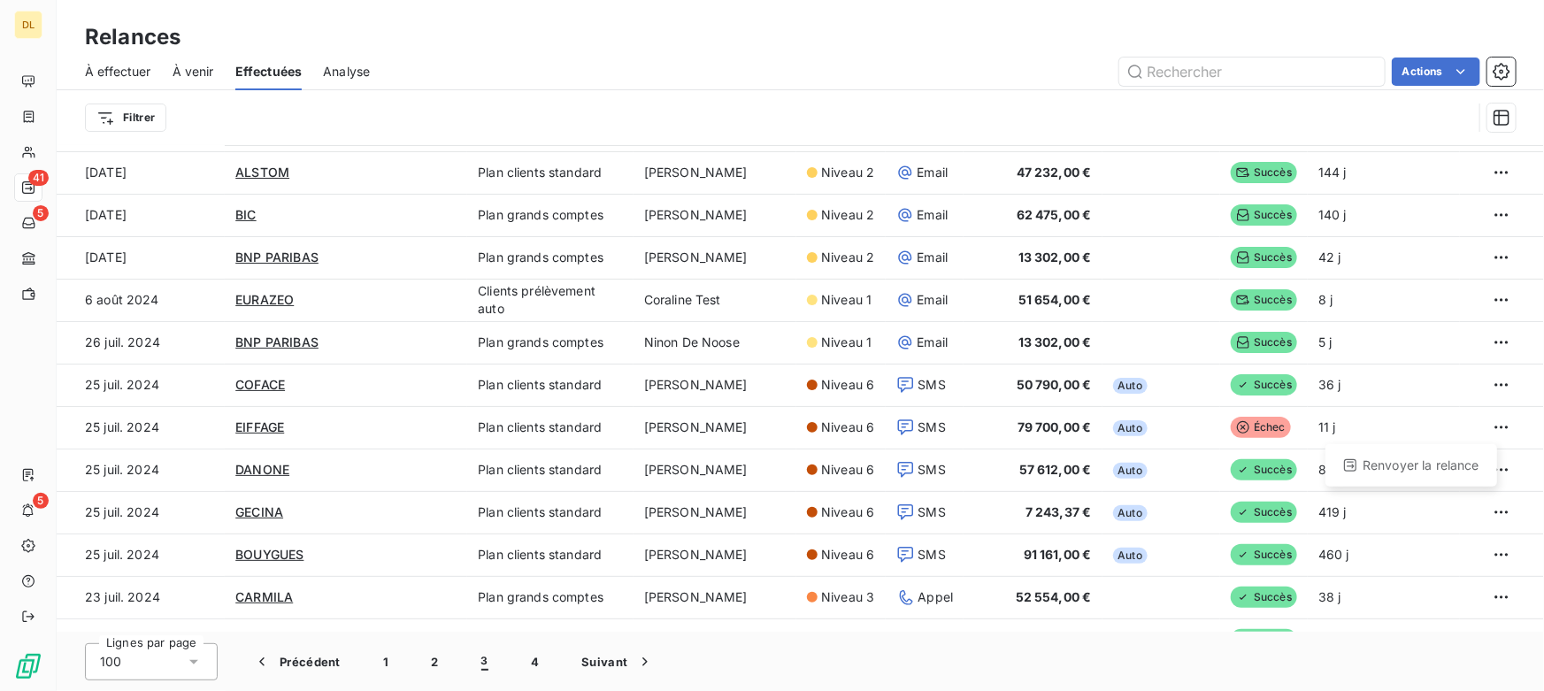
click at [1347, 604] on html "DL 41 5 5 Relances À effectuer À venir Effectuées Analyse Actions Filtrer Date …" at bounding box center [772, 345] width 1544 height 691
drag, startPoint x: 103, startPoint y: 69, endPoint x: 128, endPoint y: 69, distance: 25.7
click at [128, 69] on span "À effectuer" at bounding box center [118, 72] width 66 height 18
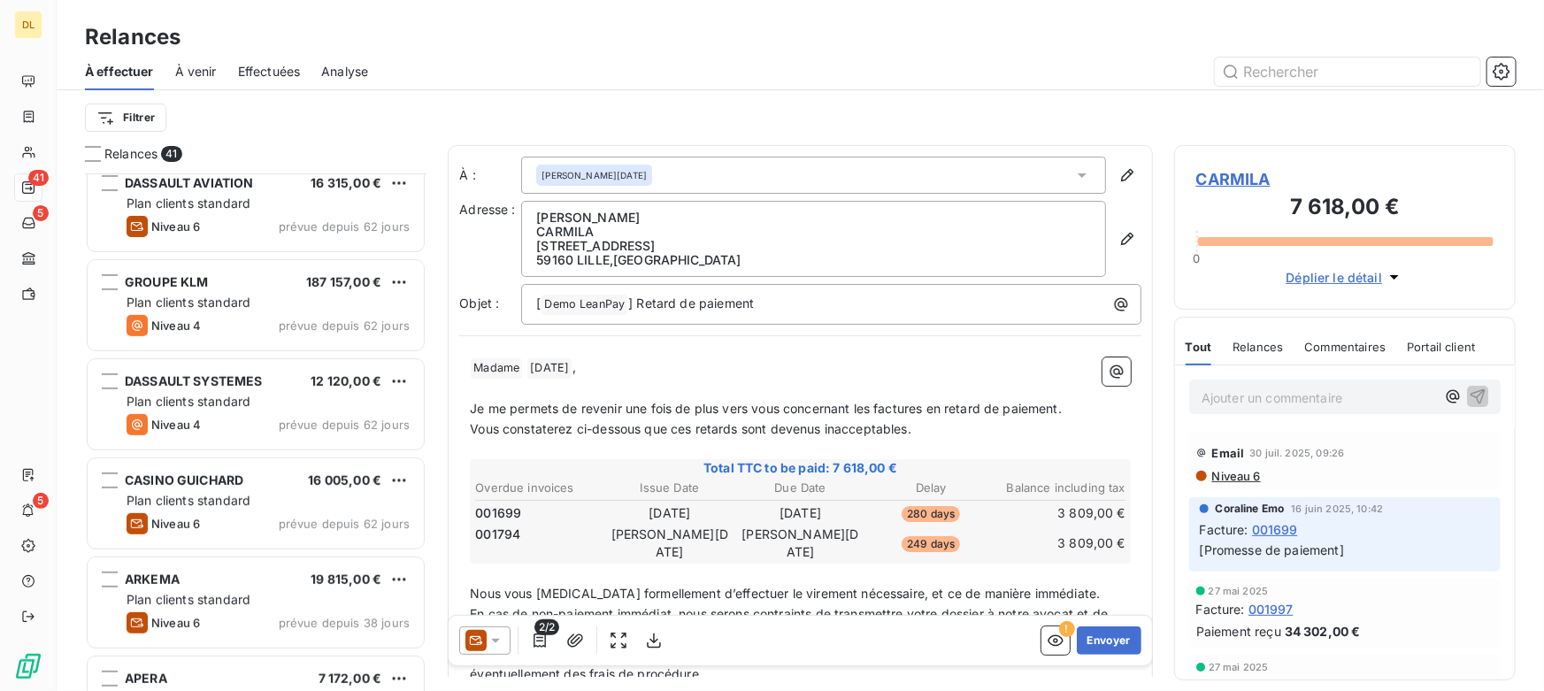
scroll to position [402, 0]
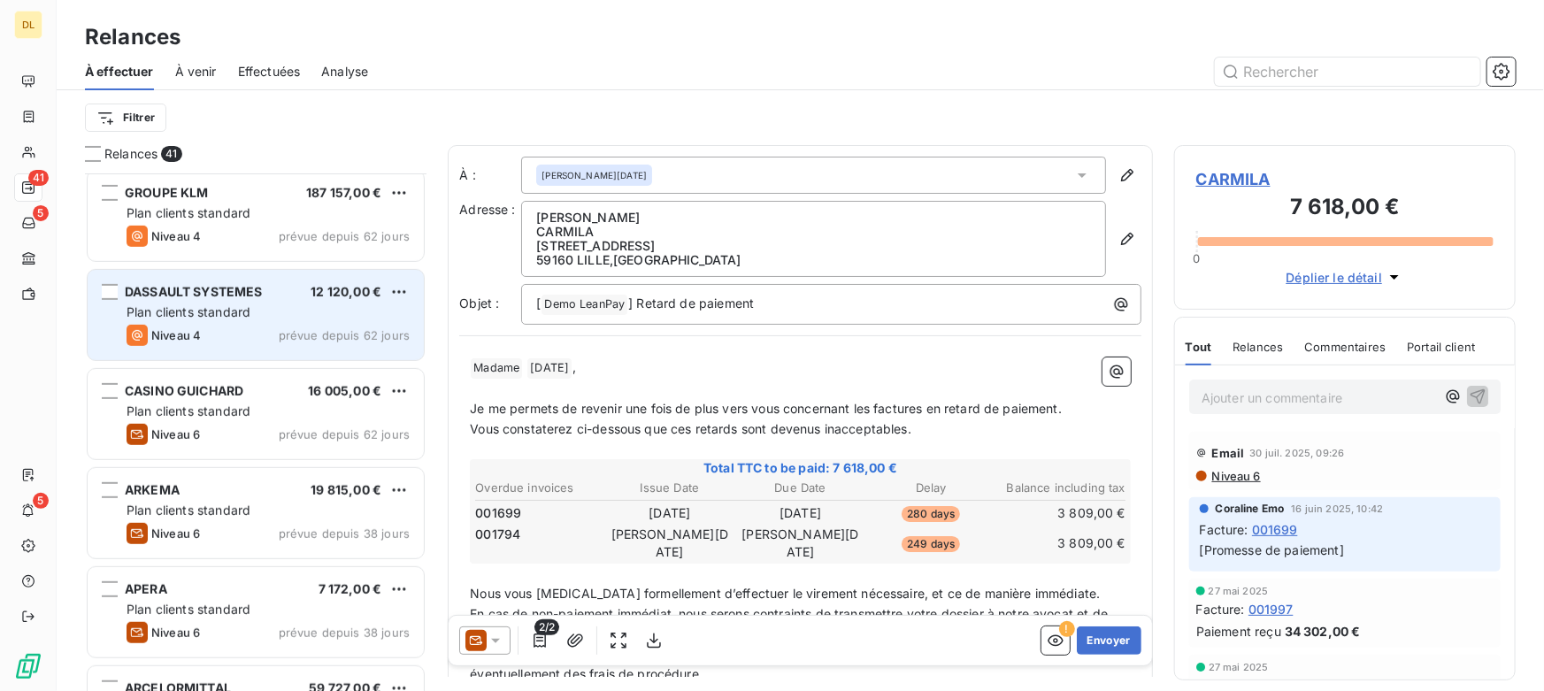
click at [220, 327] on div "Niveau 4 prévue depuis 62 jours" at bounding box center [267, 335] width 283 height 21
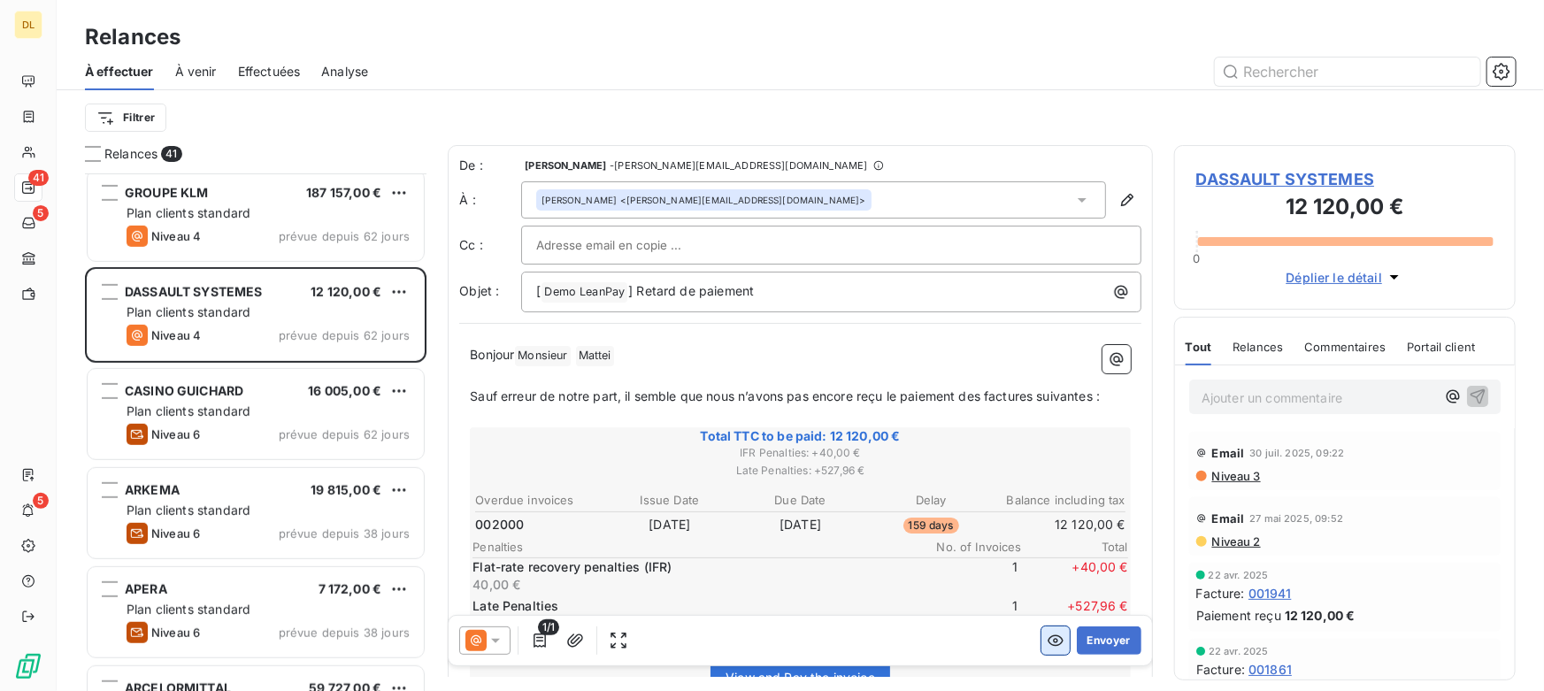
click at [1047, 637] on icon "button" at bounding box center [1055, 640] width 16 height 11
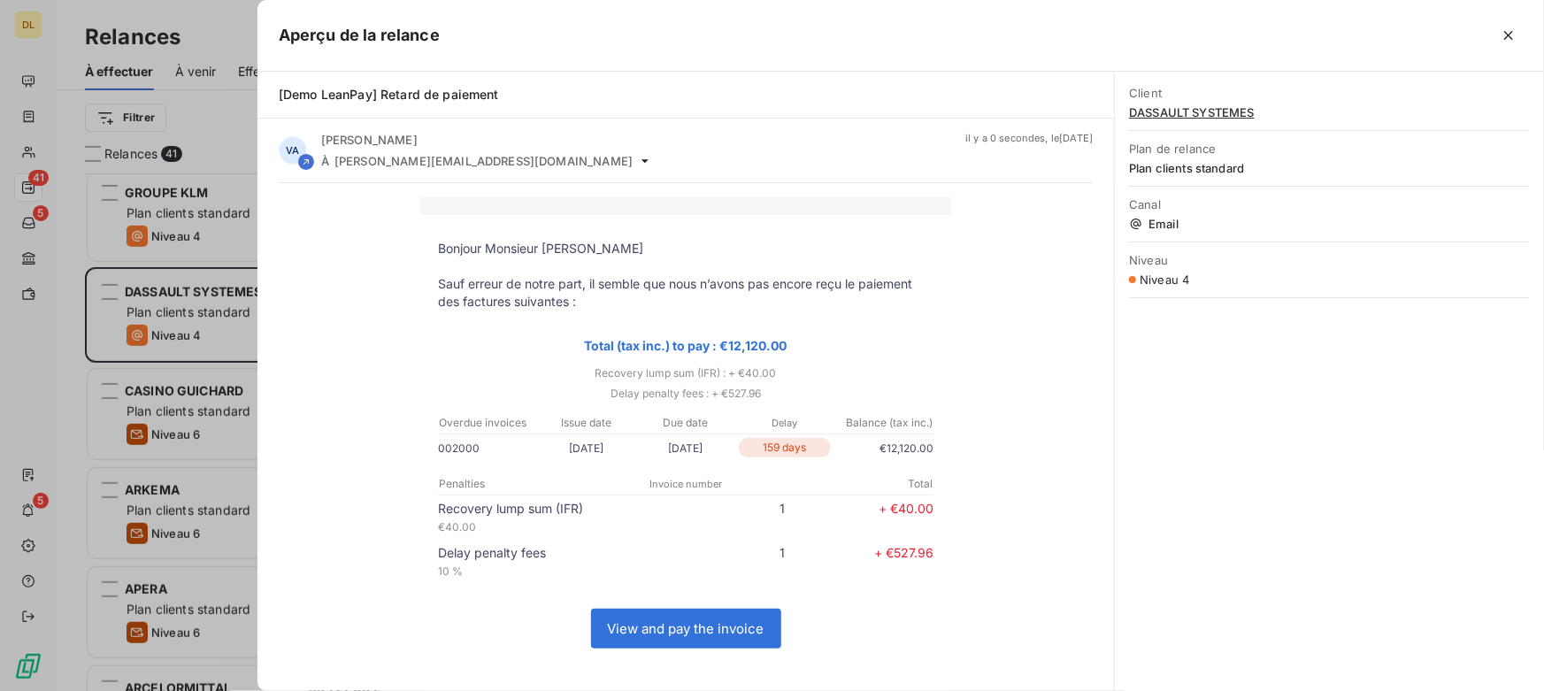
scroll to position [80, 0]
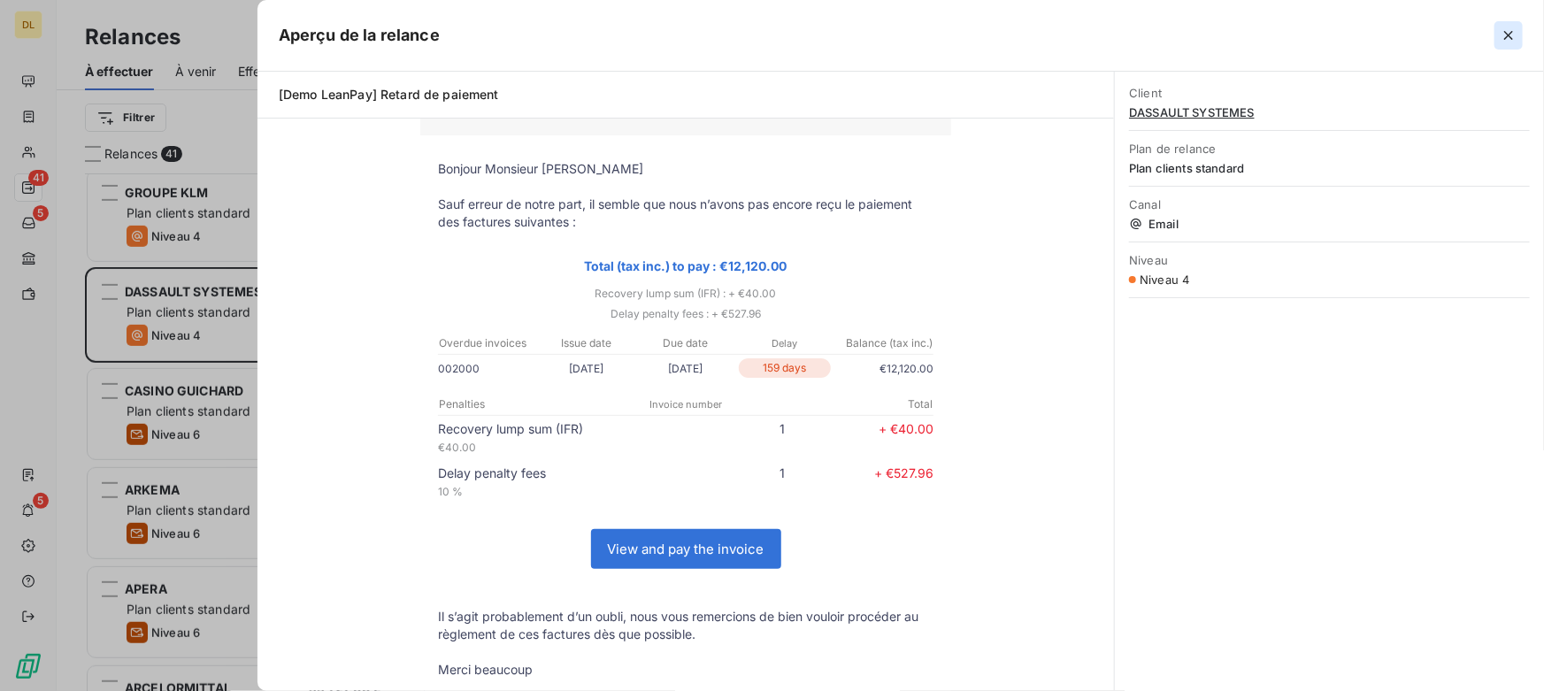
click at [1503, 33] on icon "button" at bounding box center [1508, 36] width 18 height 18
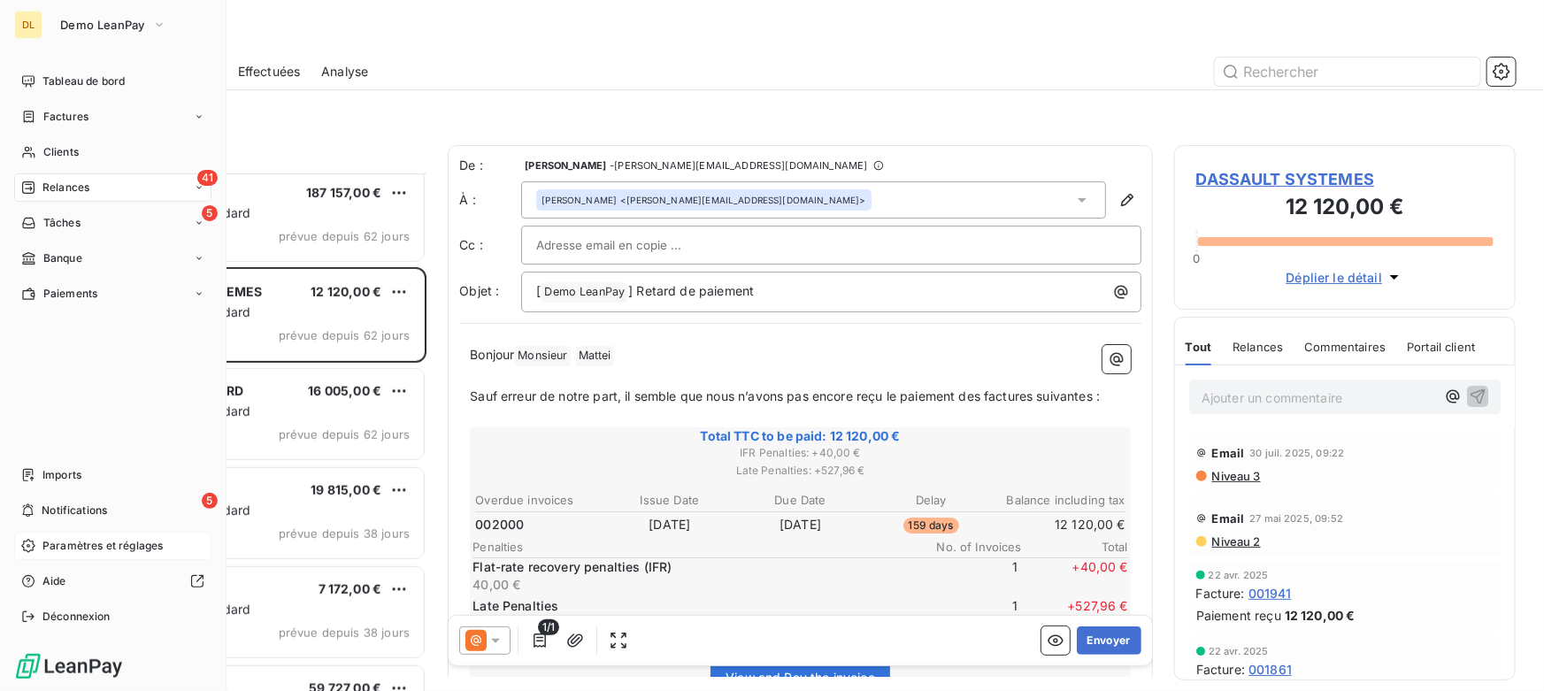
click at [90, 547] on span "Paramètres et réglages" at bounding box center [102, 546] width 120 height 16
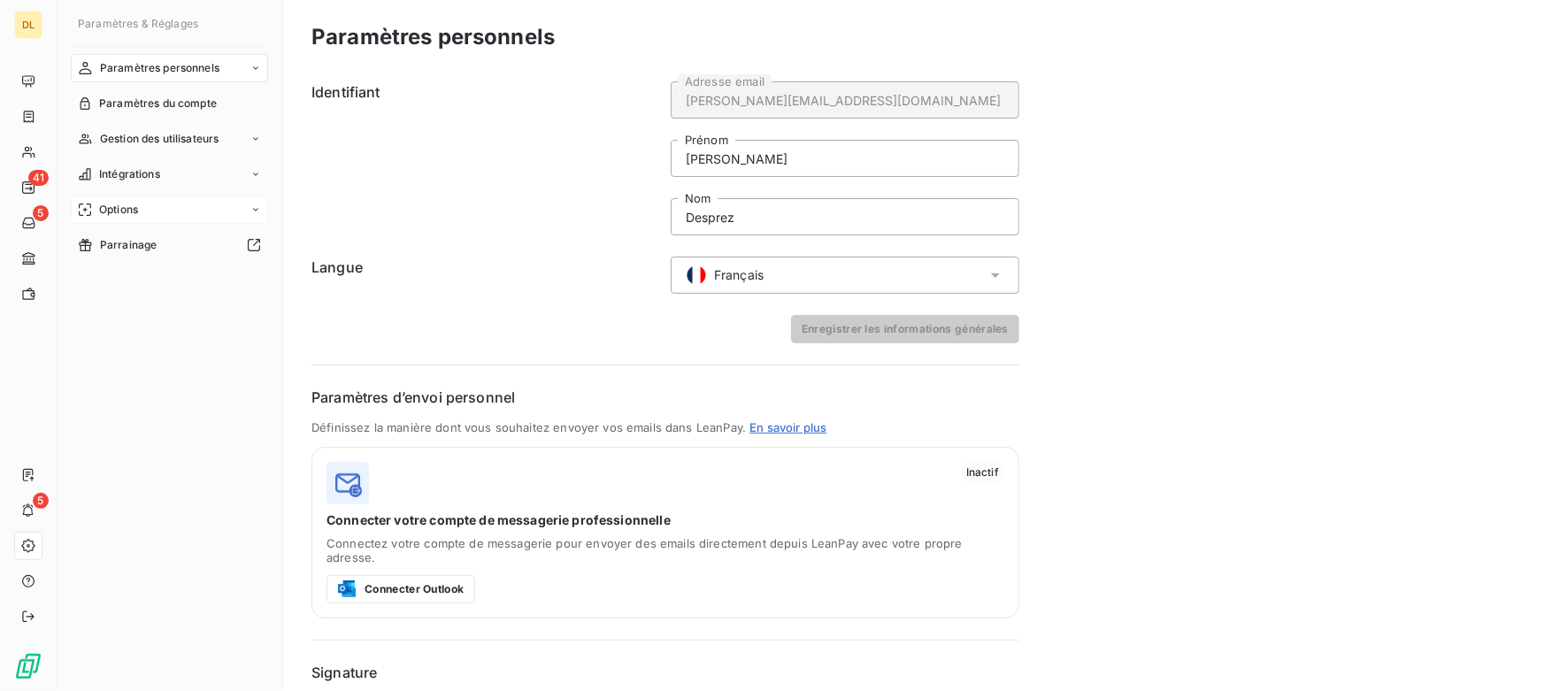
click at [209, 200] on div "Options" at bounding box center [169, 209] width 197 height 28
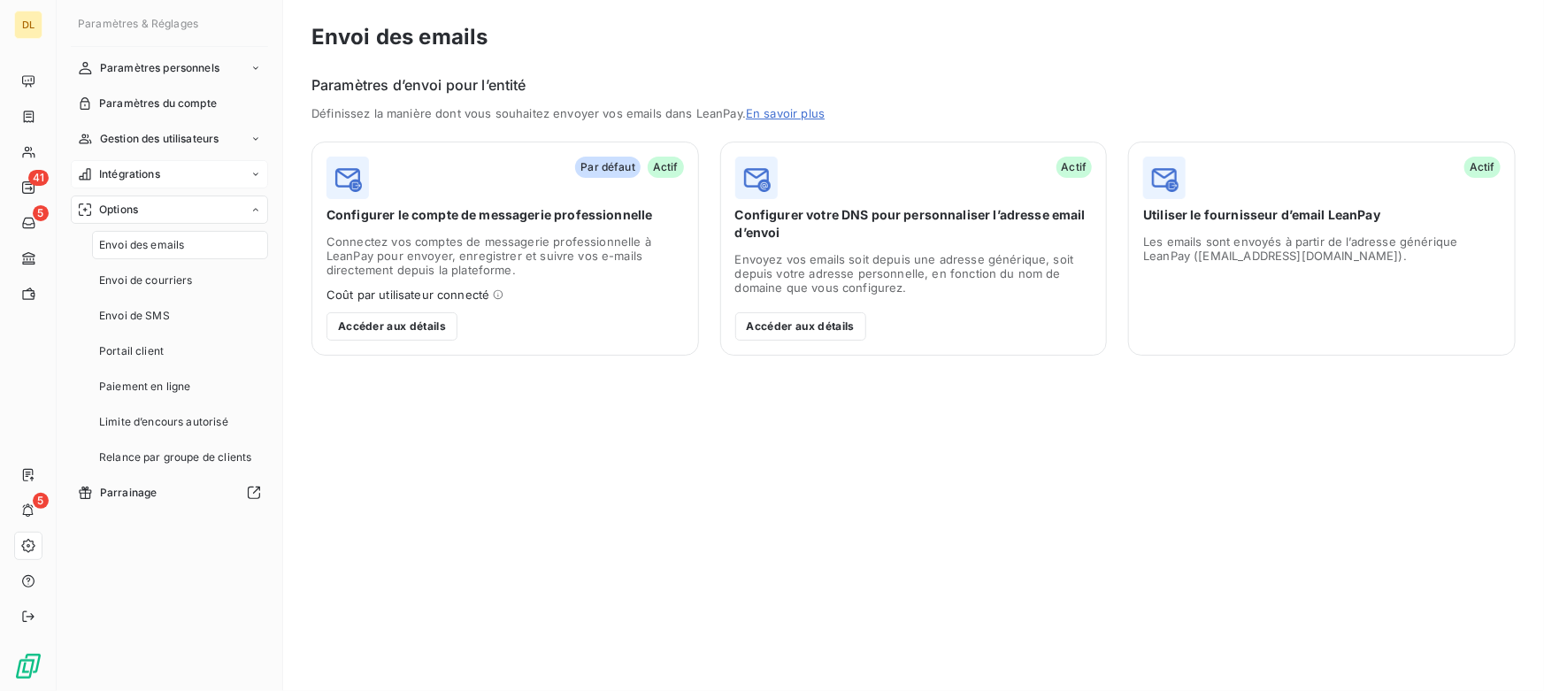
click at [188, 173] on div "Intégrations" at bounding box center [169, 174] width 197 height 28
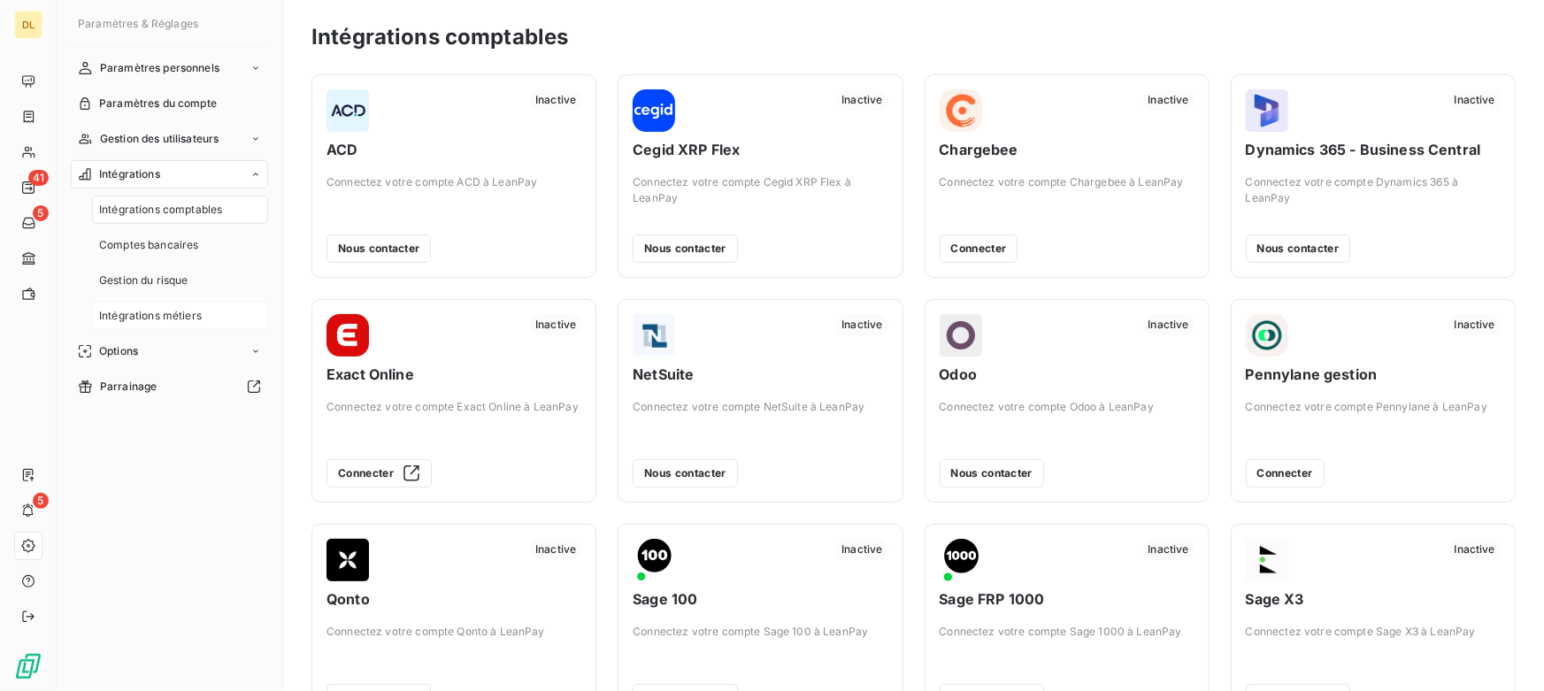
click at [187, 311] on span "Intégrations métiers" at bounding box center [150, 316] width 103 height 16
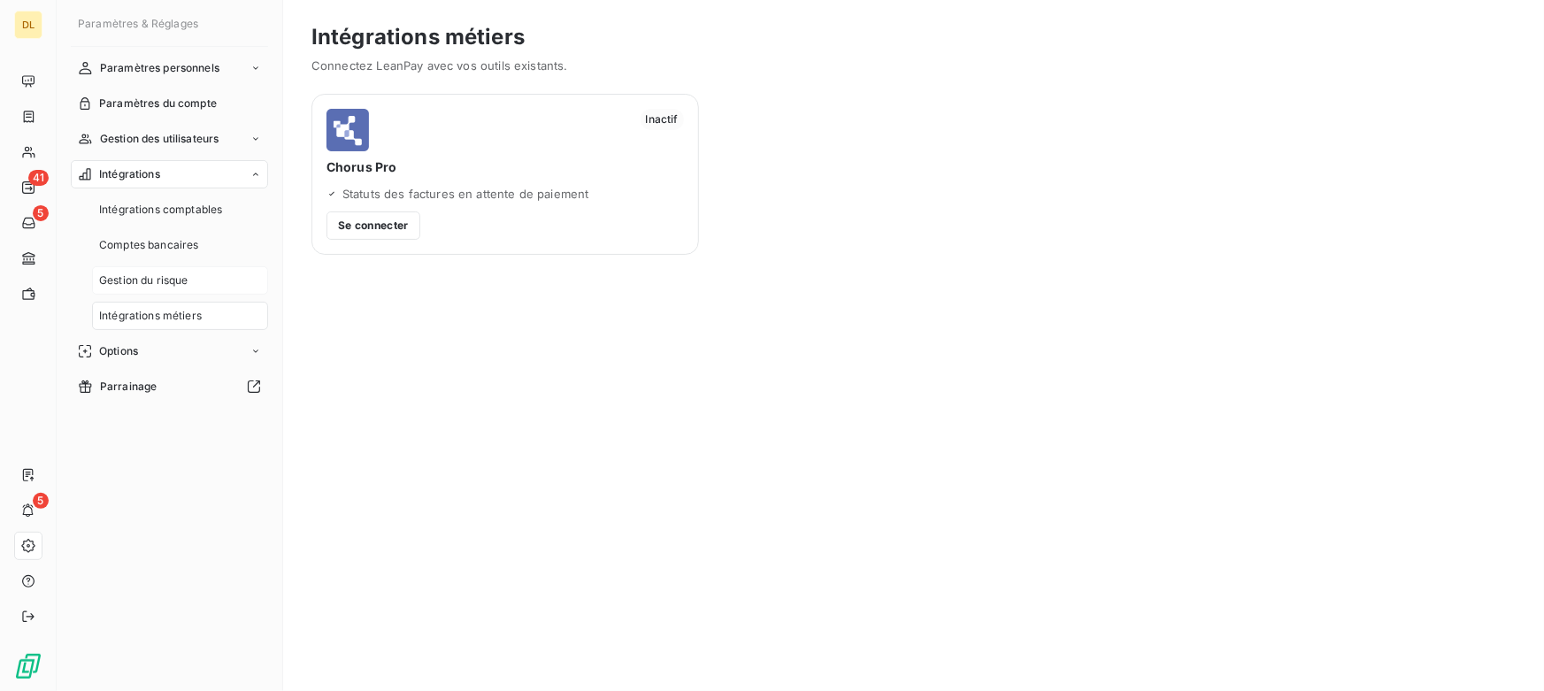
click at [177, 272] on span "Gestion du risque" at bounding box center [143, 280] width 89 height 16
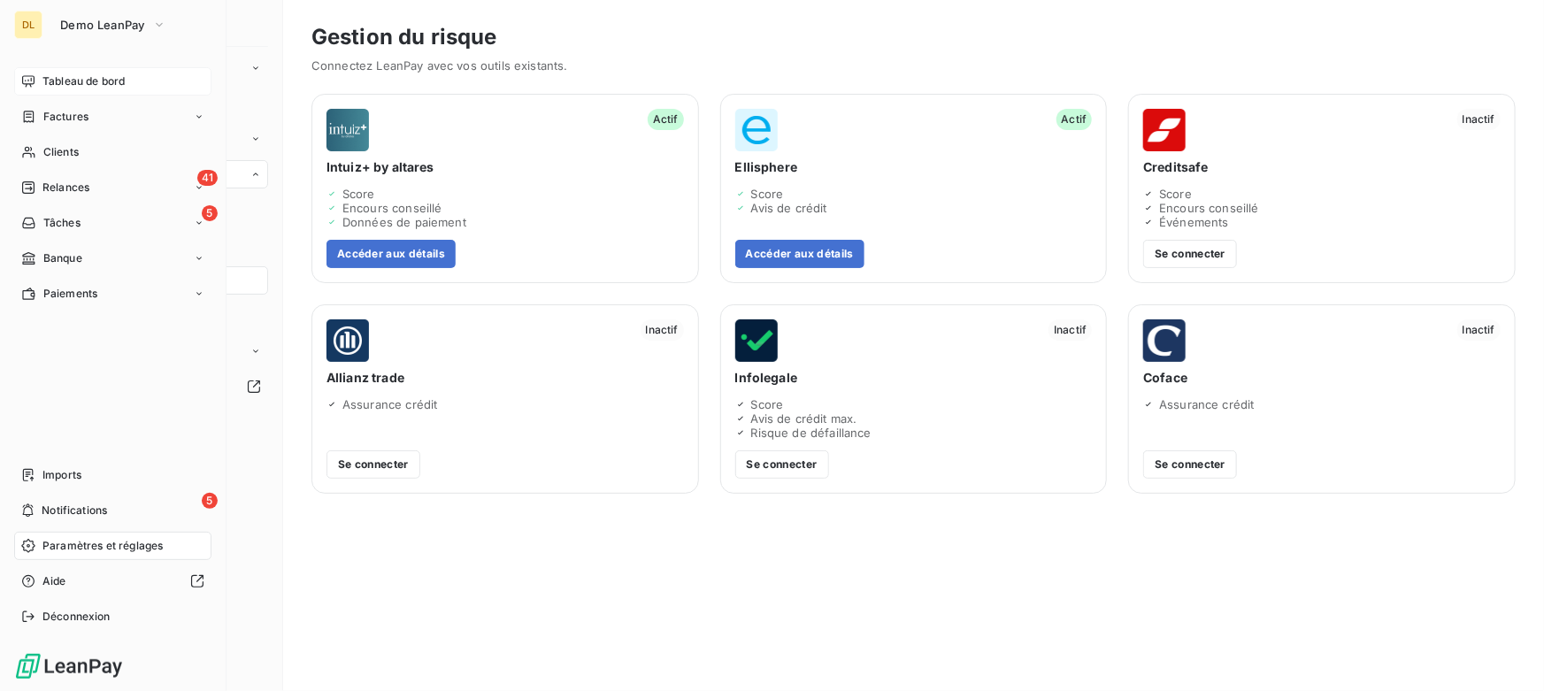
click at [37, 79] on div "Tableau de bord" at bounding box center [112, 81] width 197 height 28
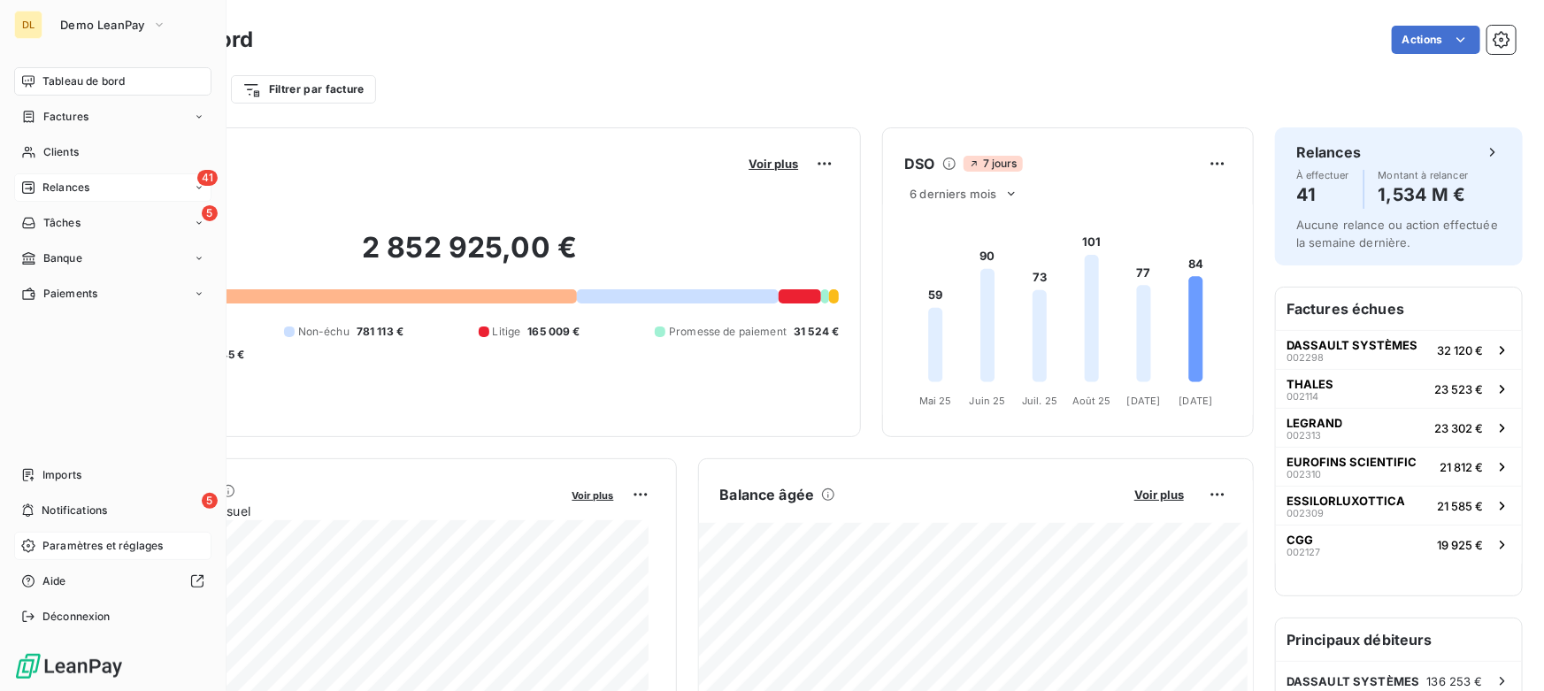
click at [71, 189] on span "Relances" at bounding box center [65, 188] width 47 height 16
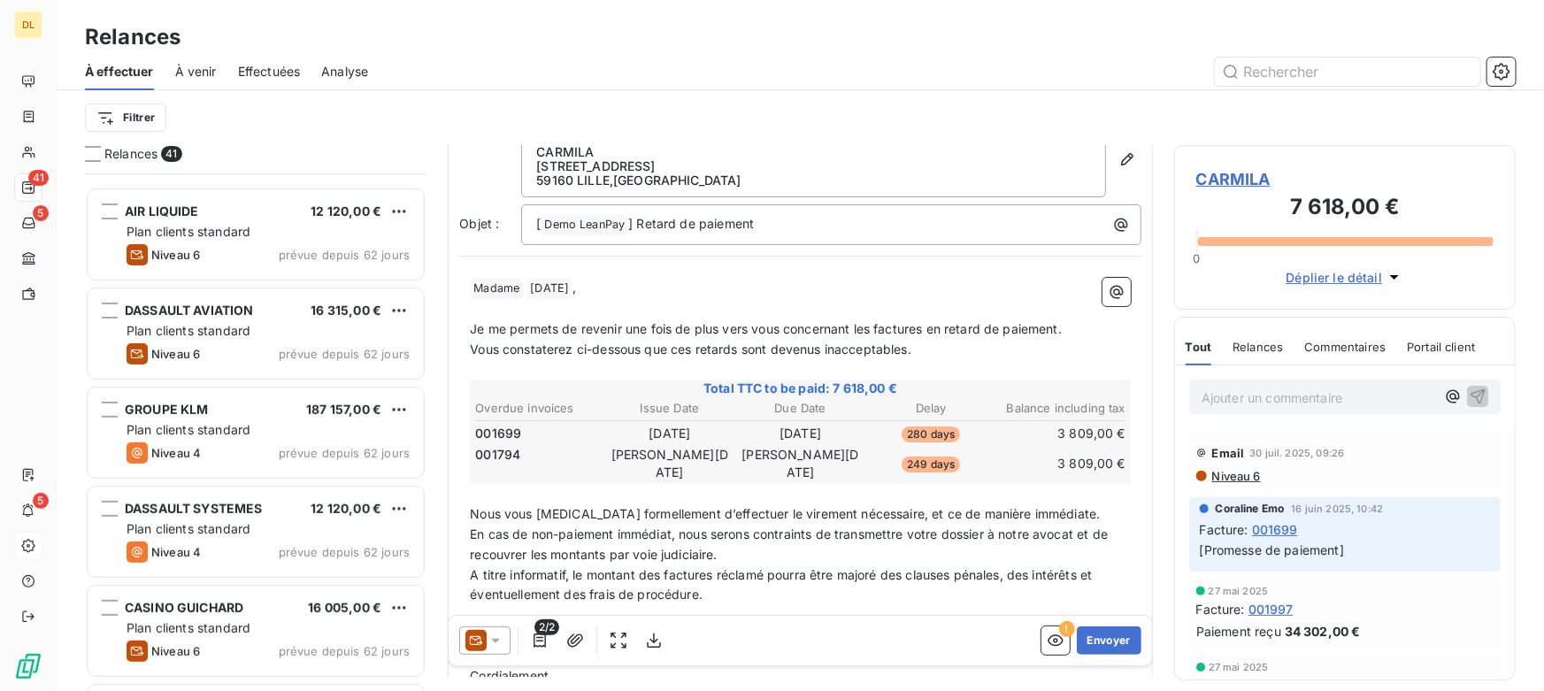
scroll to position [322, 0]
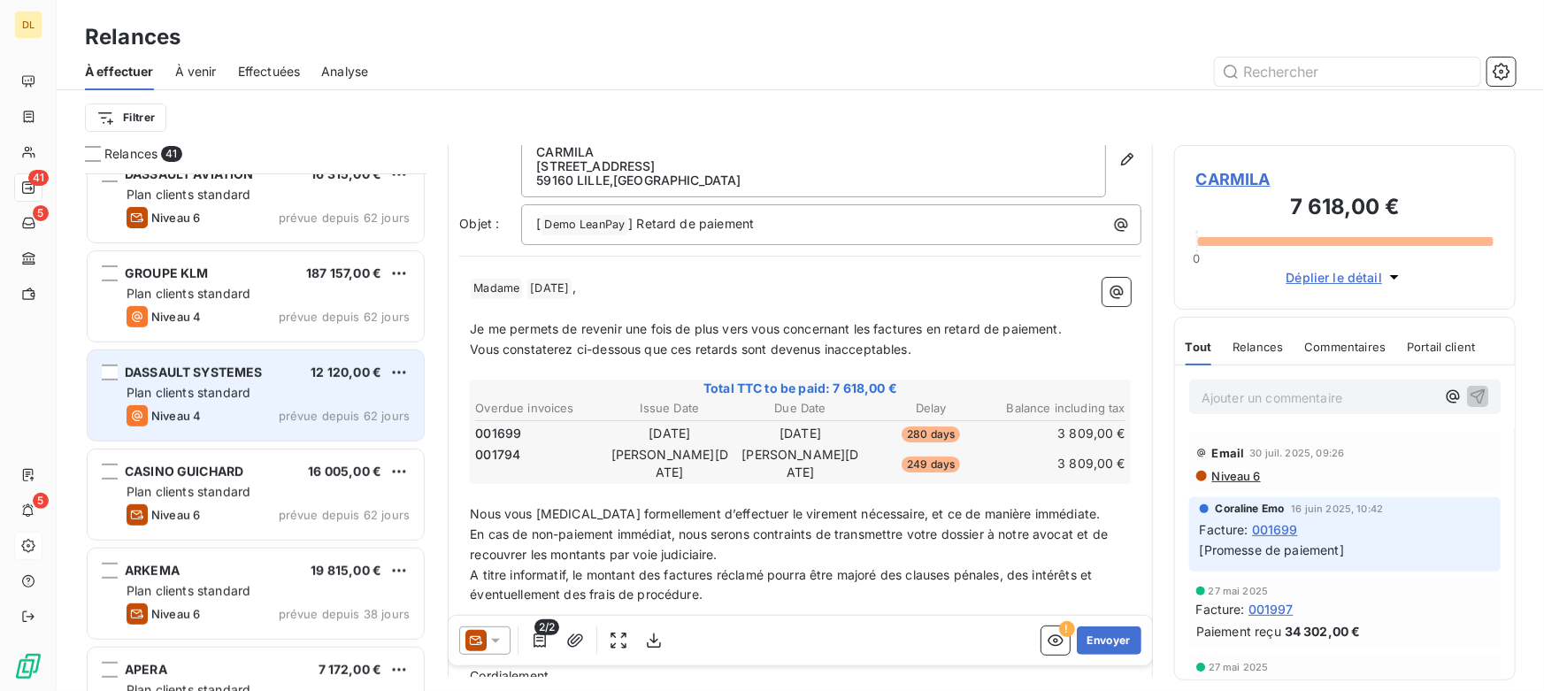
click at [175, 401] on div "DASSAULT SYSTEMES 12 120,00 € Plan clients standard Niveau 4 prévue depuis 62 j…" at bounding box center [256, 395] width 336 height 90
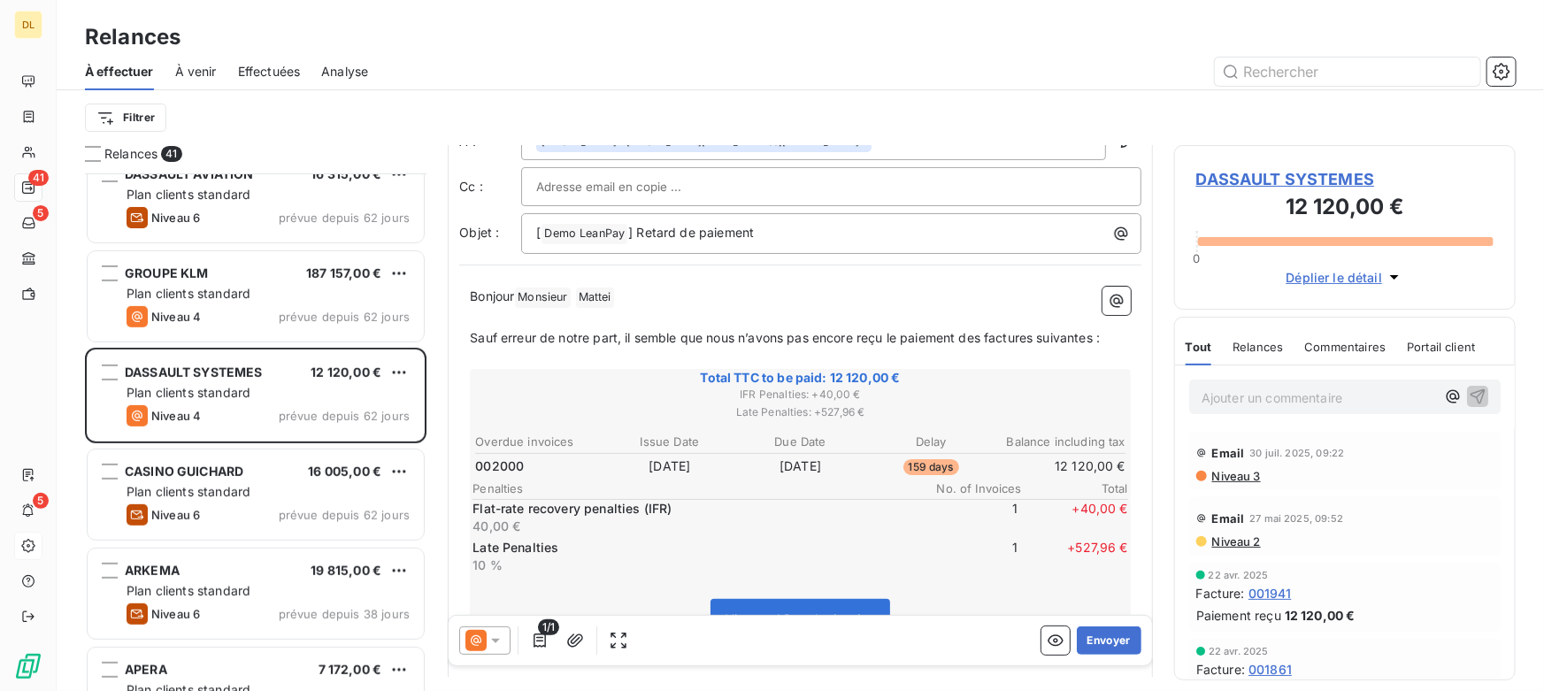
scroll to position [178, 0]
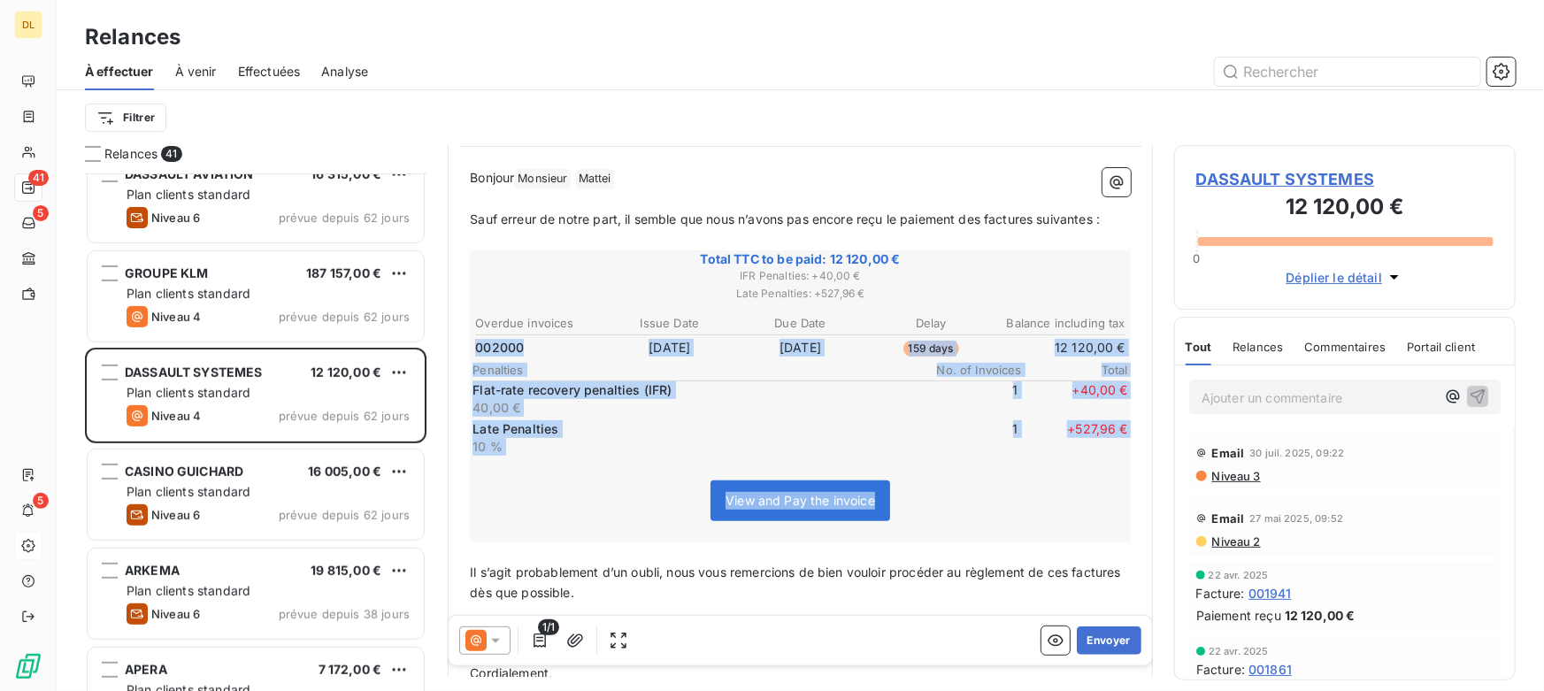
drag, startPoint x: 474, startPoint y: 344, endPoint x: 1119, endPoint y: 342, distance: 644.8
click at [1119, 342] on div "Bonjour Monsieur ﻿ [PERSON_NAME] ﻿ ﻿ ﻿ Sauf erreur de notre part, il semble que…" at bounding box center [800, 444] width 682 height 575
click at [1089, 341] on td "12 120,00 €" at bounding box center [1061, 347] width 129 height 19
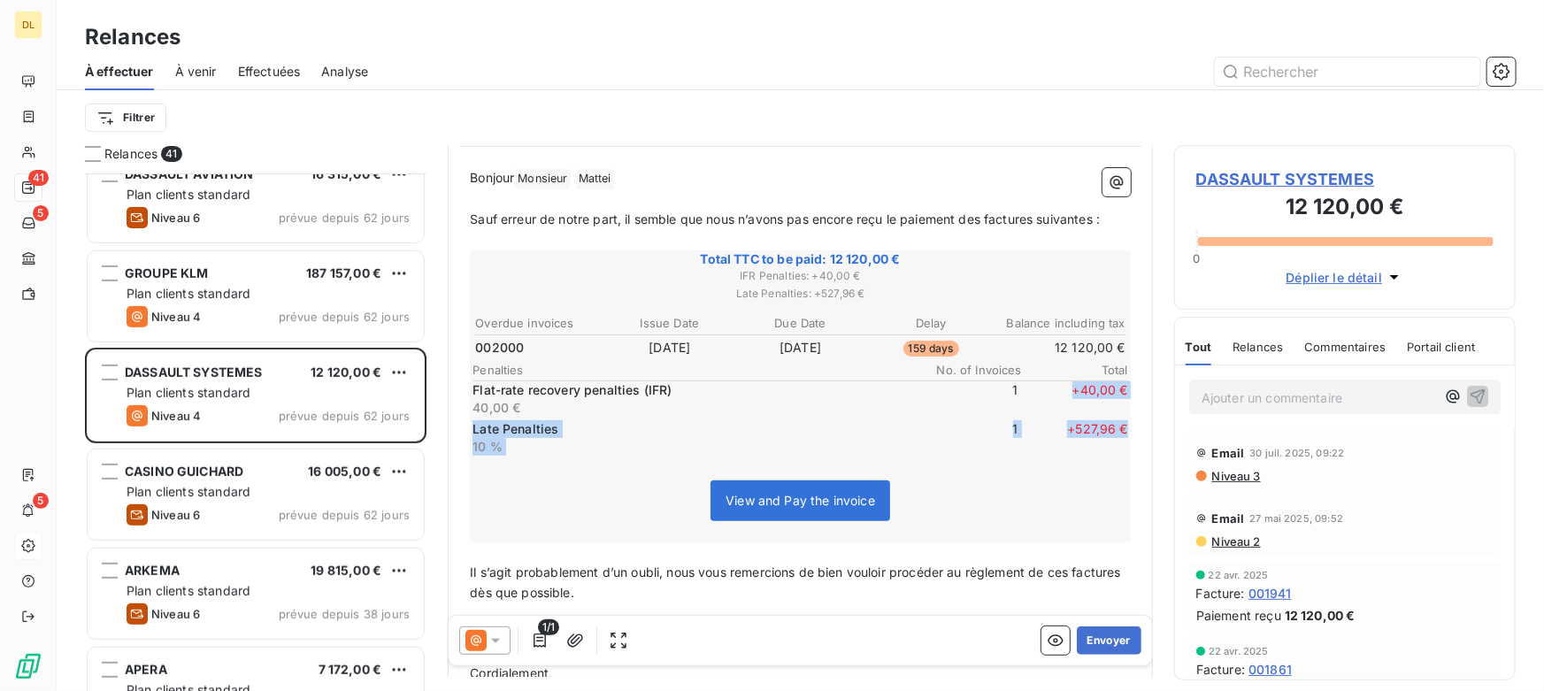
drag, startPoint x: 1057, startPoint y: 388, endPoint x: 1116, endPoint y: 433, distance: 73.9
click at [1116, 433] on div "Total TTC to be paid: 12 120,00 € IFR Penalties : + 40,00 € Late Penalties : + …" at bounding box center [800, 396] width 661 height 293
drag, startPoint x: 1061, startPoint y: 423, endPoint x: 1104, endPoint y: 421, distance: 42.5
click at [1105, 427] on span "+ 527,96 €" at bounding box center [1075, 437] width 106 height 35
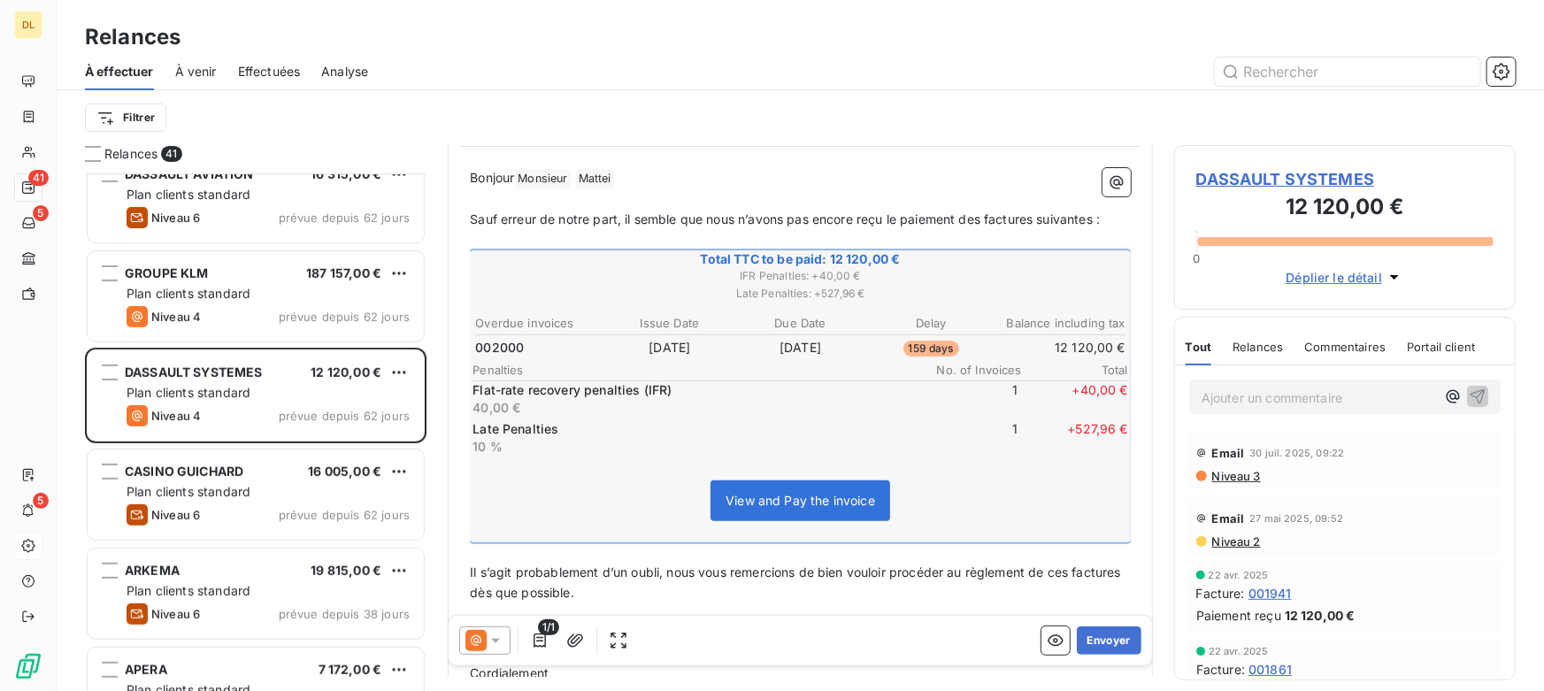
click at [1093, 399] on span "+ 40,00 €" at bounding box center [1075, 398] width 106 height 35
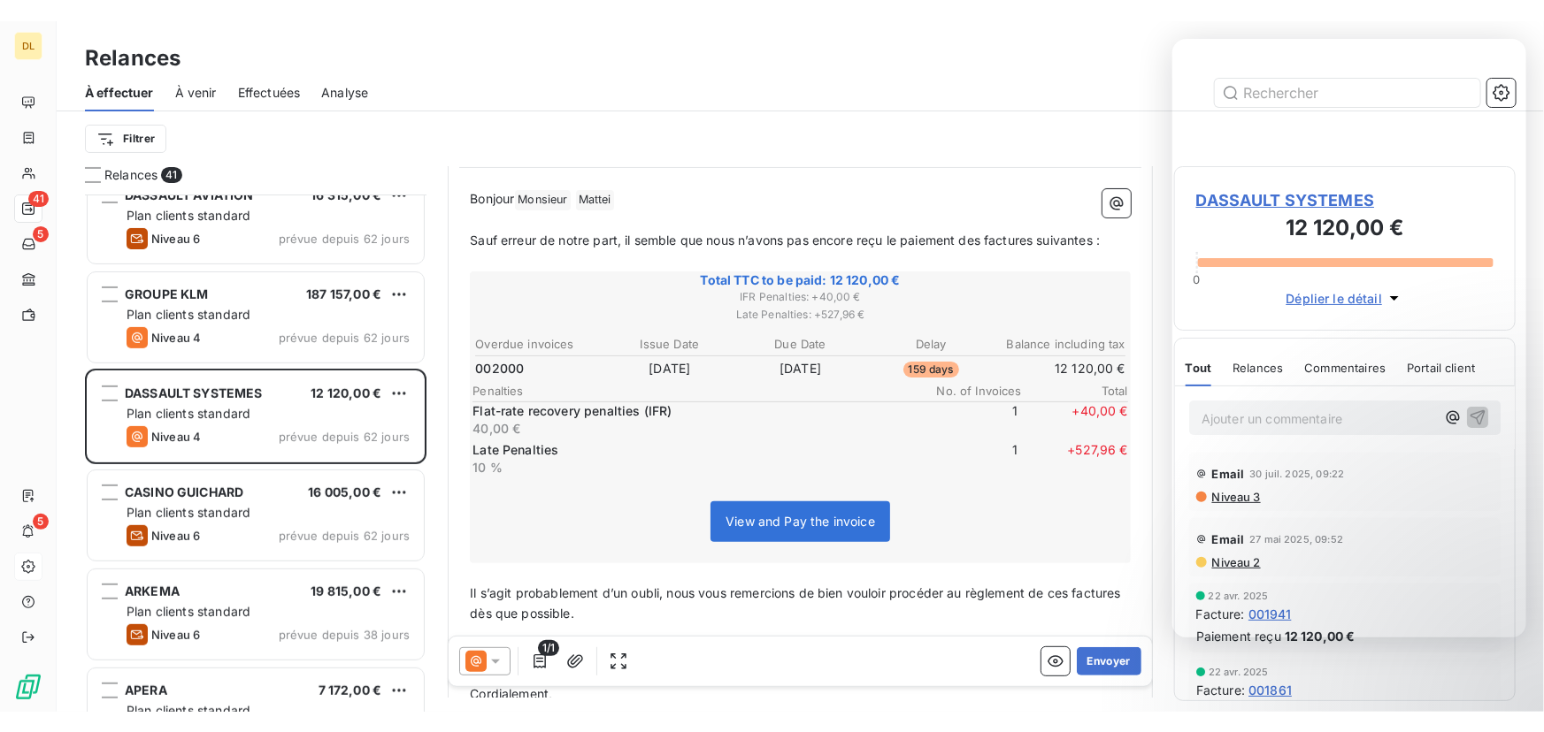
scroll to position [116, 0]
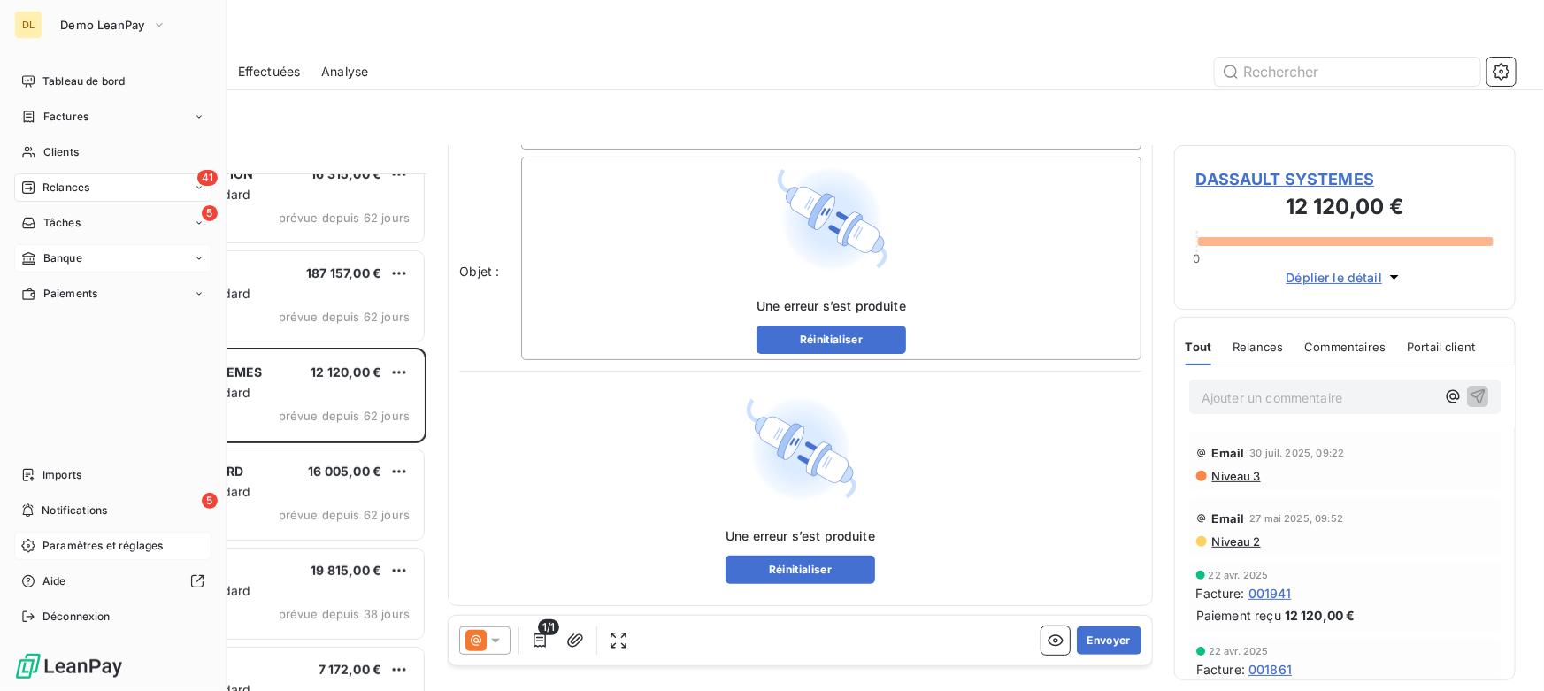
click at [73, 258] on span "Banque" at bounding box center [62, 258] width 39 height 16
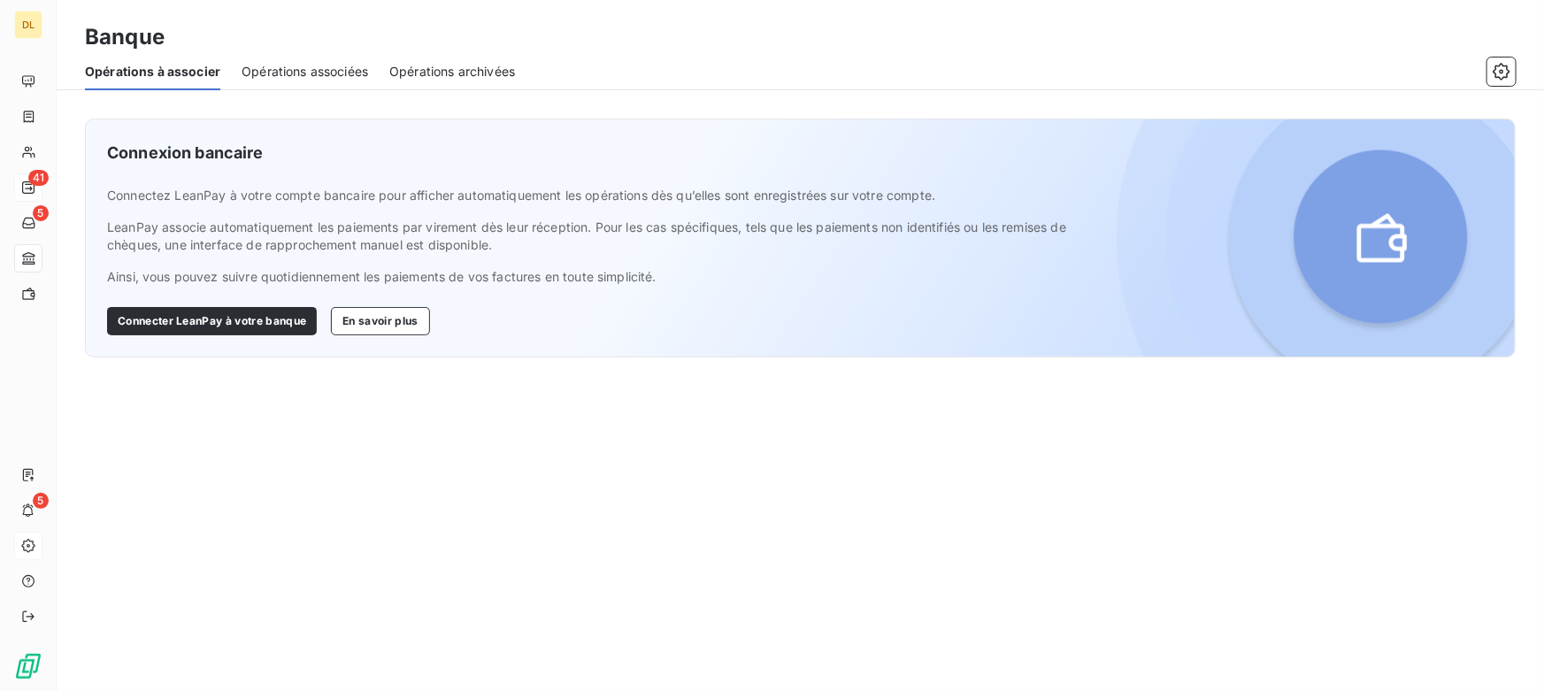
click at [280, 397] on div "Connexion bancaire Connectez LeanPay à votre compte bancaire pour afficher auto…" at bounding box center [800, 390] width 1487 height 601
